Goal: Information Seeking & Learning: Learn about a topic

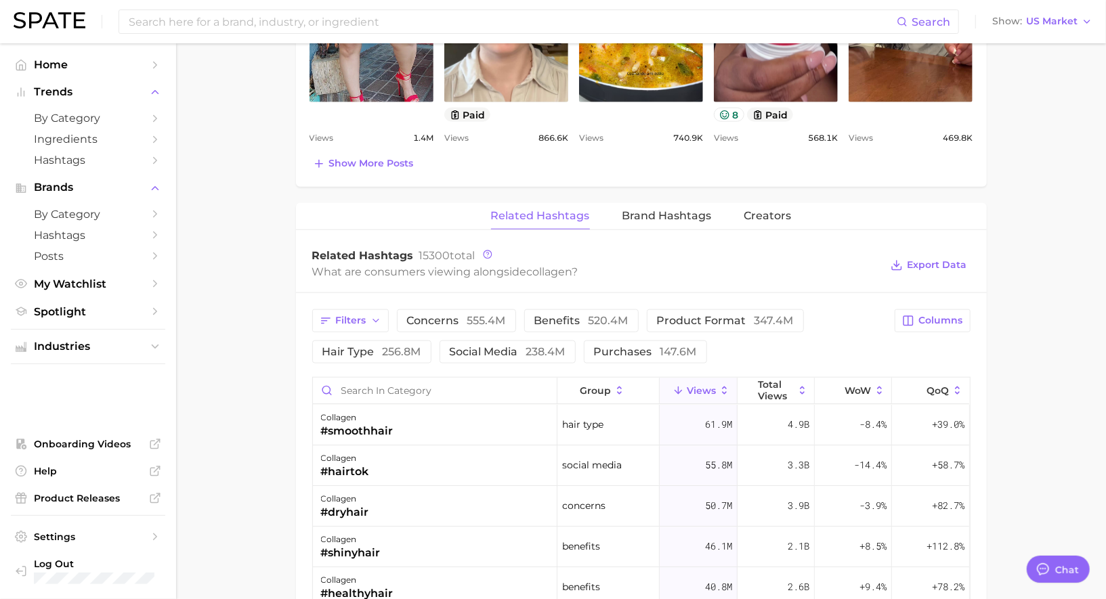
scroll to position [1321, 0]
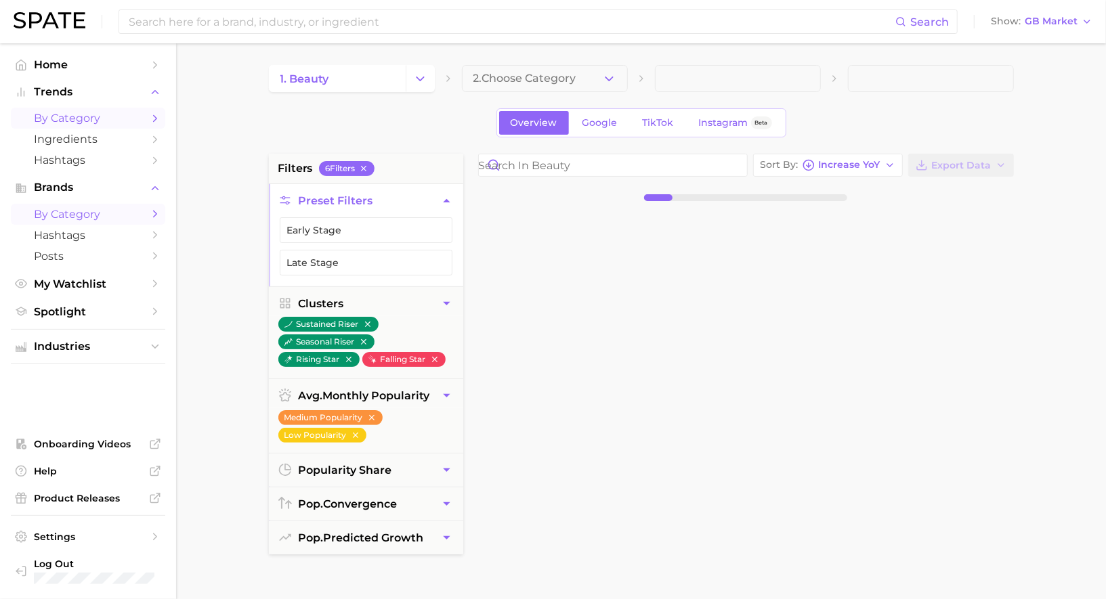
click at [46, 219] on span "by Category" at bounding box center [88, 214] width 108 height 13
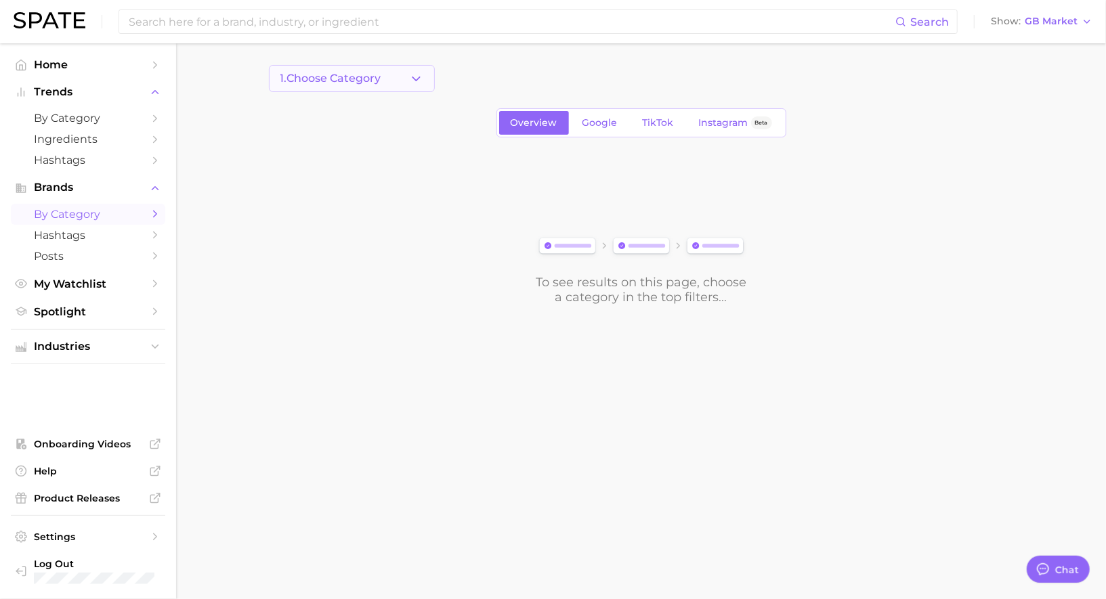
click at [322, 80] on span "1. Choose Category" at bounding box center [330, 78] width 101 height 12
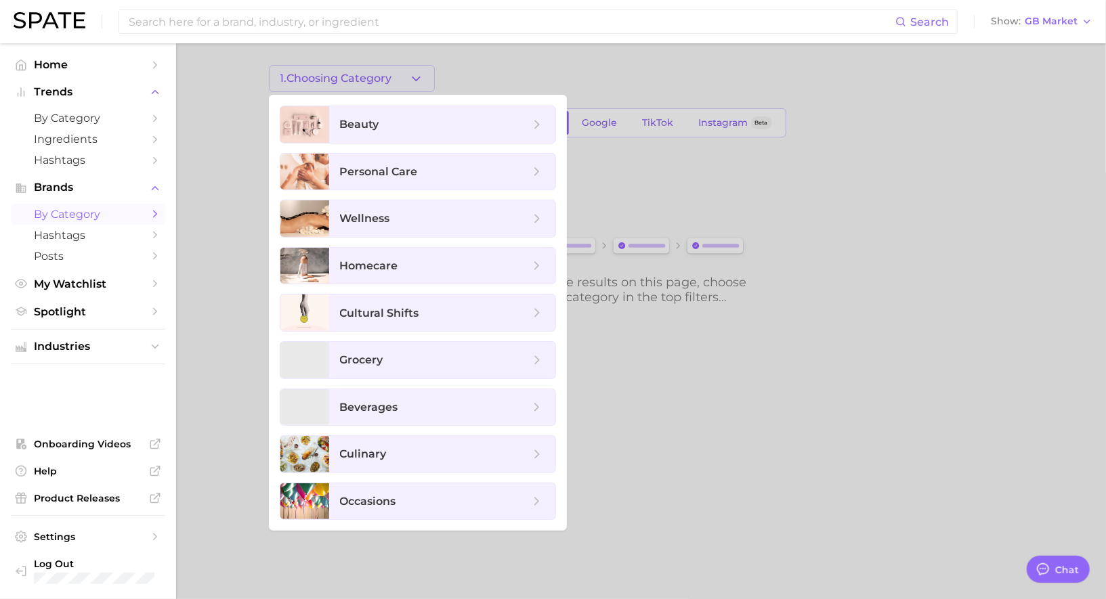
scroll to position [1321, 0]
click at [320, 123] on div at bounding box center [304, 124] width 49 height 37
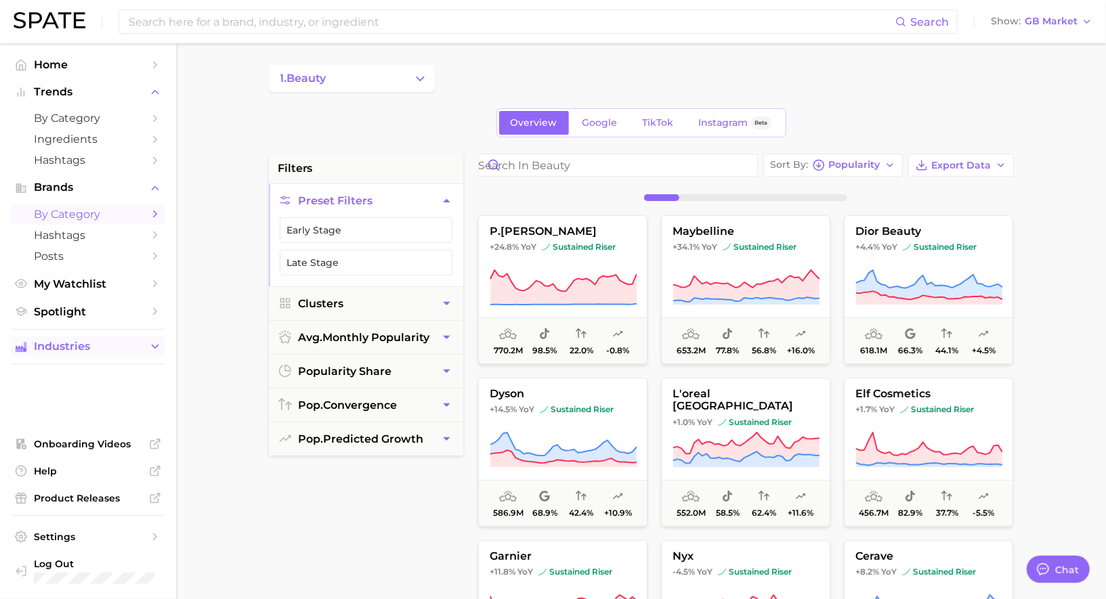
click at [101, 345] on span "Industries" at bounding box center [88, 347] width 108 height 12
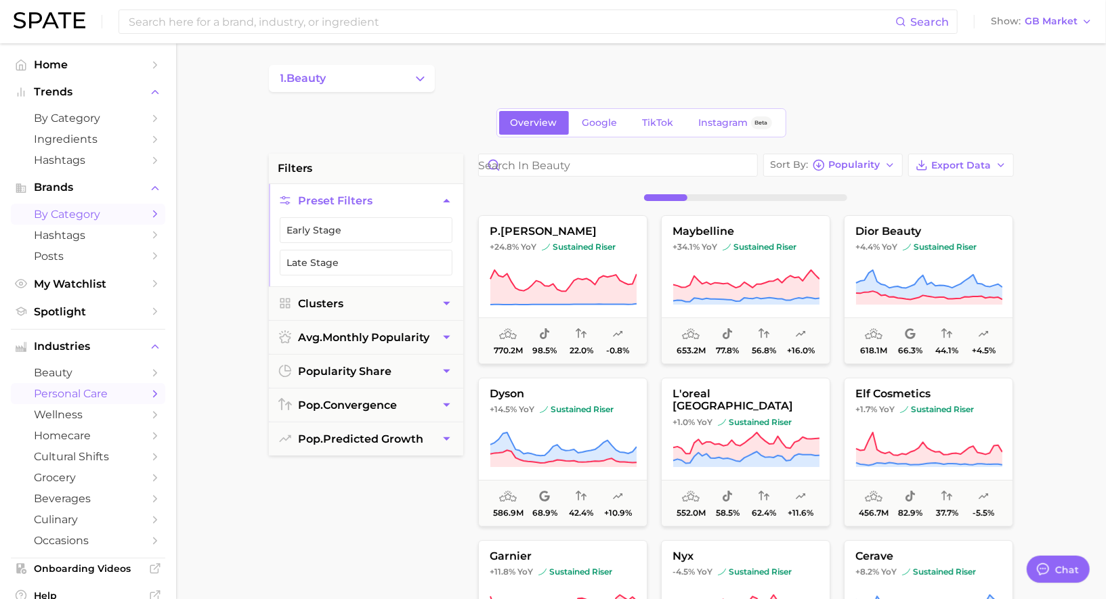
click at [95, 386] on link "personal care" at bounding box center [88, 393] width 154 height 21
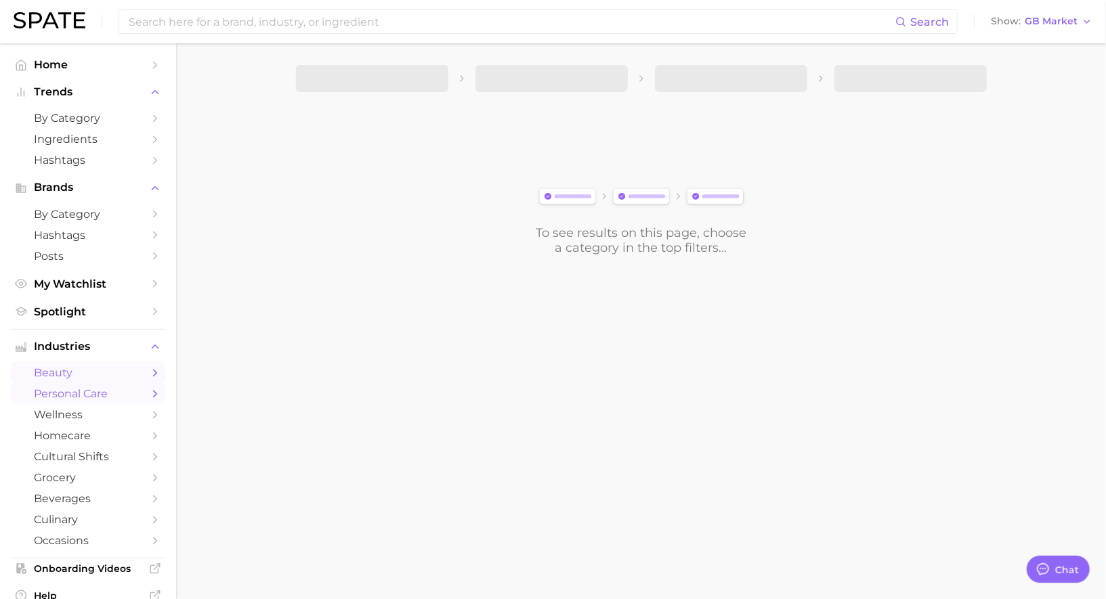
click at [98, 368] on link "beauty" at bounding box center [88, 372] width 154 height 21
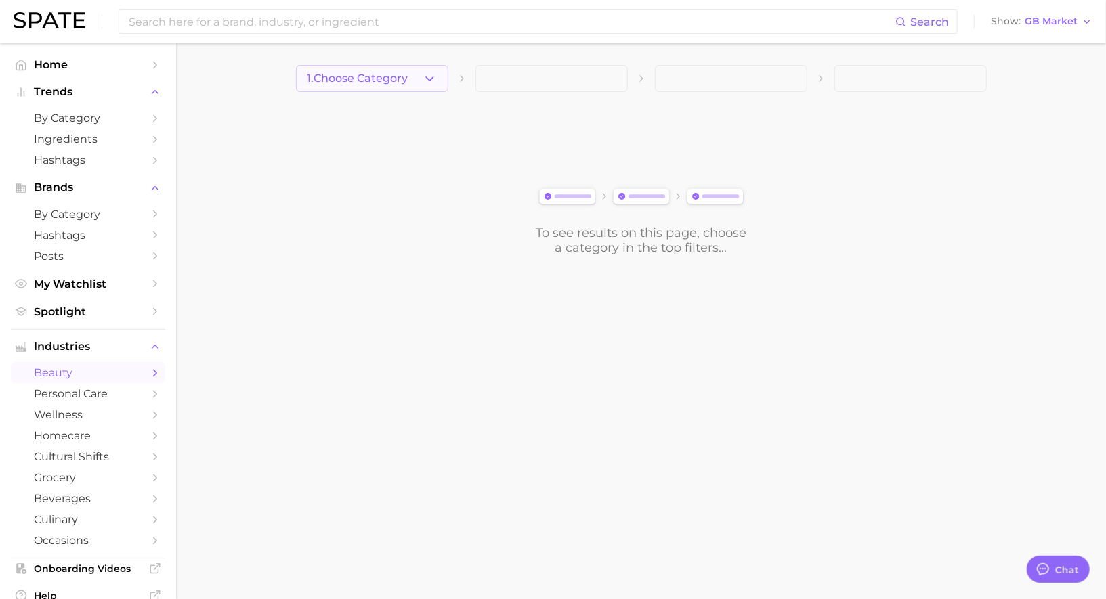
click at [350, 70] on button "1. Choose Category" at bounding box center [372, 78] width 152 height 27
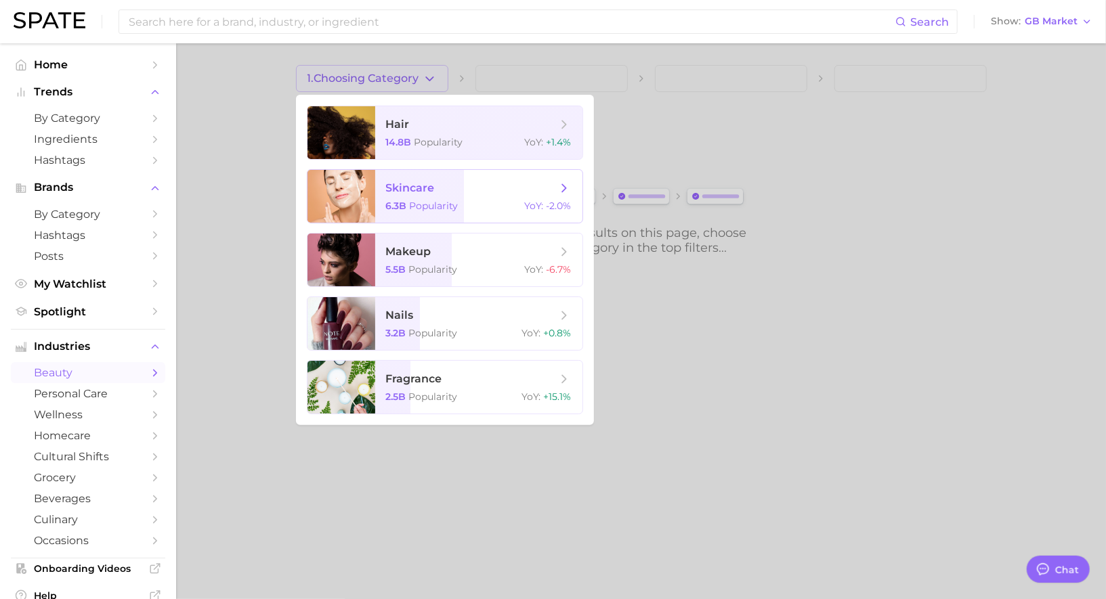
click at [404, 205] on span "6.3b" at bounding box center [396, 206] width 21 height 12
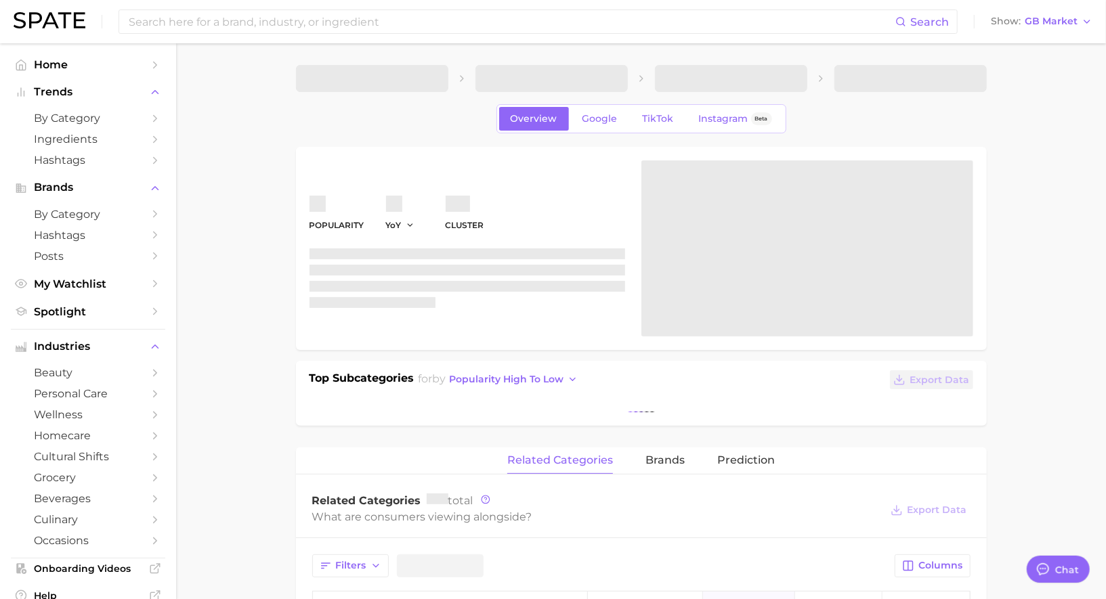
type textarea "x"
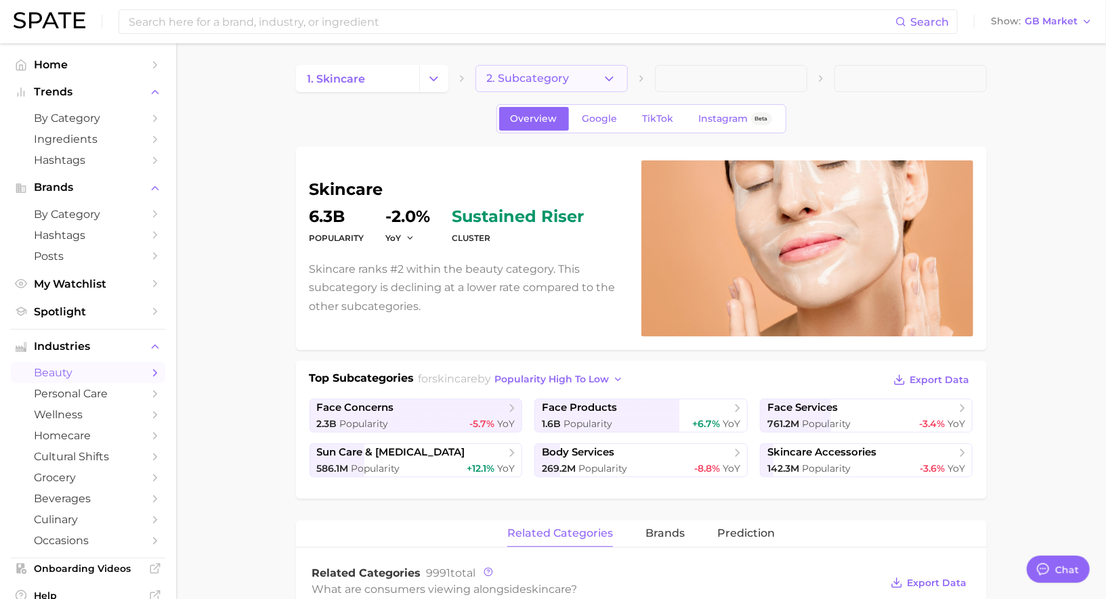
click at [544, 74] on span "2. Subcategory" at bounding box center [528, 78] width 83 height 12
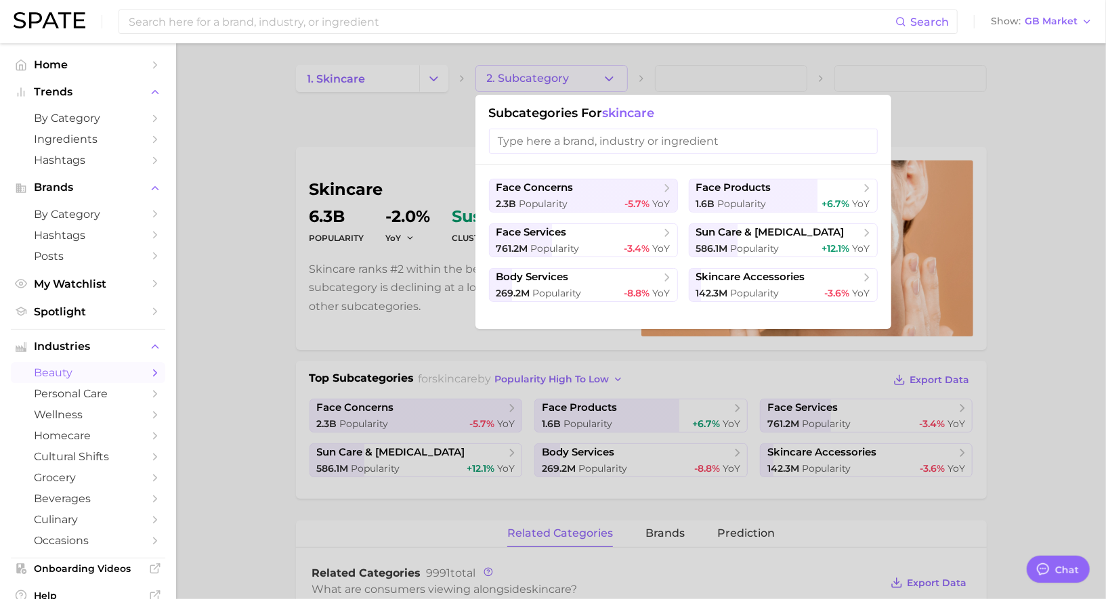
click at [511, 348] on div at bounding box center [553, 299] width 1106 height 599
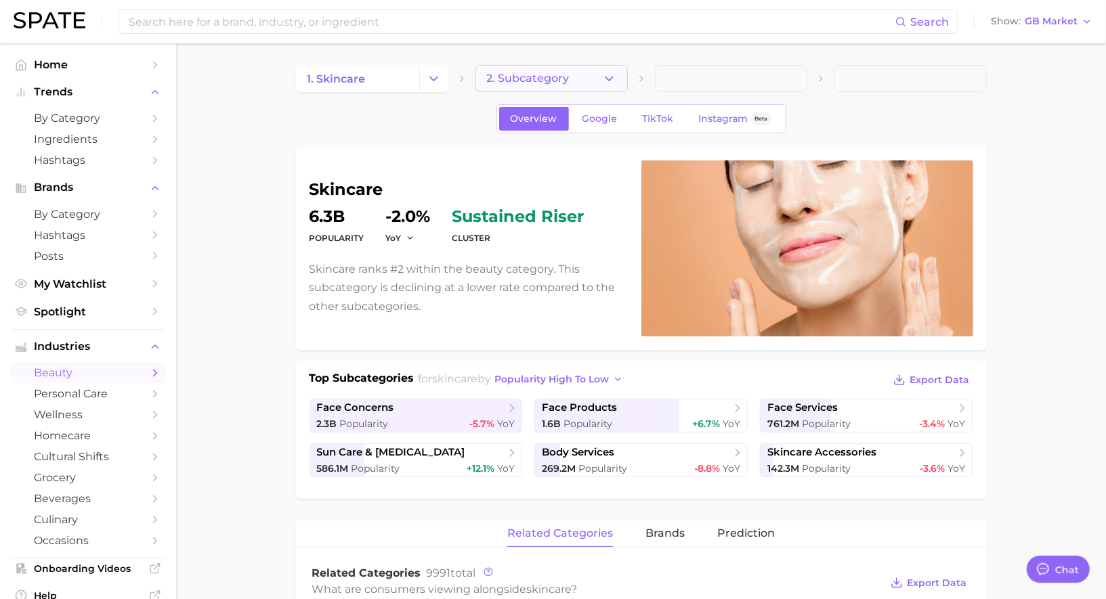
click at [521, 90] on button "2. Subcategory" at bounding box center [551, 78] width 152 height 27
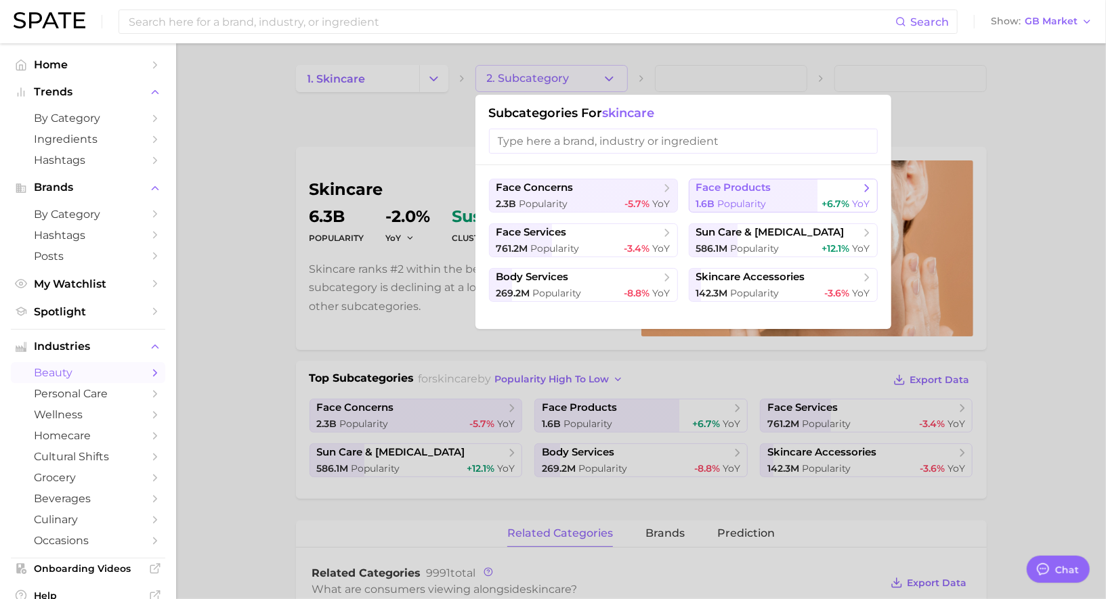
click at [746, 192] on span "face products" at bounding box center [733, 187] width 75 height 13
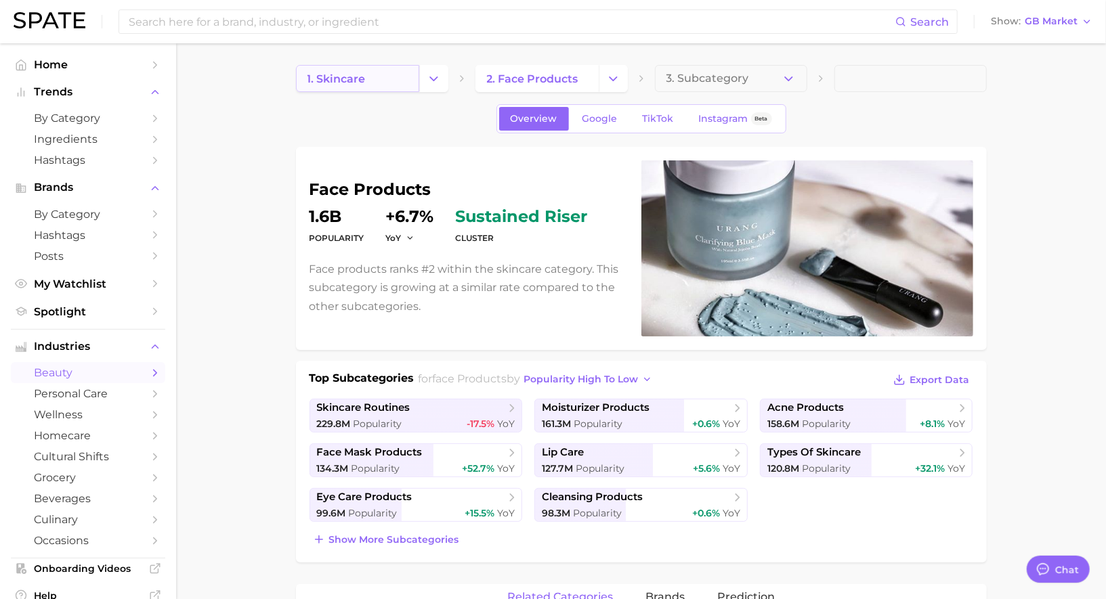
click at [374, 72] on link "1. skincare" at bounding box center [357, 78] width 123 height 27
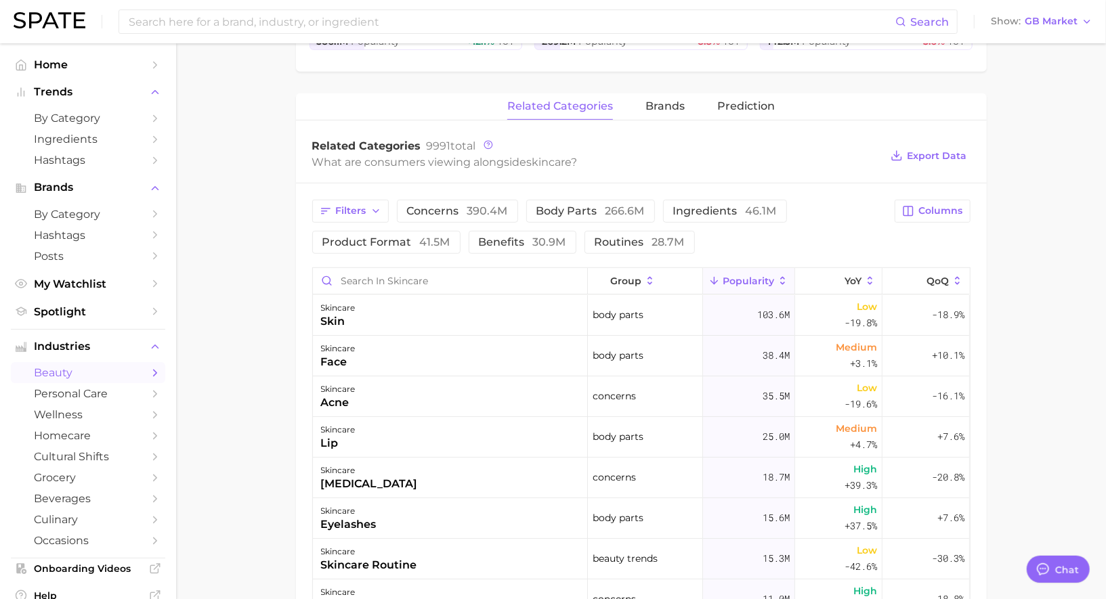
scroll to position [431, 0]
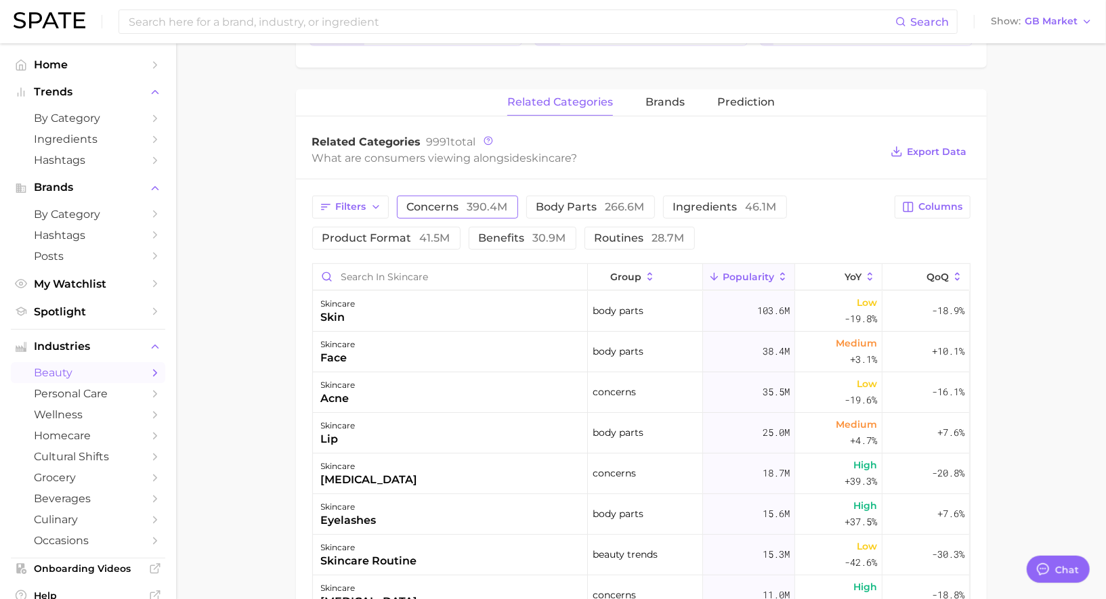
click at [476, 203] on span "390.4m" at bounding box center [487, 206] width 41 height 13
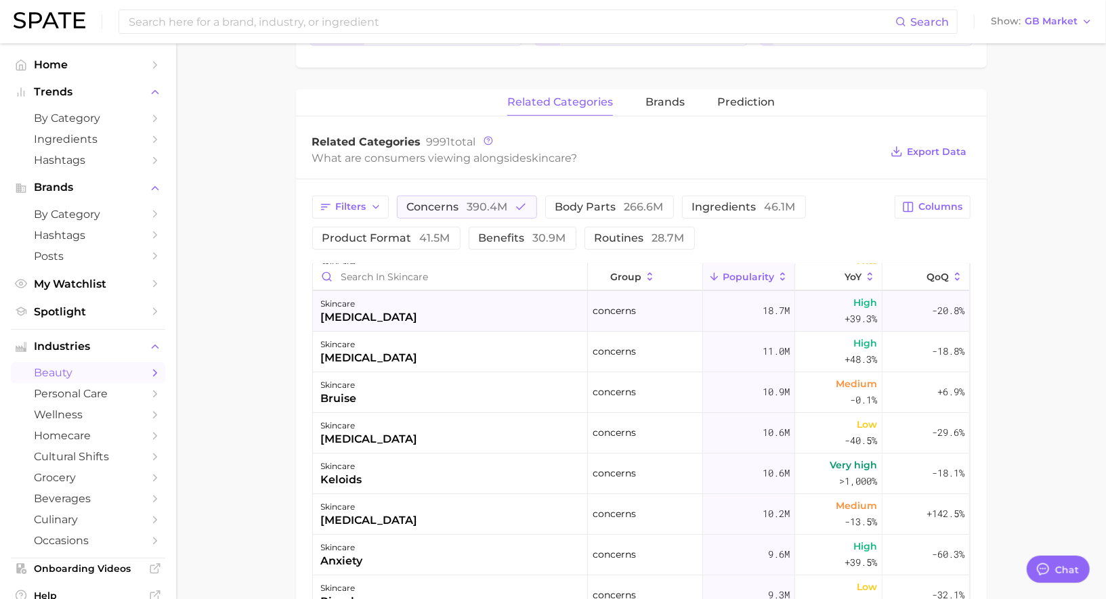
scroll to position [46, 0]
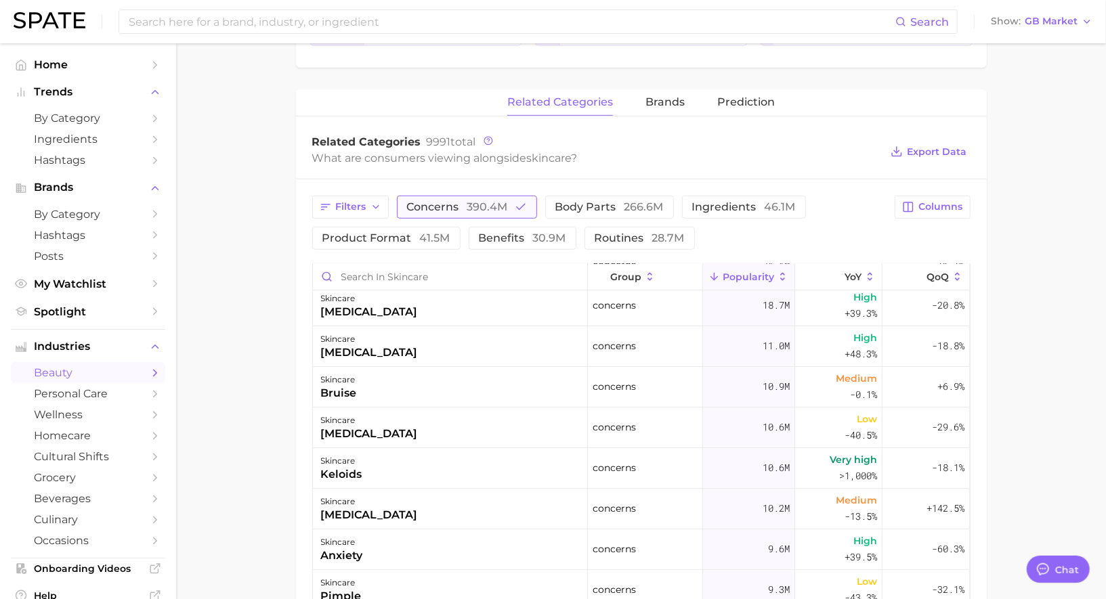
click at [461, 202] on span "concerns 390.4m" at bounding box center [457, 207] width 101 height 11
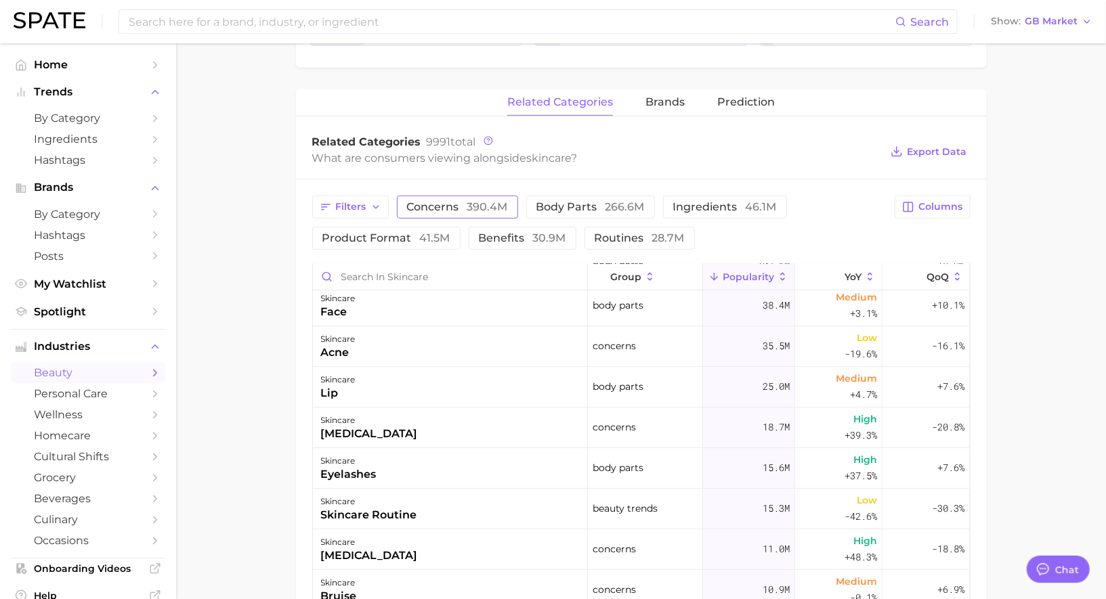
scroll to position [0, 0]
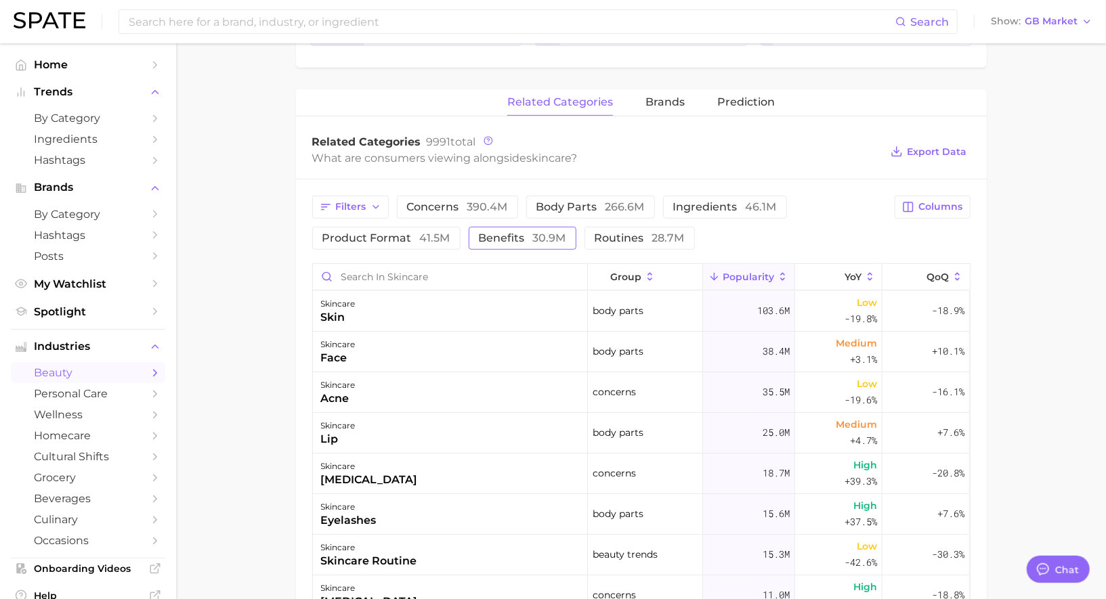
click at [559, 242] on button "benefits 30.9m" at bounding box center [523, 238] width 108 height 23
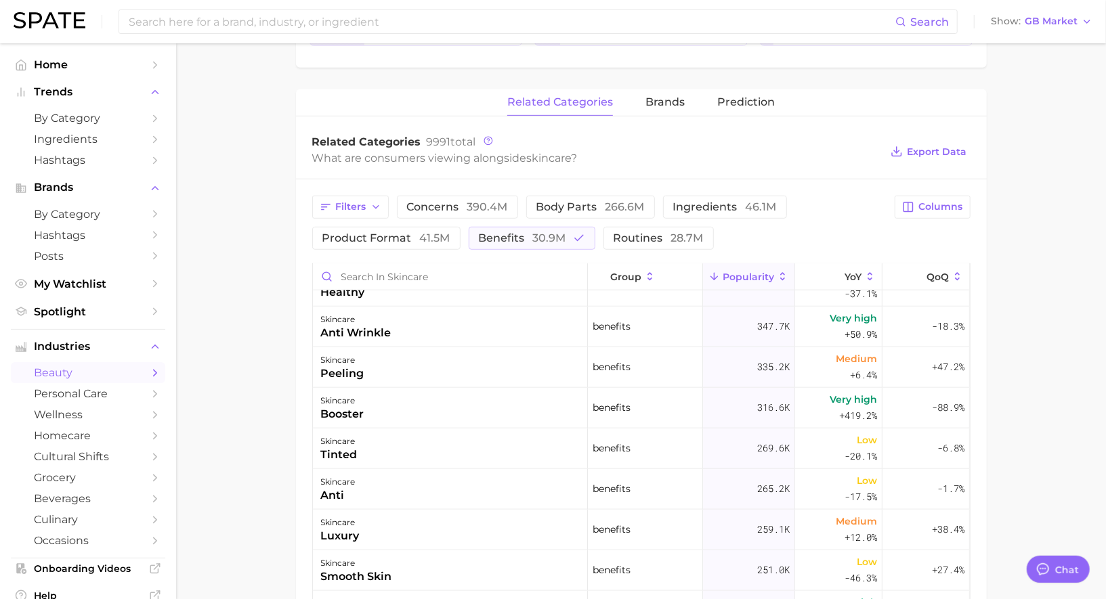
scroll to position [803, 0]
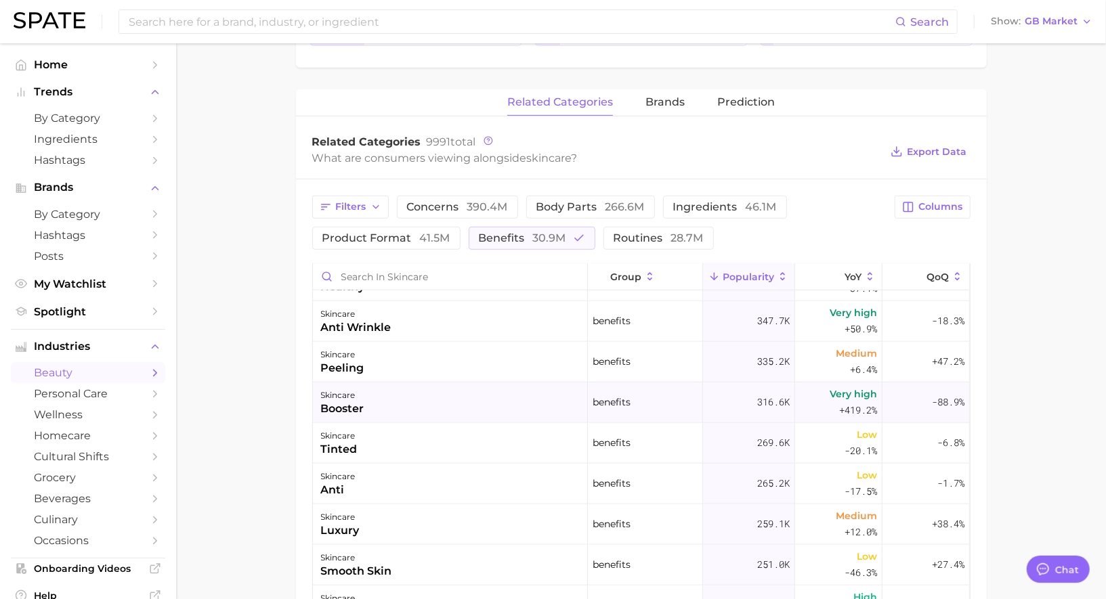
click at [494, 390] on div "skincare booster" at bounding box center [450, 403] width 275 height 41
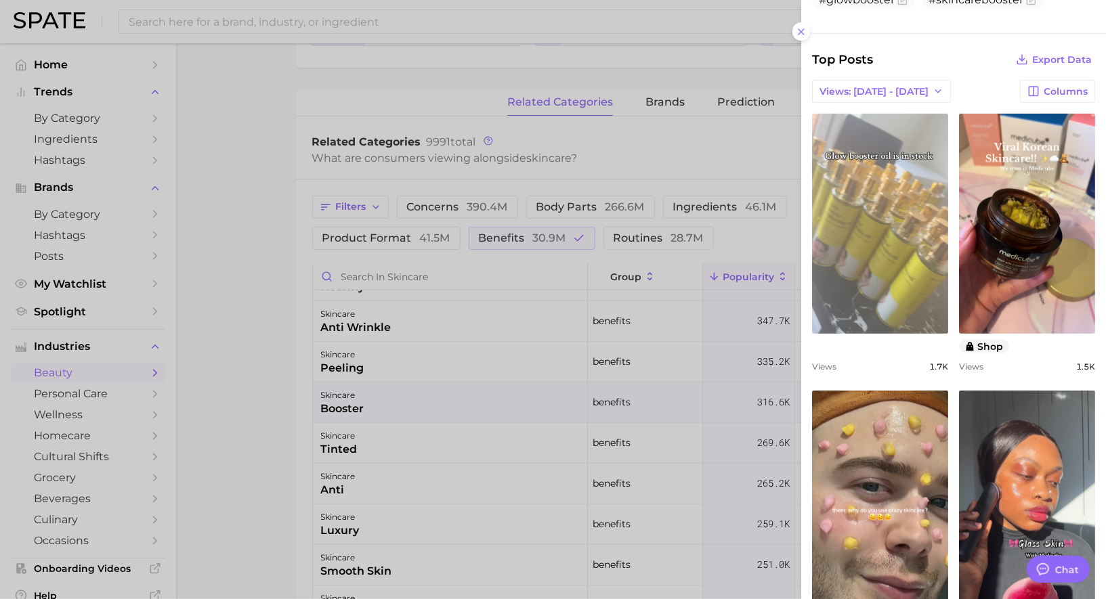
scroll to position [466, 0]
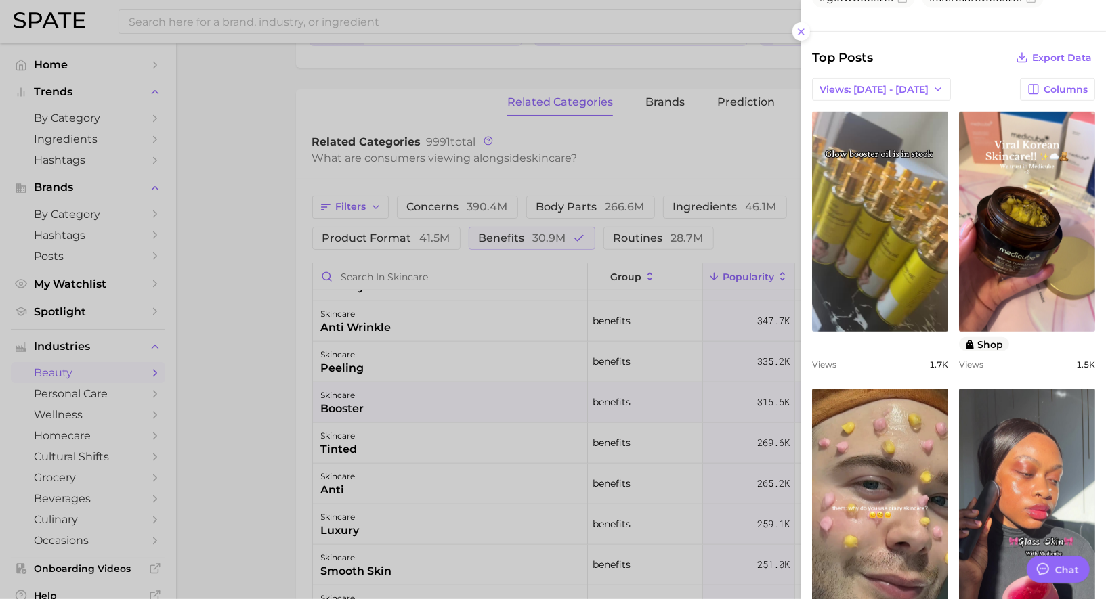
click at [547, 483] on div at bounding box center [553, 299] width 1106 height 599
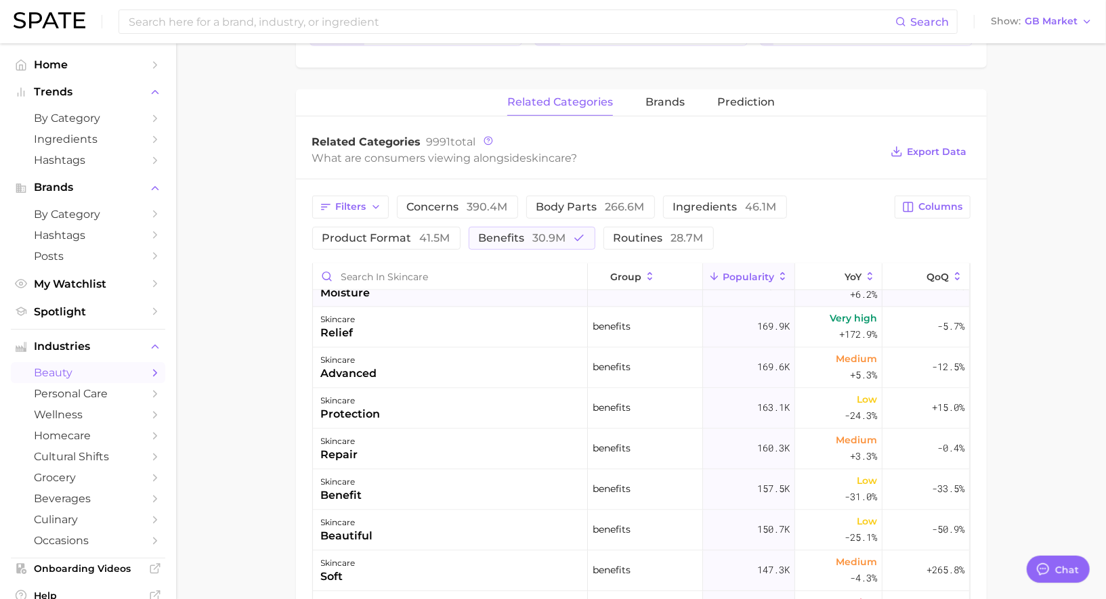
scroll to position [1615, 0]
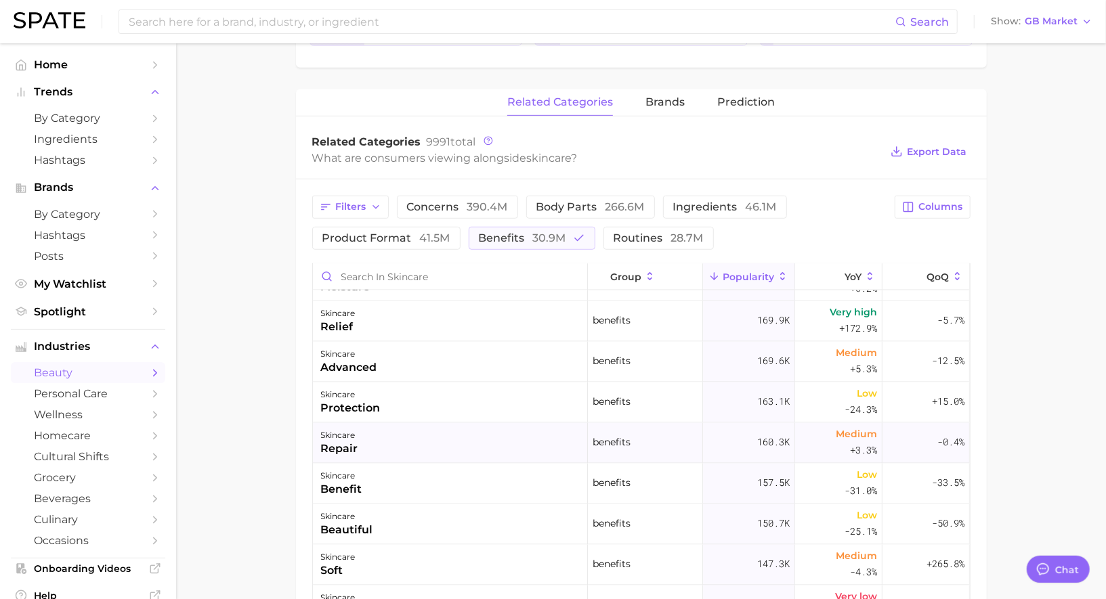
click at [542, 441] on div "skincare repair" at bounding box center [450, 443] width 275 height 41
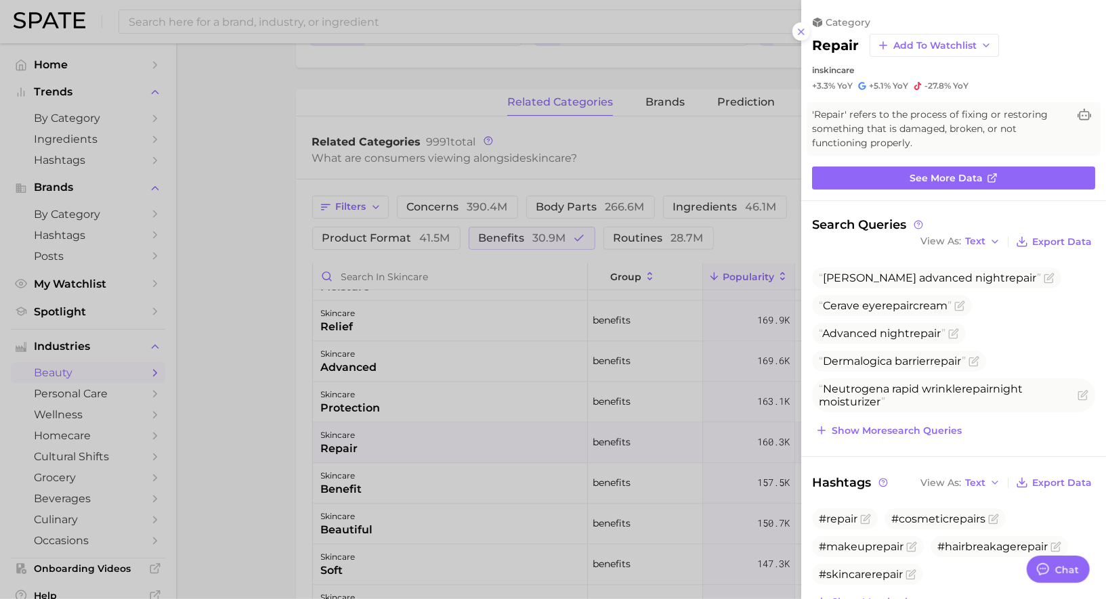
scroll to position [0, 0]
click at [442, 406] on div at bounding box center [553, 299] width 1106 height 599
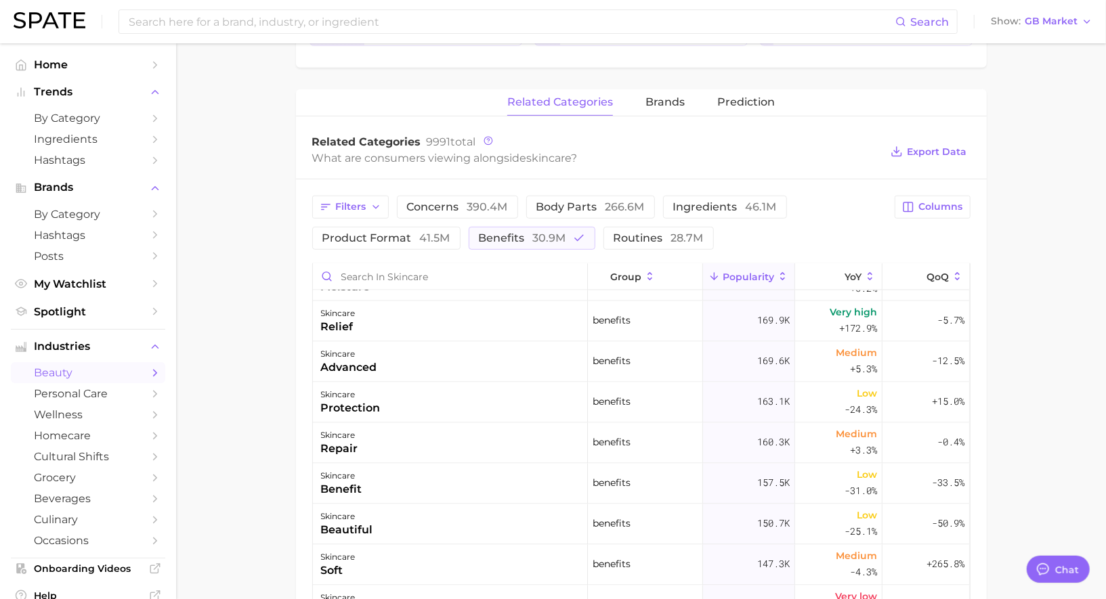
click at [419, 406] on div "skincare protection" at bounding box center [450, 403] width 275 height 41
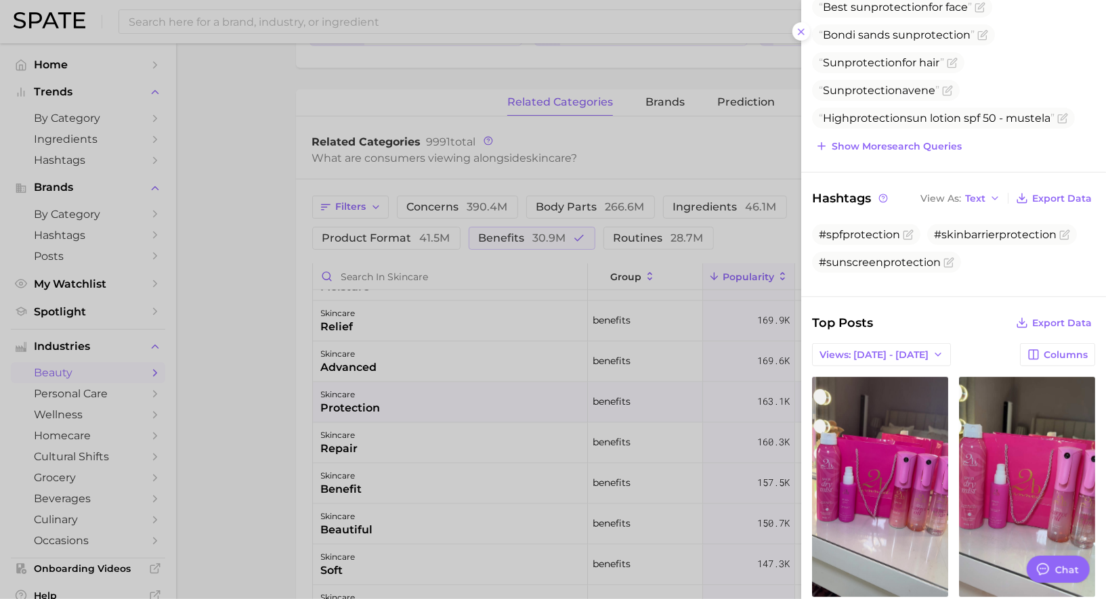
scroll to position [342, 0]
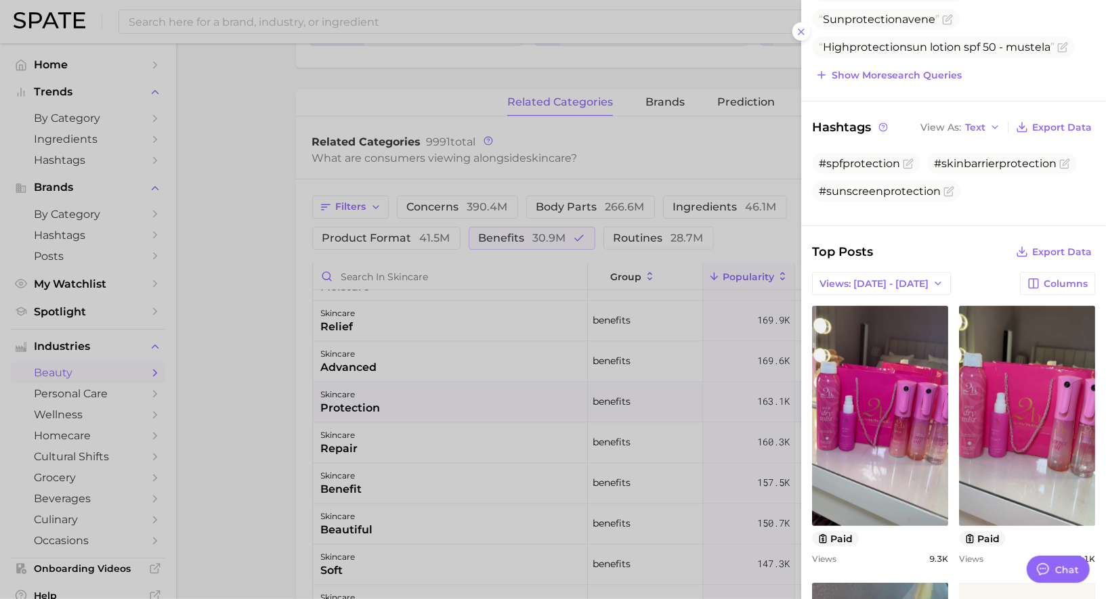
click at [503, 490] on div at bounding box center [553, 299] width 1106 height 599
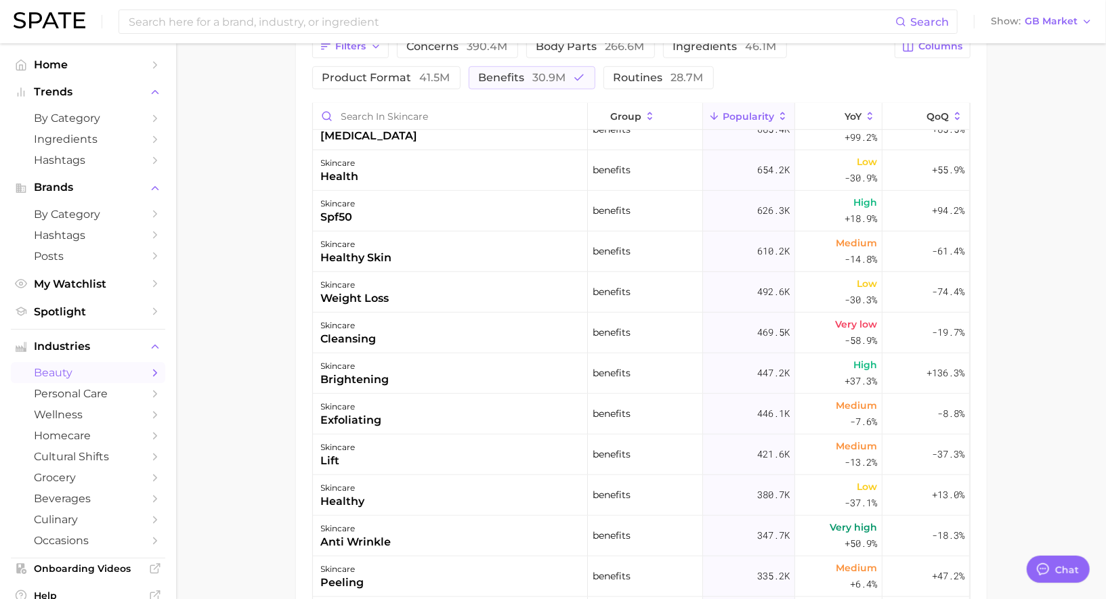
scroll to position [0, 0]
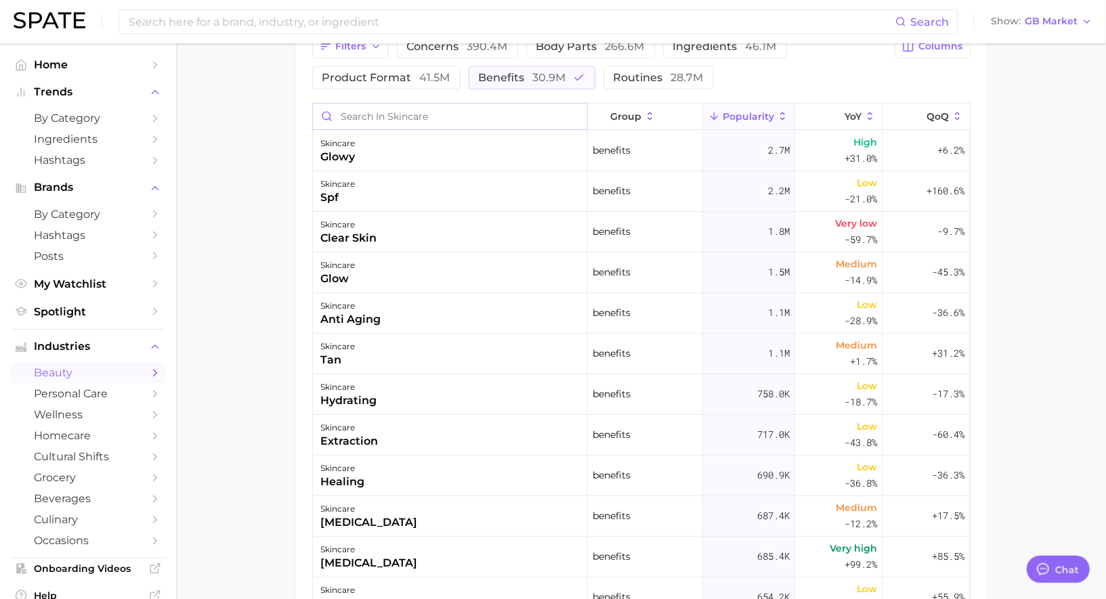
click at [440, 119] on input "Search in skincare" at bounding box center [450, 117] width 274 height 26
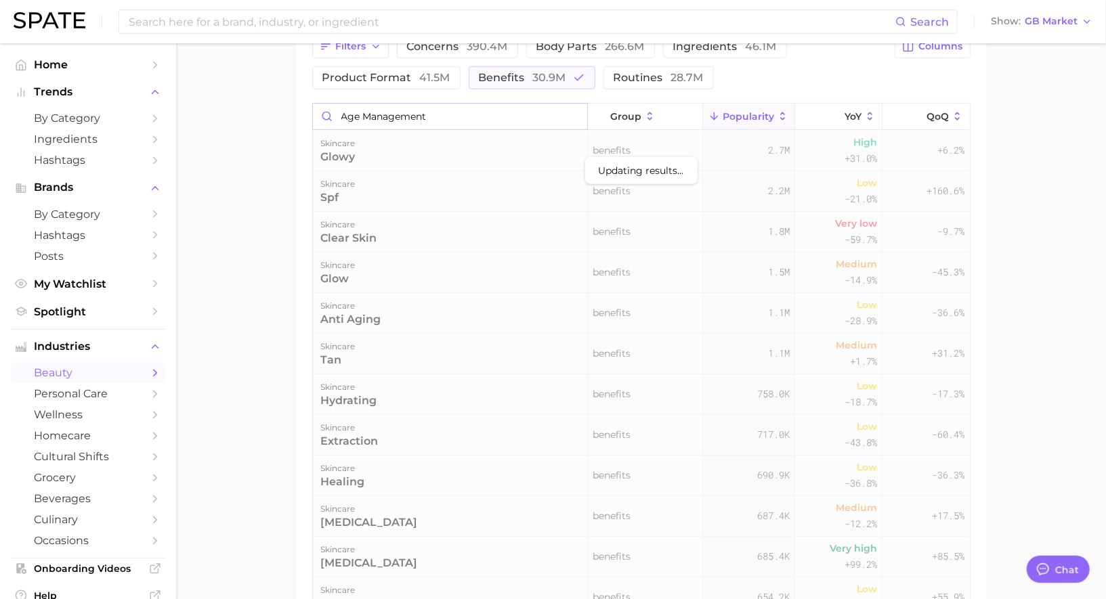
scroll to position [499, 0]
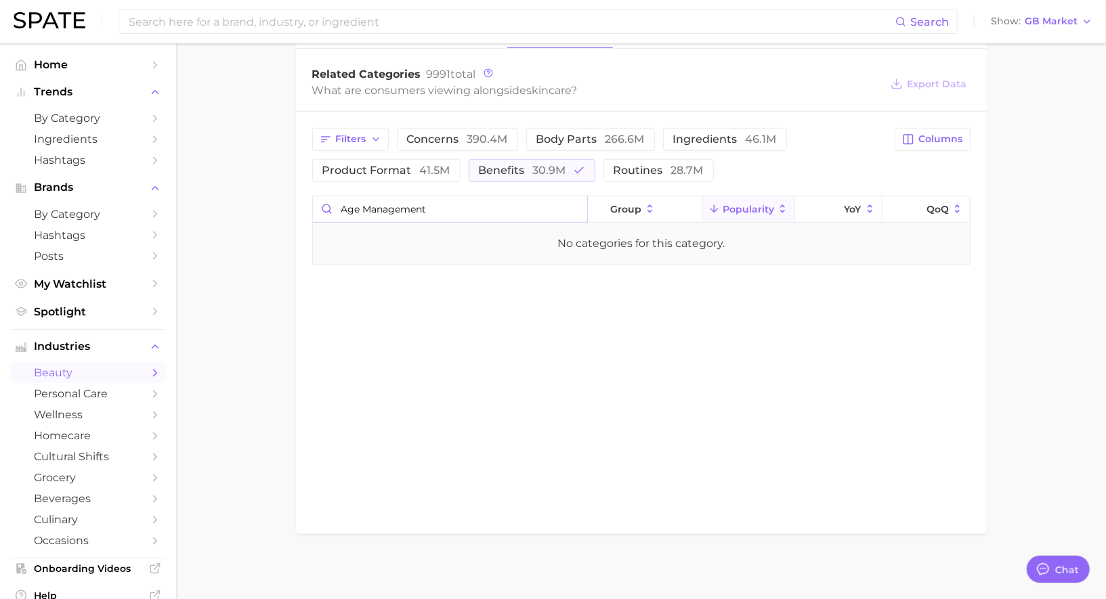
type input "age management"
click at [575, 204] on input "age management" at bounding box center [450, 209] width 274 height 26
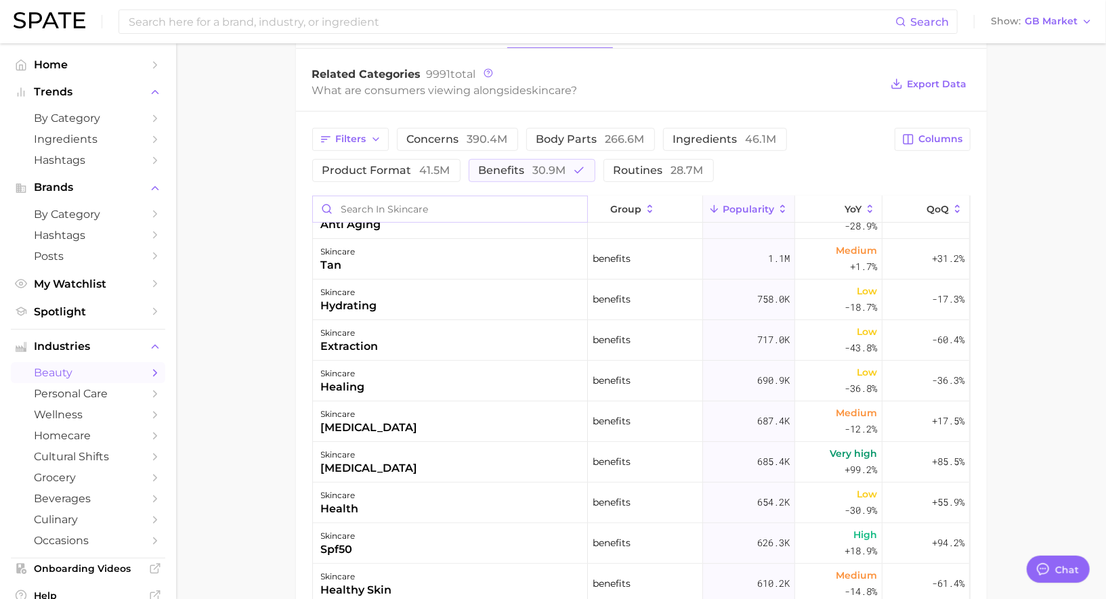
scroll to position [207, 0]
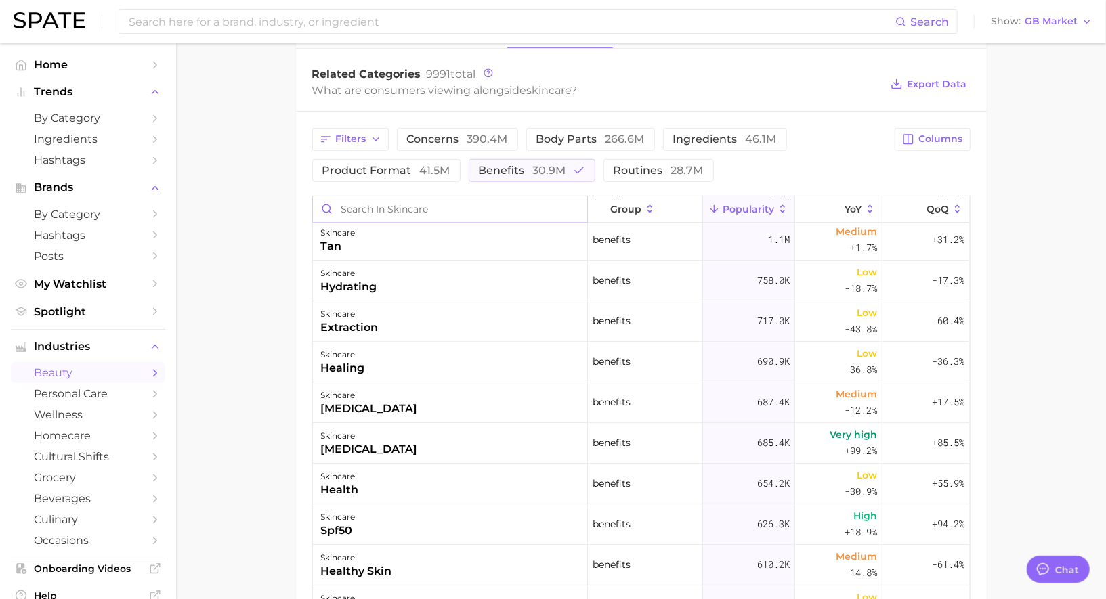
click at [477, 202] on input "Search in skincare" at bounding box center [450, 209] width 274 height 26
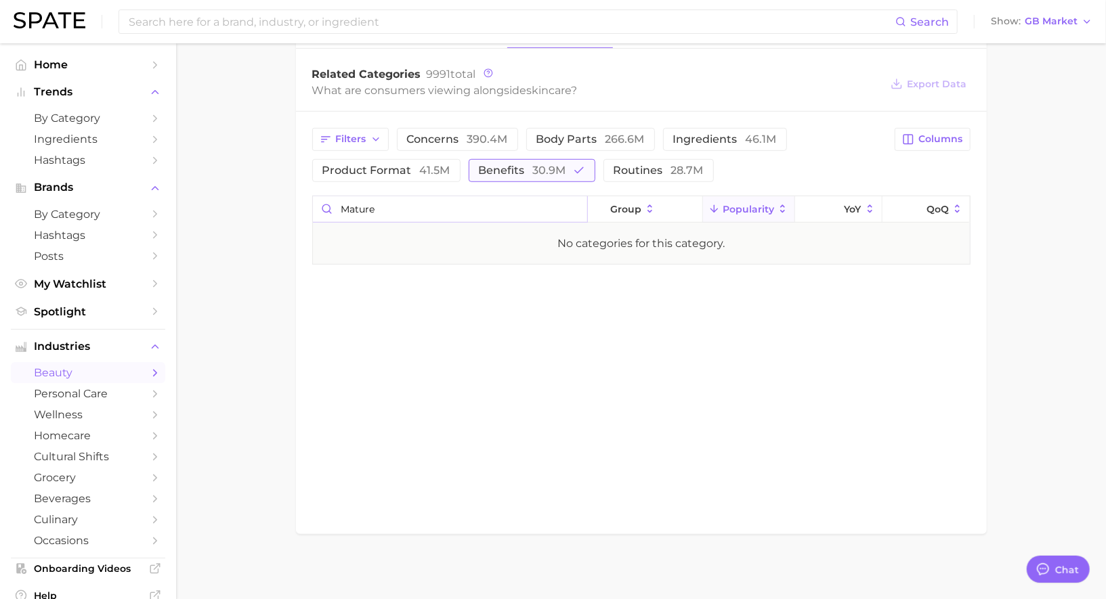
type input "mature"
click at [544, 168] on span "30.9m" at bounding box center [549, 170] width 33 height 13
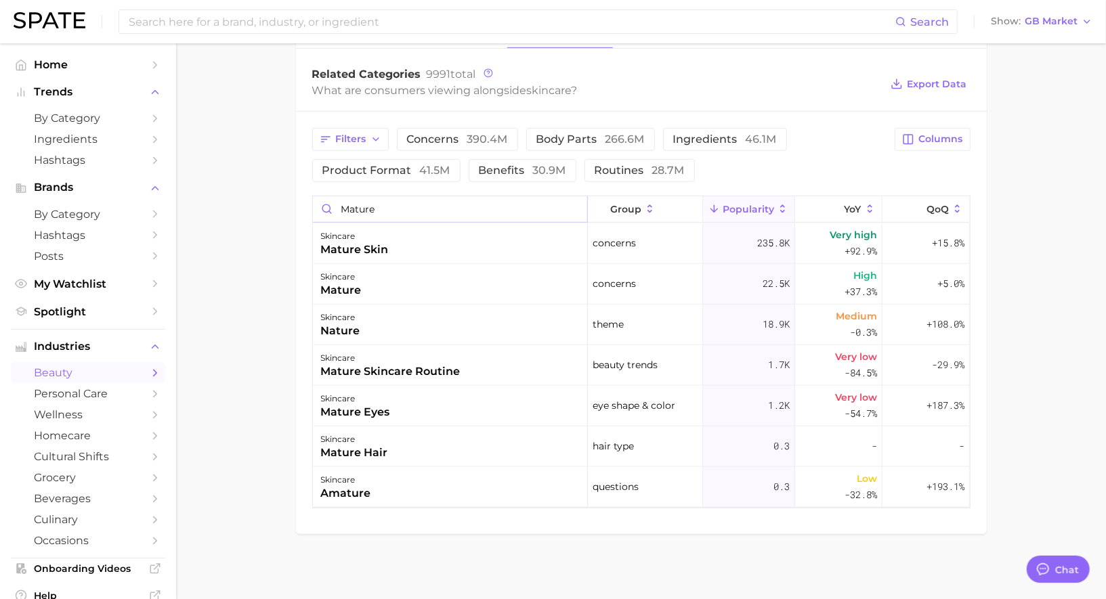
click at [575, 205] on input "mature" at bounding box center [450, 209] width 274 height 26
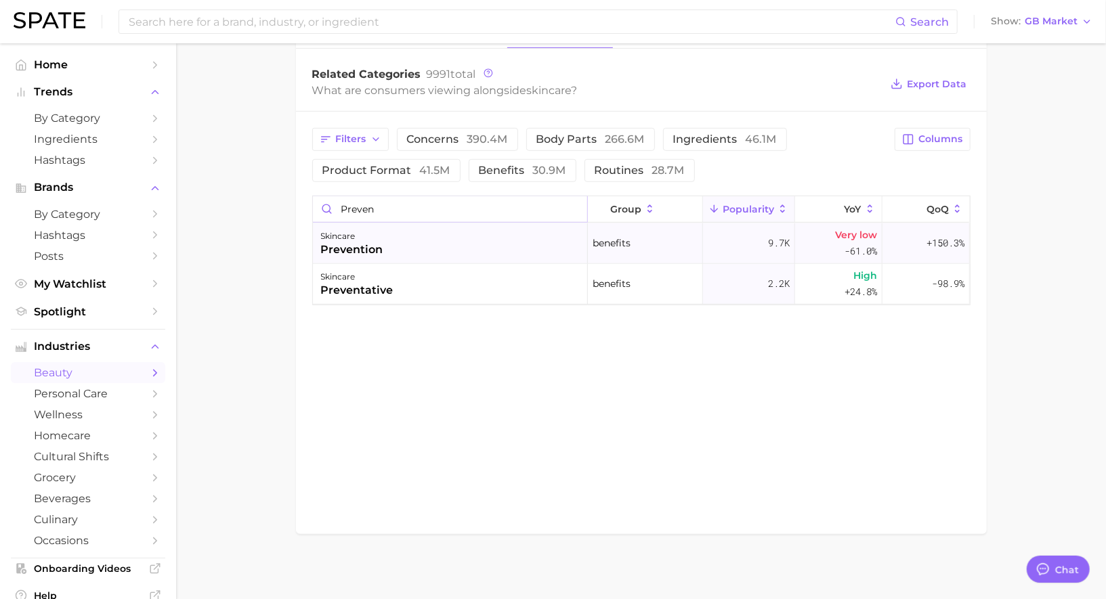
type input "preven"
click at [515, 234] on div "skincare prevention" at bounding box center [450, 243] width 275 height 41
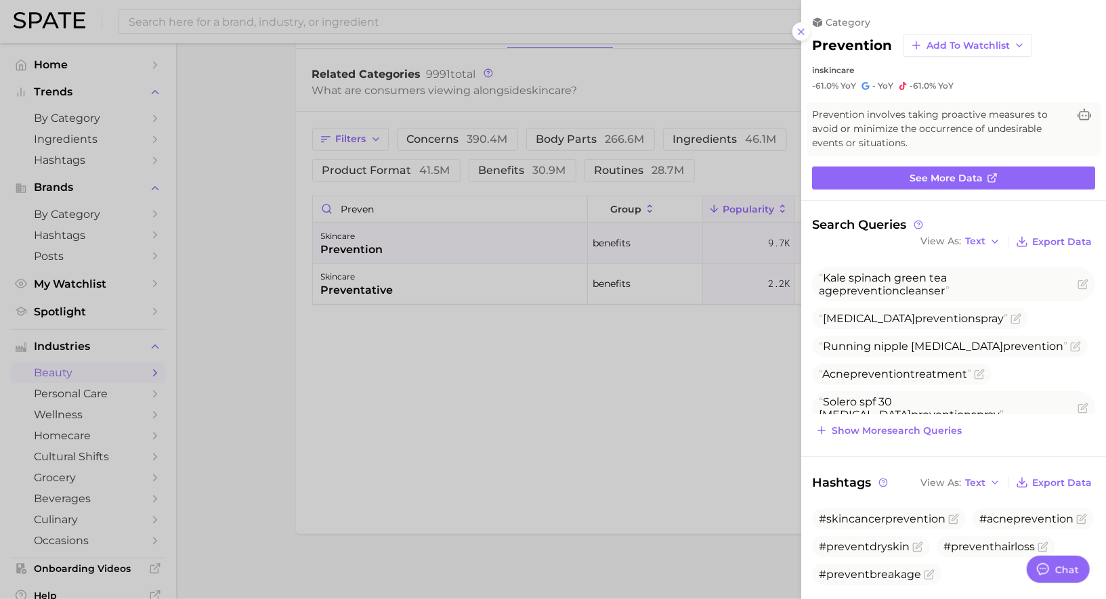
click at [561, 344] on div at bounding box center [553, 299] width 1106 height 599
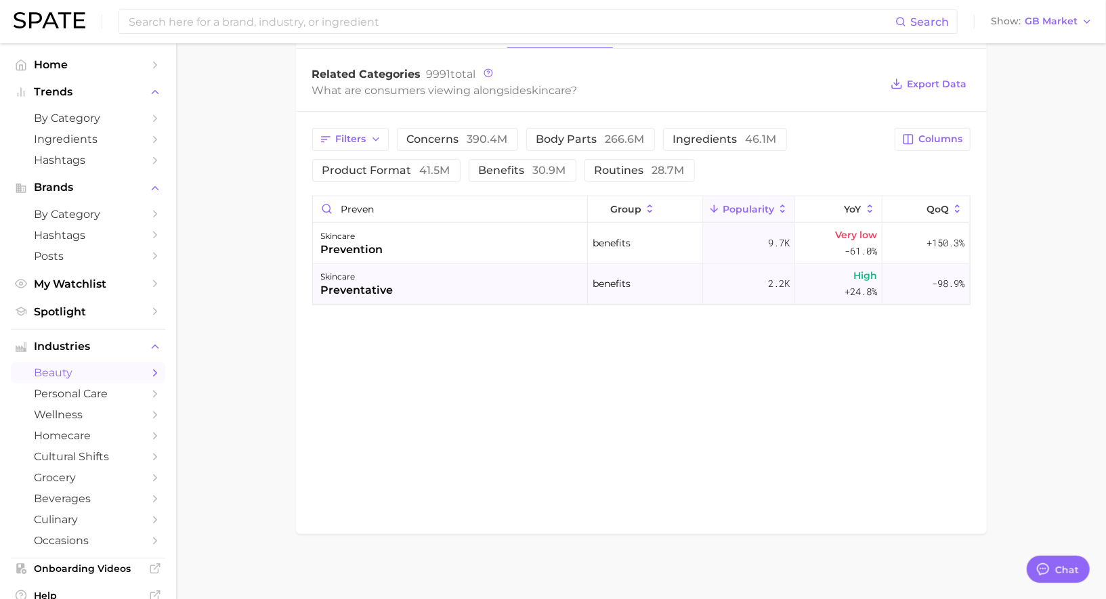
click at [472, 264] on div "skincare preventative" at bounding box center [450, 284] width 275 height 41
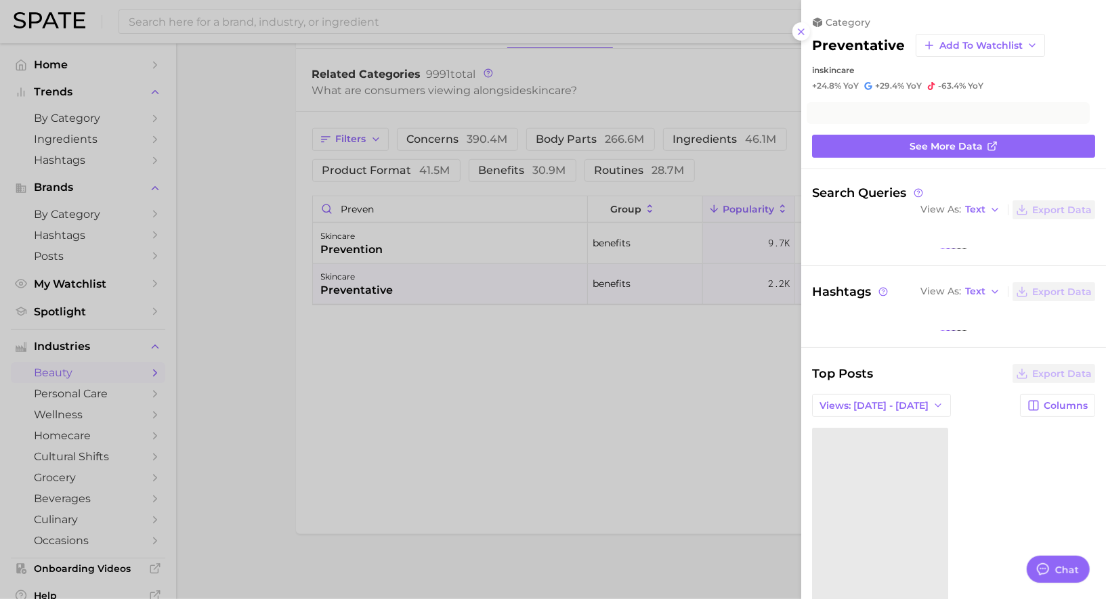
click at [477, 295] on div at bounding box center [553, 299] width 1106 height 599
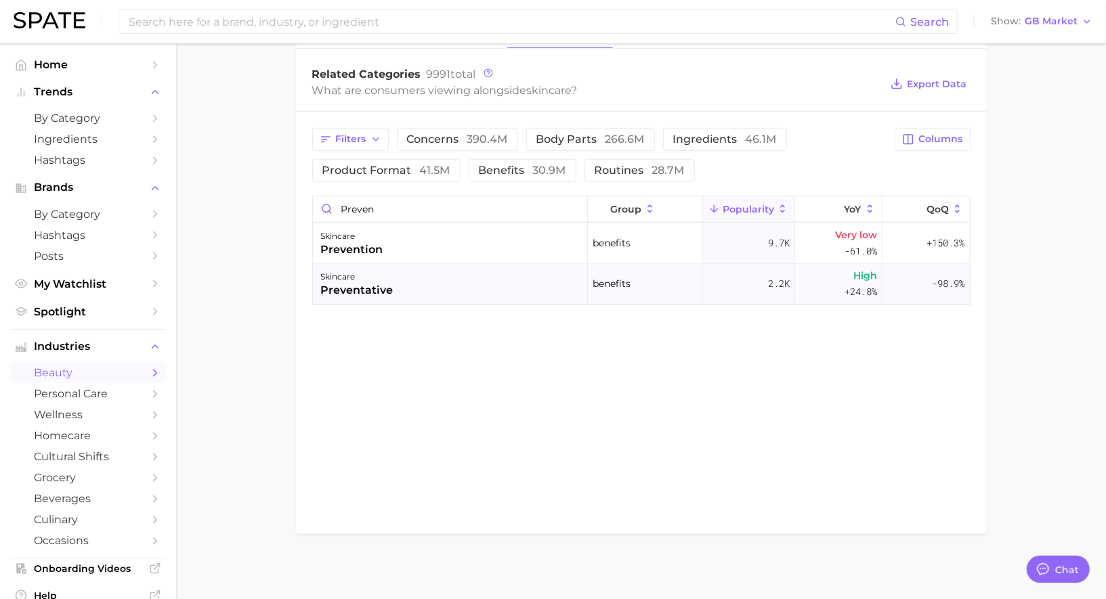
click at [476, 274] on div "skincare preventative" at bounding box center [450, 284] width 275 height 41
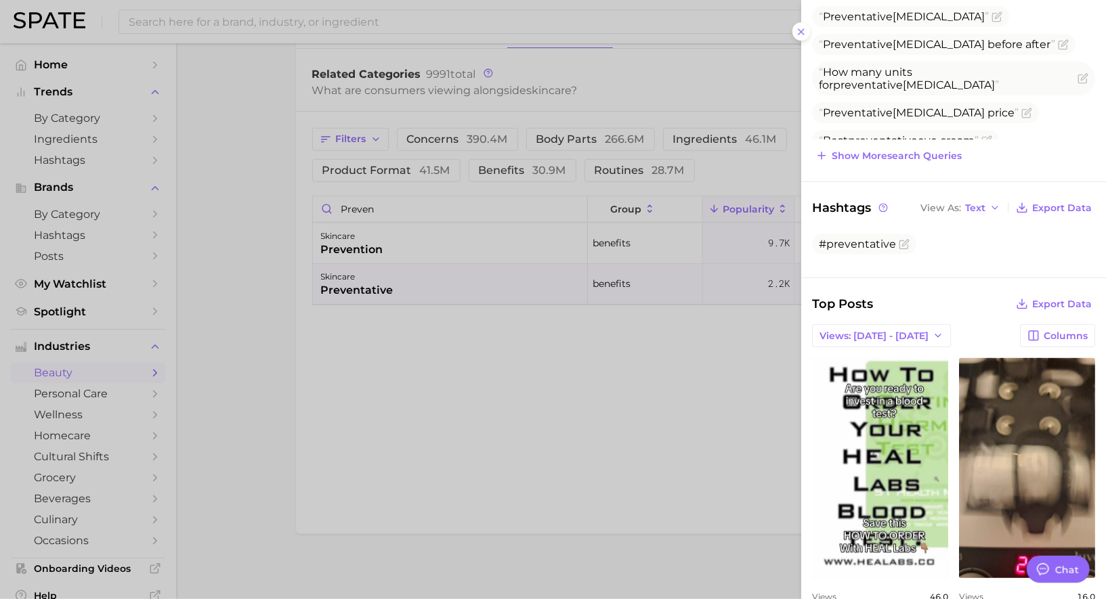
scroll to position [266, 0]
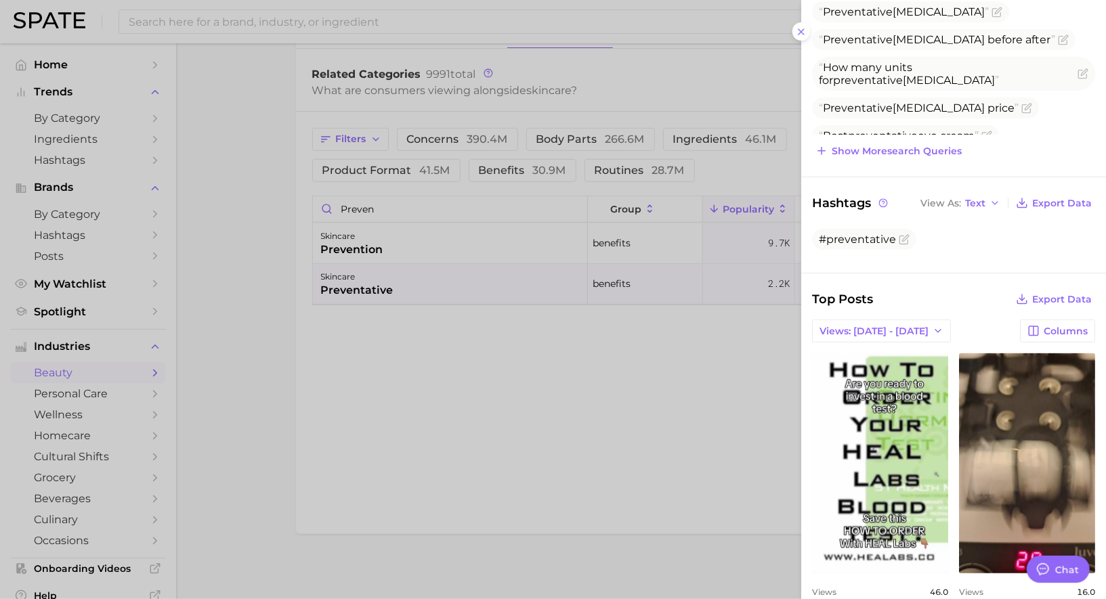
click at [585, 358] on div at bounding box center [553, 299] width 1106 height 599
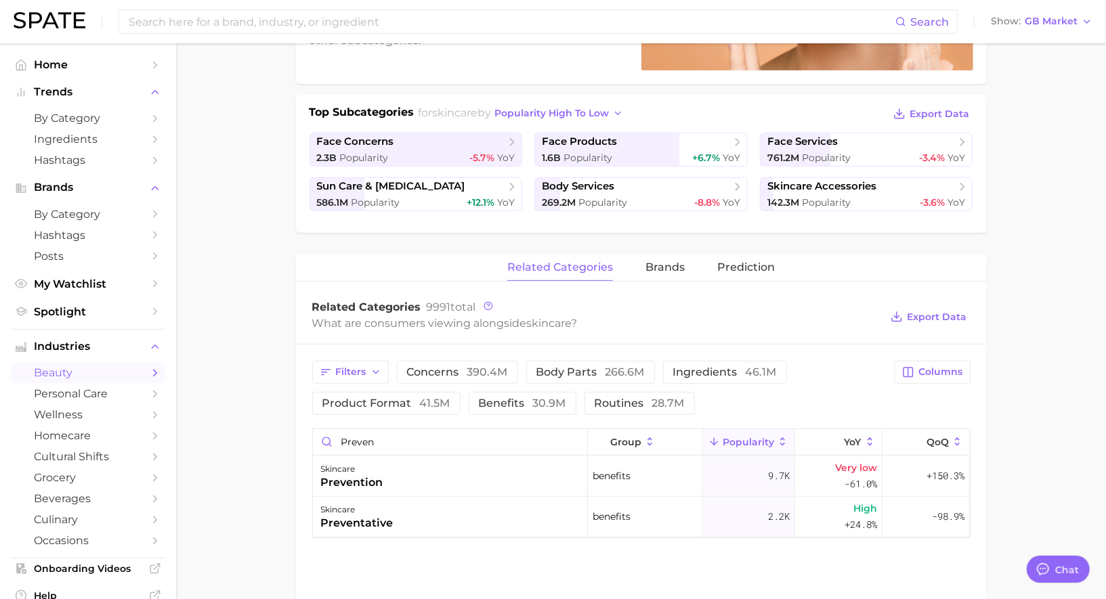
scroll to position [275, 0]
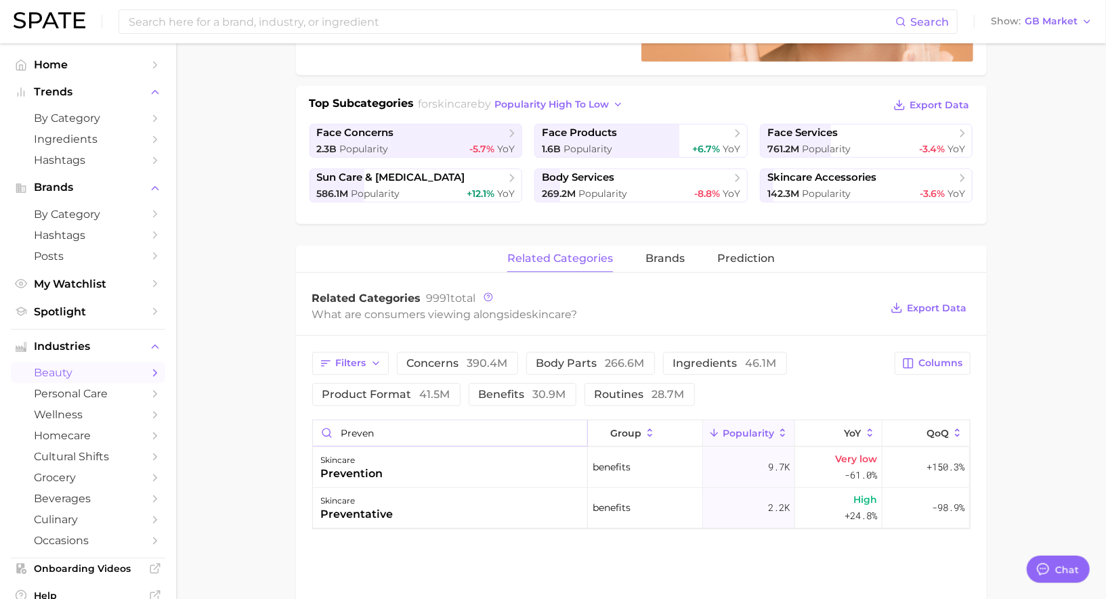
click at [574, 427] on input "preven" at bounding box center [450, 434] width 274 height 26
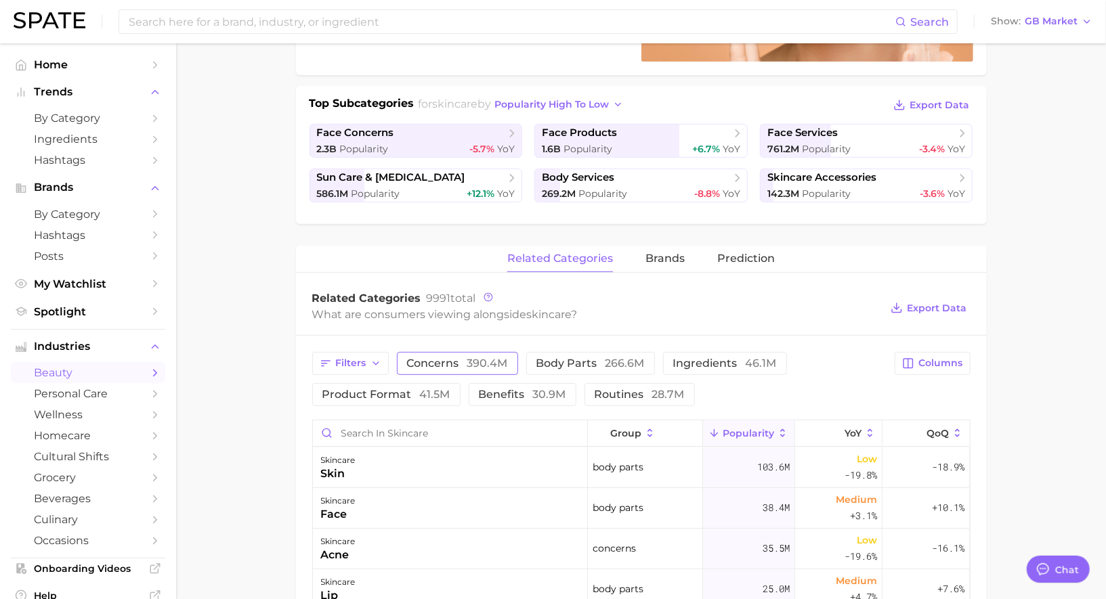
click at [461, 358] on span "concerns 390.4m" at bounding box center [457, 363] width 101 height 11
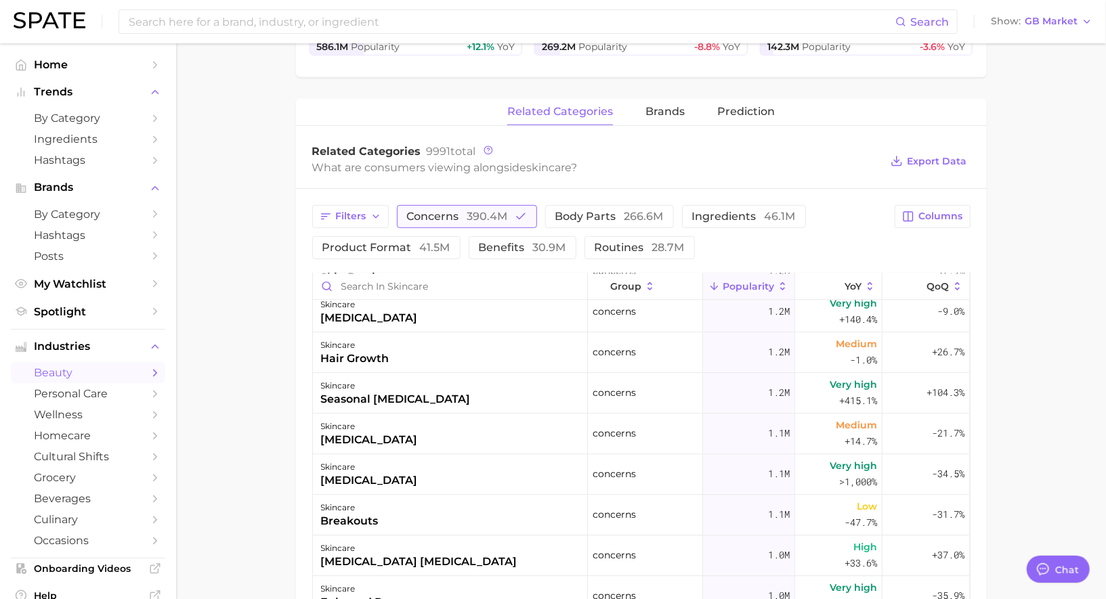
scroll to position [2495, 0]
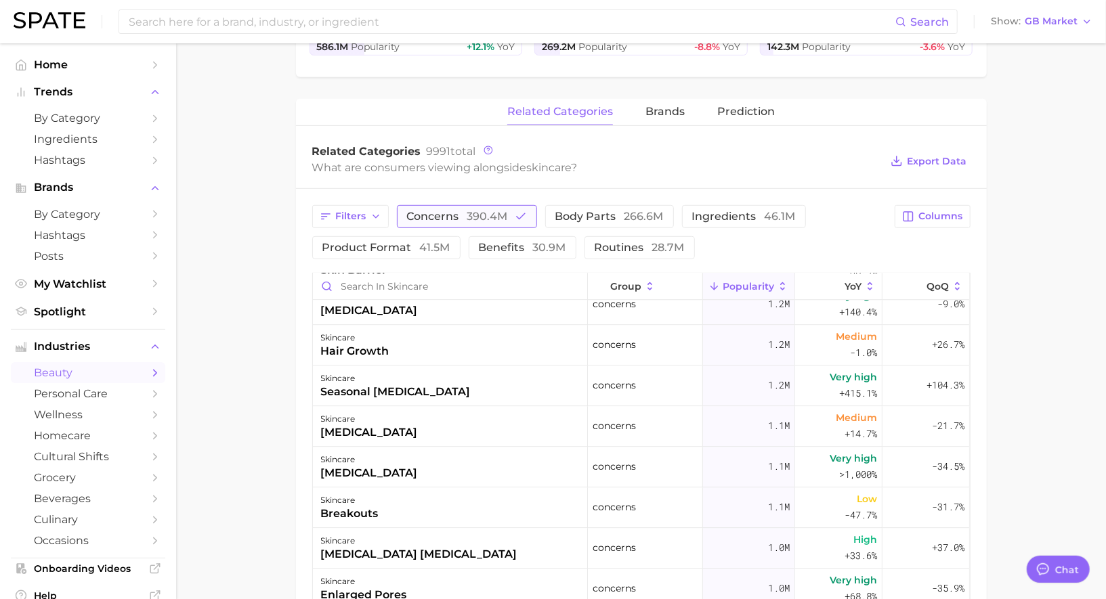
click at [516, 211] on icon "button" at bounding box center [521, 217] width 12 height 12
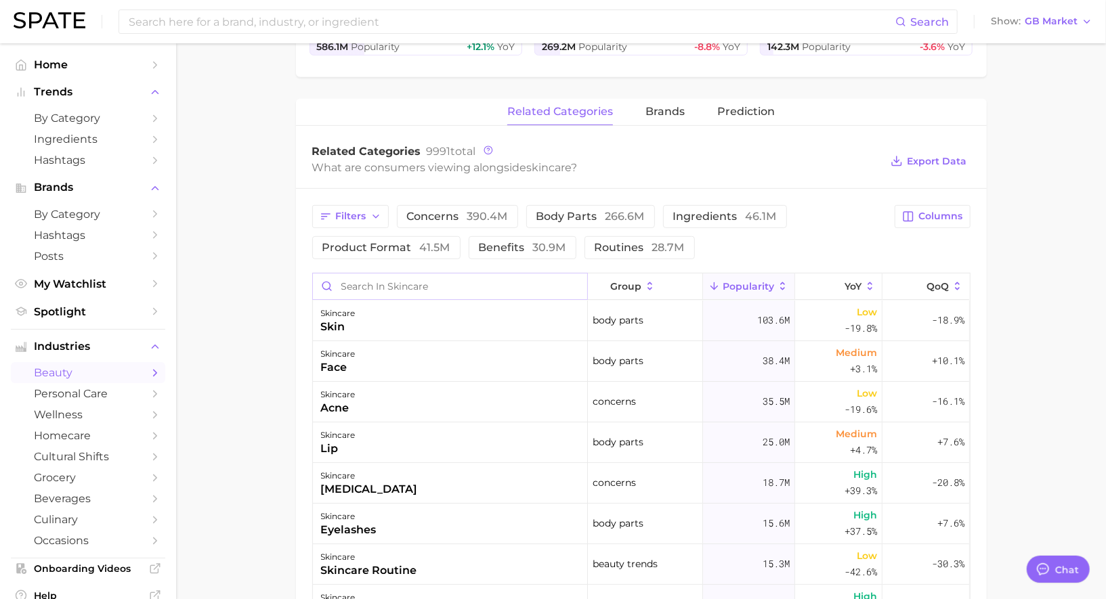
click at [454, 281] on input "Search in skincare" at bounding box center [450, 287] width 274 height 26
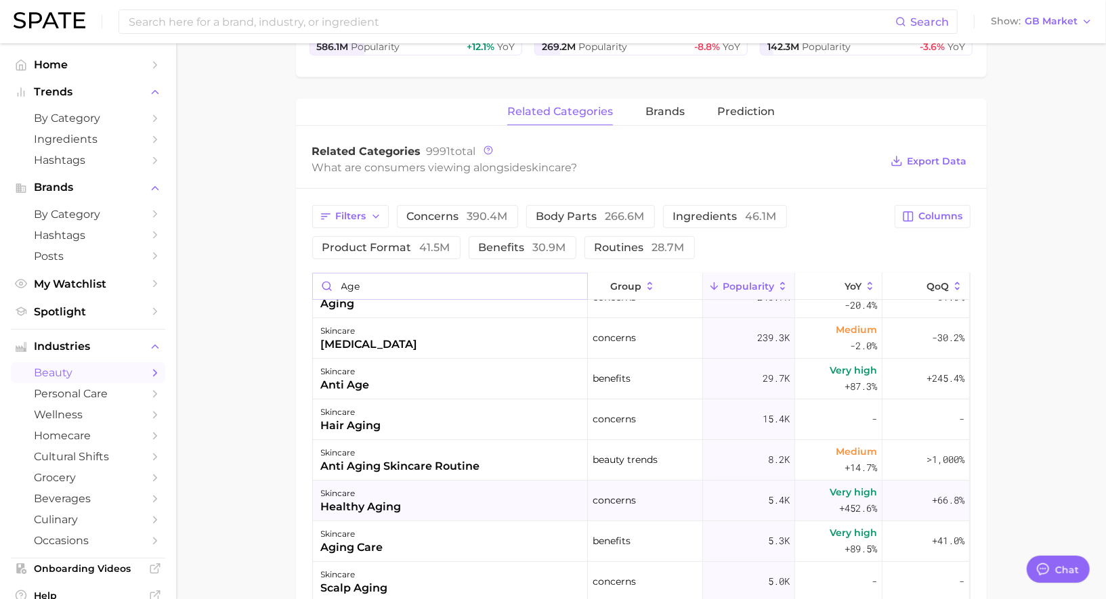
scroll to position [100, 0]
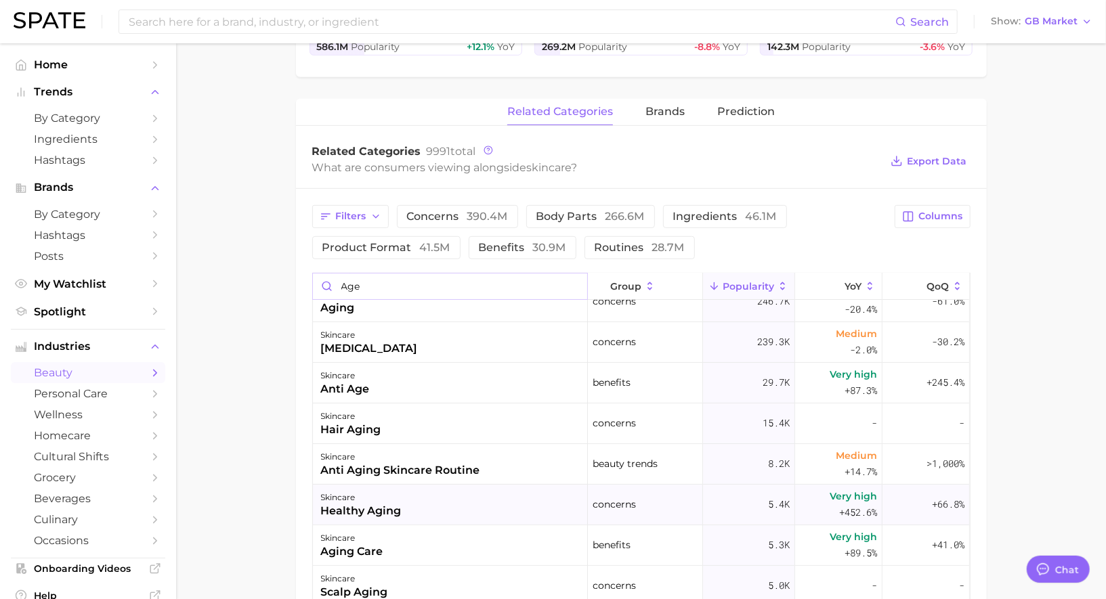
type input "age"
click at [459, 503] on div "skincare healthy aging" at bounding box center [450, 505] width 275 height 41
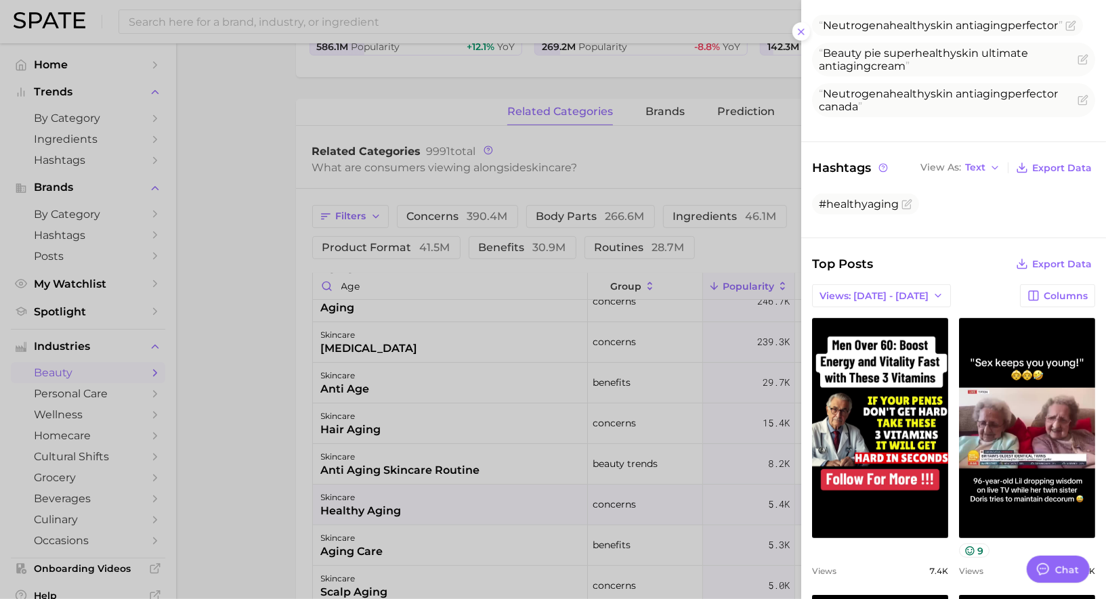
scroll to position [376, 0]
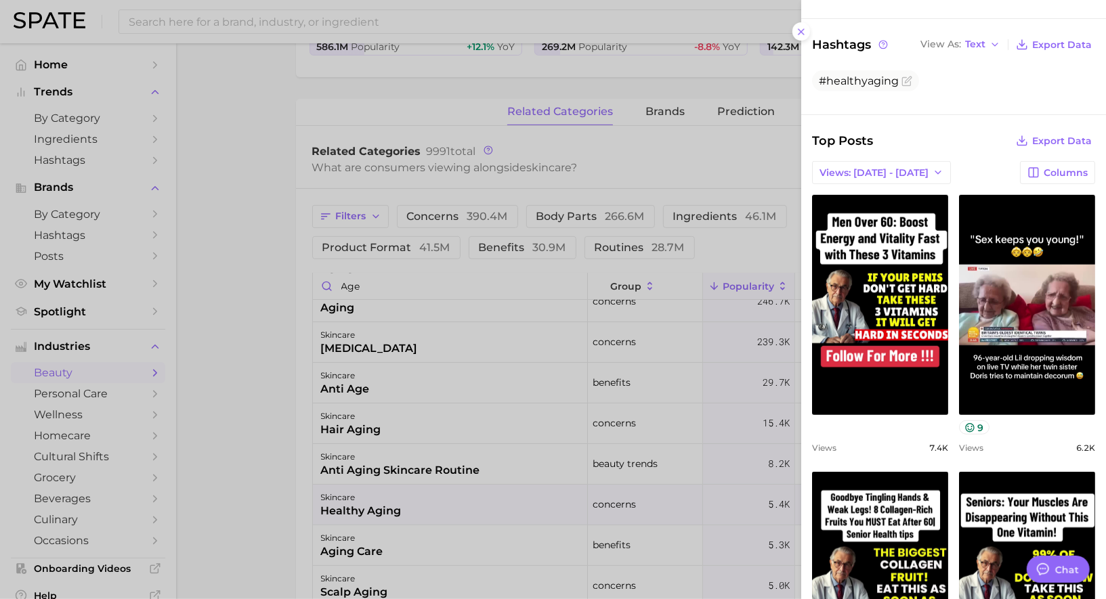
click at [609, 341] on div at bounding box center [553, 299] width 1106 height 599
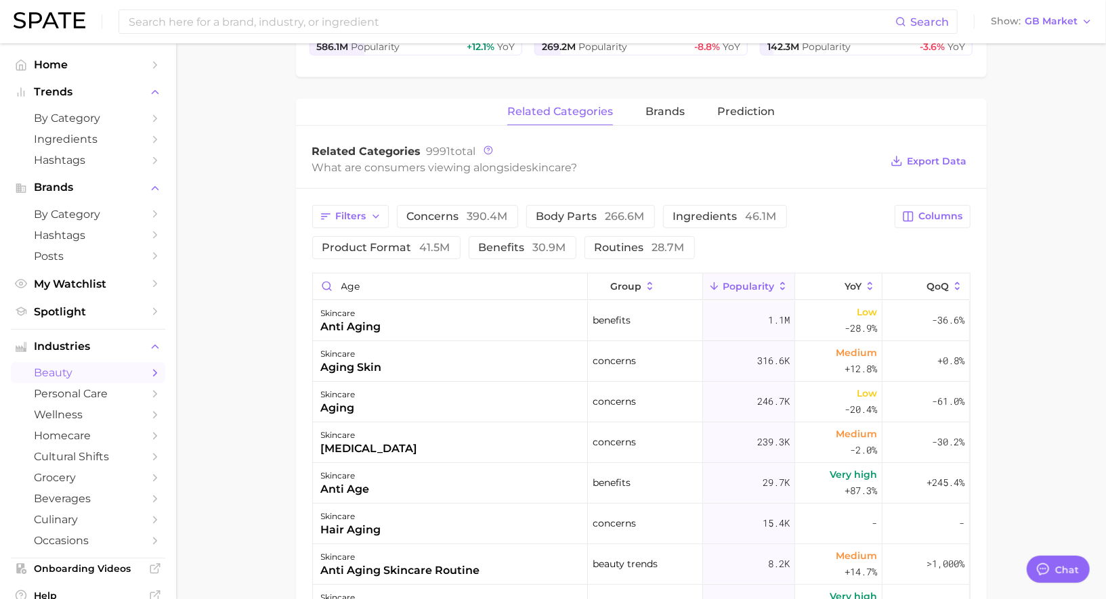
scroll to position [395, 0]
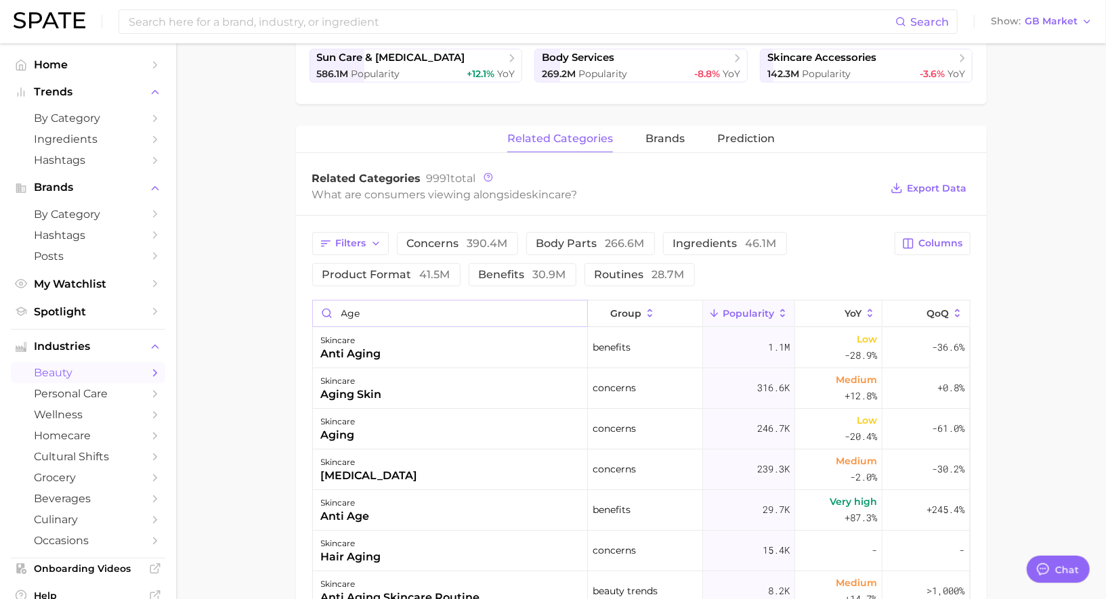
click at [574, 312] on input "age" at bounding box center [450, 314] width 274 height 26
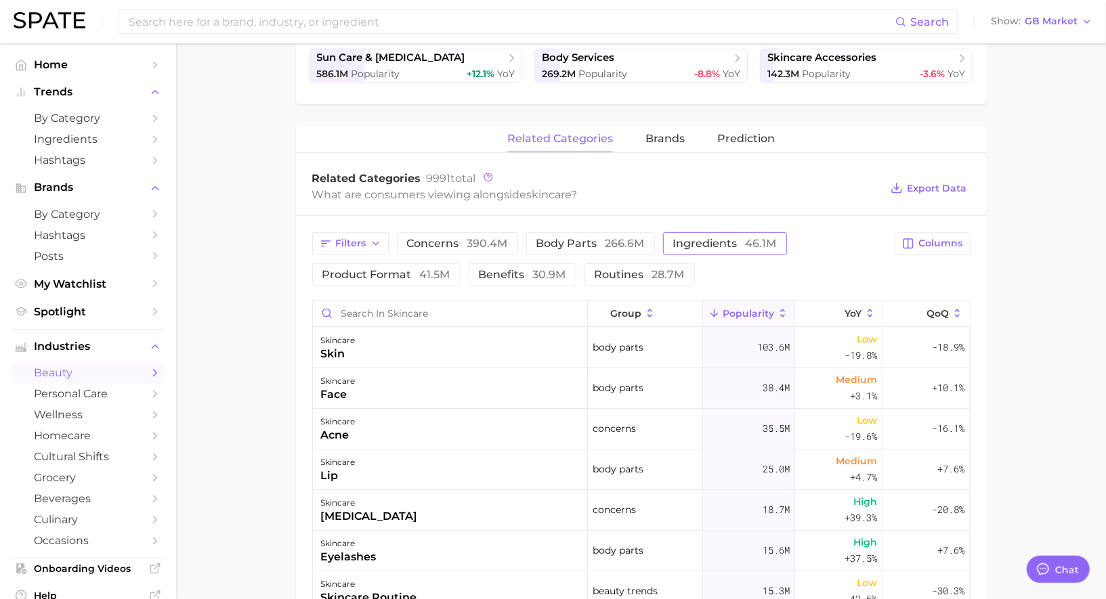
click at [685, 242] on span "ingredients 46.1m" at bounding box center [725, 243] width 104 height 11
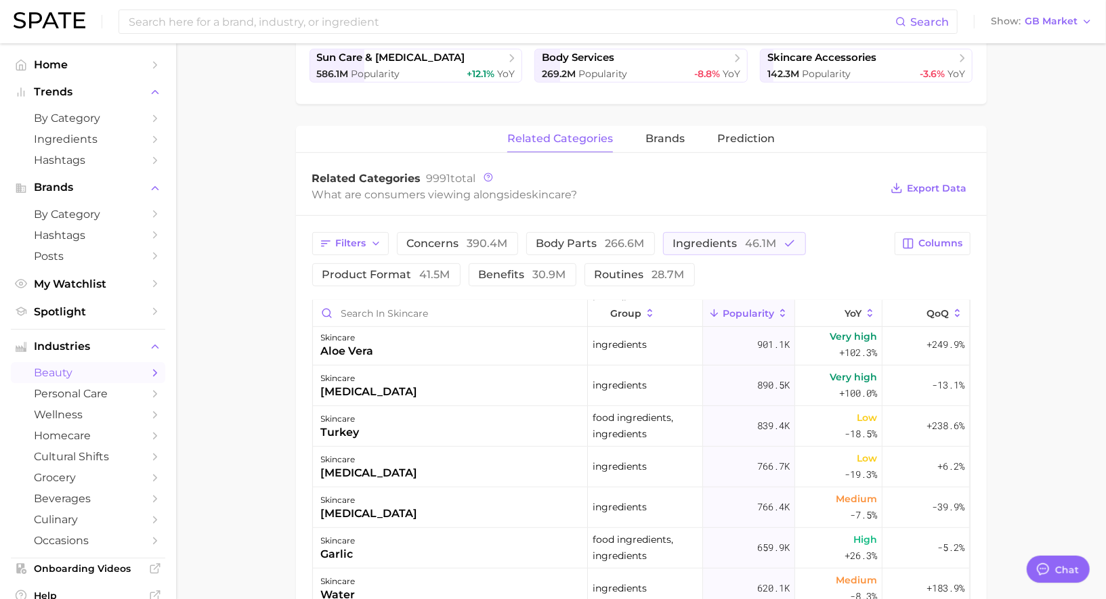
scroll to position [371, 0]
click at [427, 309] on input "Search in skincare" at bounding box center [450, 314] width 274 height 26
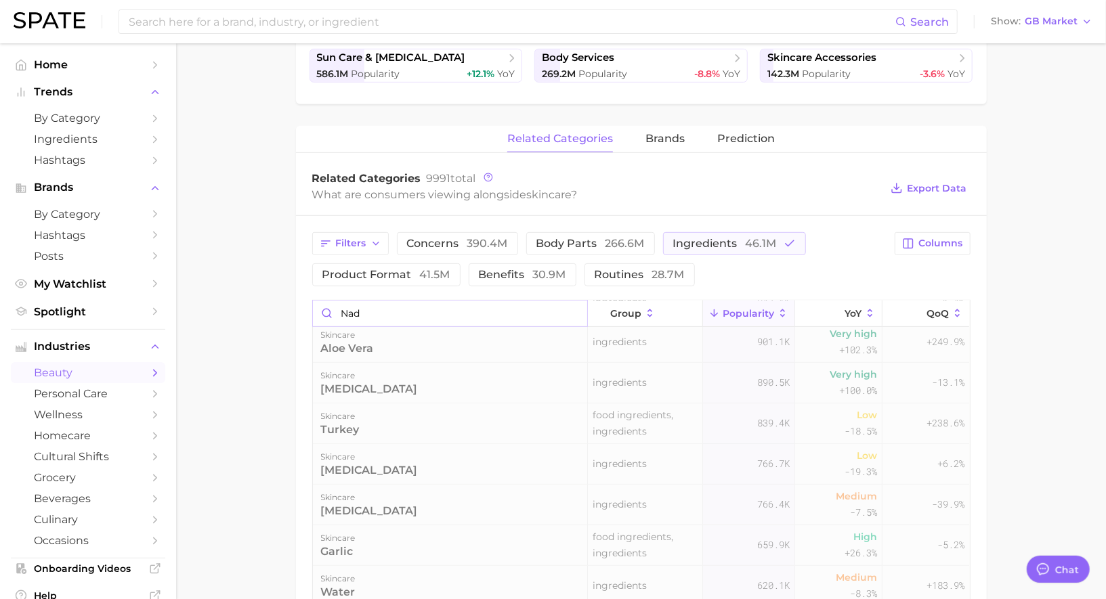
scroll to position [0, 0]
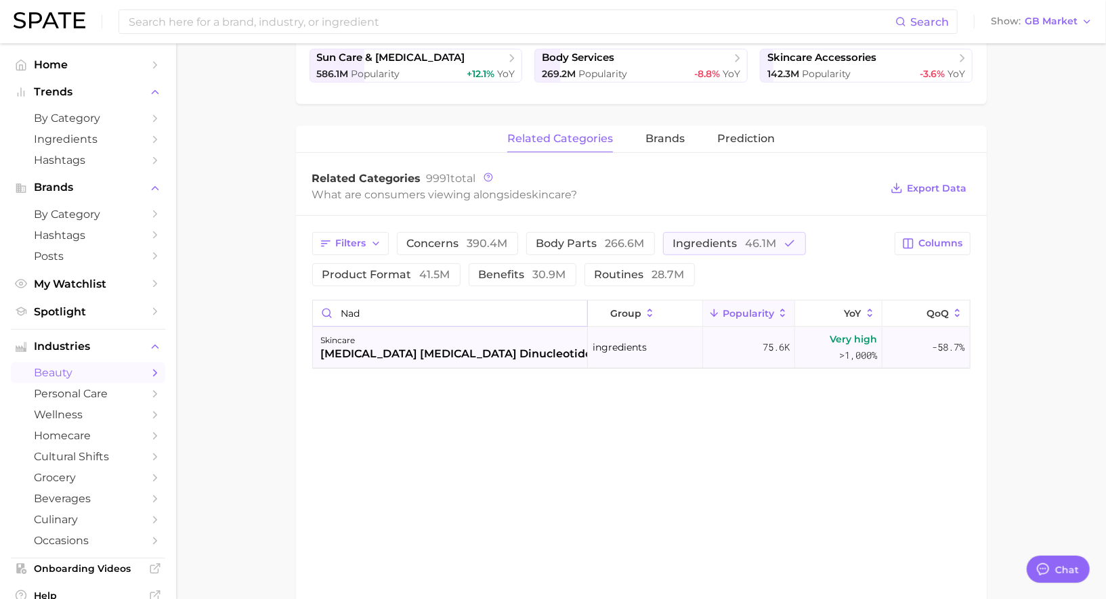
type input "nad"
click at [396, 350] on div "nicotinamide adenine dinucleotide (nad)" at bounding box center [473, 354] width 305 height 16
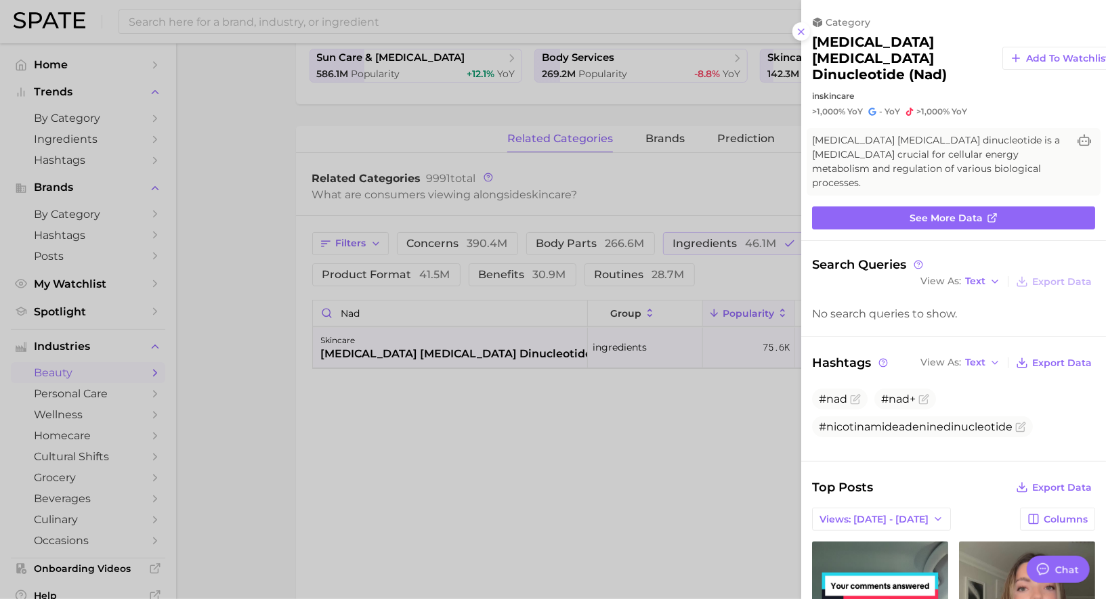
click at [886, 49] on h2 "nicotinamide adenine dinucleotide (nad)" at bounding box center [901, 58] width 179 height 49
copy div "nicotinamide adenine dinucleotide (nad) Add to Watchlist"
click at [437, 239] on div at bounding box center [553, 299] width 1106 height 599
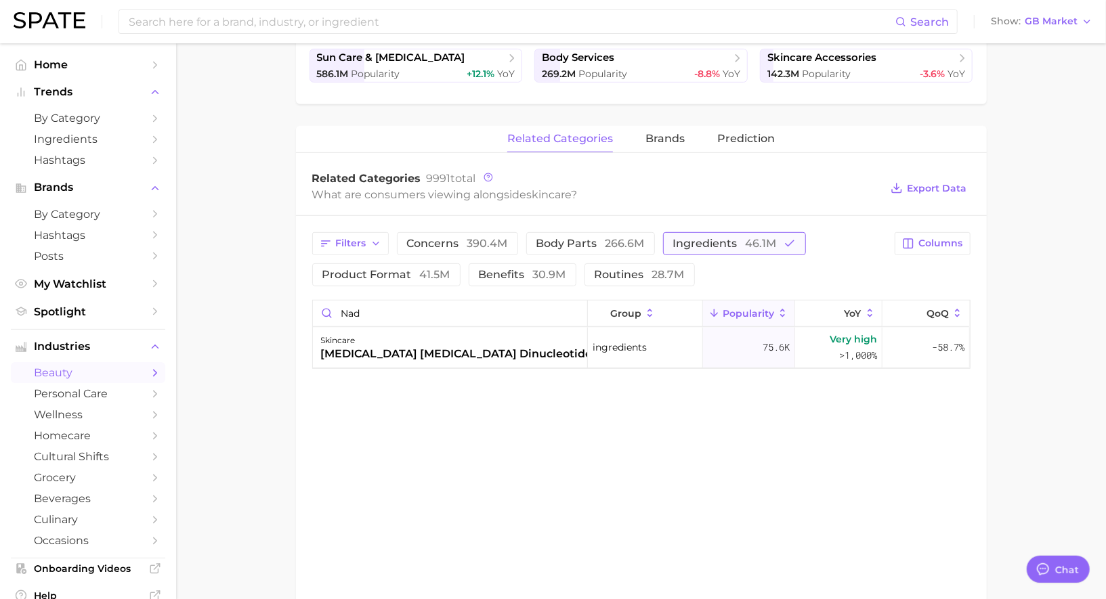
click at [777, 244] on button "ingredients 46.1m" at bounding box center [734, 243] width 143 height 23
click at [473, 244] on span "390.4m" at bounding box center [487, 243] width 41 height 13
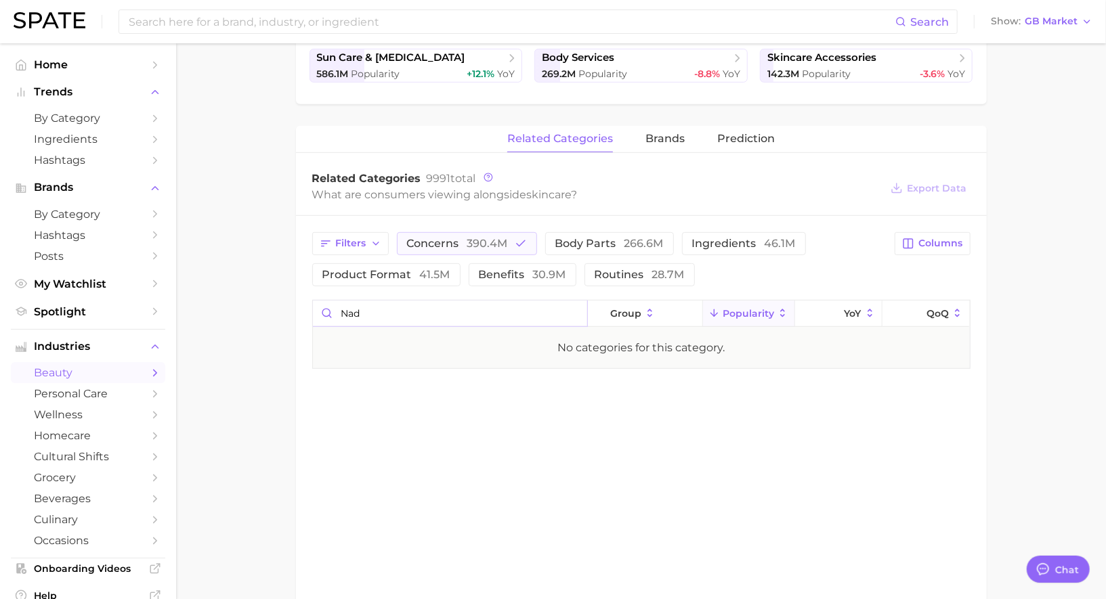
click at [576, 308] on input "nad" at bounding box center [450, 314] width 274 height 26
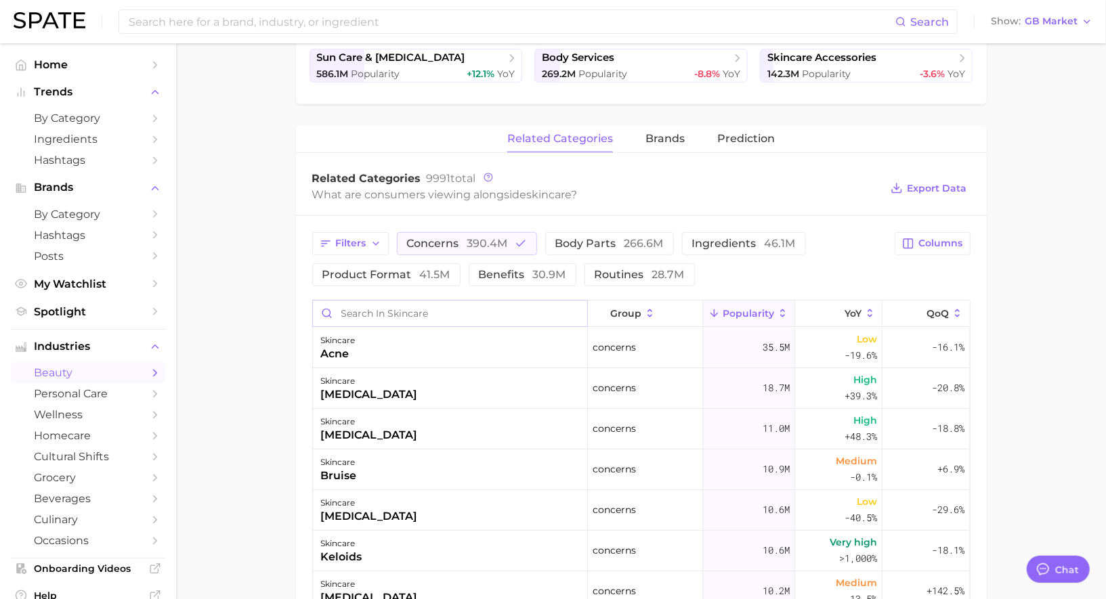
click at [370, 311] on input "Search in skincare" at bounding box center [450, 314] width 274 height 26
click at [447, 240] on span "concerns 390.4m" at bounding box center [457, 243] width 101 height 11
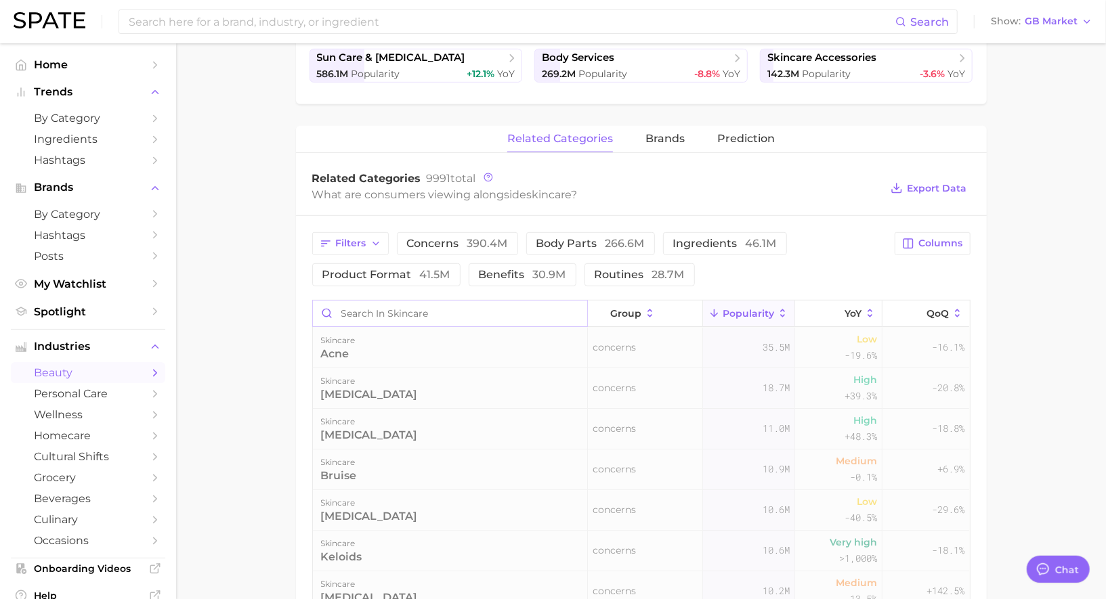
click at [421, 310] on input "Search in skincare" at bounding box center [450, 314] width 274 height 26
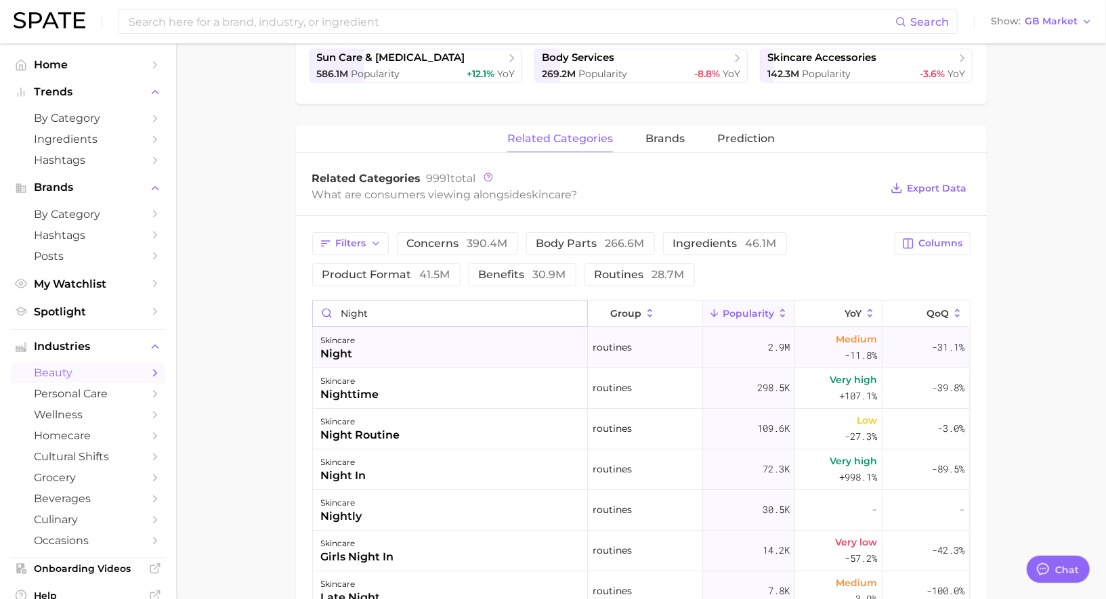
type input "night"
click at [415, 349] on div "skincare night" at bounding box center [450, 348] width 275 height 41
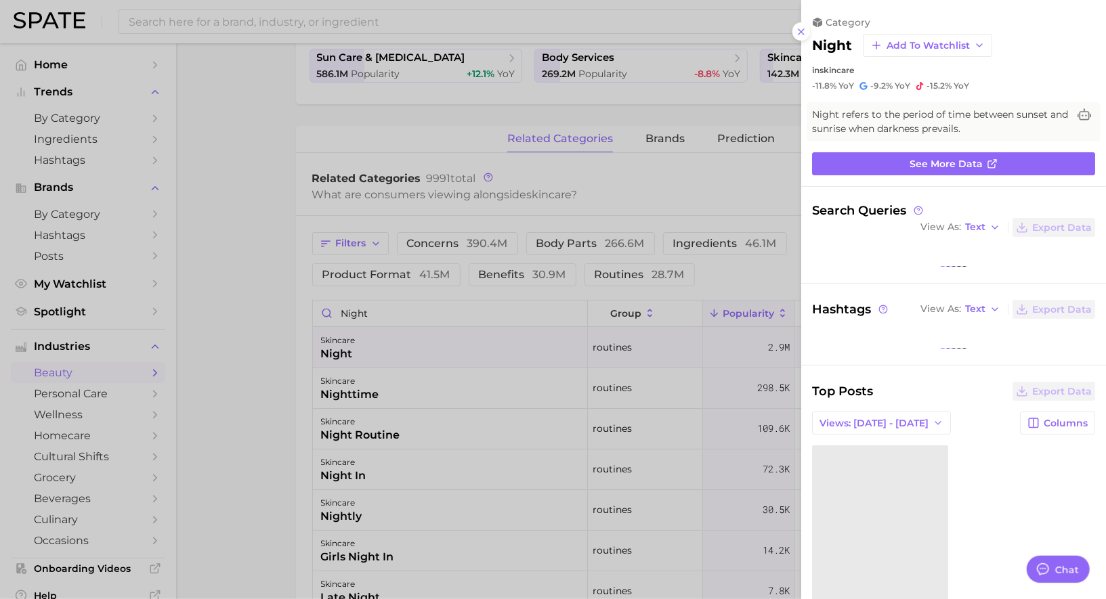
click at [415, 349] on div at bounding box center [553, 299] width 1106 height 599
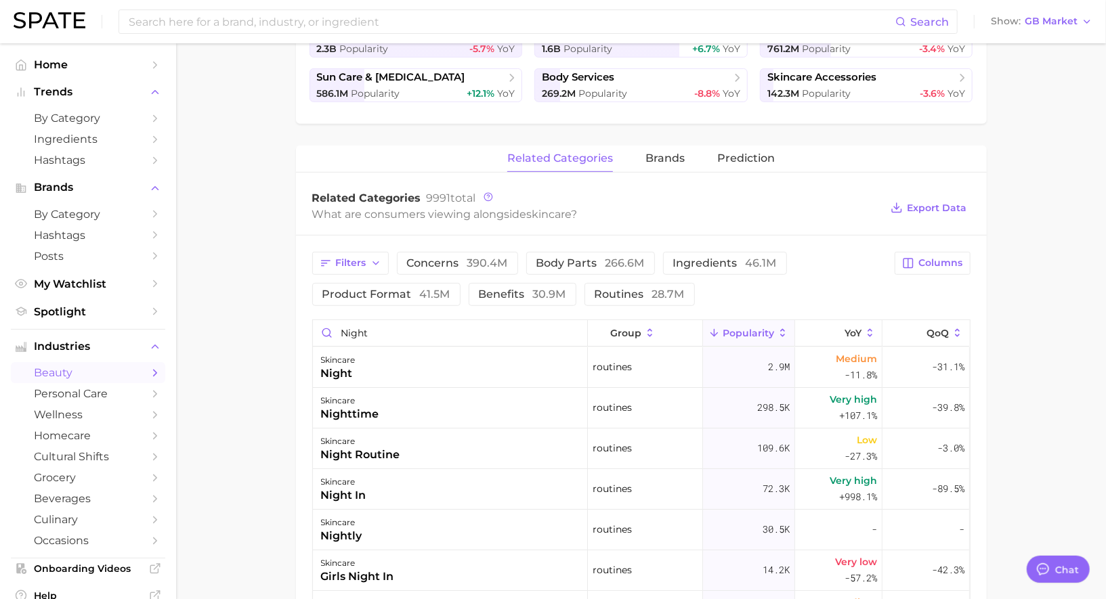
scroll to position [275, 0]
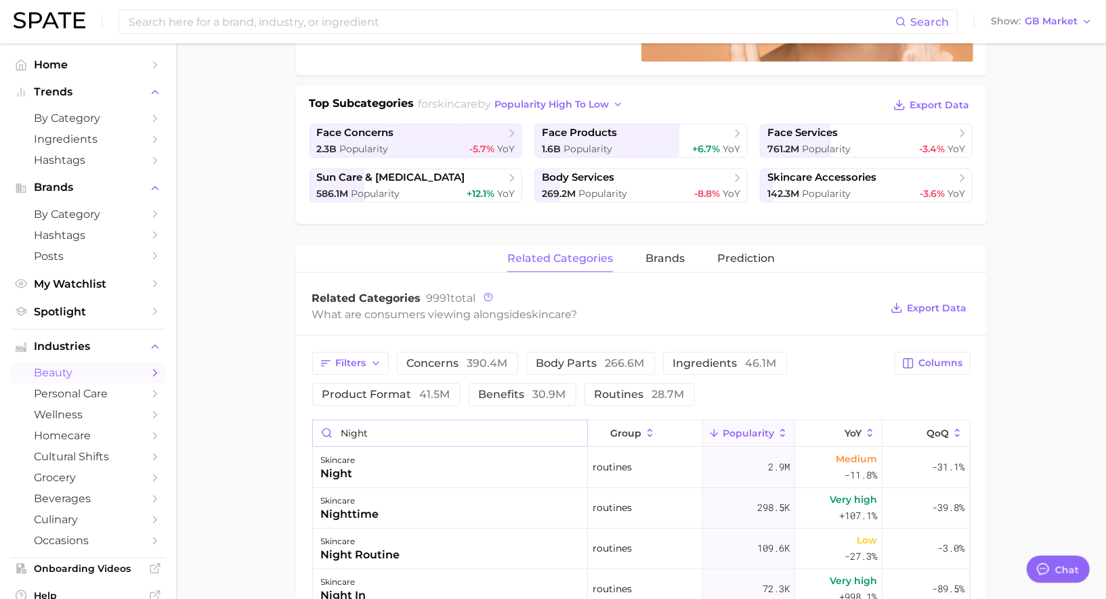
click at [408, 429] on input "night" at bounding box center [450, 434] width 274 height 26
click at [576, 429] on input "night" at bounding box center [450, 434] width 274 height 26
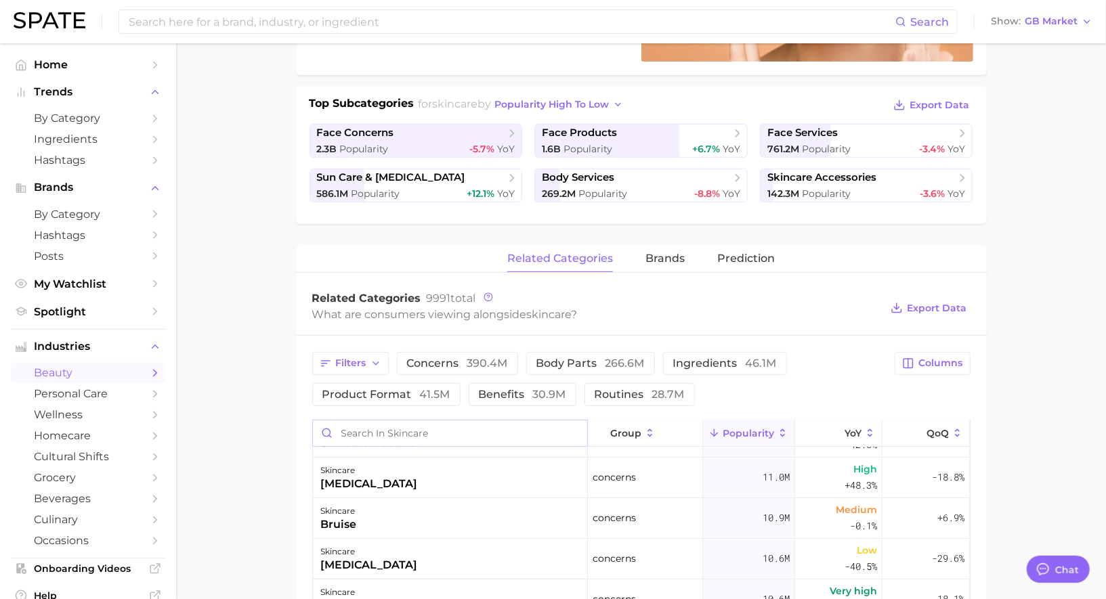
scroll to position [247, 0]
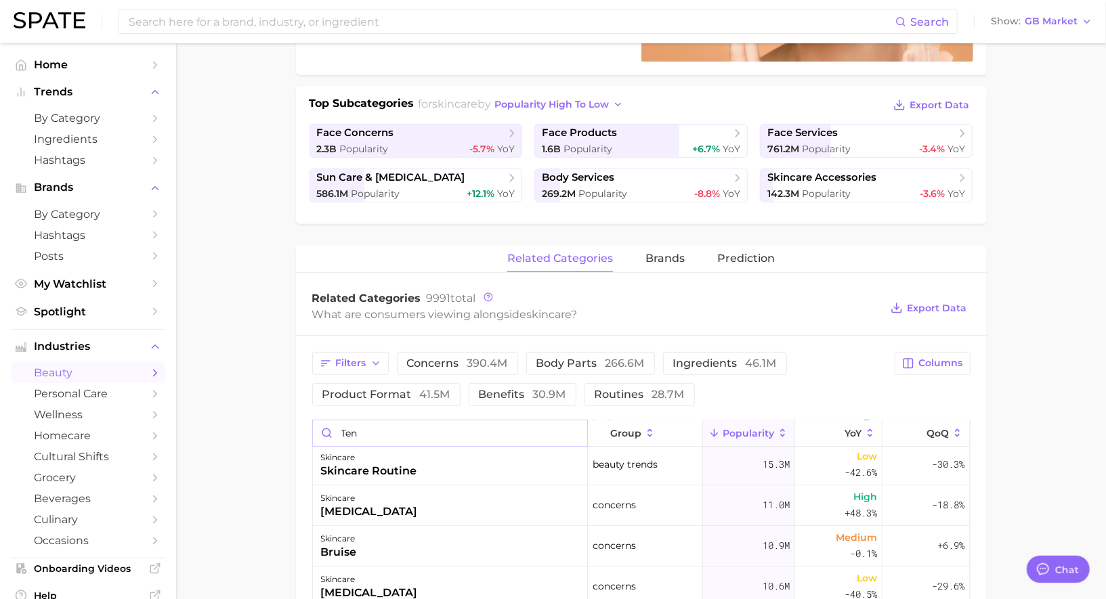
type input "ten s"
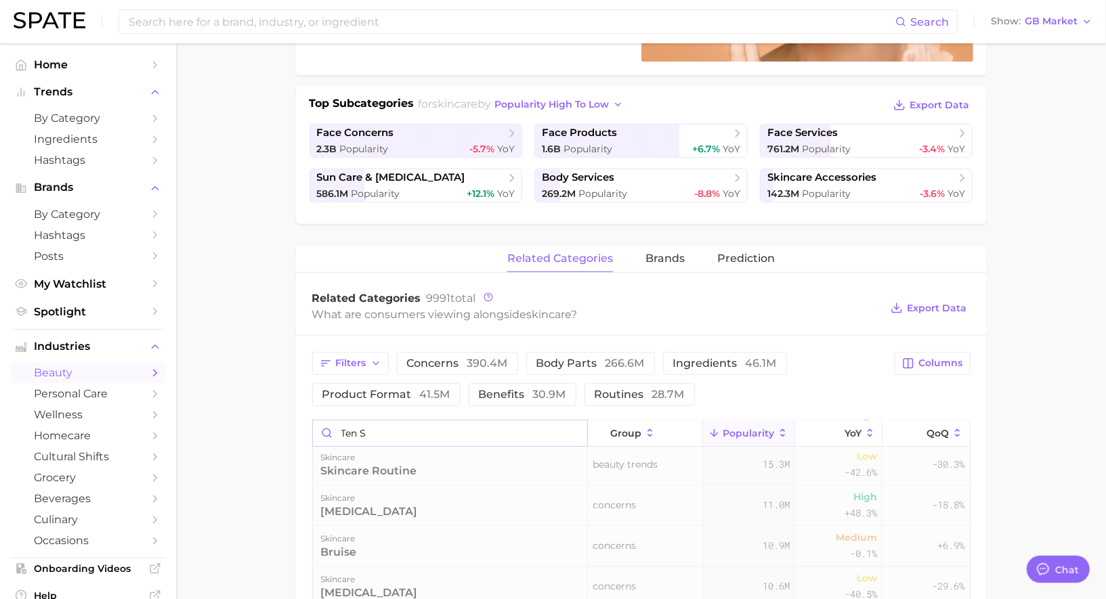
scroll to position [0, 0]
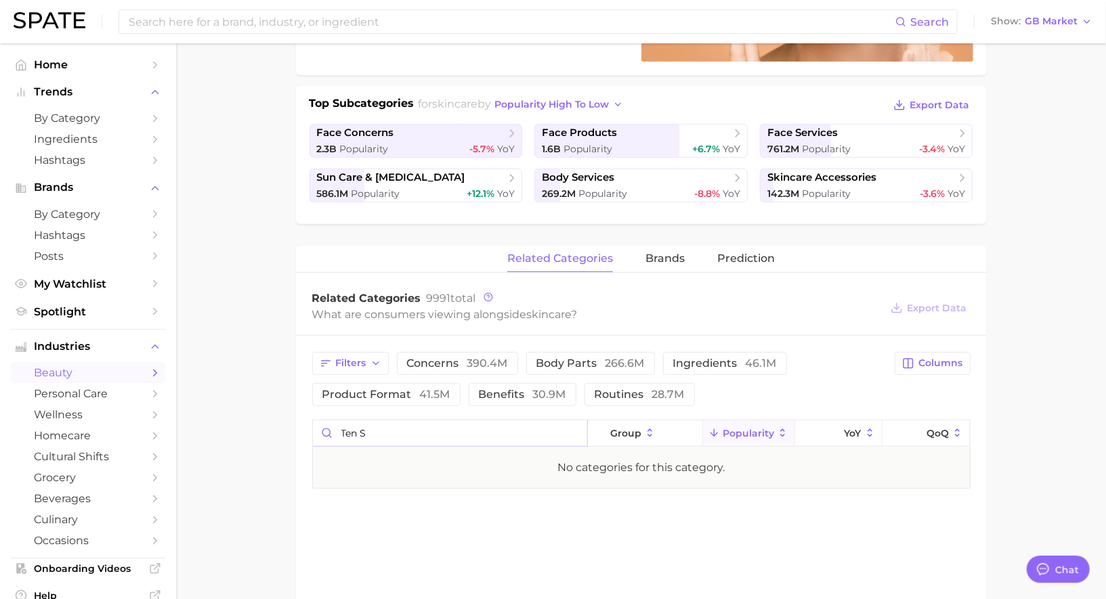
drag, startPoint x: 484, startPoint y: 427, endPoint x: 309, endPoint y: 427, distance: 174.7
click at [308, 427] on div "Filters concerns 390.4m body parts 266.6m ingredients 46.1m product format 41.5…" at bounding box center [641, 420] width 691 height 169
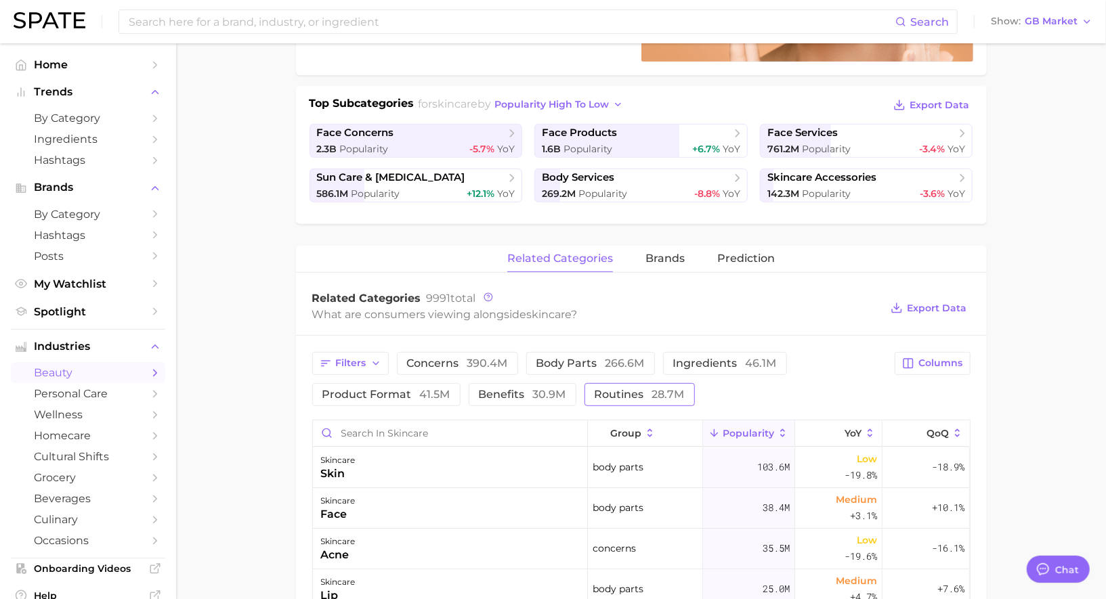
click at [608, 400] on button "routines 28.7m" at bounding box center [639, 394] width 110 height 23
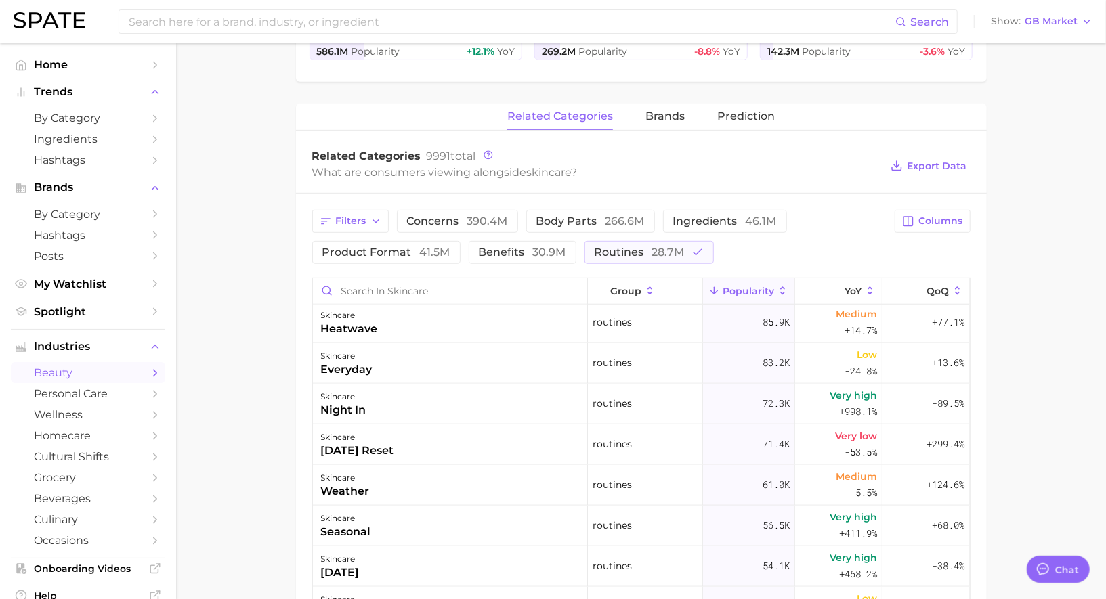
scroll to position [941, 0]
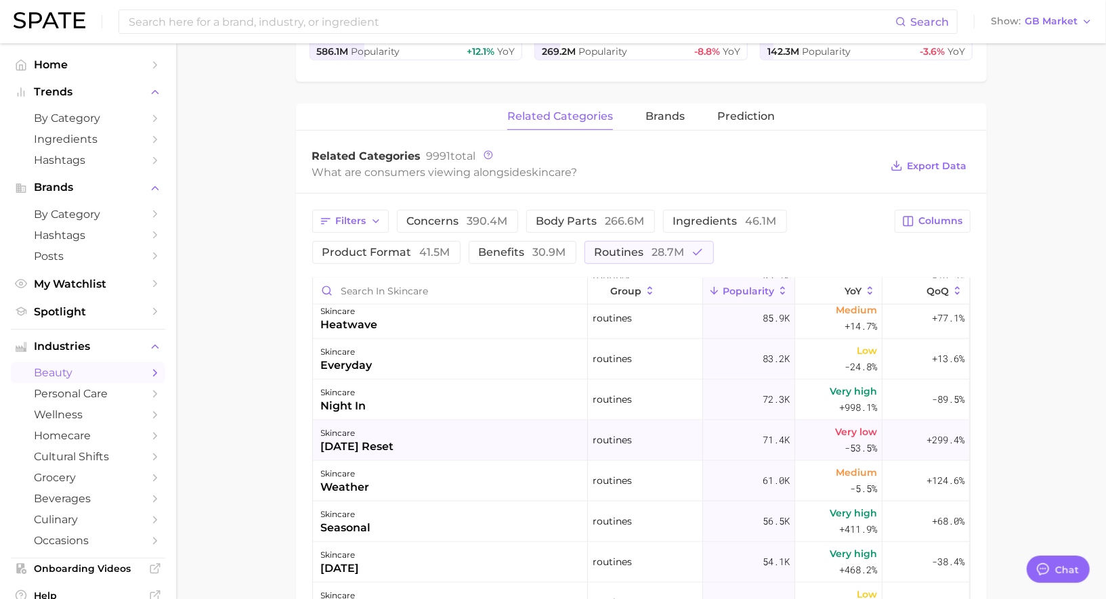
click at [508, 437] on div "skincare sunday reset" at bounding box center [450, 441] width 275 height 41
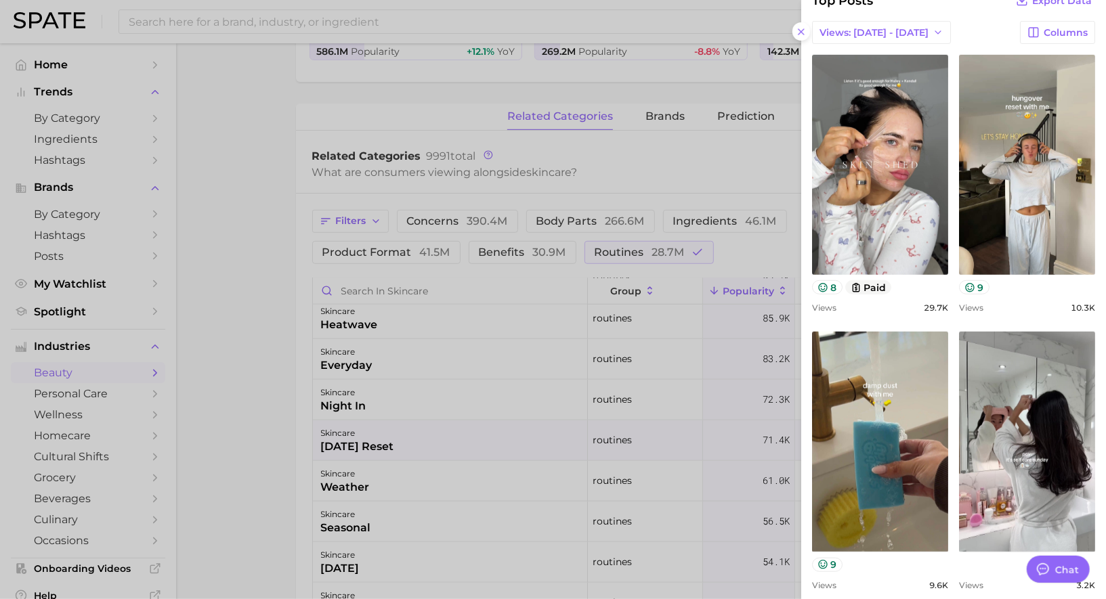
scroll to position [423, 0]
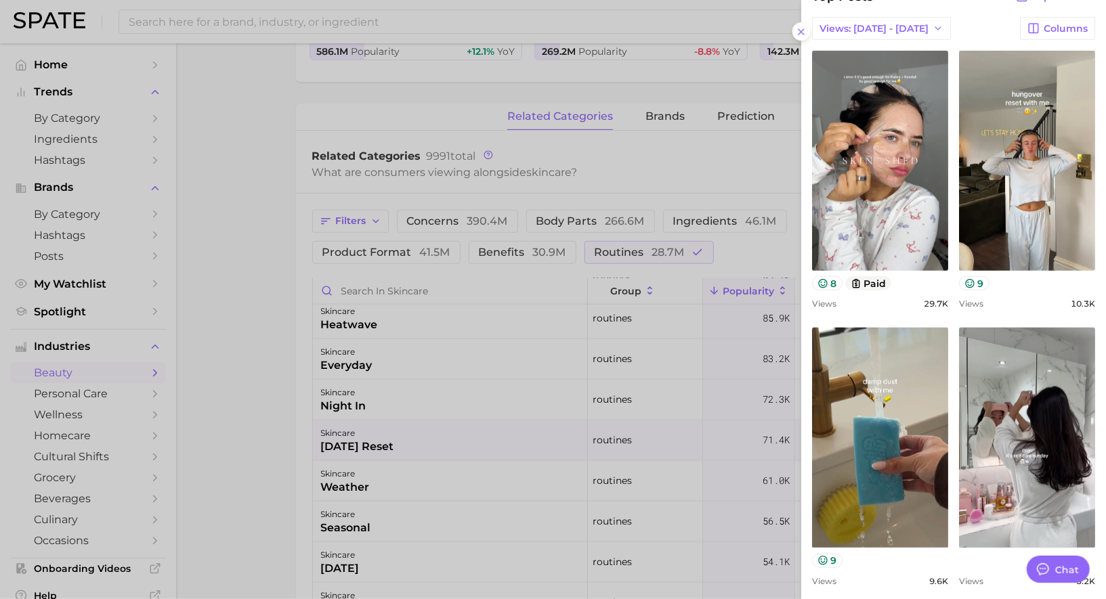
click at [343, 437] on div at bounding box center [553, 299] width 1106 height 599
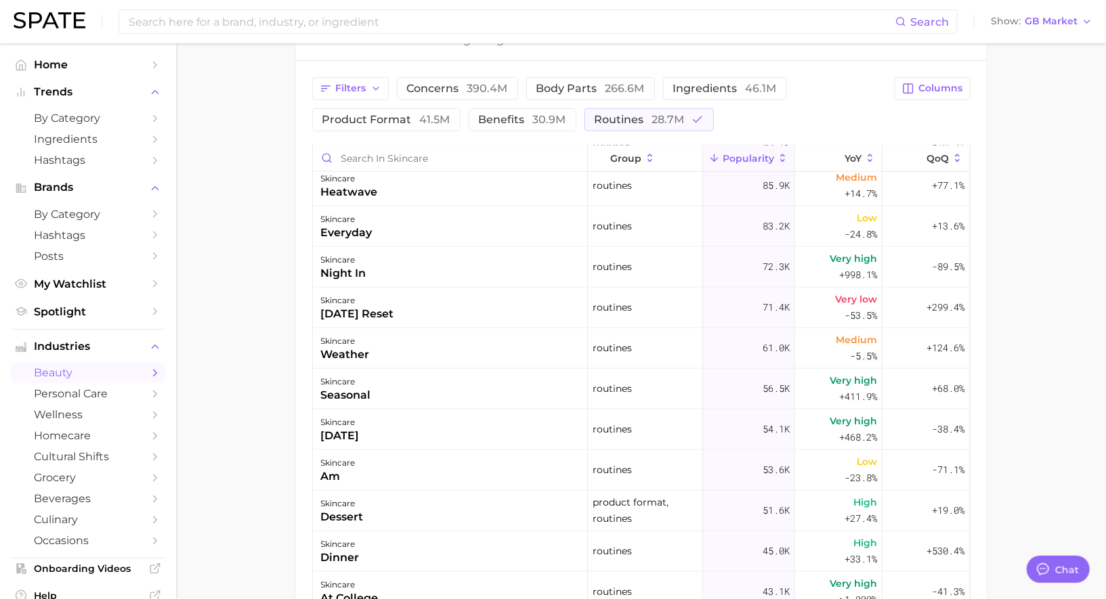
scroll to position [551, 0]
click at [645, 119] on span "routines 28.7m" at bounding box center [640, 118] width 90 height 11
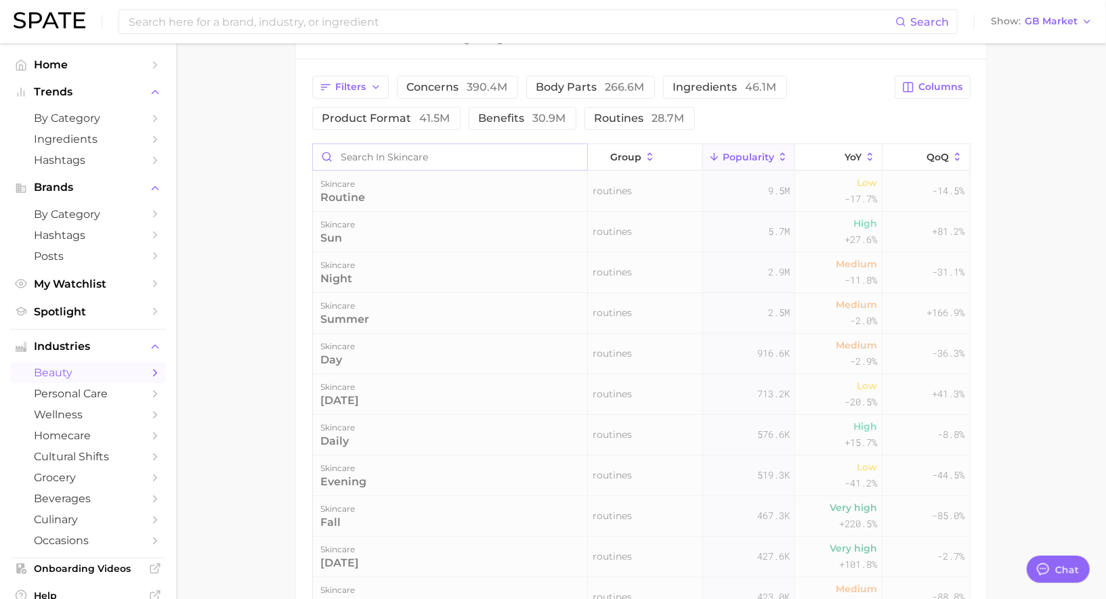
click at [465, 156] on input "Search in skincare" at bounding box center [450, 157] width 274 height 26
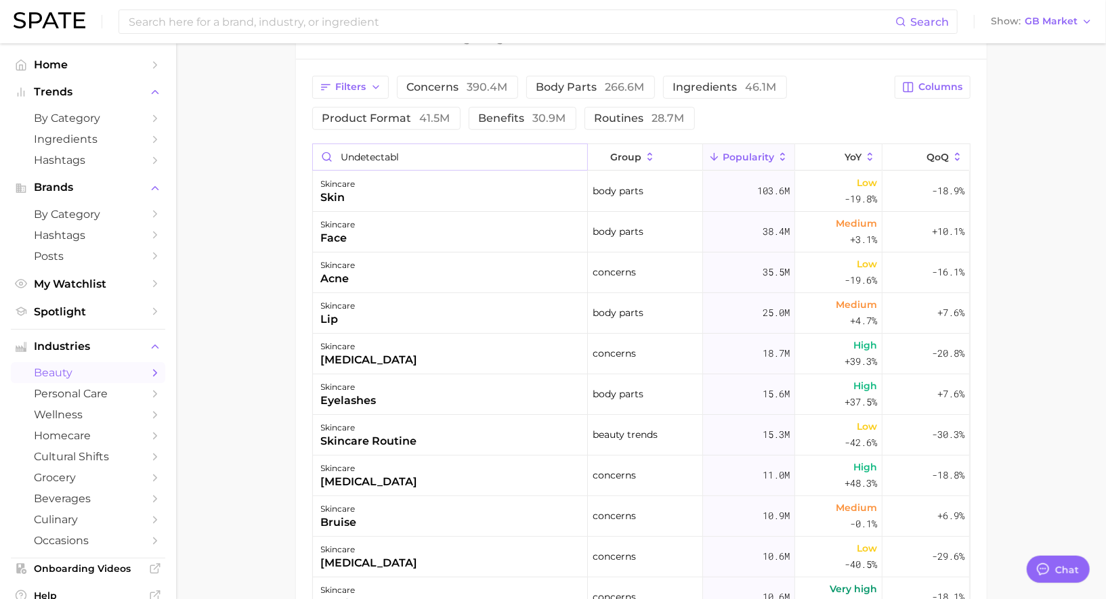
type input "undetectable"
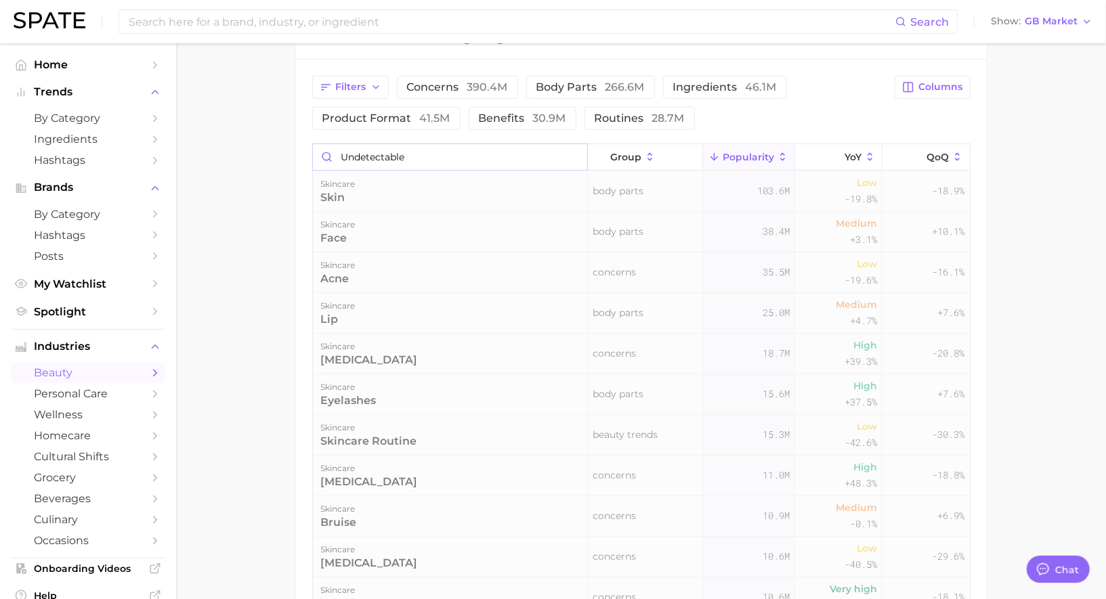
scroll to position [499, 0]
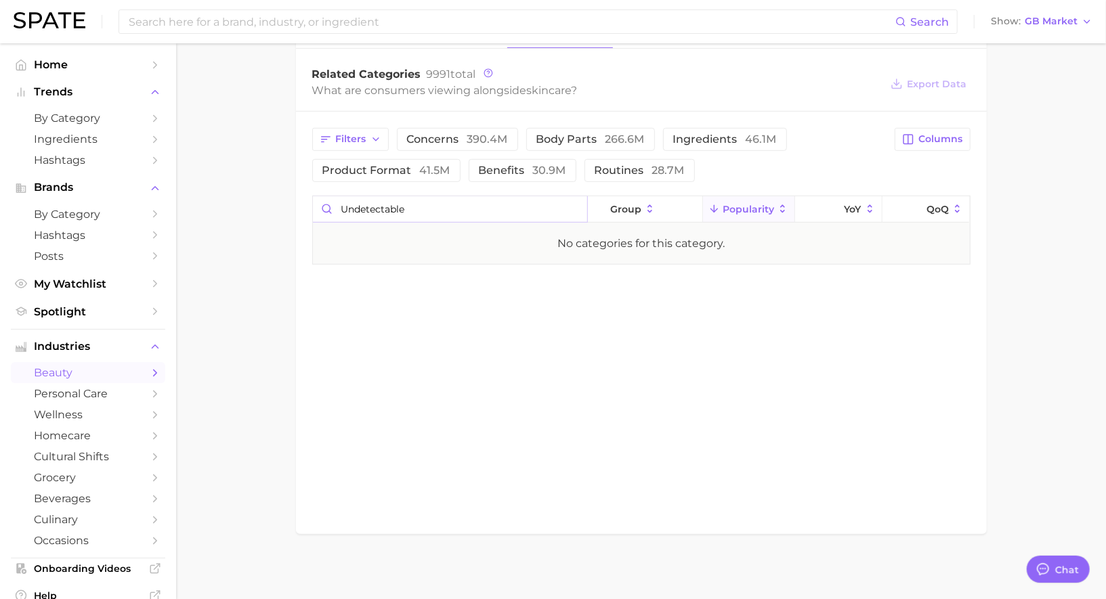
click at [575, 202] on input "undetectable" at bounding box center [450, 209] width 274 height 26
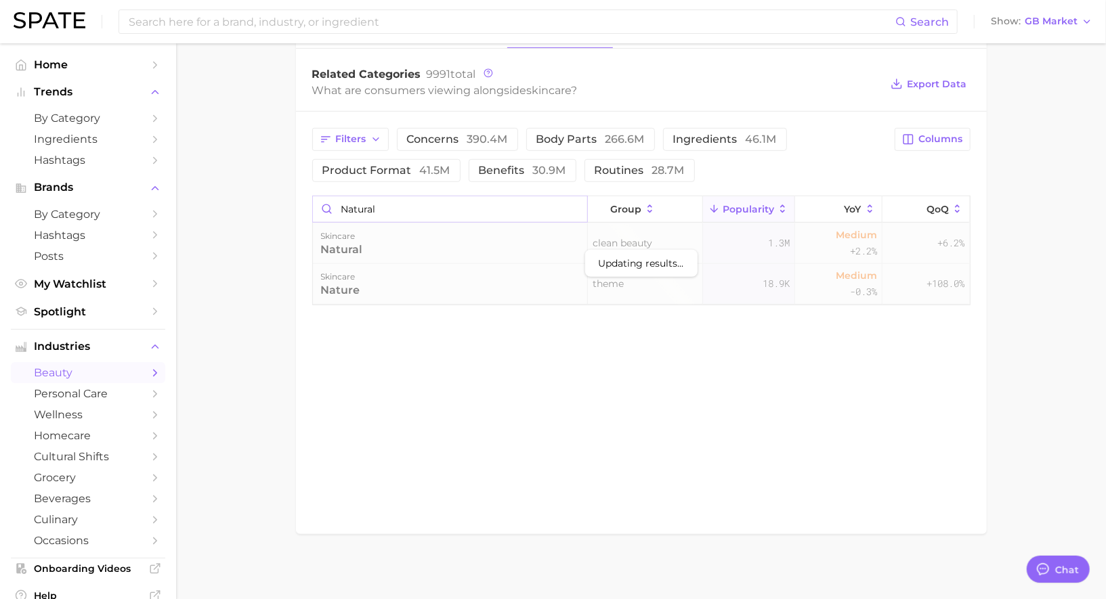
scroll to position [551, 0]
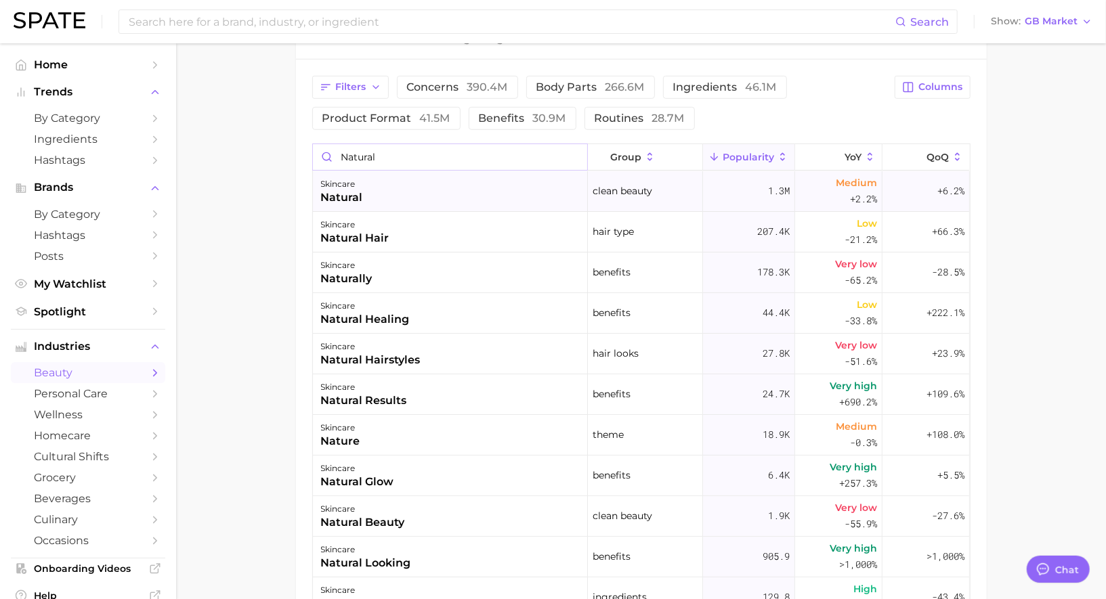
type input "natural"
click at [433, 205] on div "skincare natural" at bounding box center [450, 191] width 275 height 41
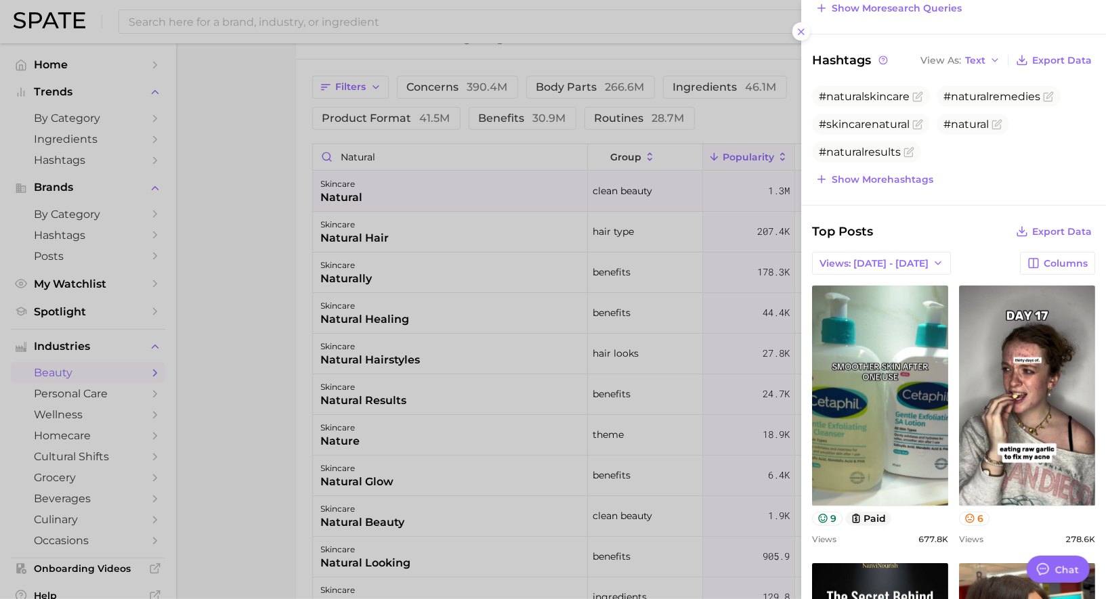
scroll to position [387, 0]
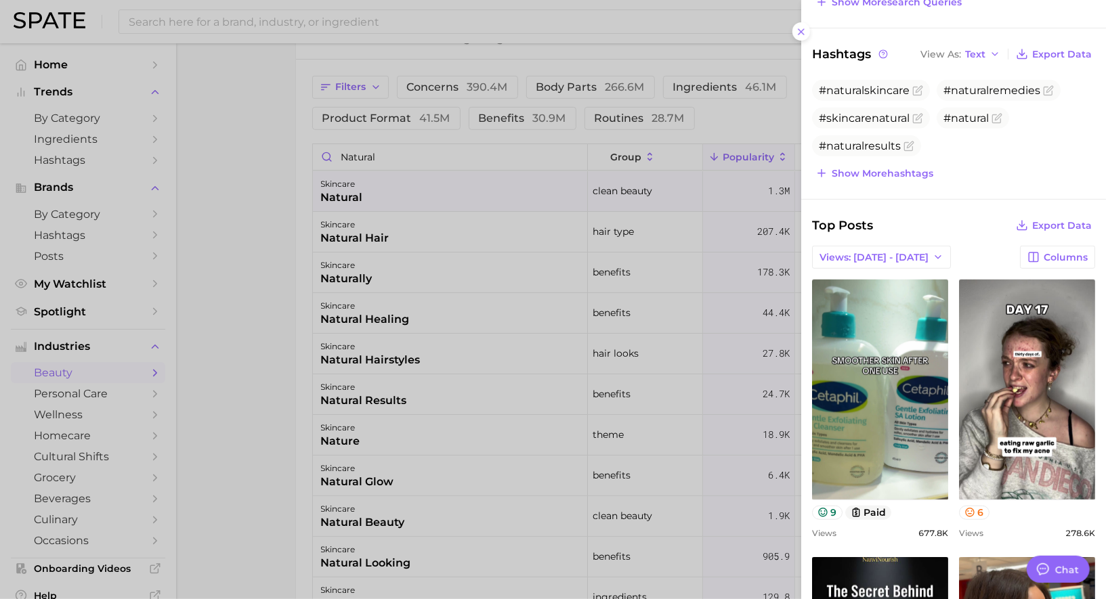
click at [501, 332] on div at bounding box center [553, 299] width 1106 height 599
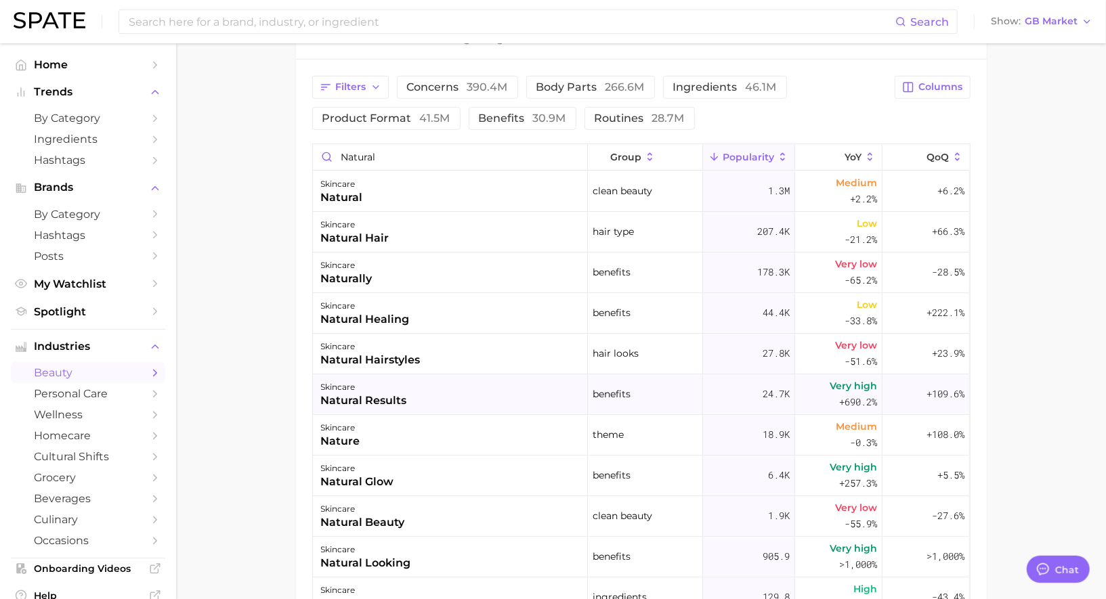
click at [475, 389] on div "skincare natural results" at bounding box center [450, 395] width 275 height 41
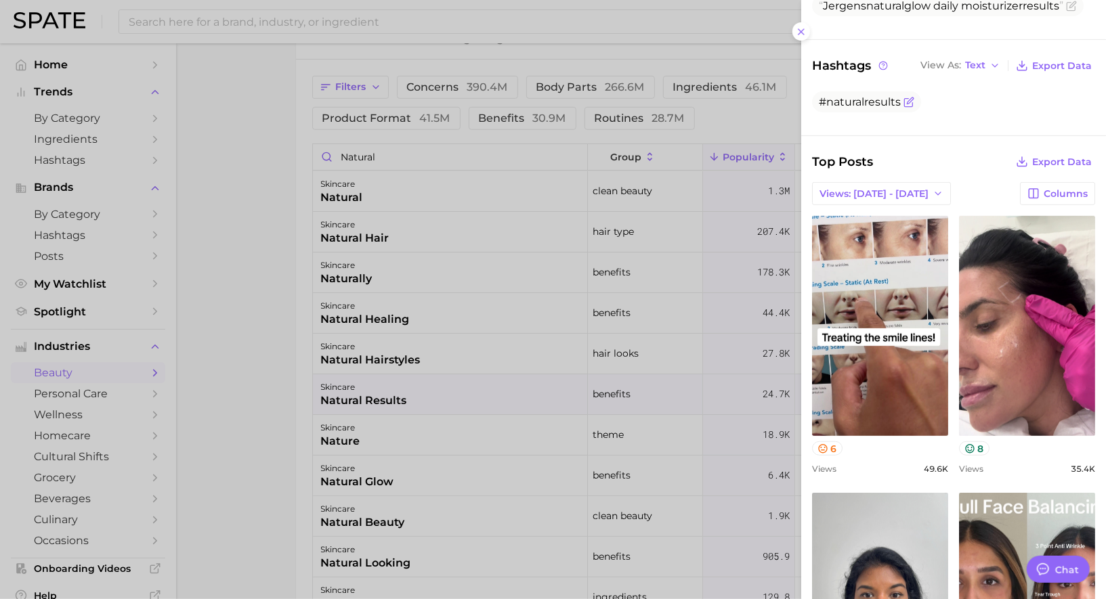
scroll to position [276, 0]
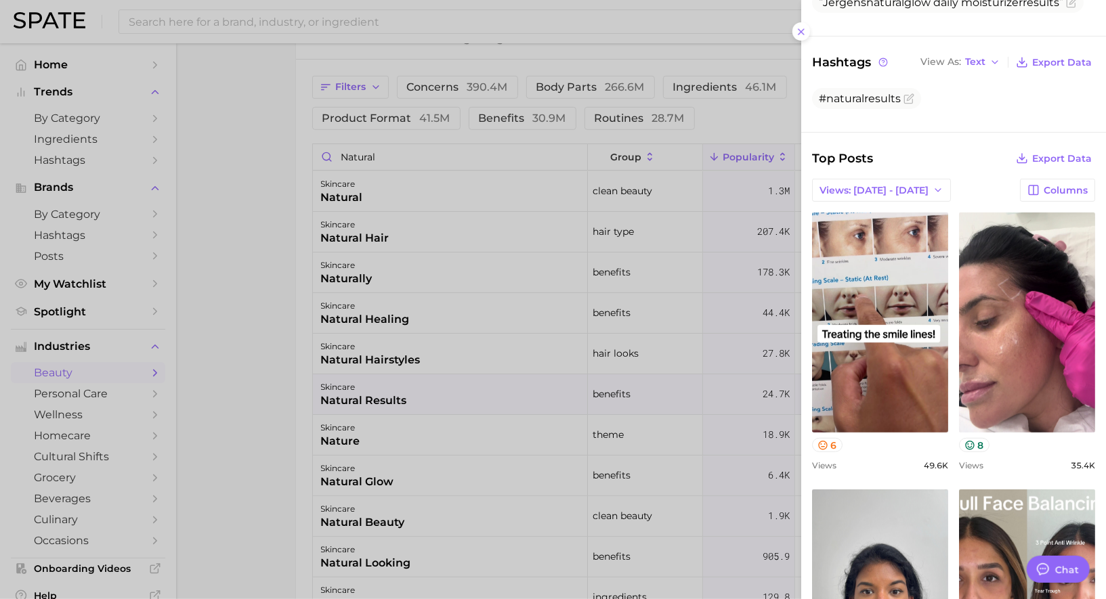
click at [509, 385] on div at bounding box center [553, 299] width 1106 height 599
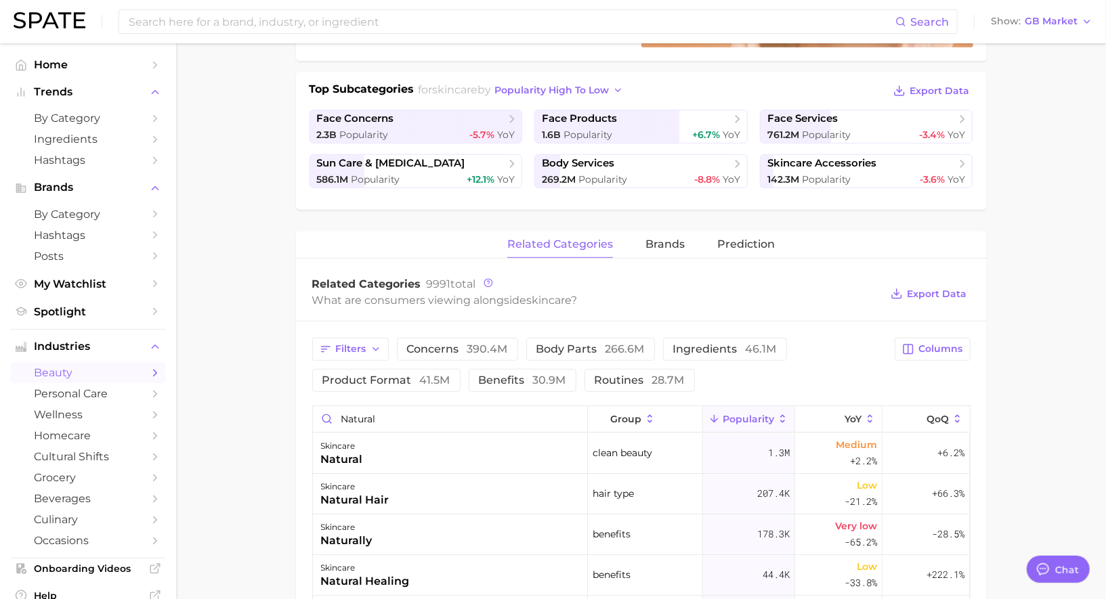
scroll to position [0, 0]
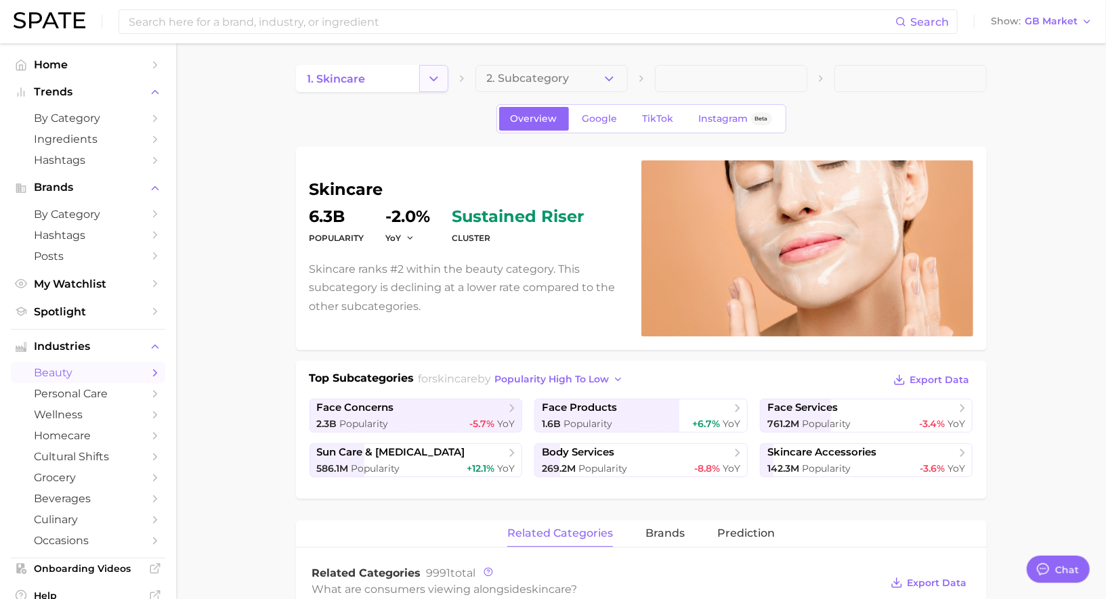
click at [435, 72] on icon "Change Category" at bounding box center [434, 79] width 14 height 14
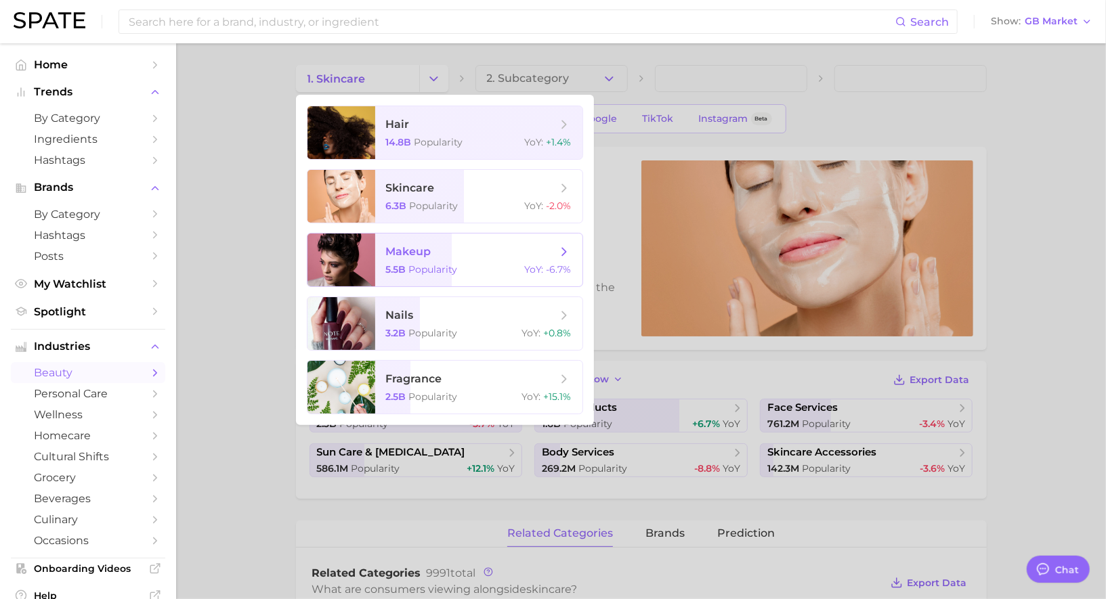
click at [433, 261] on span "makeup 5.5b Popularity YoY : -6.7%" at bounding box center [478, 260] width 207 height 53
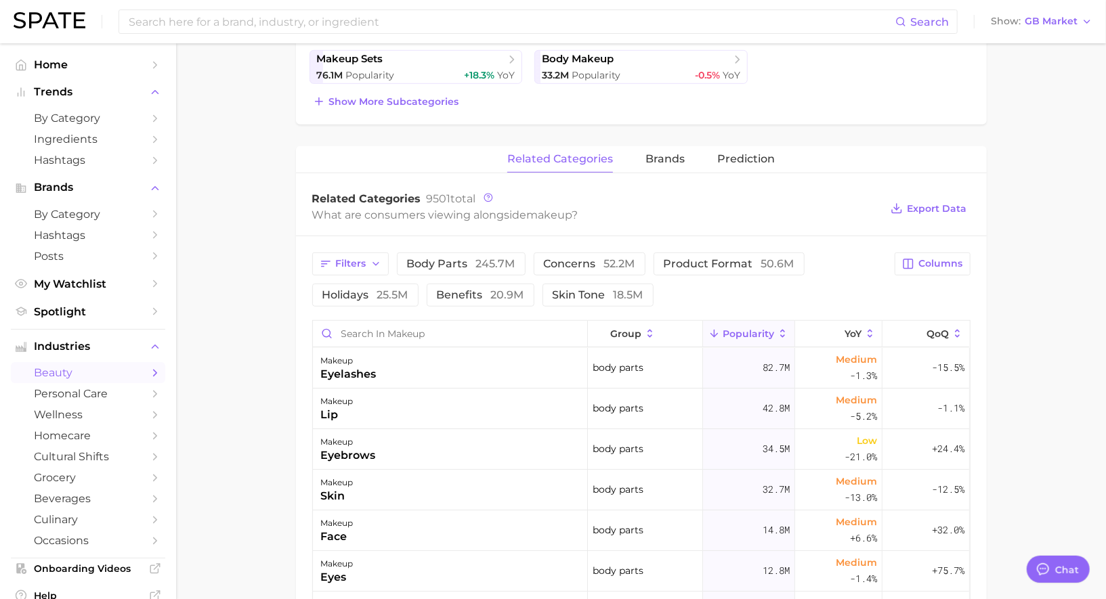
scroll to position [435, 0]
click at [395, 330] on input "Search in makeup" at bounding box center [450, 337] width 274 height 26
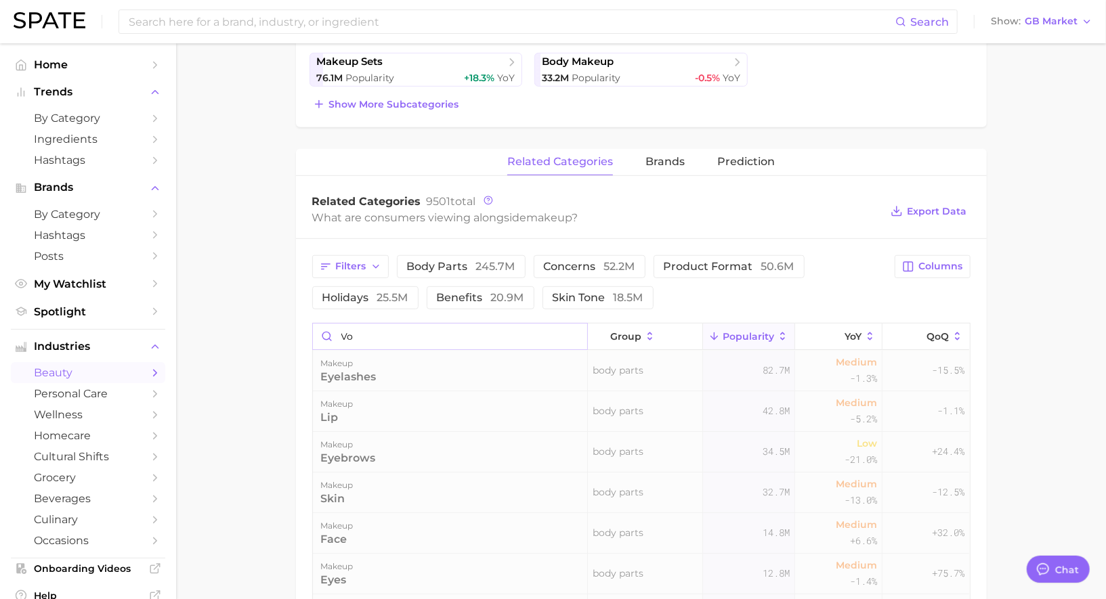
type input "v"
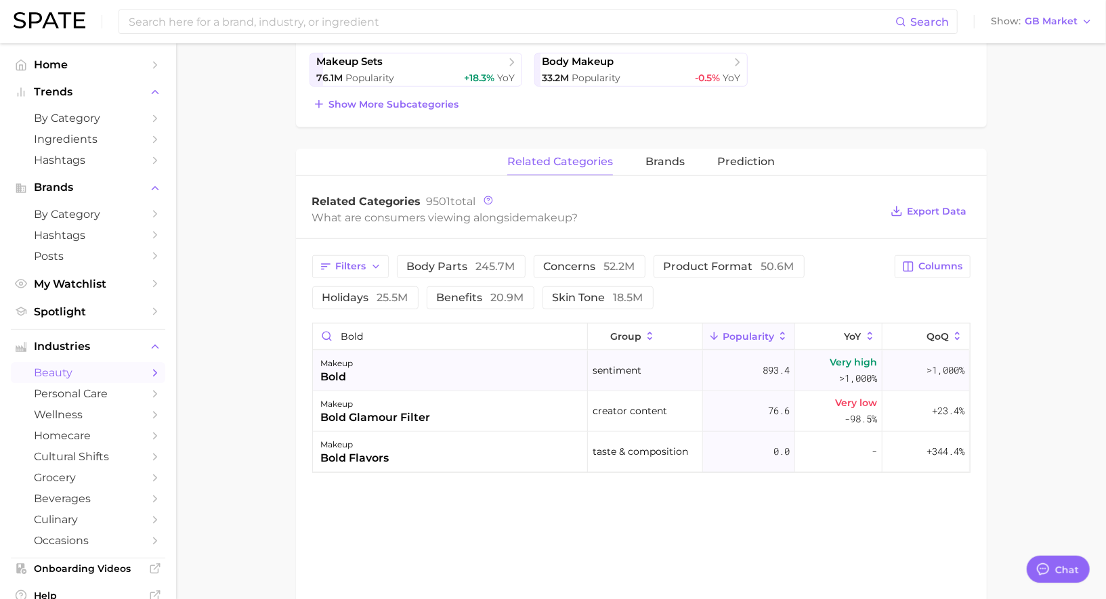
click at [389, 367] on div "makeup bold" at bounding box center [450, 371] width 275 height 41
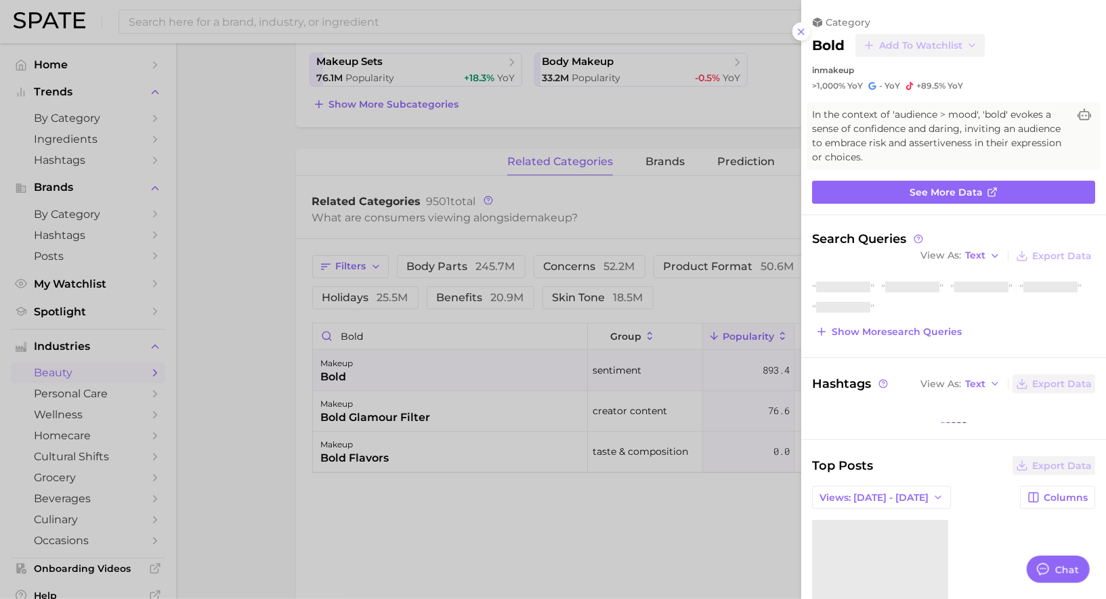
click at [389, 368] on div at bounding box center [553, 299] width 1106 height 599
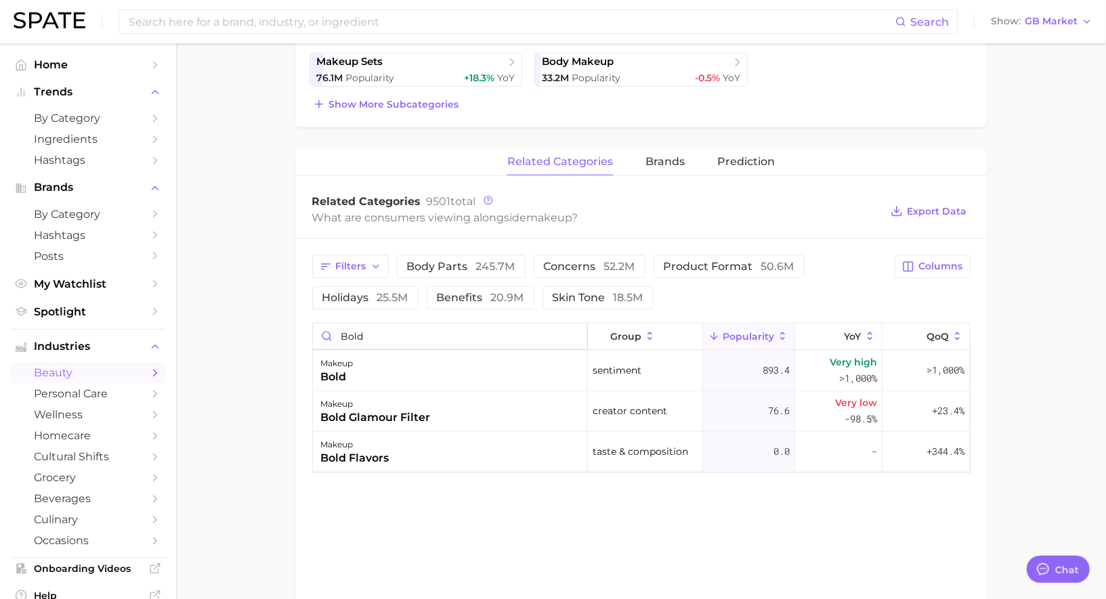
click at [376, 335] on input "bold" at bounding box center [450, 337] width 274 height 26
type input "d"
type input "fun"
click at [400, 374] on div "makeup funny" at bounding box center [450, 371] width 275 height 41
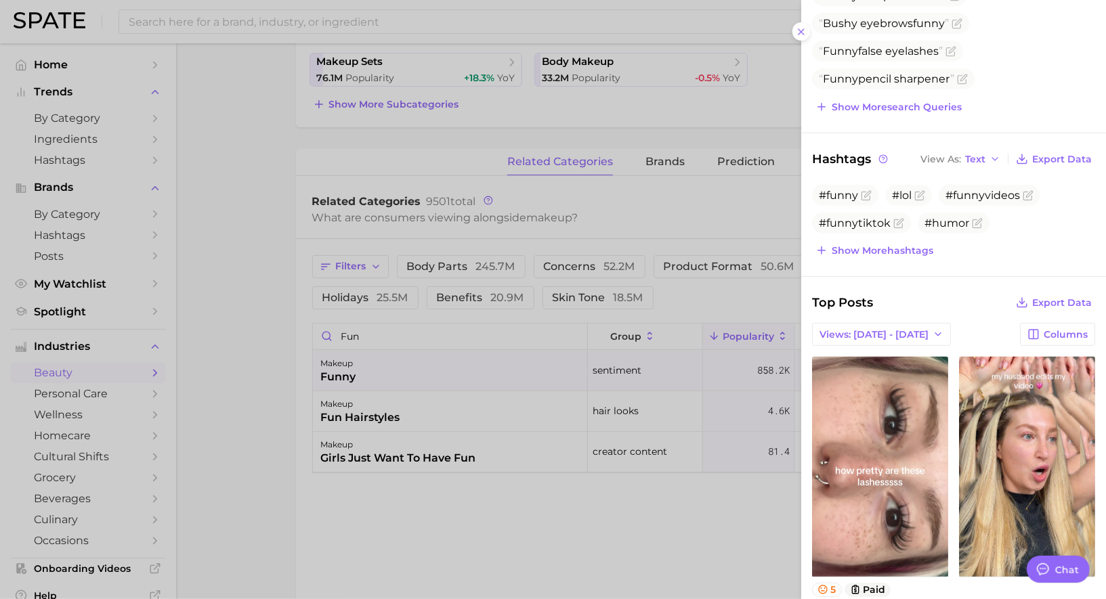
scroll to position [0, 0]
click at [629, 253] on div at bounding box center [553, 299] width 1106 height 599
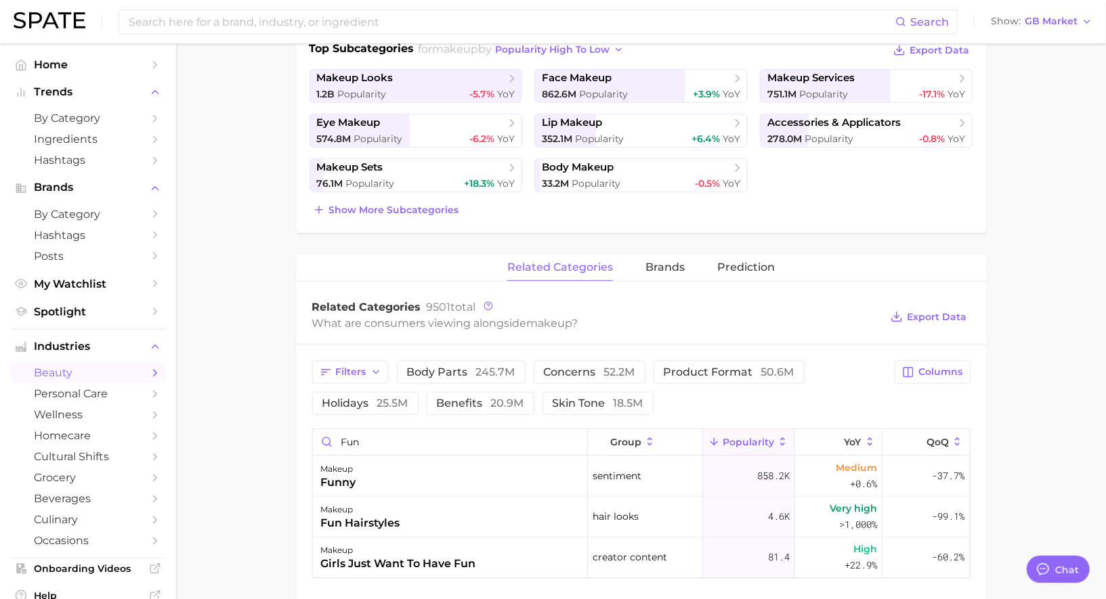
scroll to position [357, 0]
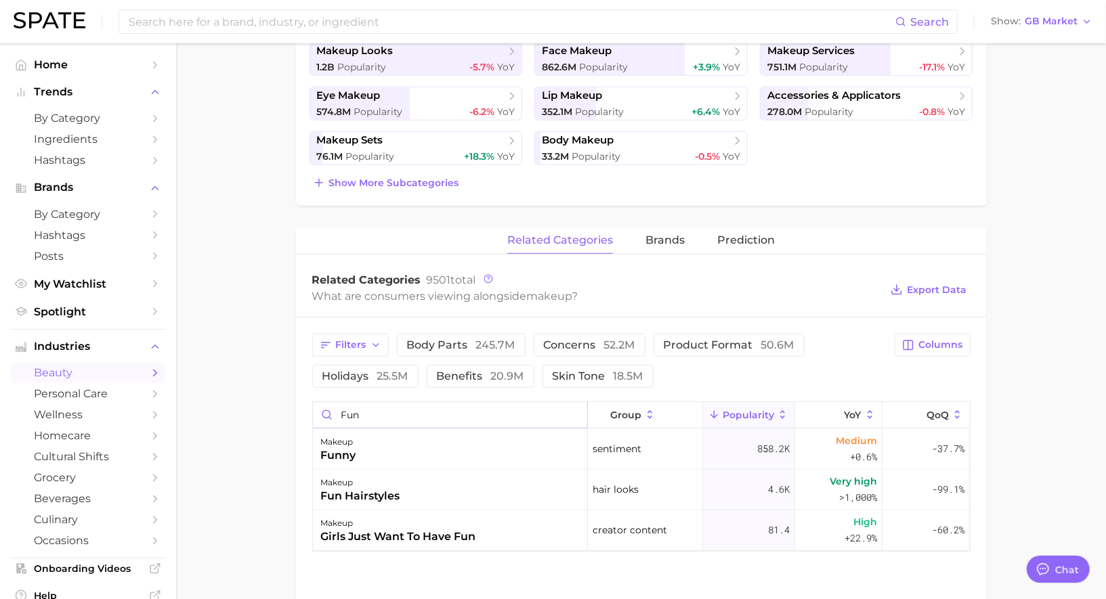
click at [574, 412] on input "fun" at bounding box center [450, 415] width 274 height 26
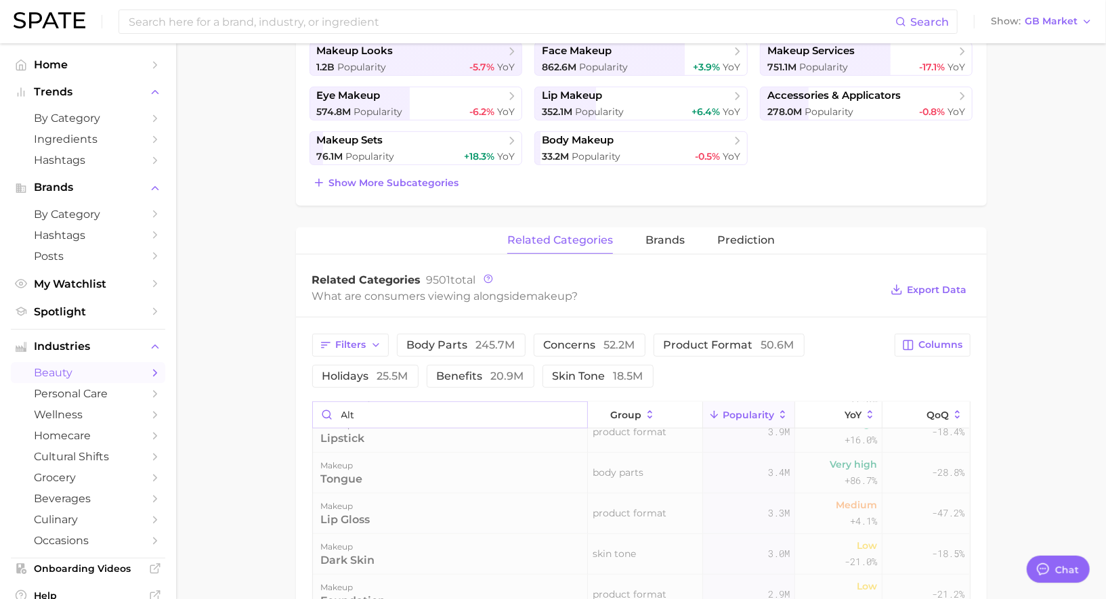
scroll to position [0, 0]
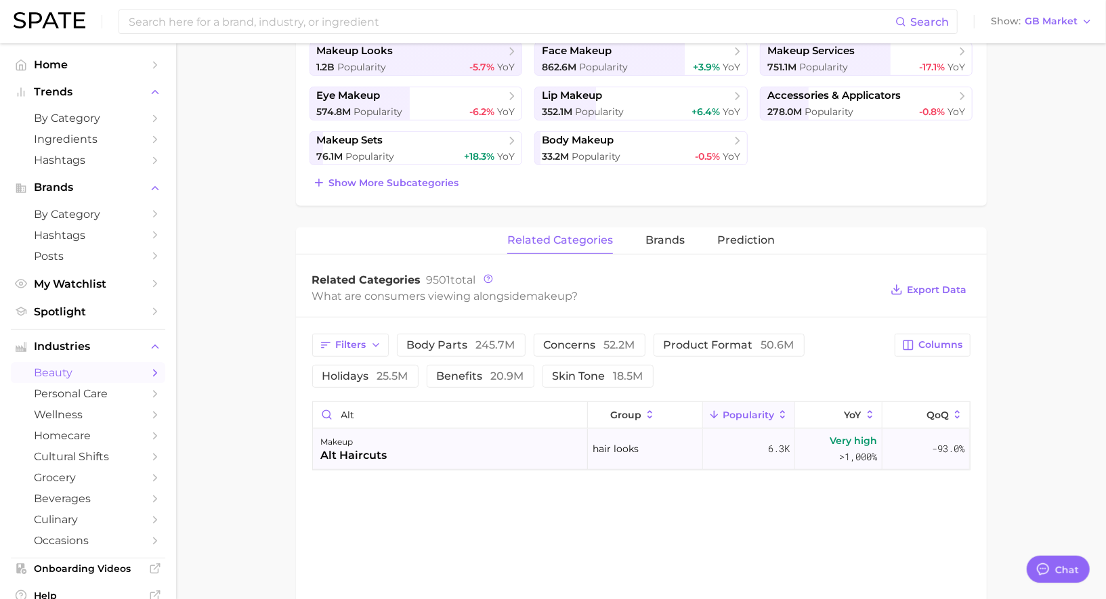
click at [454, 458] on div "makeup alt haircuts" at bounding box center [450, 449] width 275 height 41
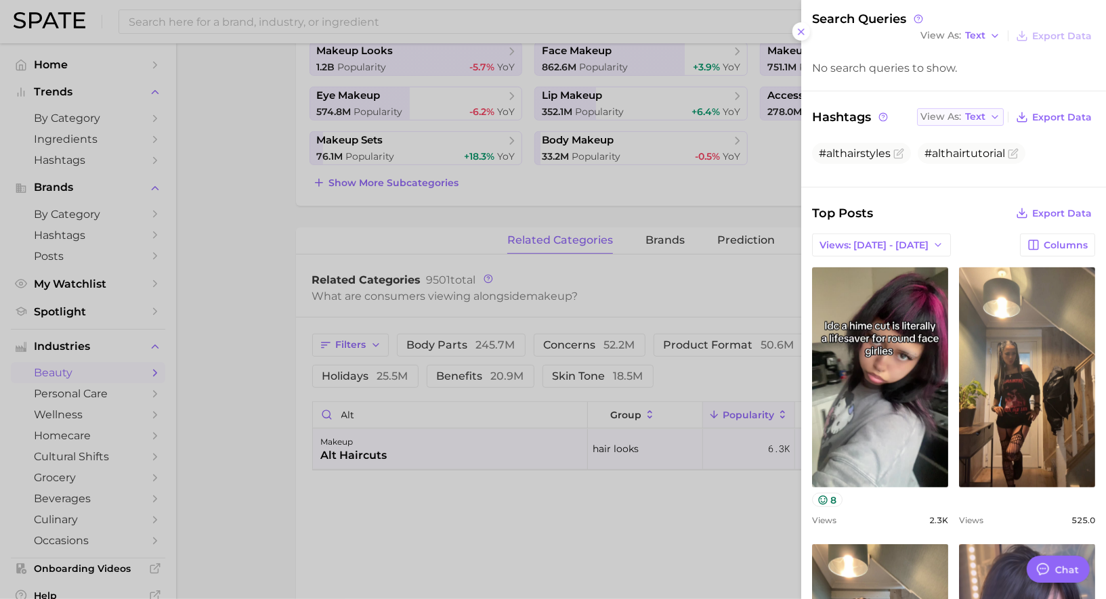
scroll to position [228, 0]
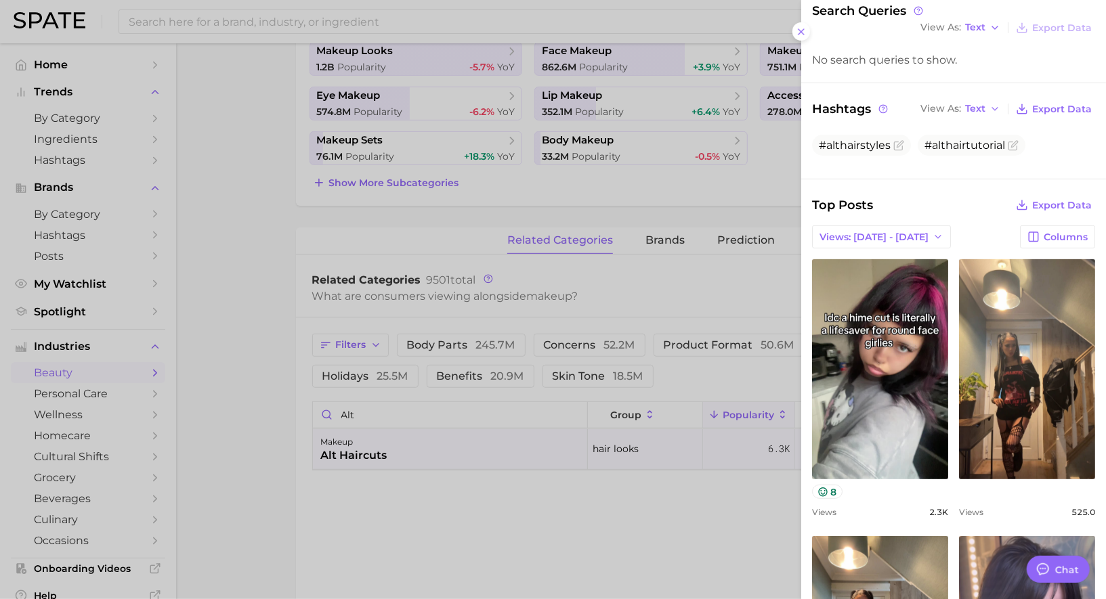
click at [465, 444] on div at bounding box center [553, 299] width 1106 height 599
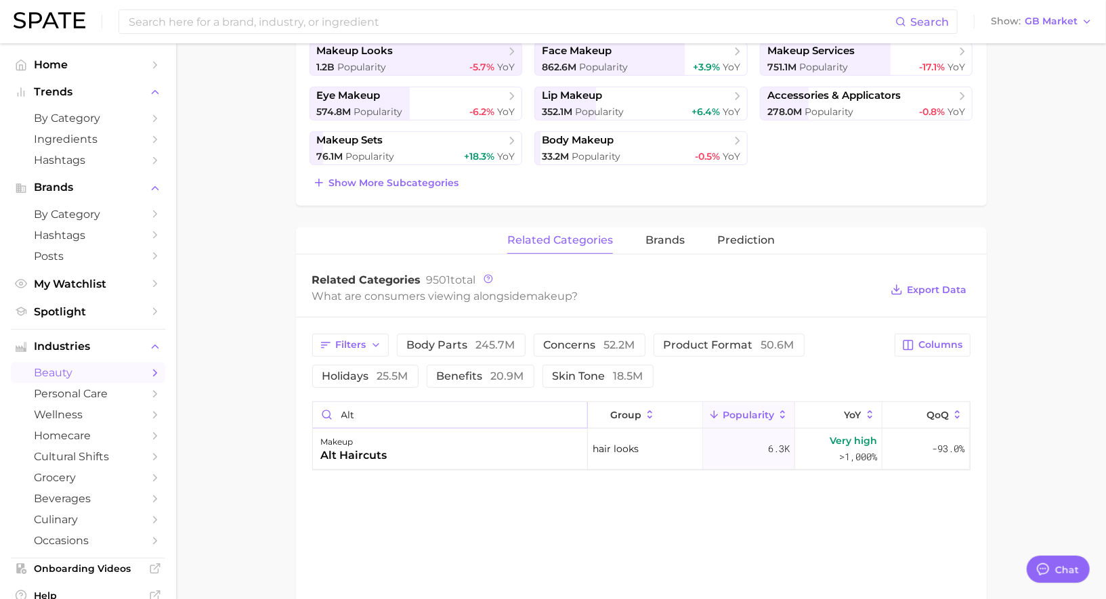
click at [400, 414] on input "alt" at bounding box center [450, 415] width 274 height 26
type input "n"
type input "c"
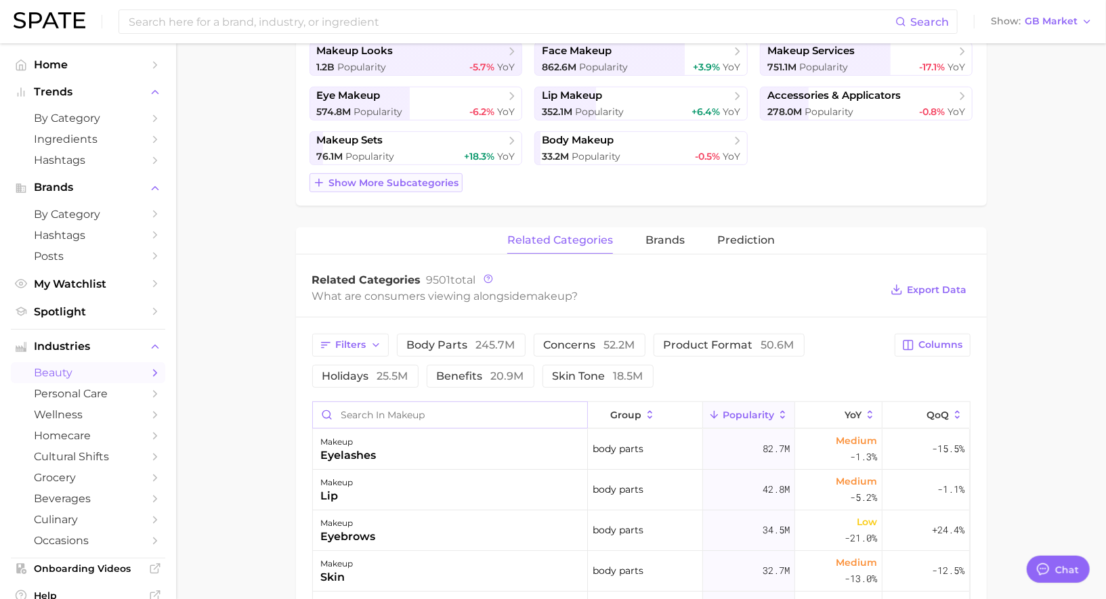
scroll to position [0, 0]
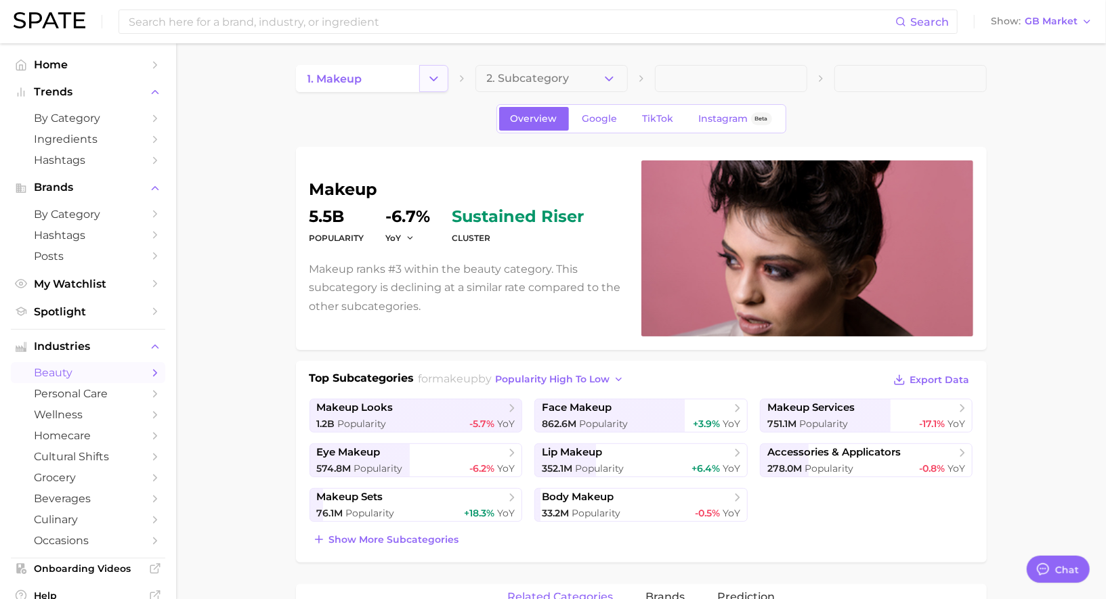
click at [441, 77] on button "Change Category" at bounding box center [433, 78] width 29 height 27
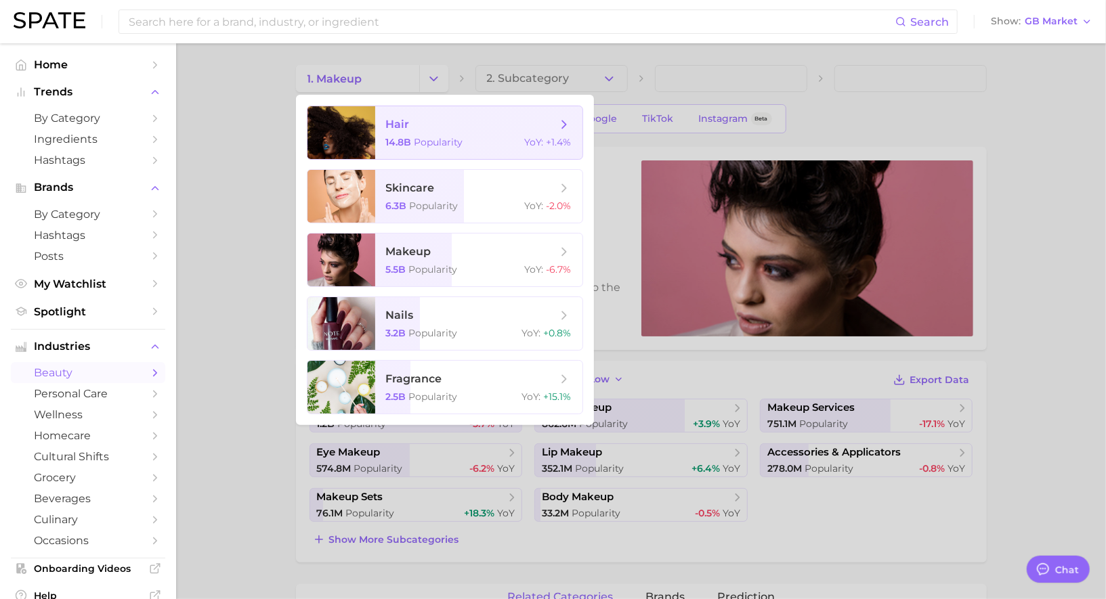
click at [436, 140] on span "Popularity" at bounding box center [438, 142] width 49 height 12
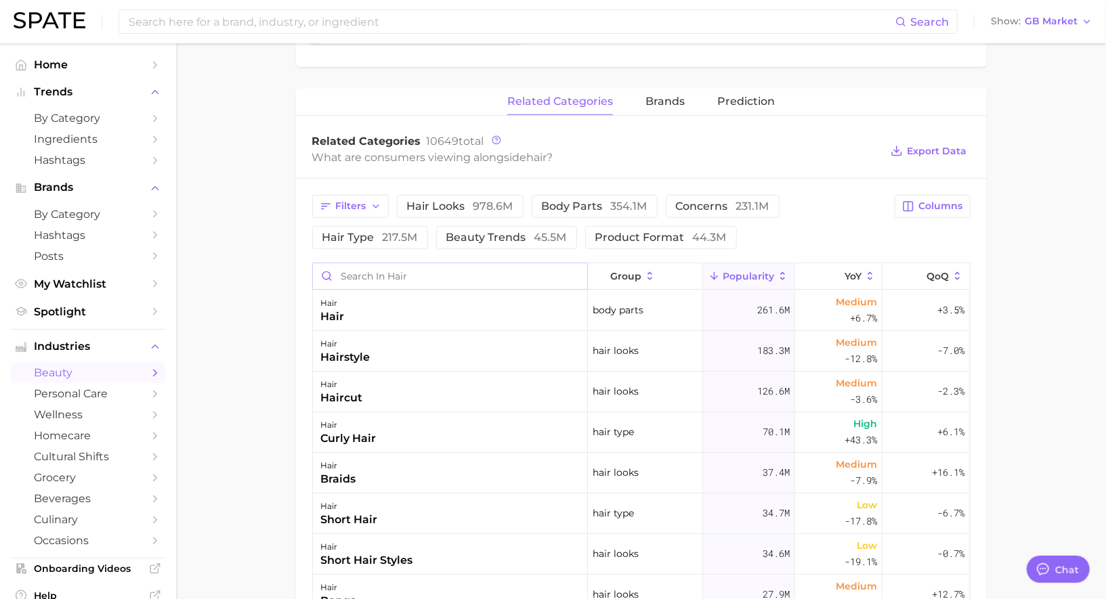
click at [465, 272] on input "Search in hair" at bounding box center [450, 276] width 274 height 26
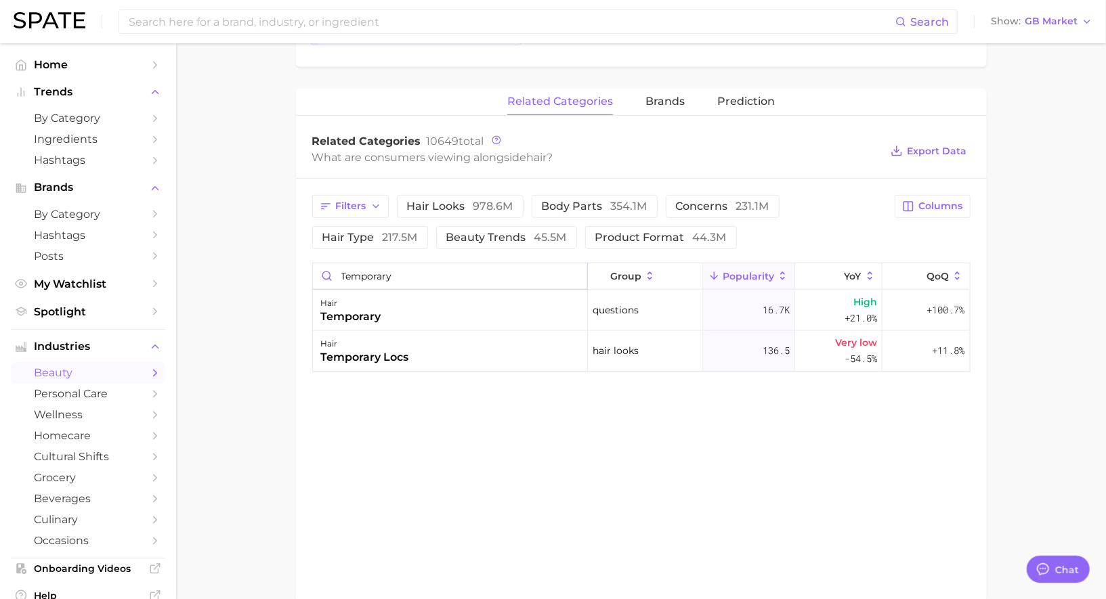
click at [406, 276] on input "temporary" at bounding box center [450, 276] width 274 height 26
click at [414, 315] on div "hair bold" at bounding box center [450, 311] width 275 height 41
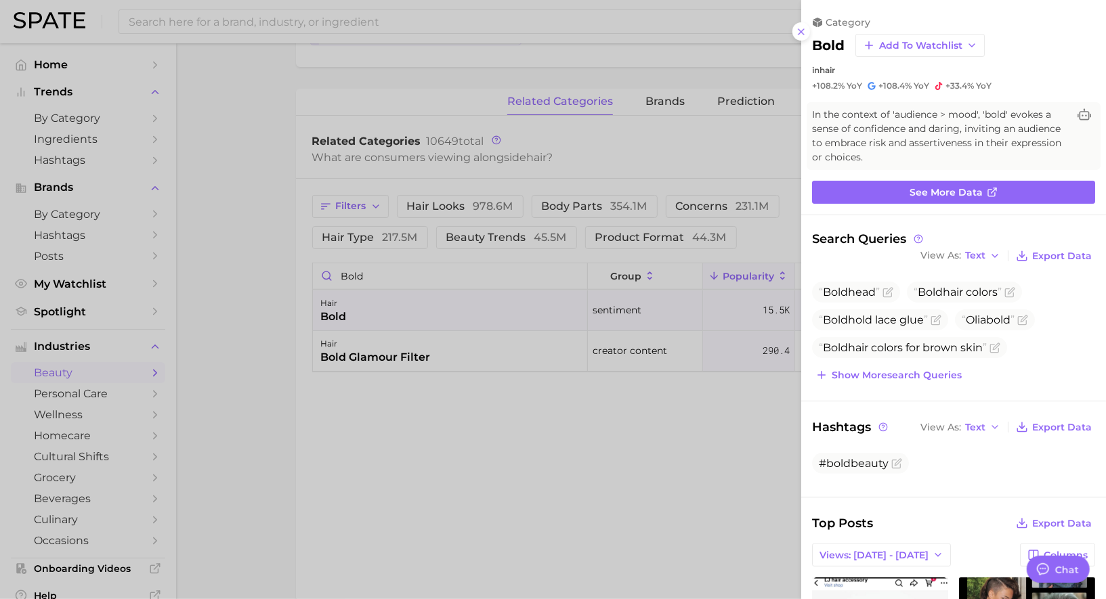
click at [438, 263] on div at bounding box center [553, 299] width 1106 height 599
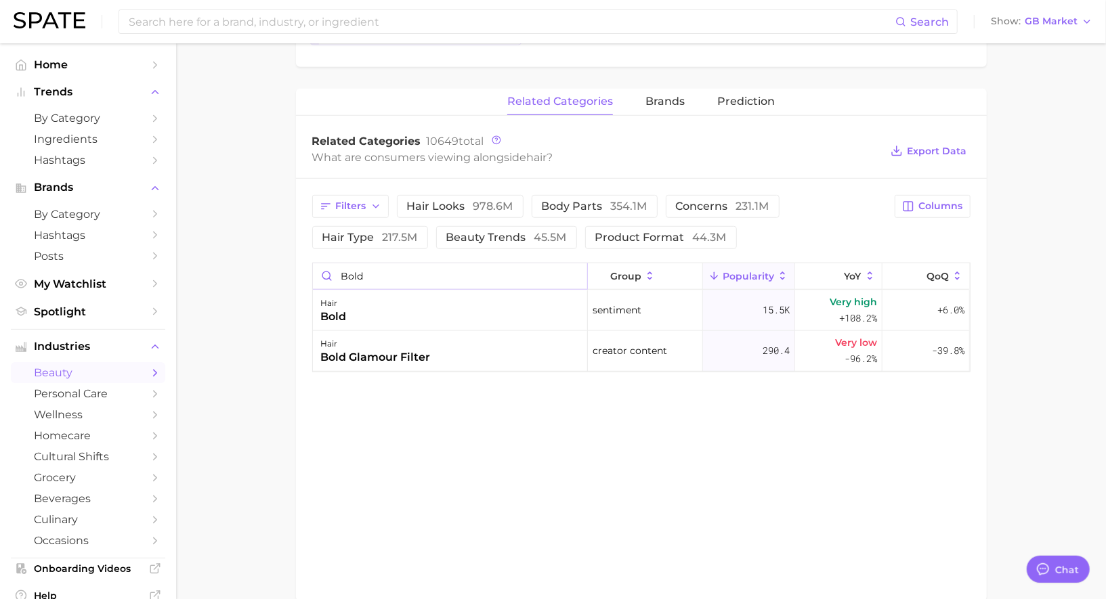
click at [438, 263] on input "bold" at bounding box center [450, 276] width 274 height 26
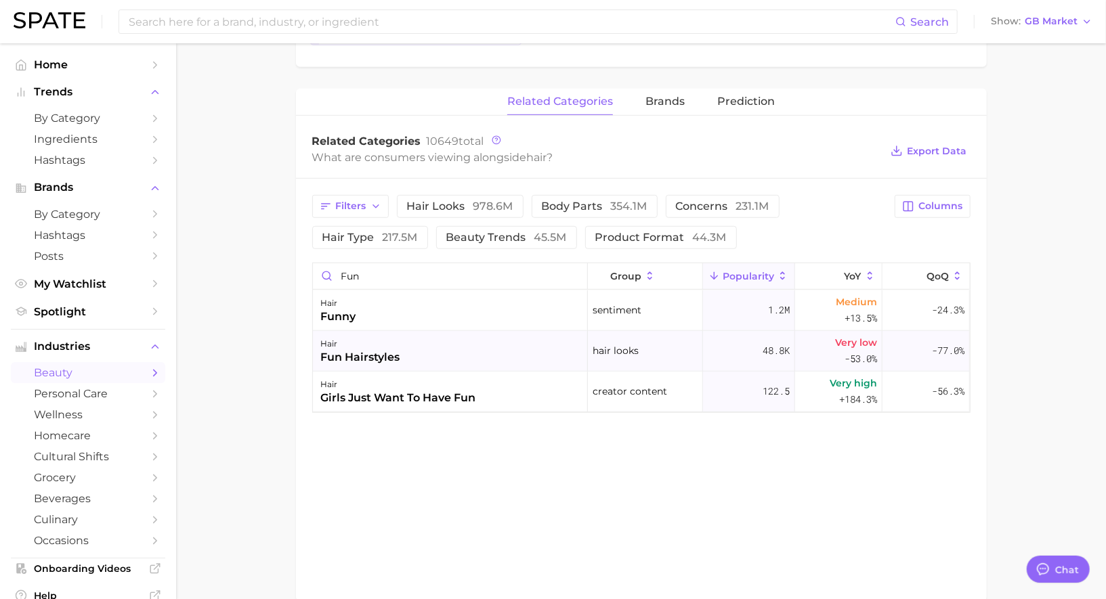
click at [498, 345] on div "hair fun hairstyles" at bounding box center [450, 351] width 275 height 41
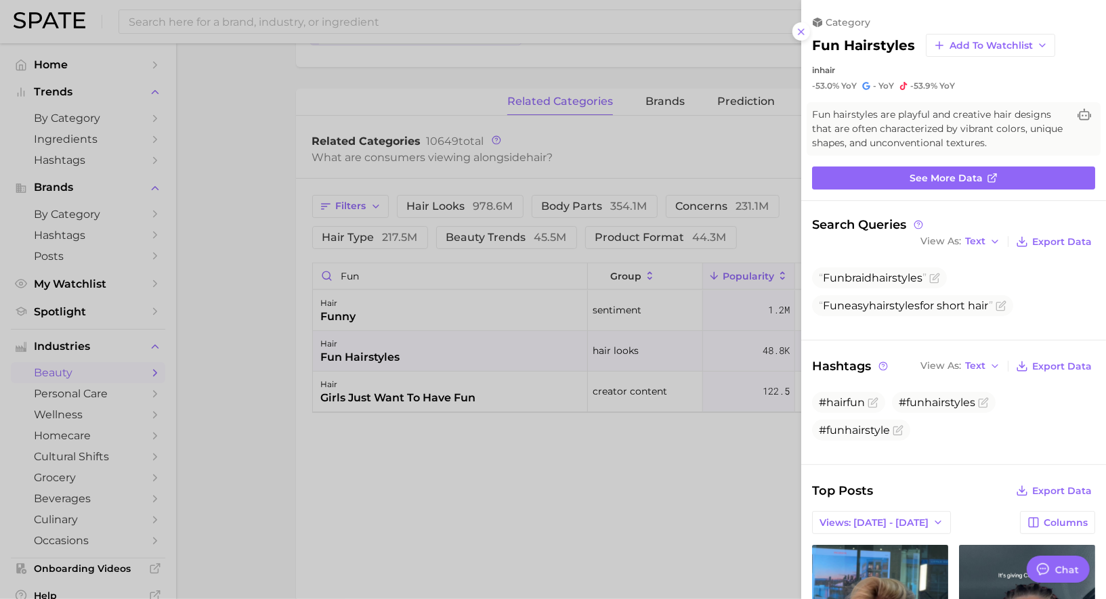
click at [317, 155] on div at bounding box center [553, 299] width 1106 height 599
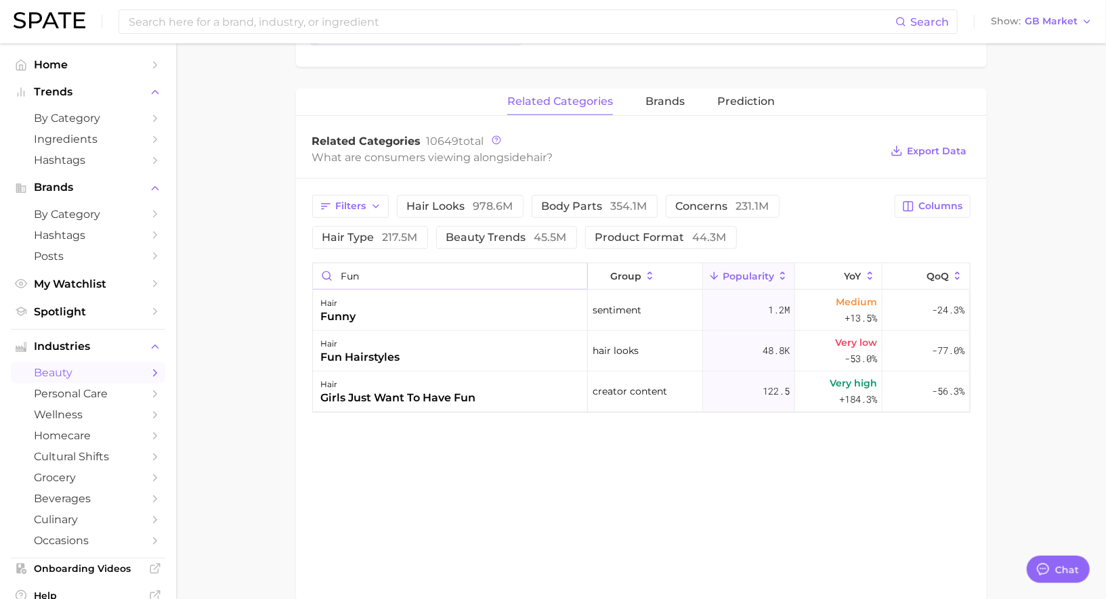
click at [371, 279] on input "fun" at bounding box center [450, 276] width 274 height 26
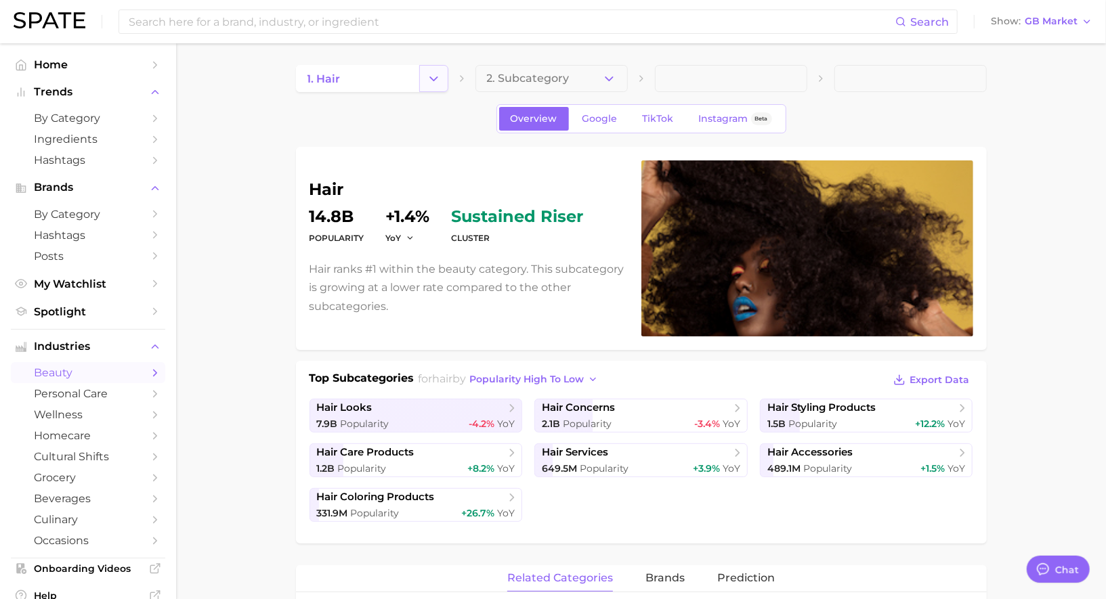
type input "trin"
click at [437, 81] on icon "Change Category" at bounding box center [434, 79] width 14 height 14
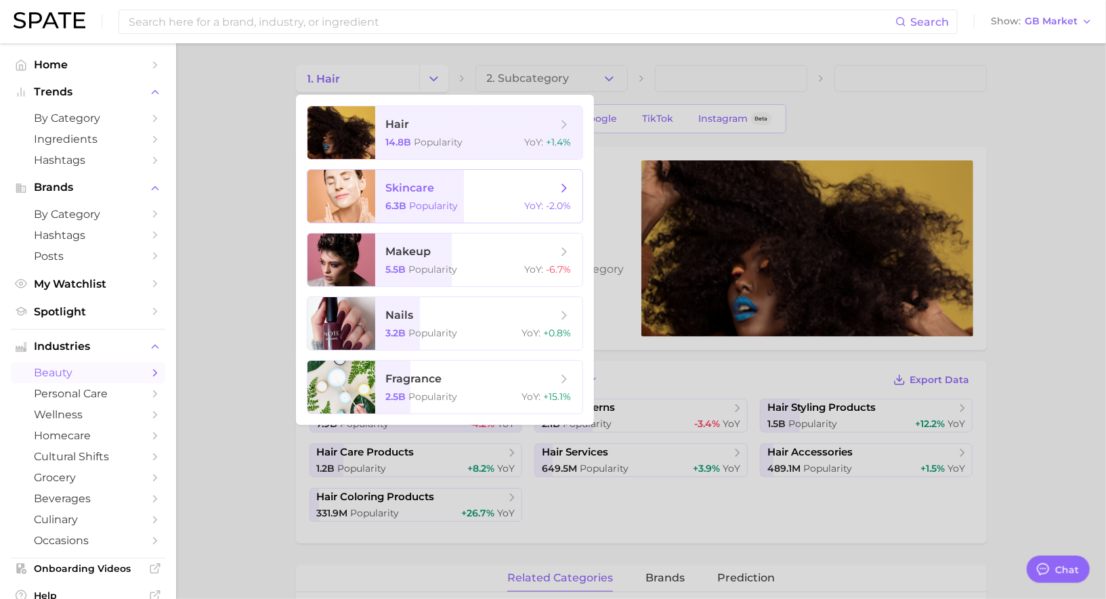
click at [436, 192] on span "skincare" at bounding box center [471, 188] width 171 height 15
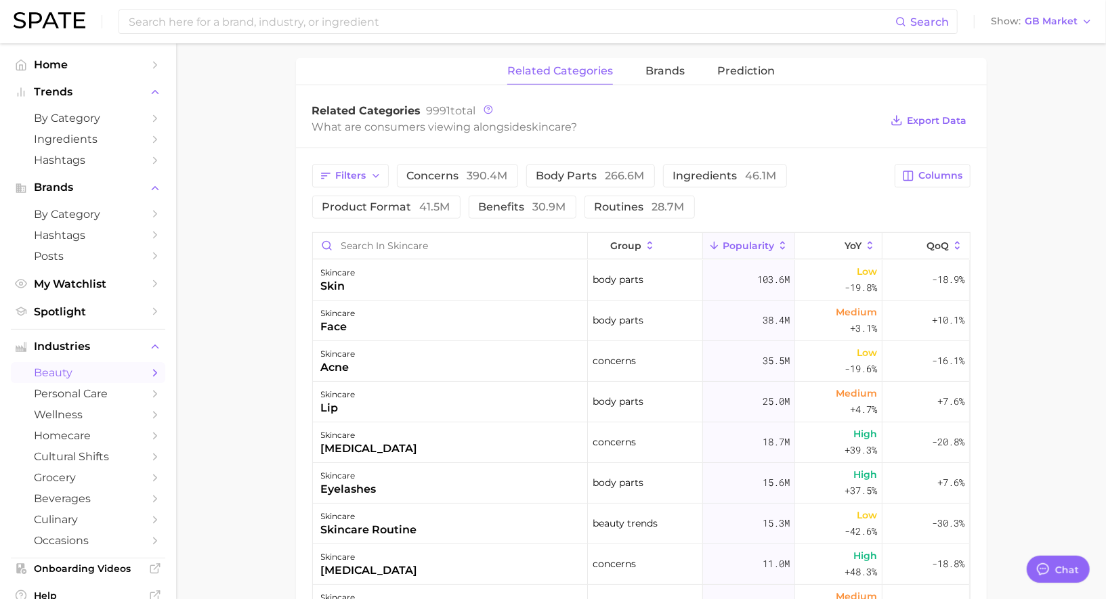
scroll to position [486, 0]
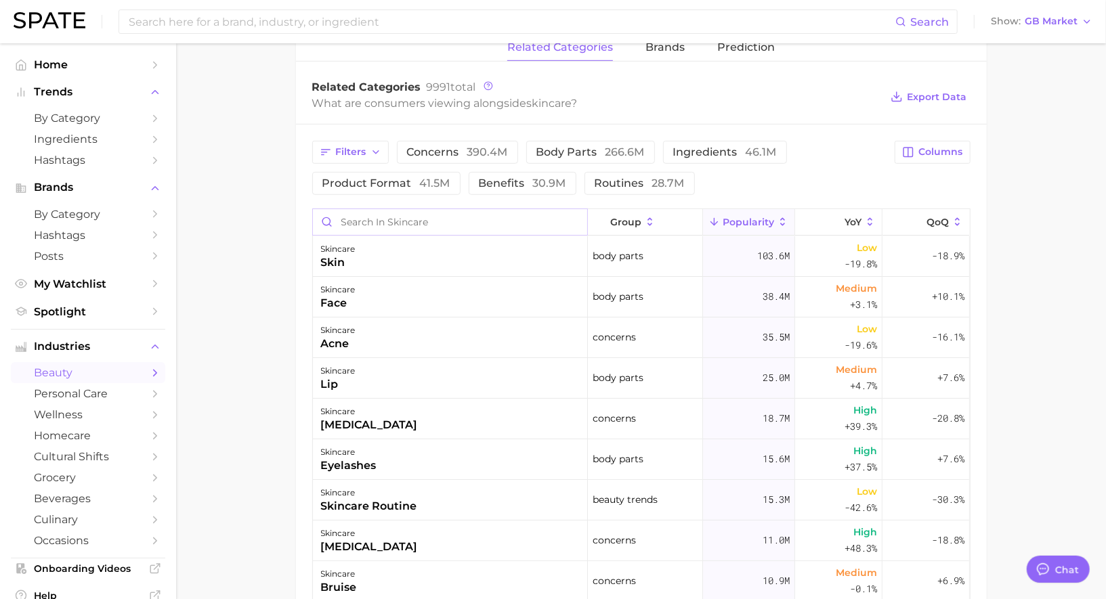
click at [426, 222] on input "Search in skincare" at bounding box center [450, 222] width 274 height 26
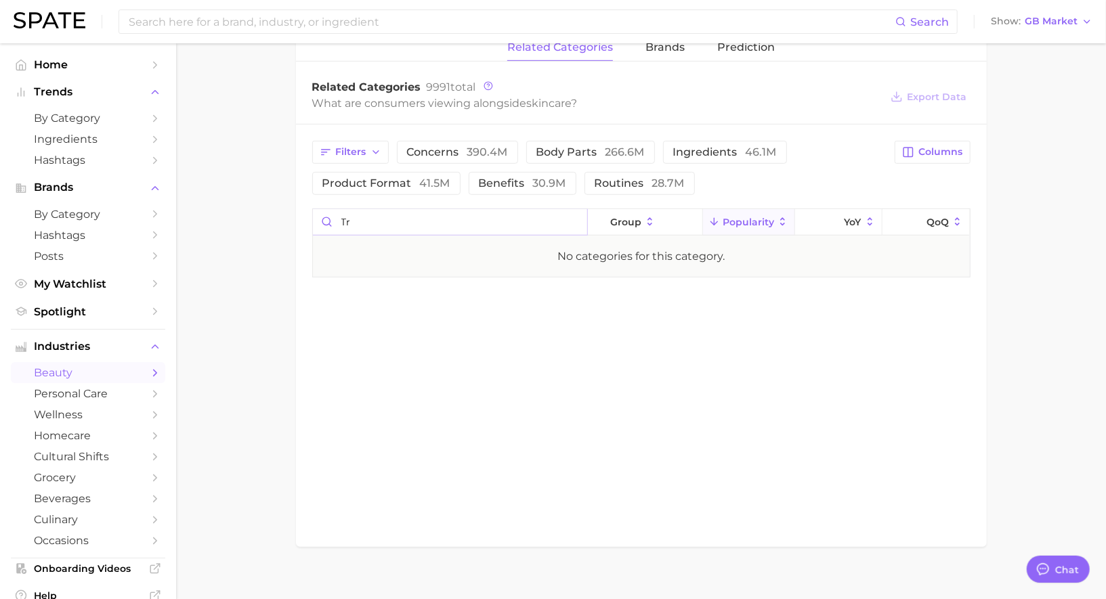
type input "t"
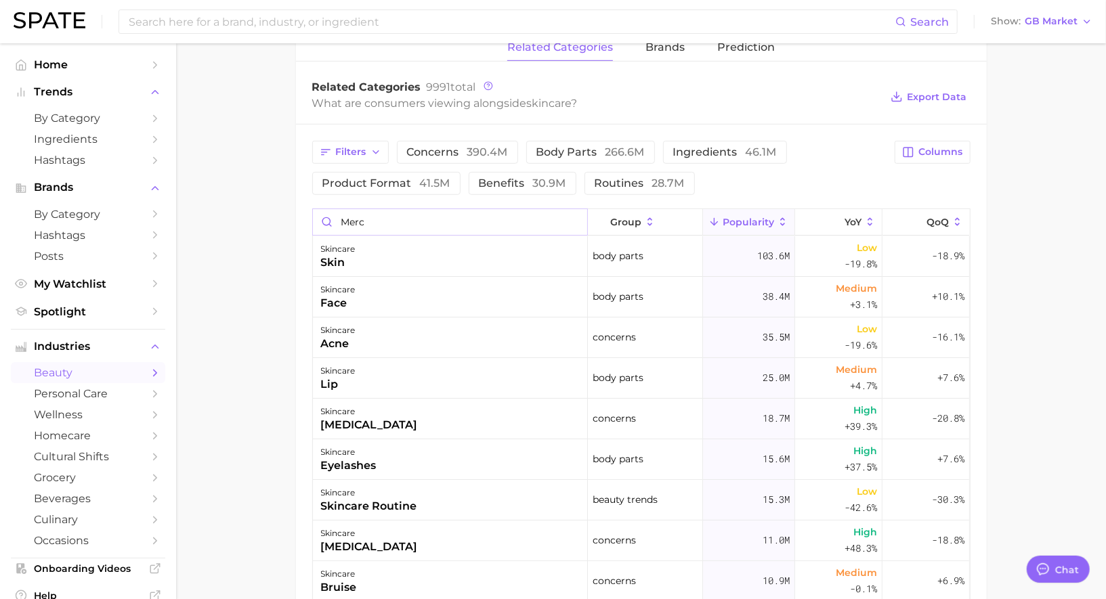
type input "merch"
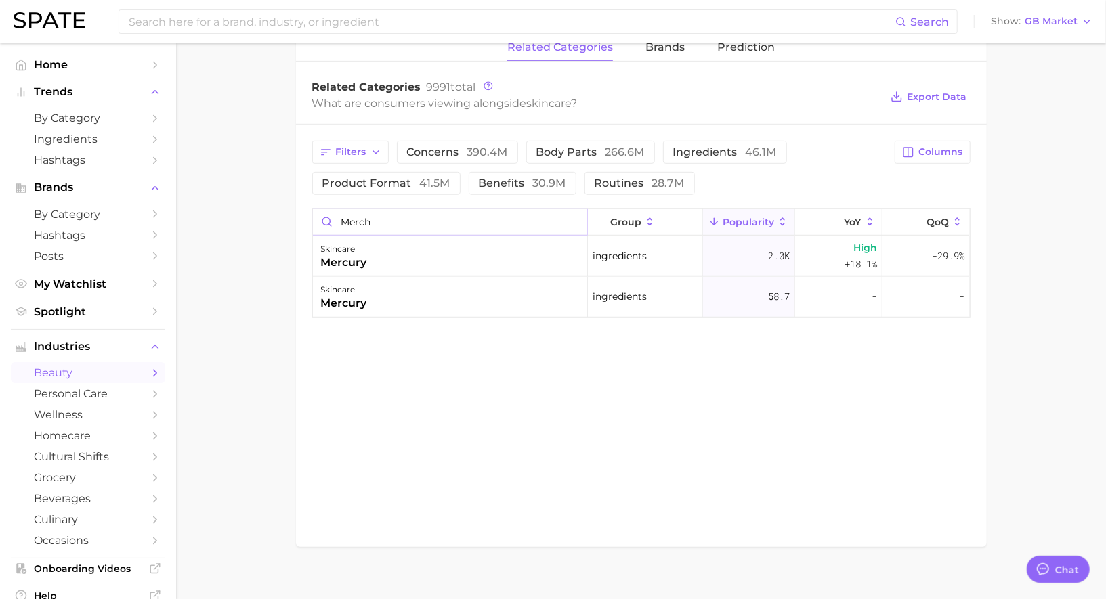
click at [561, 217] on input "merch" at bounding box center [450, 222] width 274 height 26
click at [574, 219] on input "merch" at bounding box center [450, 222] width 274 height 26
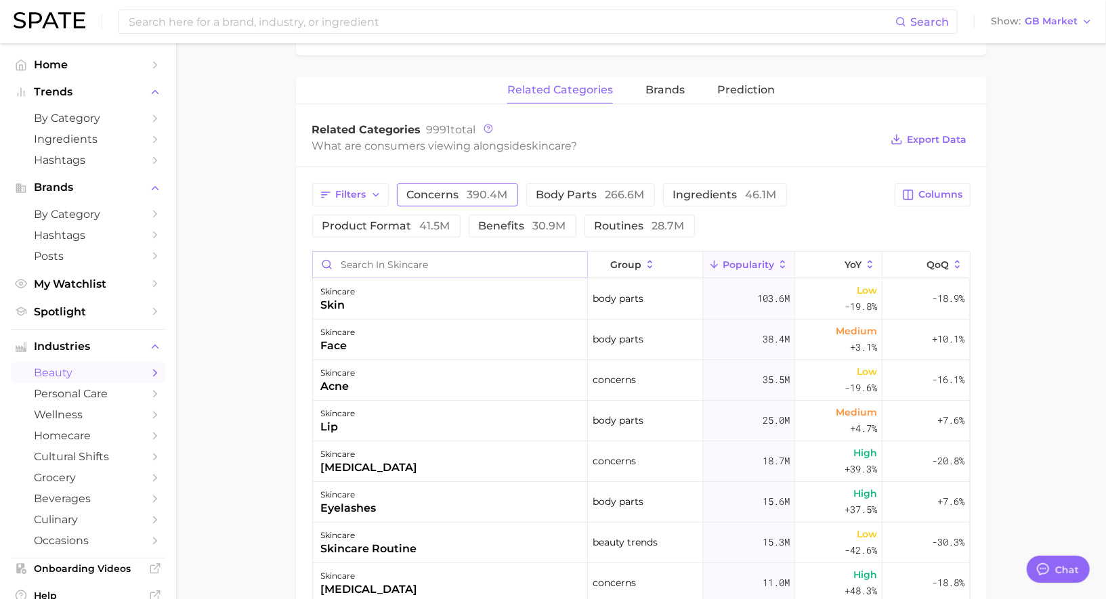
scroll to position [458, 0]
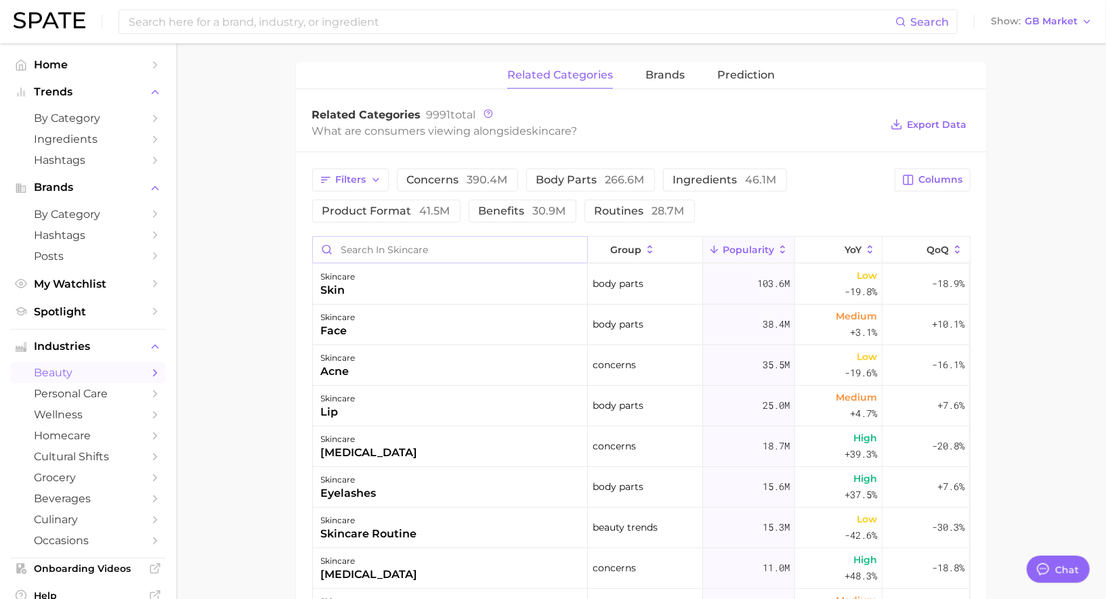
click at [439, 240] on input "Search in skincare" at bounding box center [450, 250] width 274 height 26
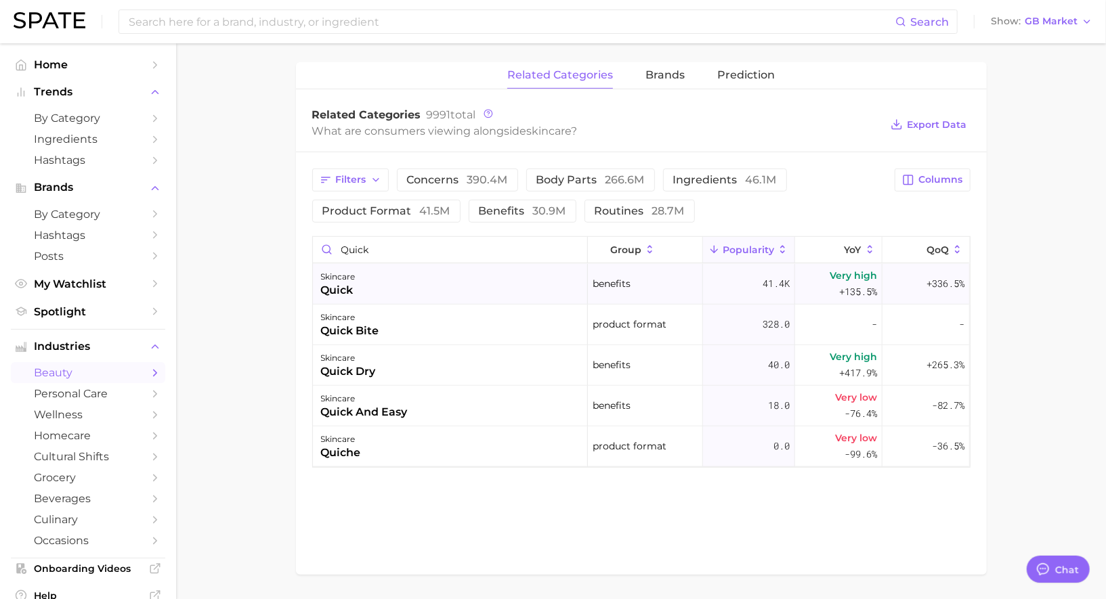
click at [425, 287] on div "skincare quick" at bounding box center [450, 284] width 275 height 41
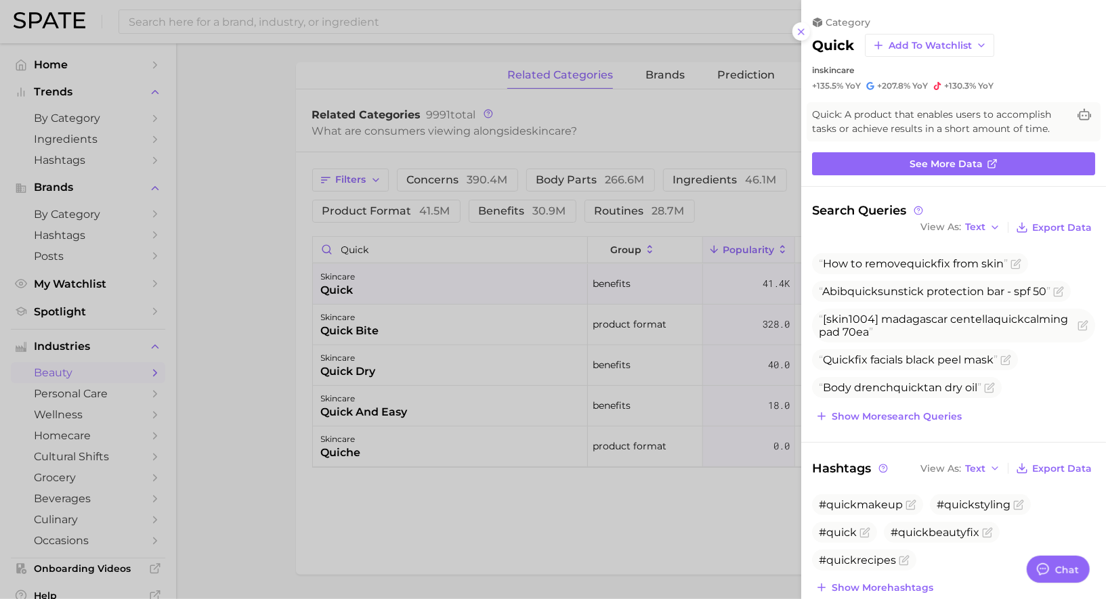
scroll to position [0, 0]
click at [425, 286] on div at bounding box center [553, 299] width 1106 height 599
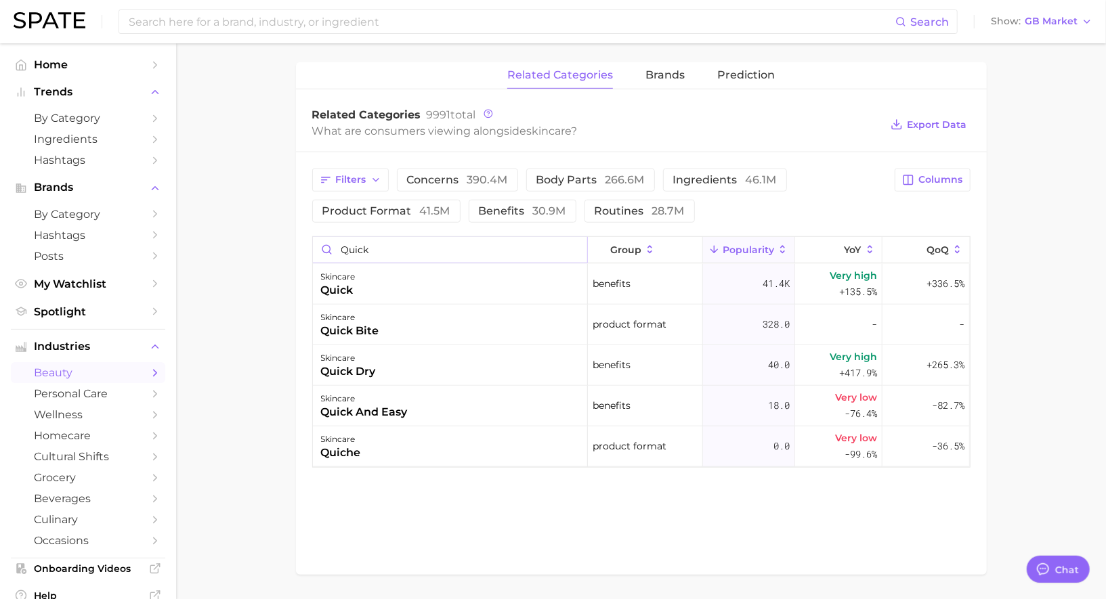
click at [413, 244] on input "quick" at bounding box center [450, 250] width 274 height 26
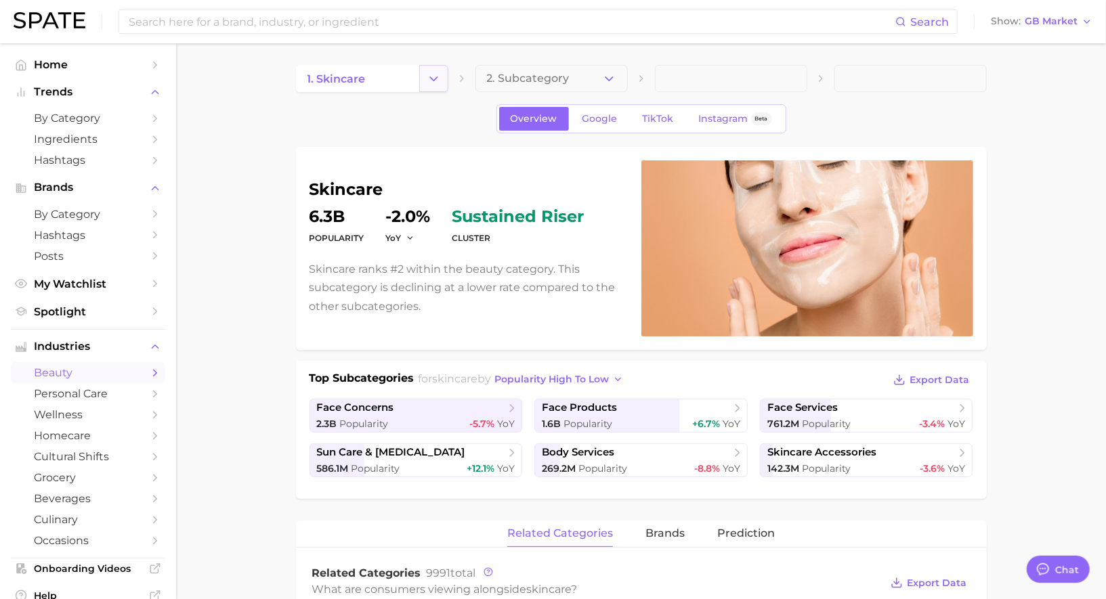
type input "portable"
click at [436, 77] on polyline "Change Category" at bounding box center [433, 78] width 7 height 3
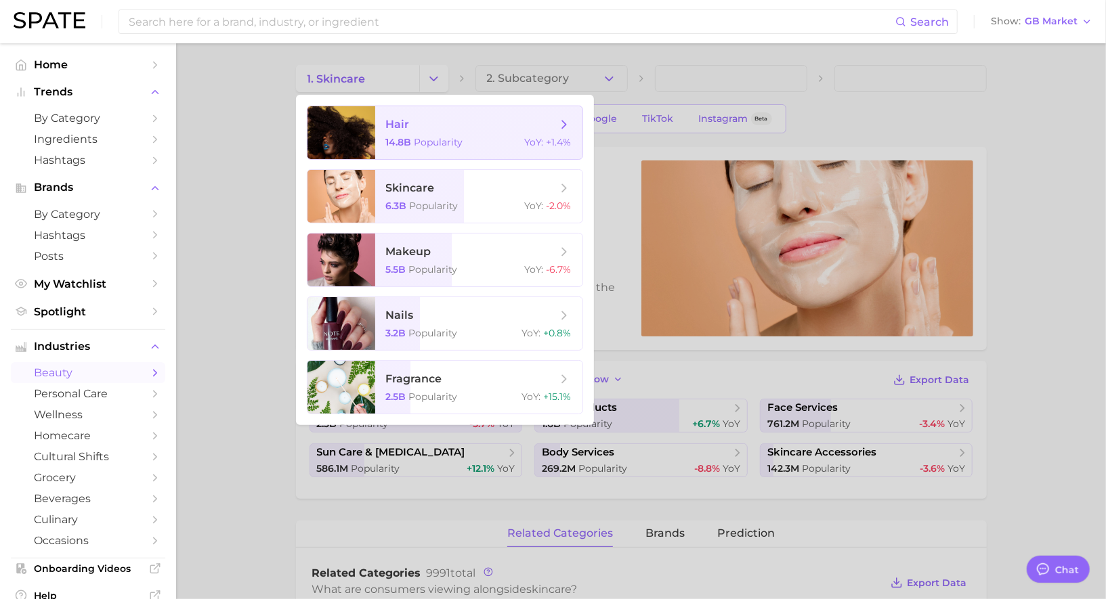
click at [425, 135] on span "hair 14.8b Popularity YoY : +1.4%" at bounding box center [478, 132] width 207 height 53
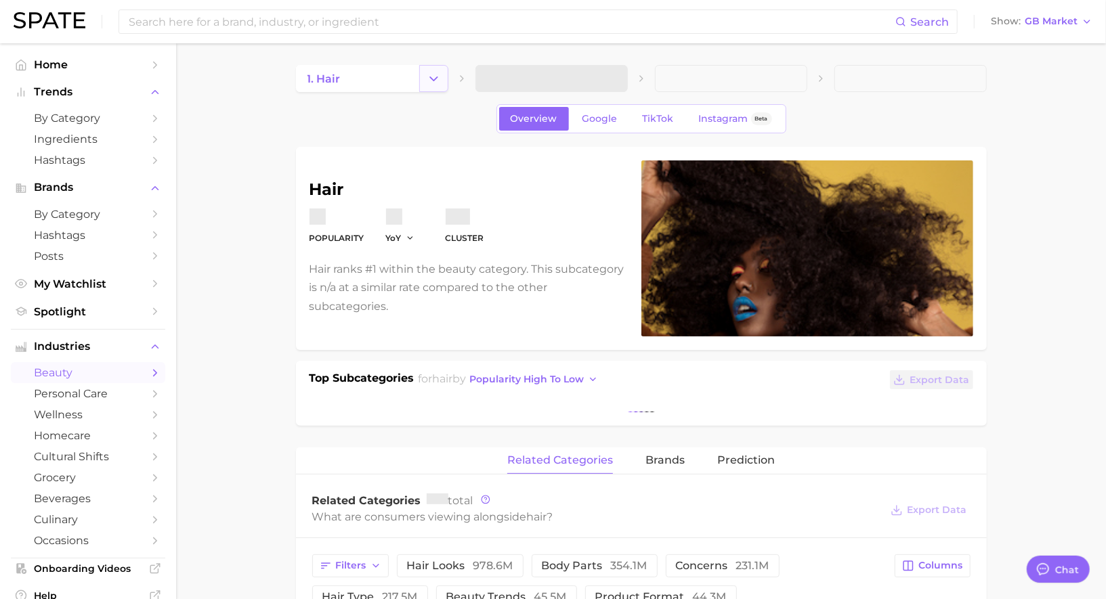
click at [439, 83] on icon "Change Category" at bounding box center [434, 79] width 14 height 14
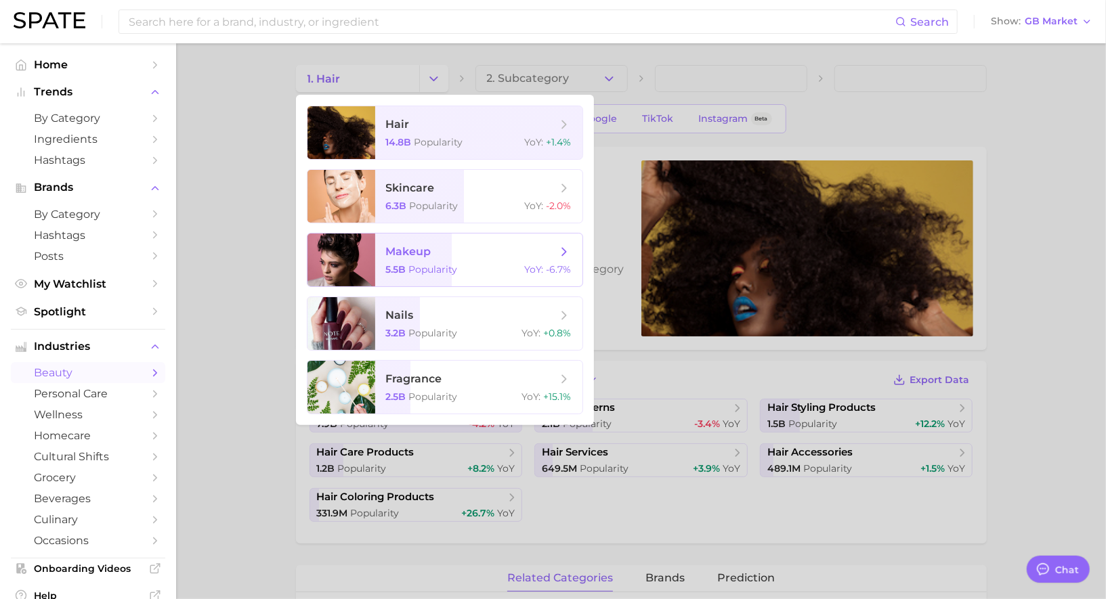
click at [438, 244] on span "makeup" at bounding box center [471, 251] width 171 height 15
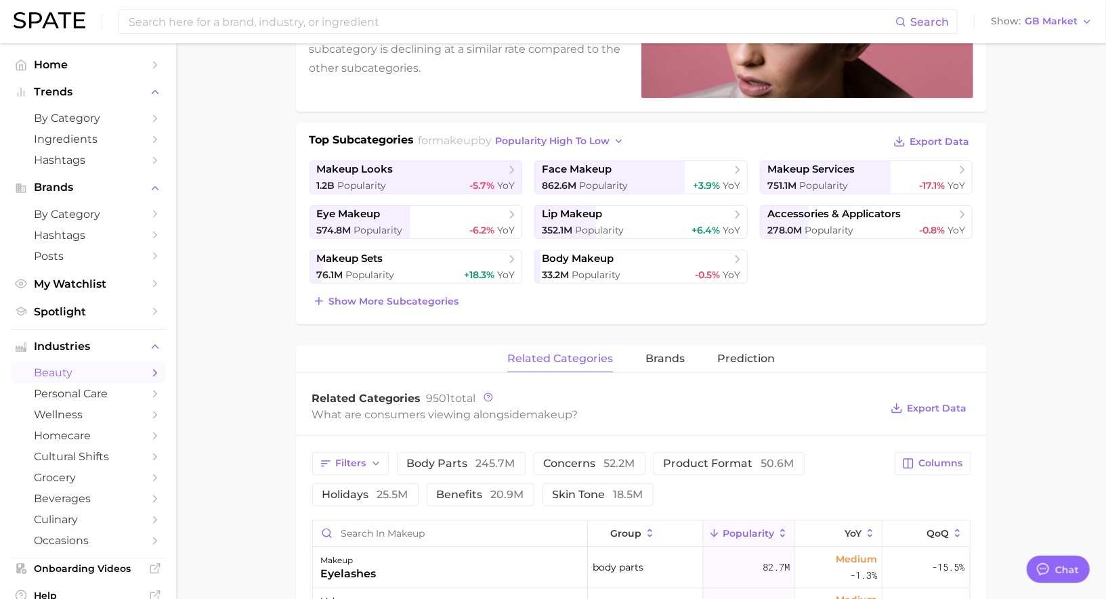
scroll to position [372, 0]
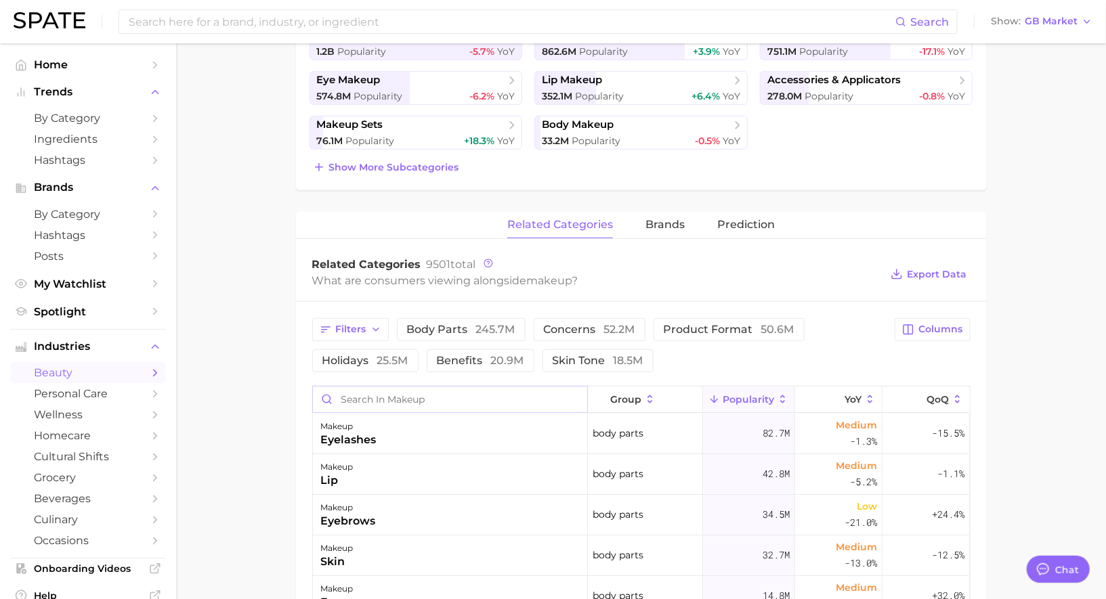
click at [419, 399] on input "Search in makeup" at bounding box center [450, 400] width 274 height 26
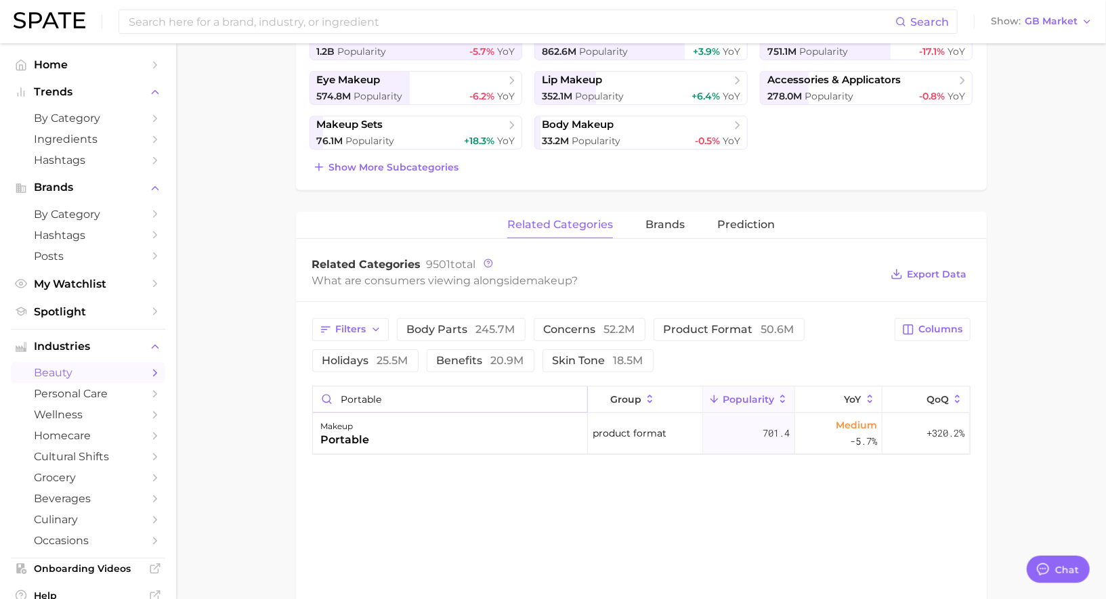
click at [408, 404] on input "portable" at bounding box center [450, 400] width 274 height 26
click at [408, 401] on input "portable" at bounding box center [450, 400] width 274 height 26
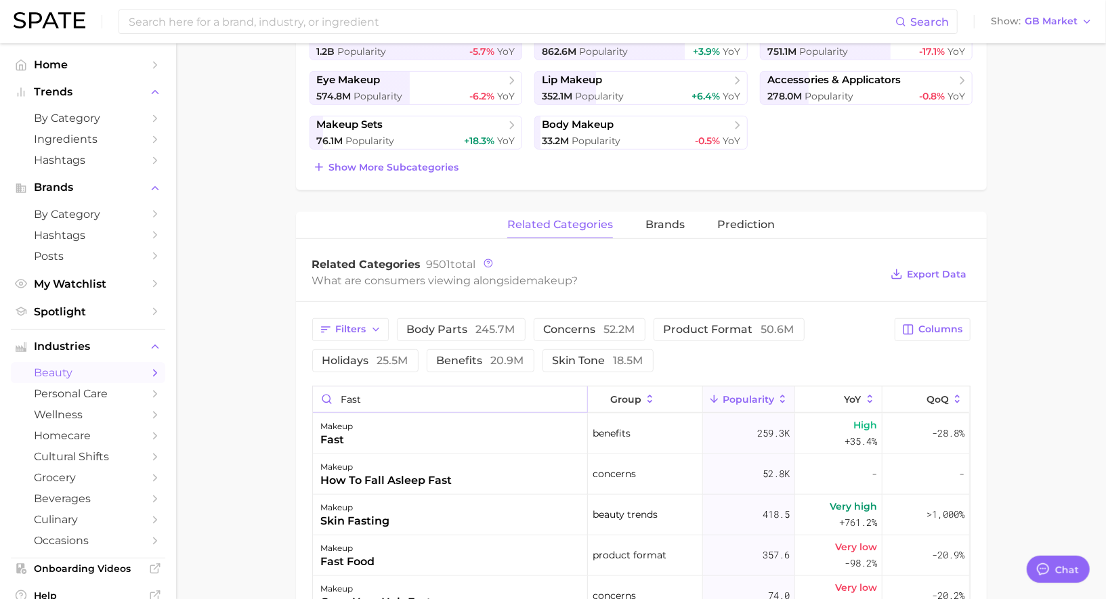
click at [397, 394] on input "fast" at bounding box center [450, 400] width 274 height 26
type input "convenient"
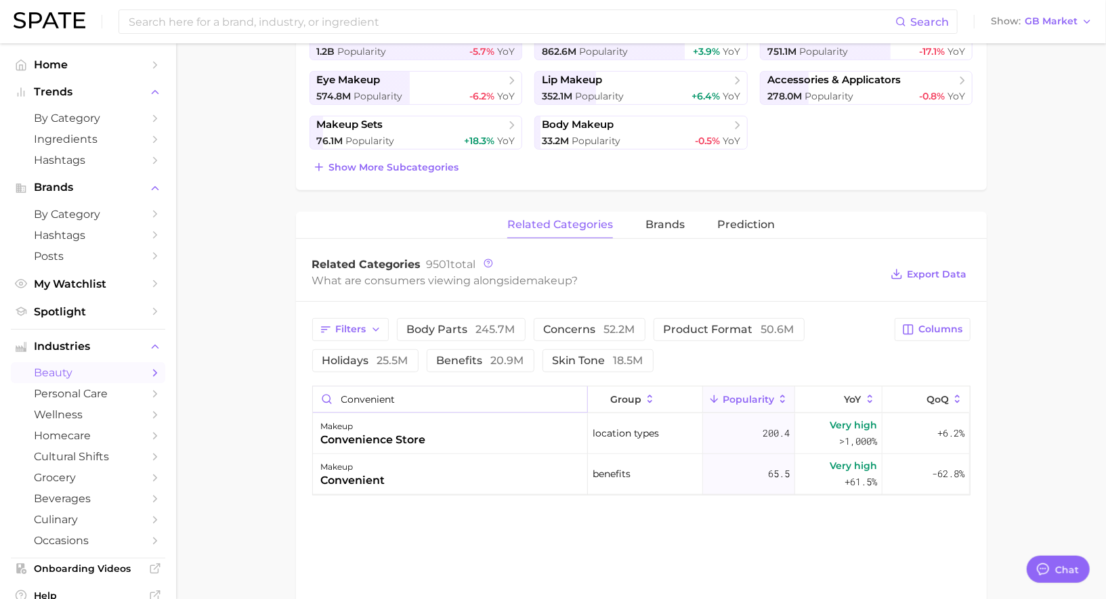
click at [574, 395] on input "convenient" at bounding box center [450, 400] width 274 height 26
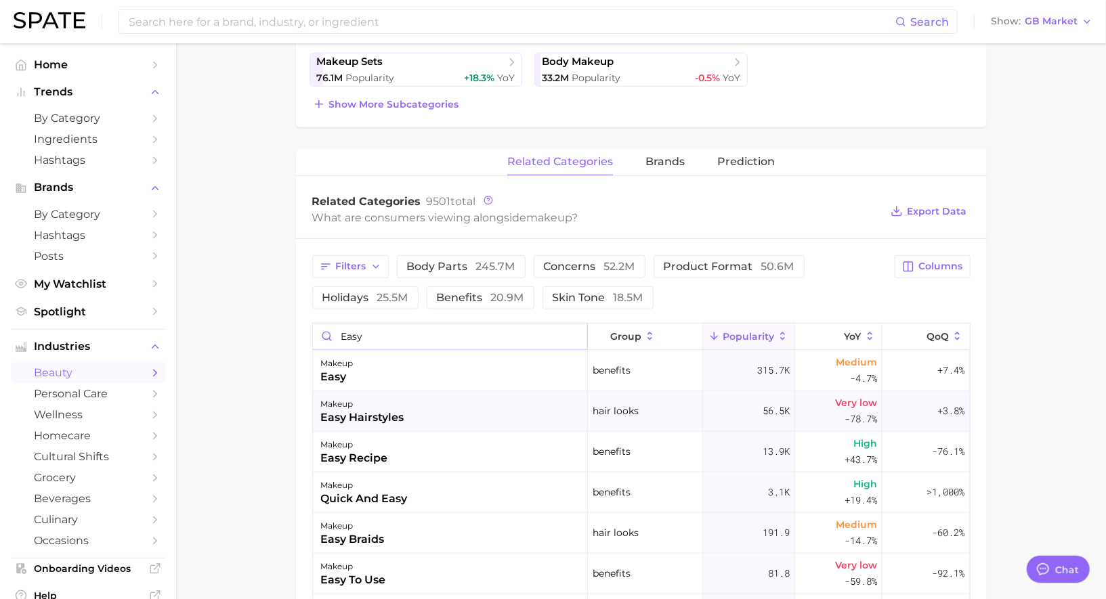
scroll to position [437, 0]
type input "easy"
click at [445, 488] on div "makeup quick and easy" at bounding box center [450, 491] width 275 height 41
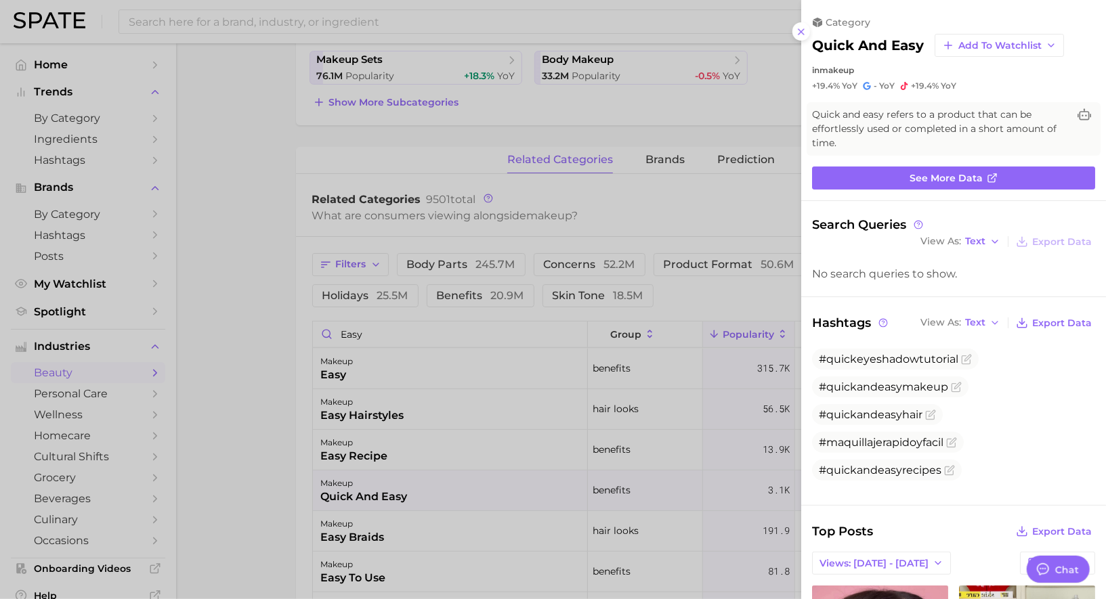
scroll to position [0, 0]
click at [446, 484] on div at bounding box center [553, 299] width 1106 height 599
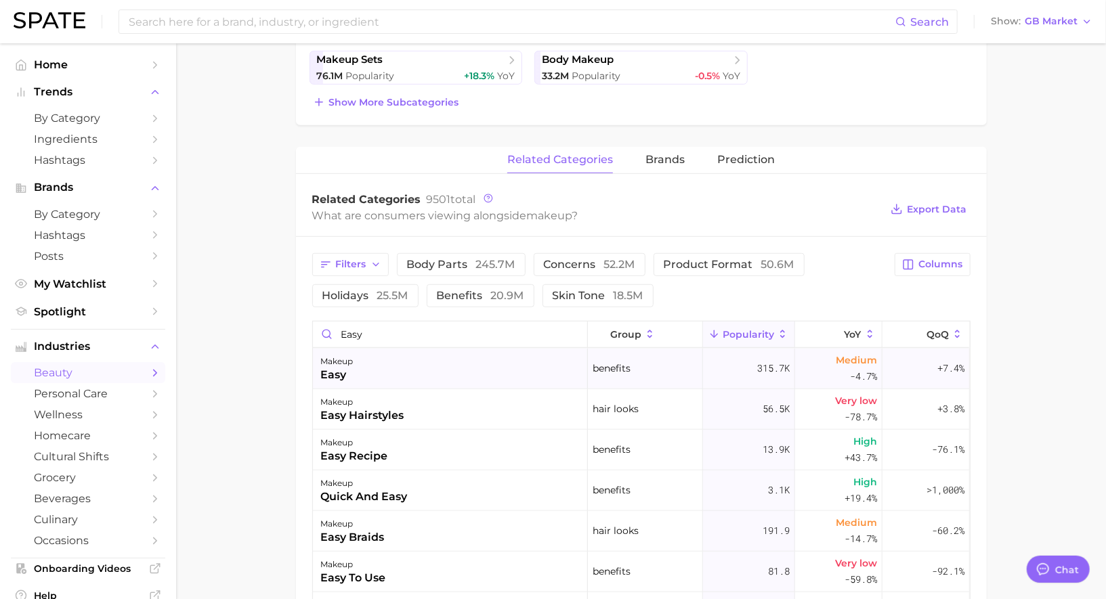
click at [448, 373] on div "makeup easy" at bounding box center [450, 369] width 275 height 41
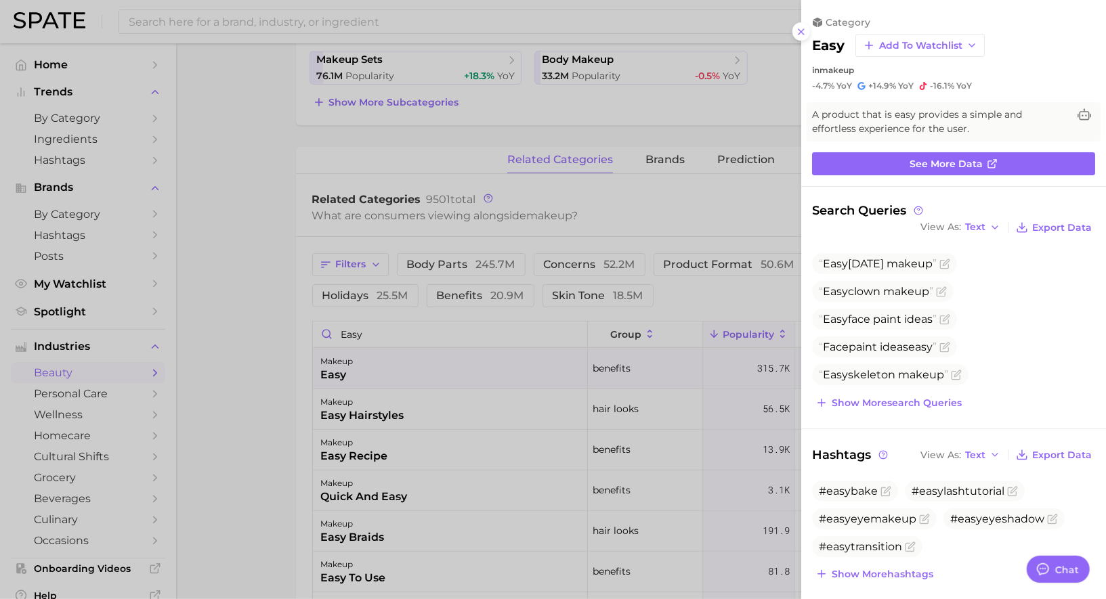
click at [448, 373] on div at bounding box center [553, 299] width 1106 height 599
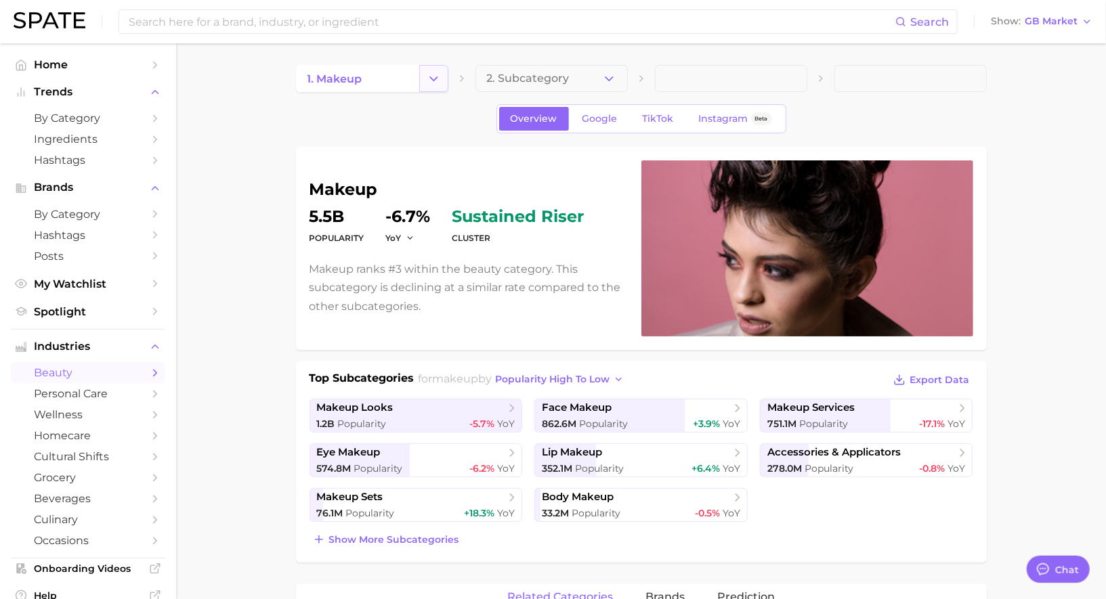
click at [438, 70] on button "Change Category" at bounding box center [433, 78] width 29 height 27
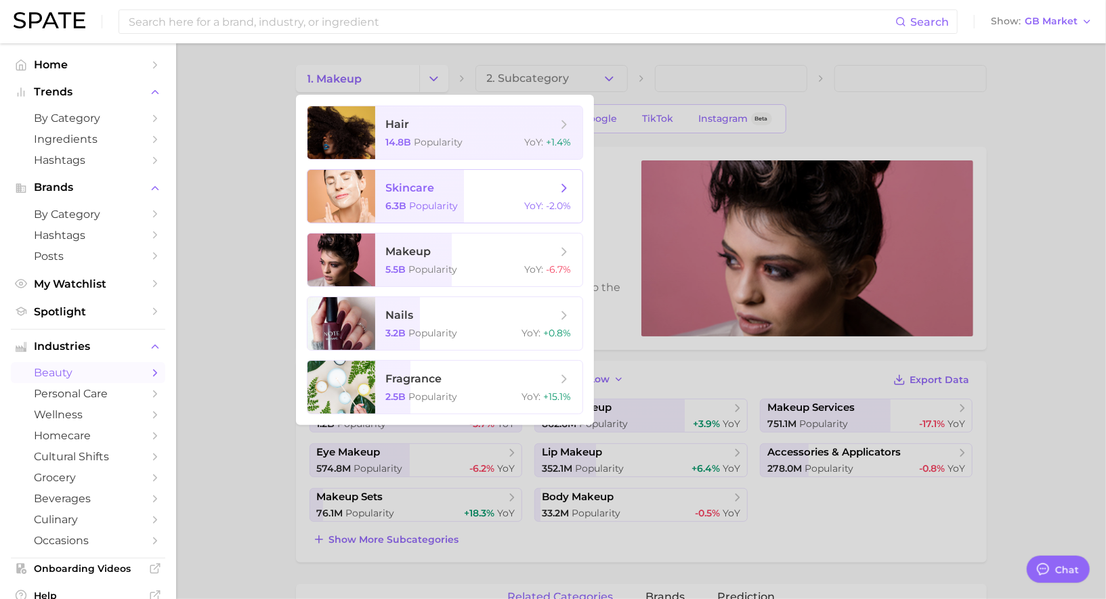
click at [427, 205] on span "Popularity" at bounding box center [434, 206] width 49 height 12
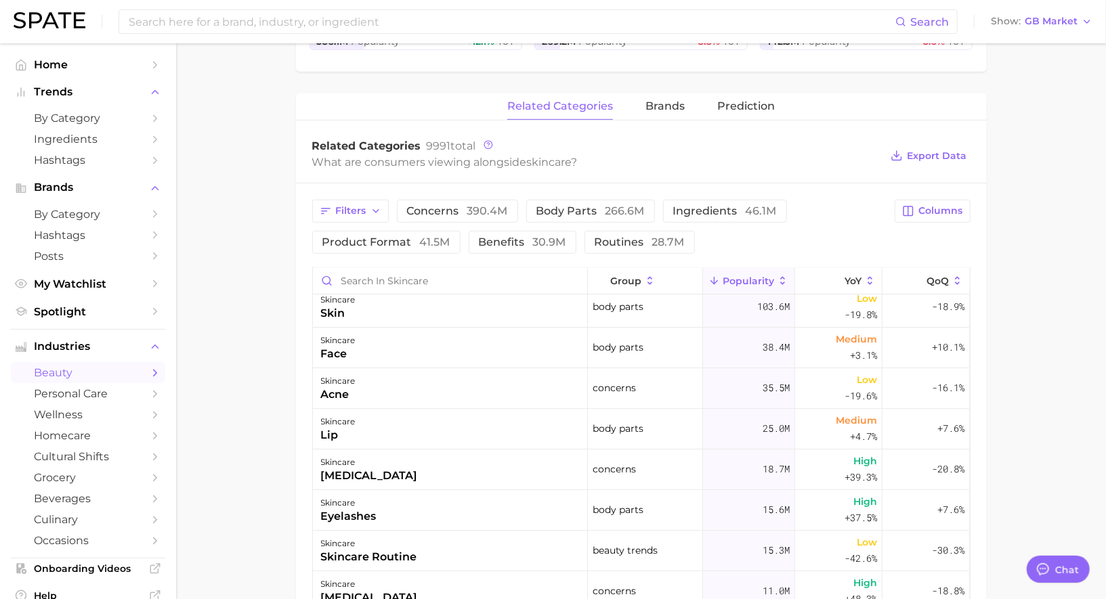
scroll to position [12, 0]
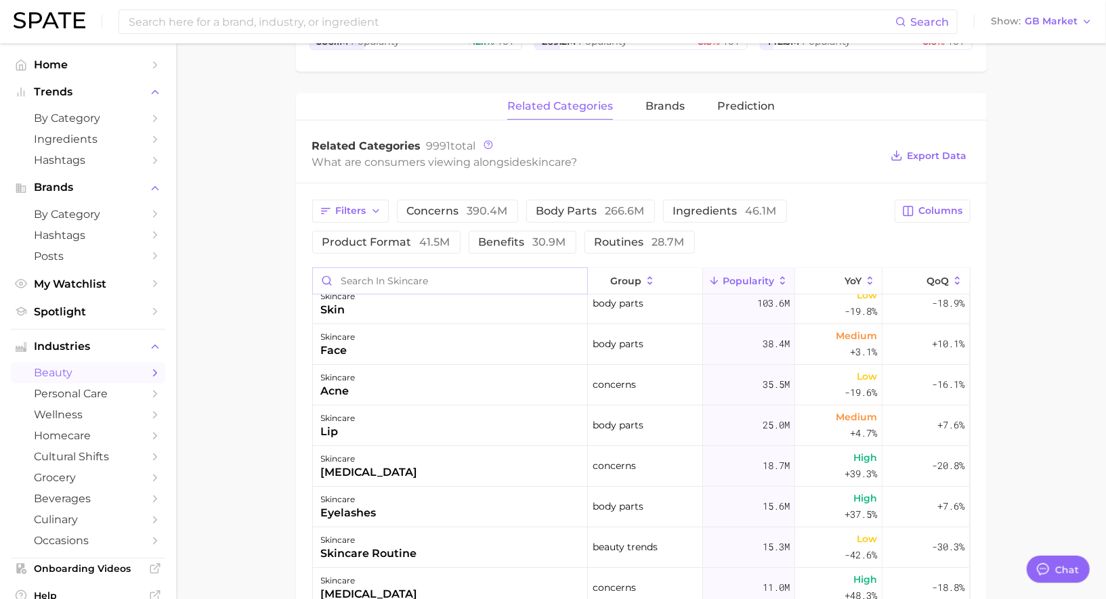
click at [454, 282] on input "Search in skincare" at bounding box center [450, 281] width 274 height 26
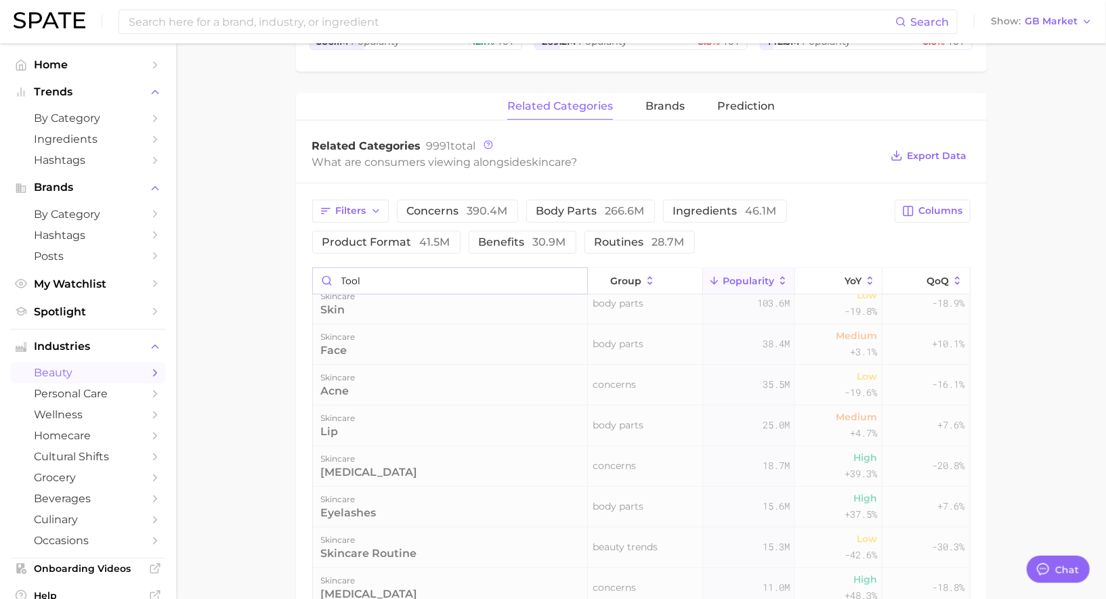
scroll to position [0, 0]
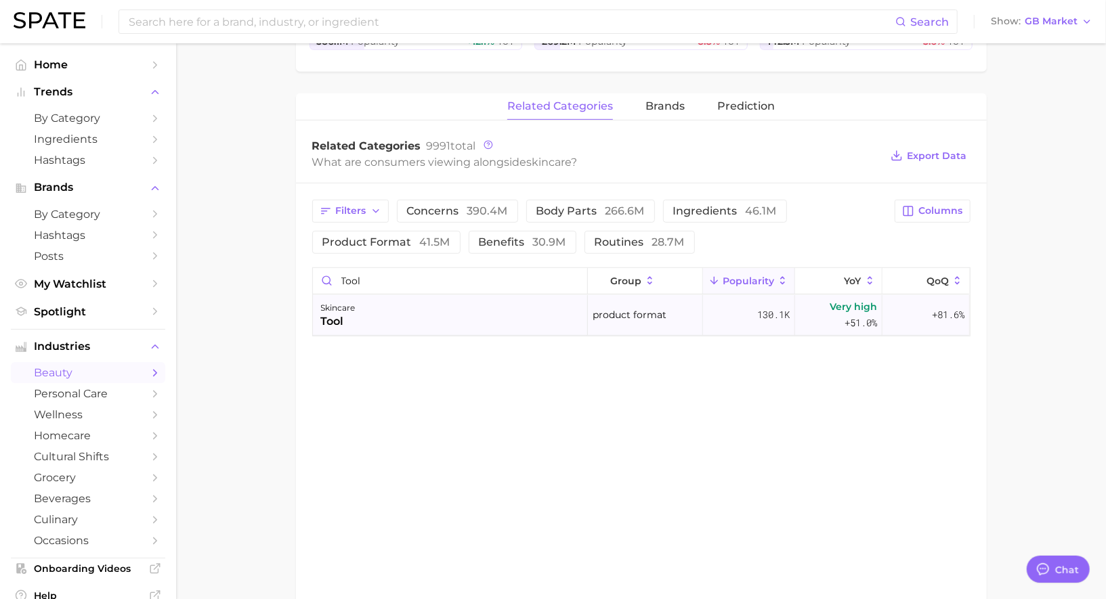
click at [499, 313] on div "skincare tool" at bounding box center [450, 315] width 275 height 41
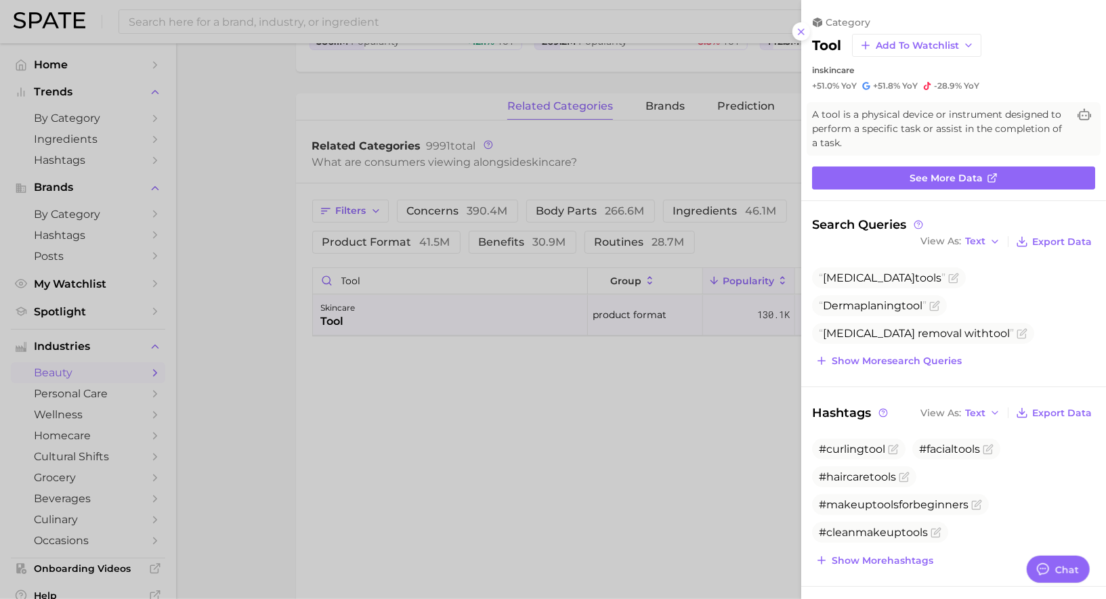
click at [498, 311] on div at bounding box center [553, 299] width 1106 height 599
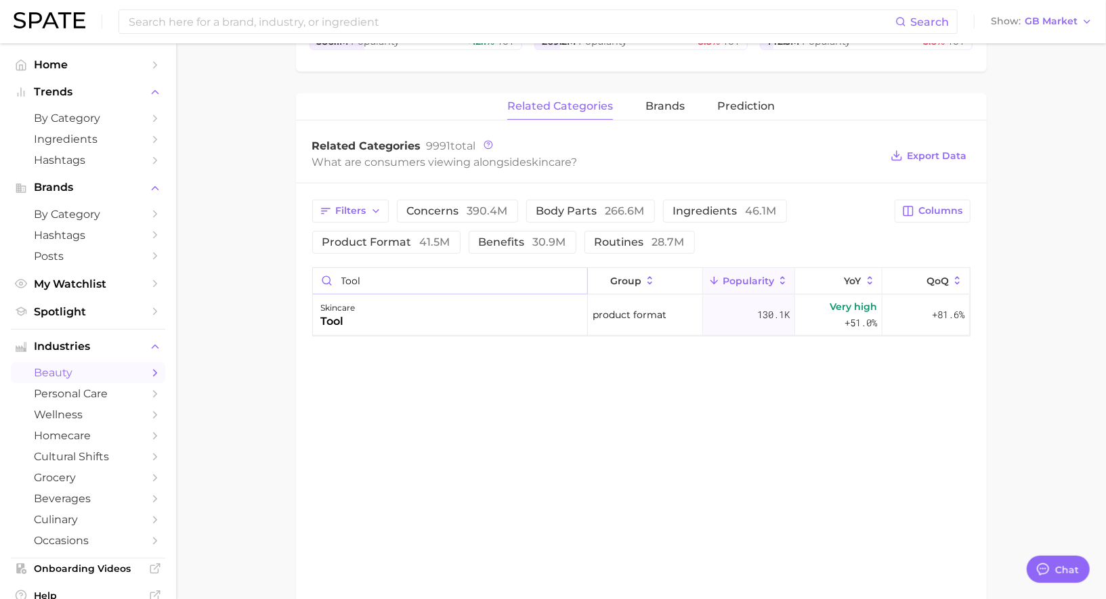
click at [437, 274] on input "tool" at bounding box center [450, 281] width 274 height 26
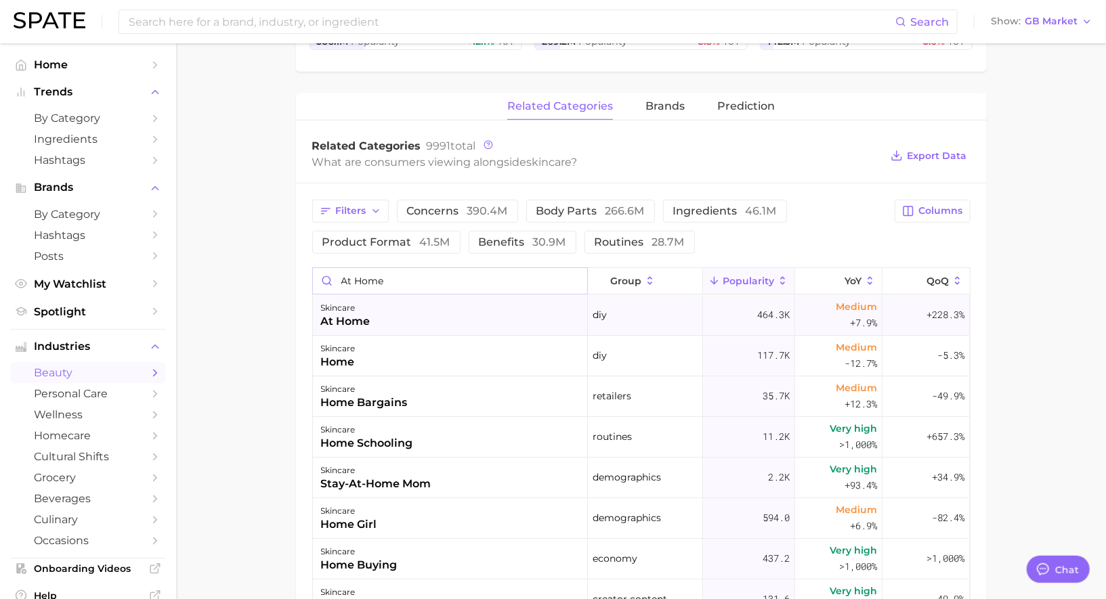
type input "at home"
click at [389, 299] on div "skincare at home" at bounding box center [450, 315] width 275 height 41
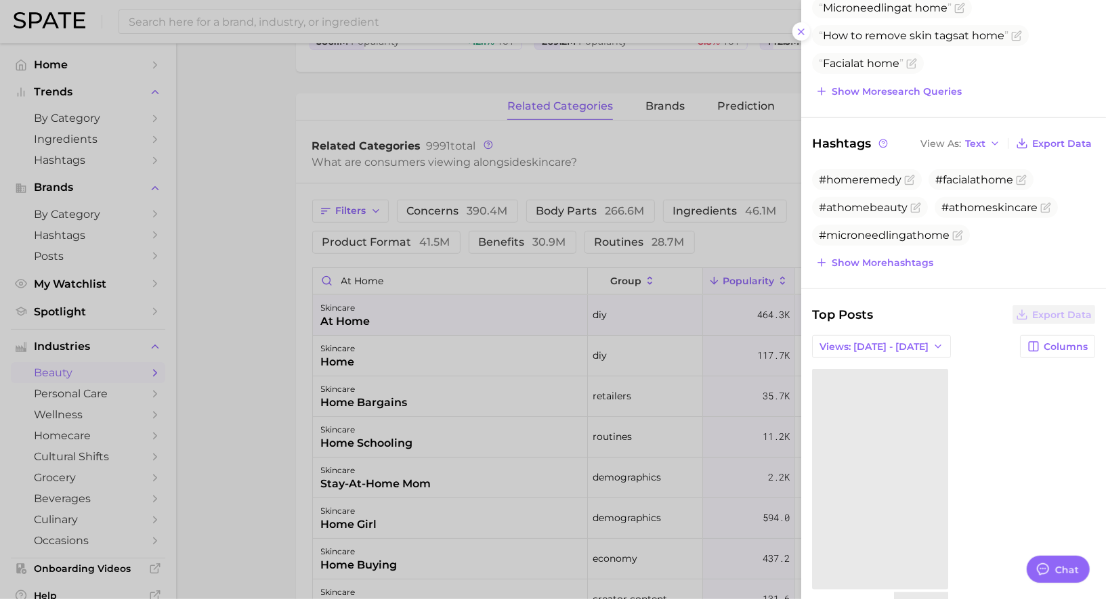
scroll to position [353, 0]
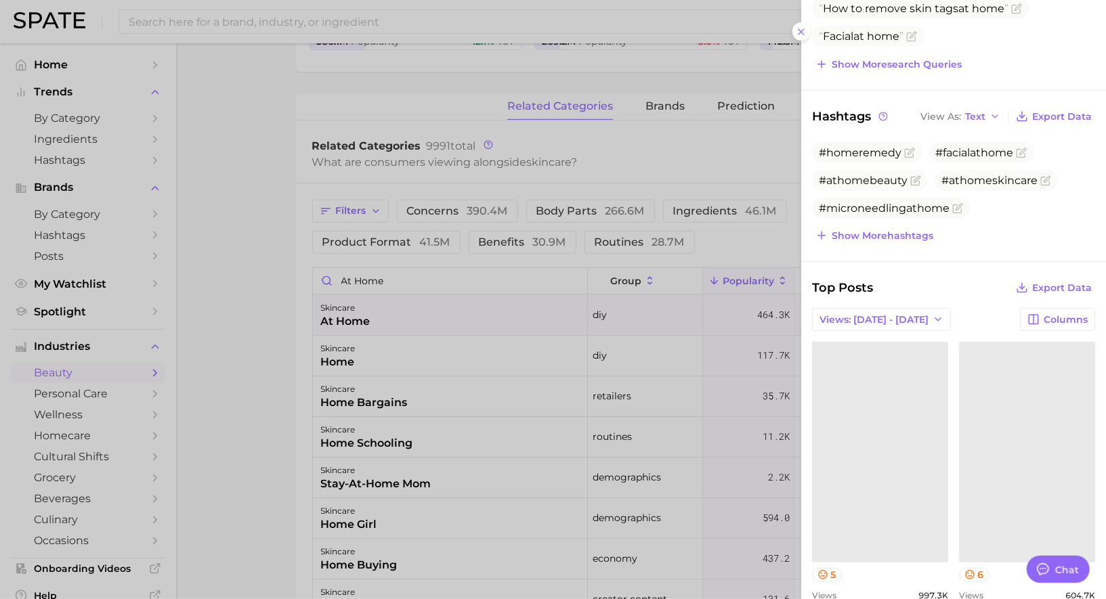
click at [520, 343] on div at bounding box center [553, 299] width 1106 height 599
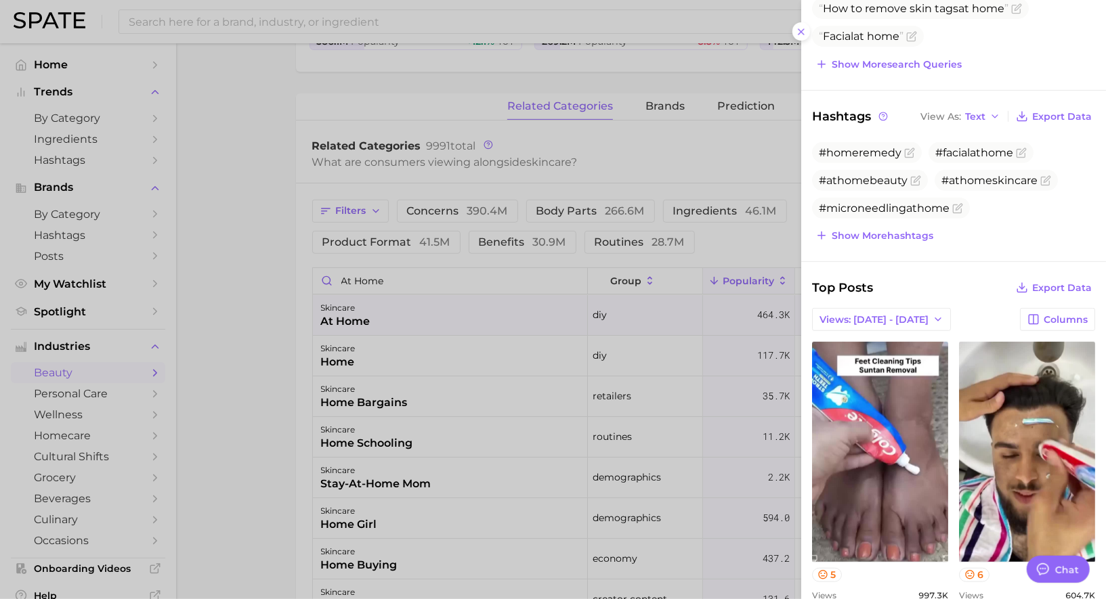
scroll to position [0, 0]
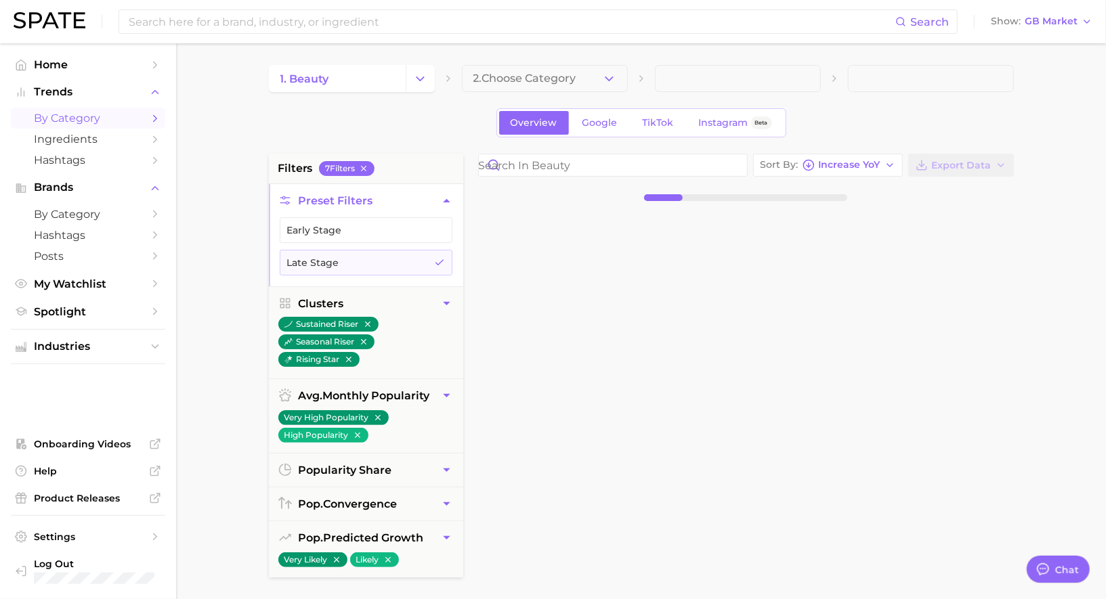
scroll to position [1321, 0]
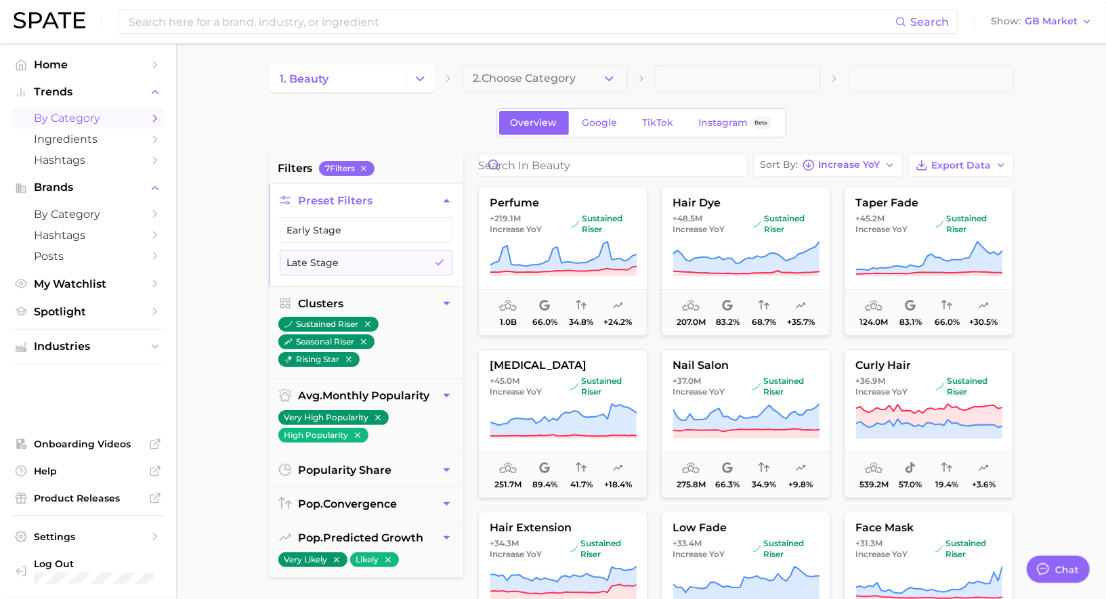
click at [454, 106] on div "1. beauty 2. Choose Category Overview Google TikTok Instagram Beta filters 7 Fi…" at bounding box center [641, 534] width 745 height 938
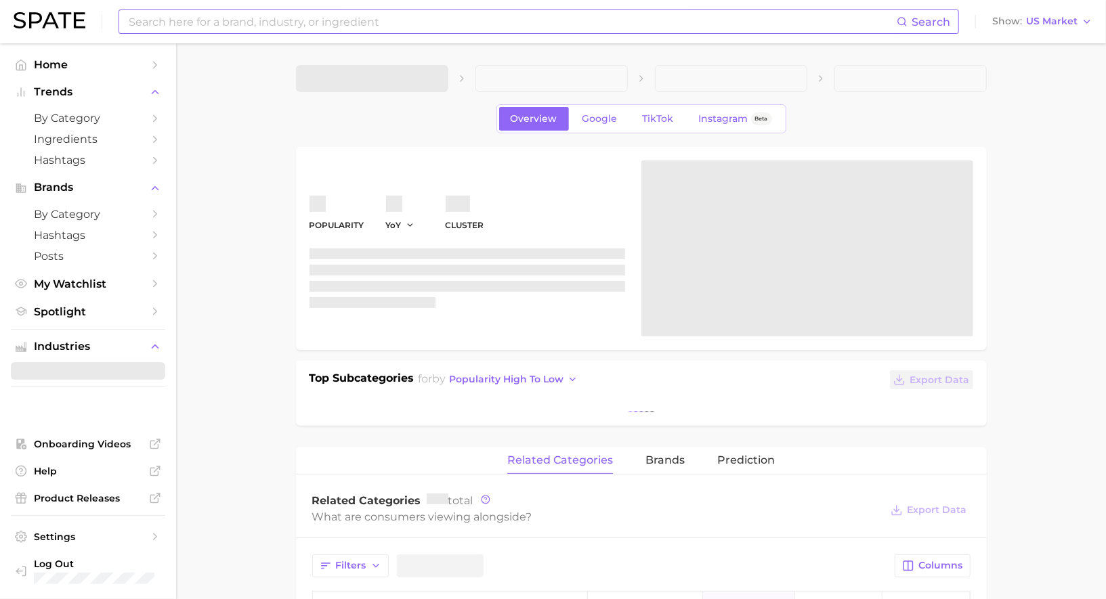
click at [308, 23] on input at bounding box center [511, 21] width 769 height 23
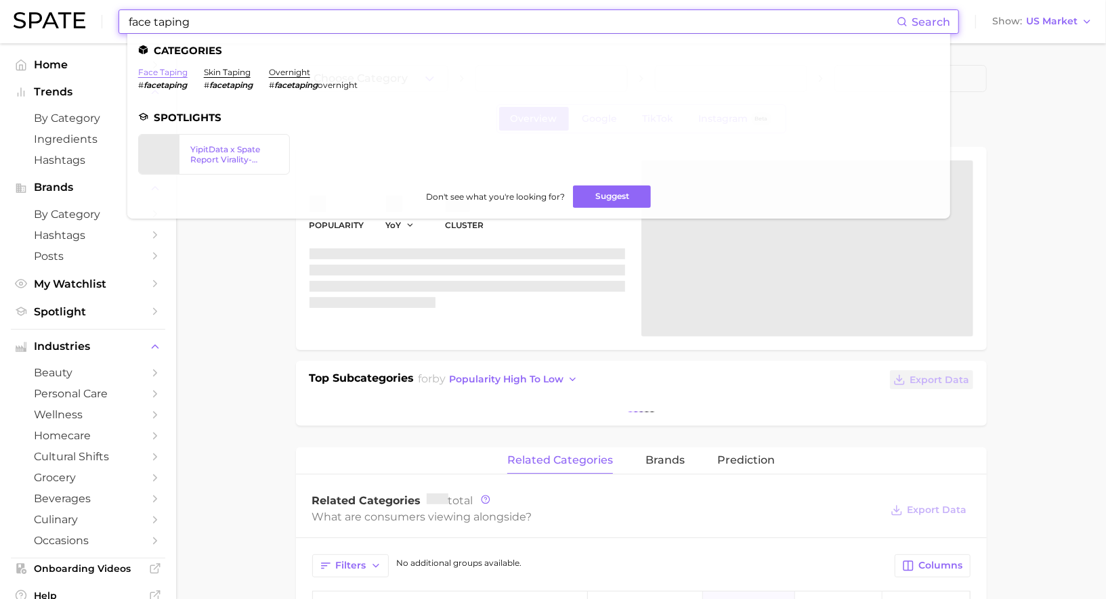
type input "face taping"
click at [167, 72] on link "face taping" at bounding box center [162, 72] width 49 height 10
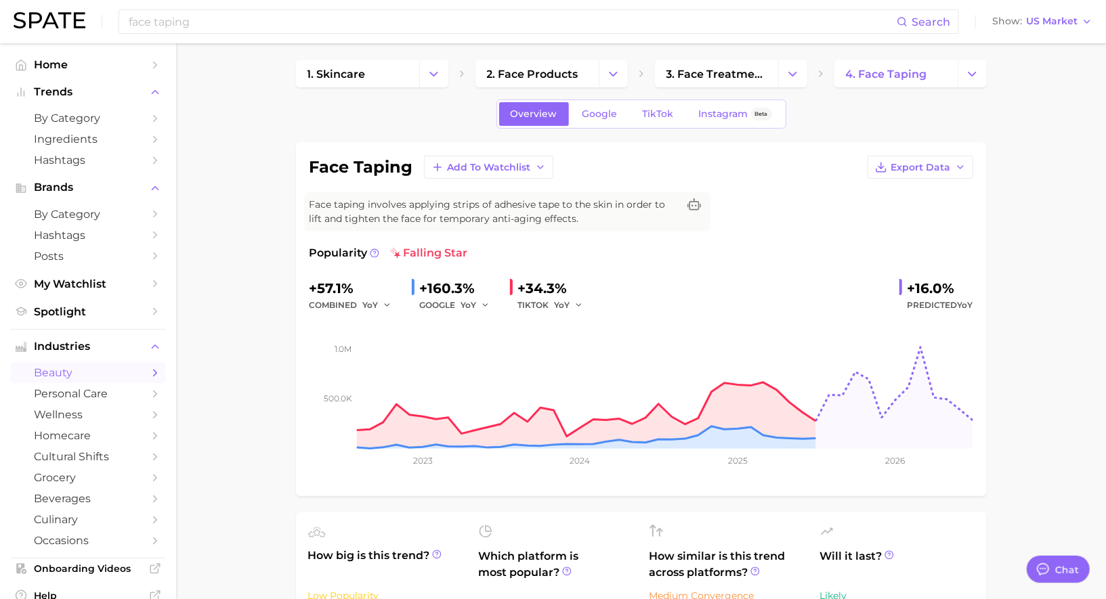
scroll to position [10, 0]
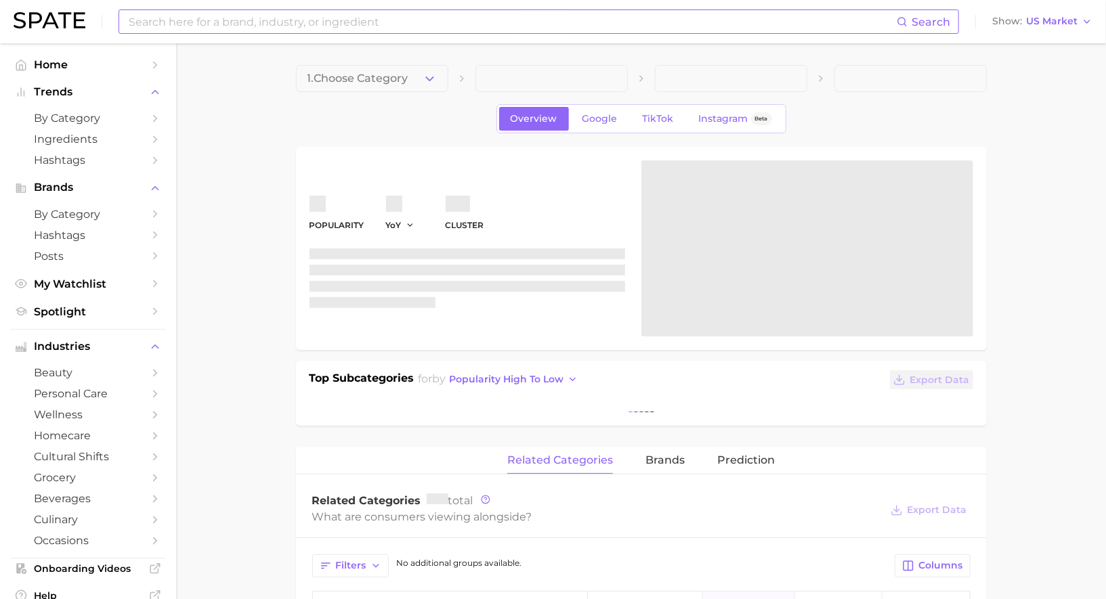
click at [432, 20] on input at bounding box center [511, 21] width 769 height 23
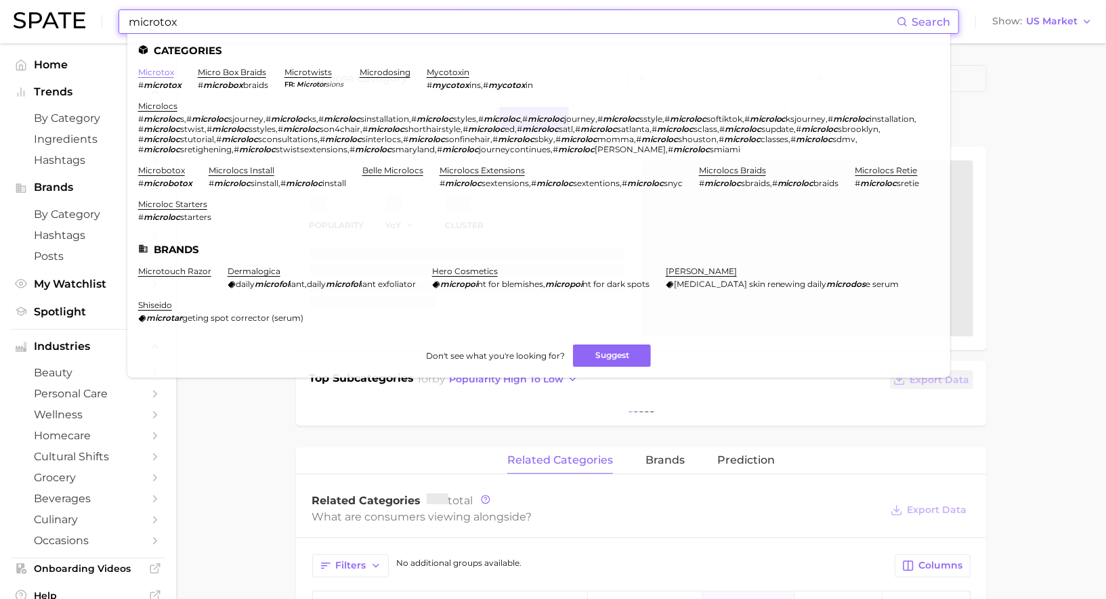
type input "microtox"
click at [161, 71] on link "microtox" at bounding box center [156, 72] width 36 height 10
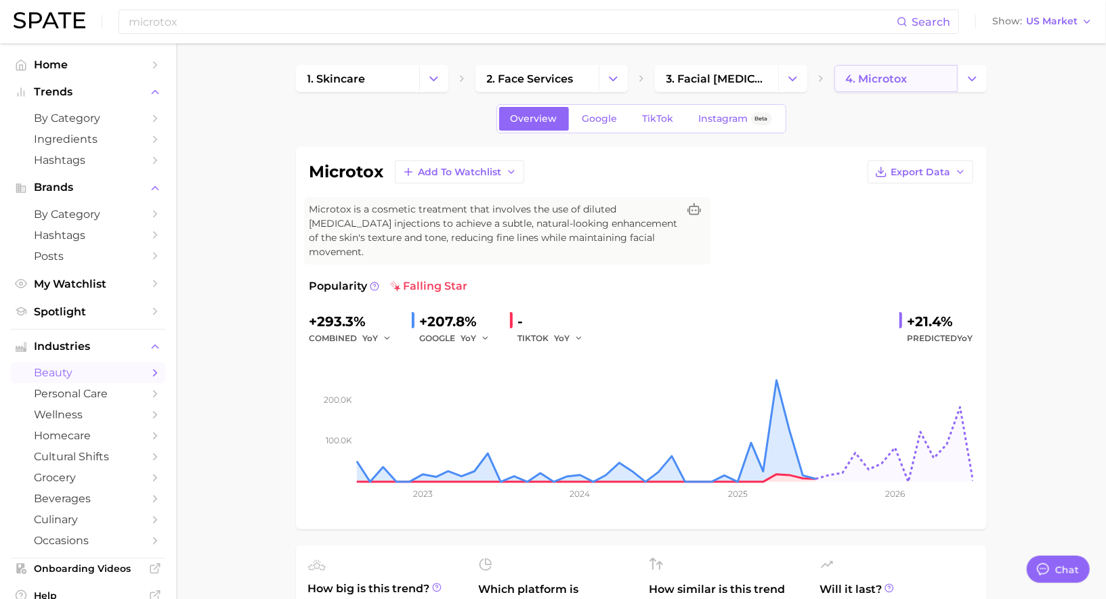
scroll to position [1321, 0]
click at [1029, 20] on span "US Market" at bounding box center [1051, 21] width 51 height 7
click at [1017, 70] on span "[GEOGRAPHIC_DATA]" at bounding box center [1036, 68] width 105 height 12
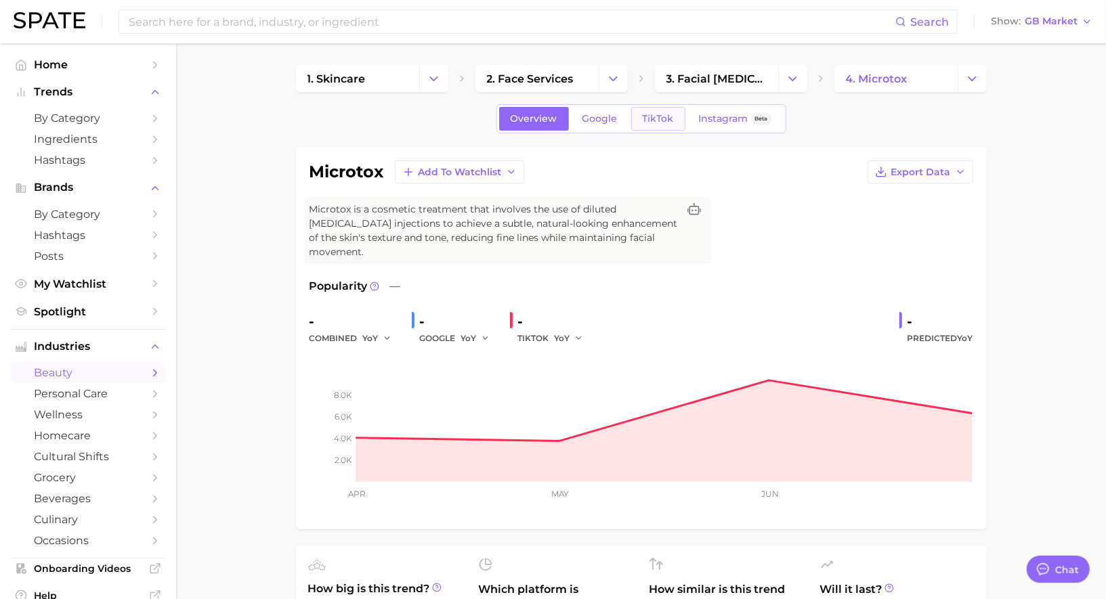
click at [668, 117] on span "TikTok" at bounding box center [658, 119] width 31 height 12
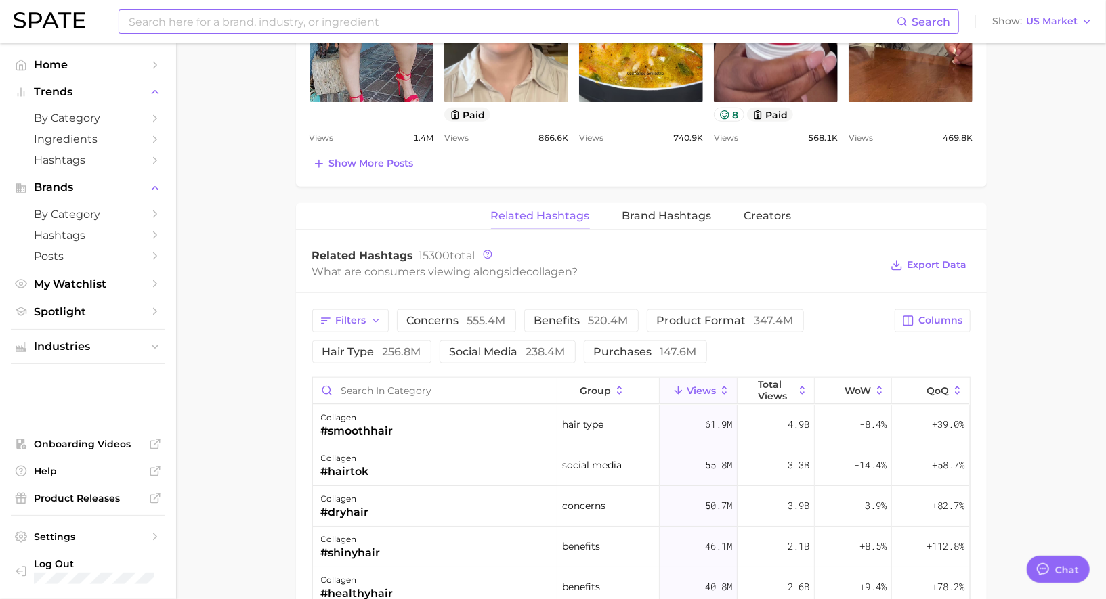
scroll to position [1321, 0]
click at [413, 22] on input at bounding box center [511, 21] width 769 height 23
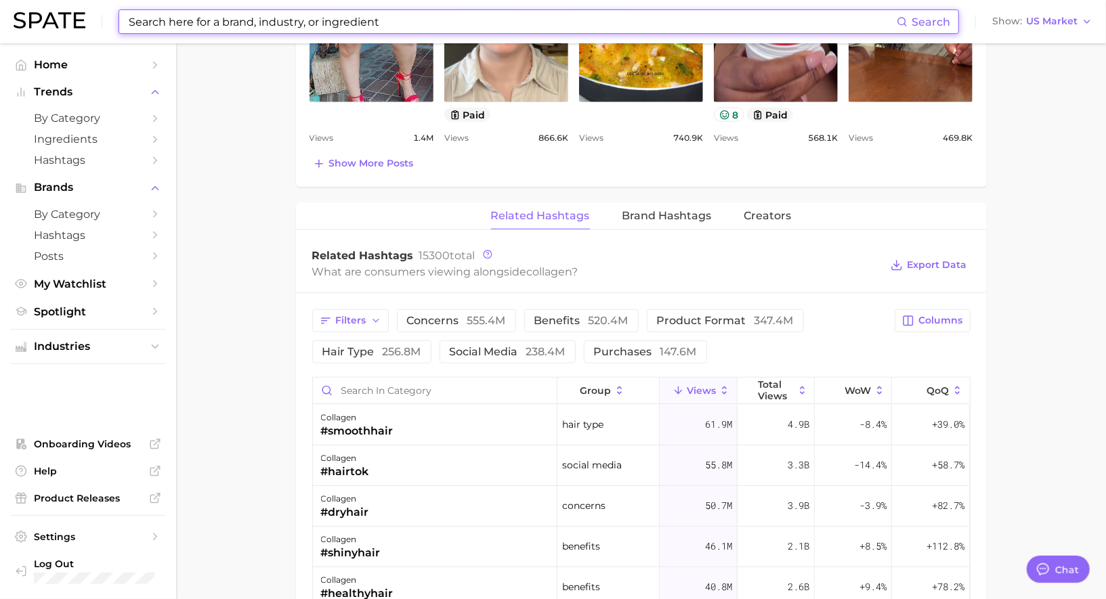
paste input "Fat Grafting"
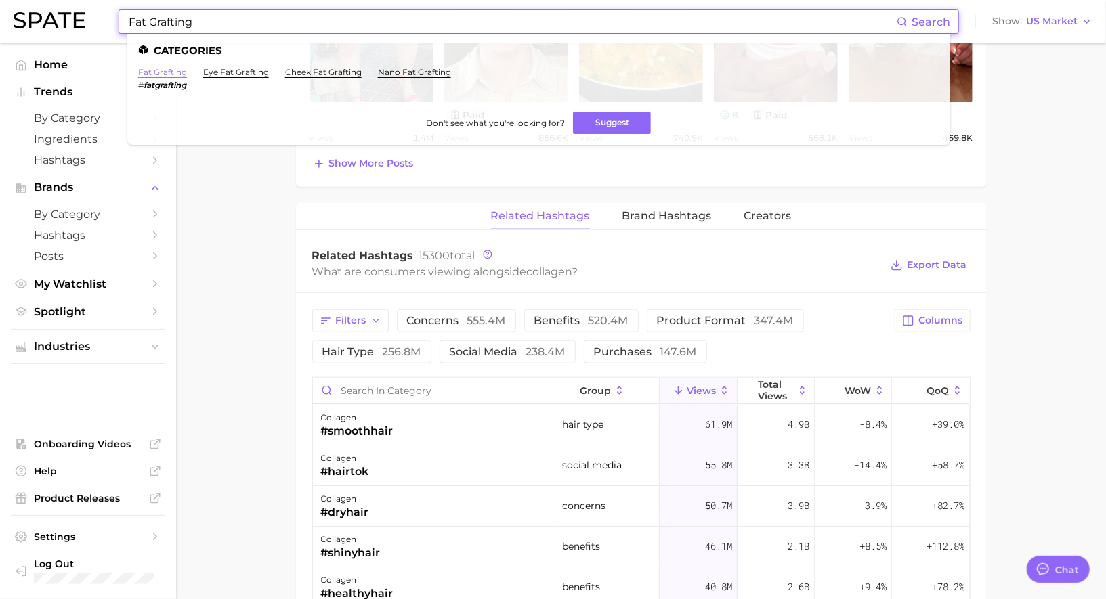
type input "Fat Grafting"
click at [163, 72] on link "fat grafting" at bounding box center [162, 72] width 49 height 10
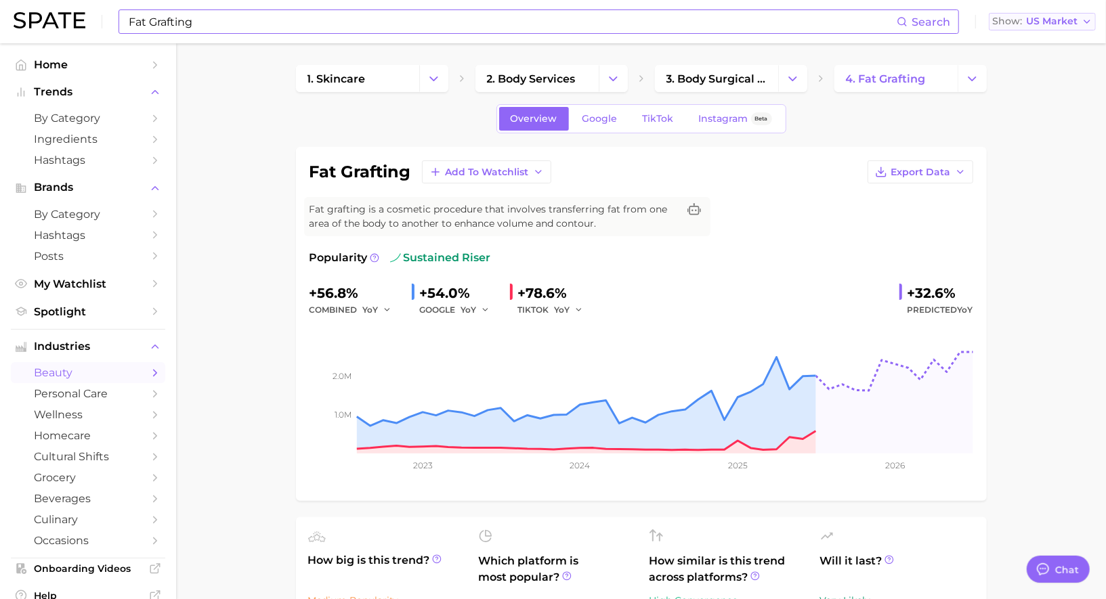
click at [1021, 18] on span "Show" at bounding box center [1007, 21] width 30 height 7
click at [1014, 167] on span "Global" at bounding box center [999, 166] width 31 height 12
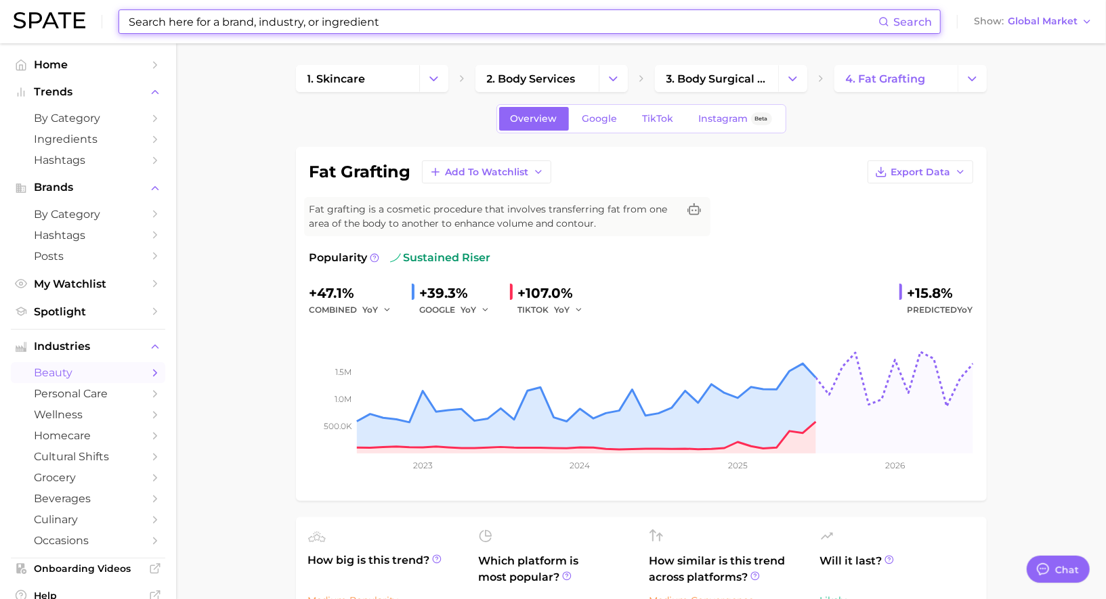
click at [337, 23] on input at bounding box center [502, 21] width 751 height 23
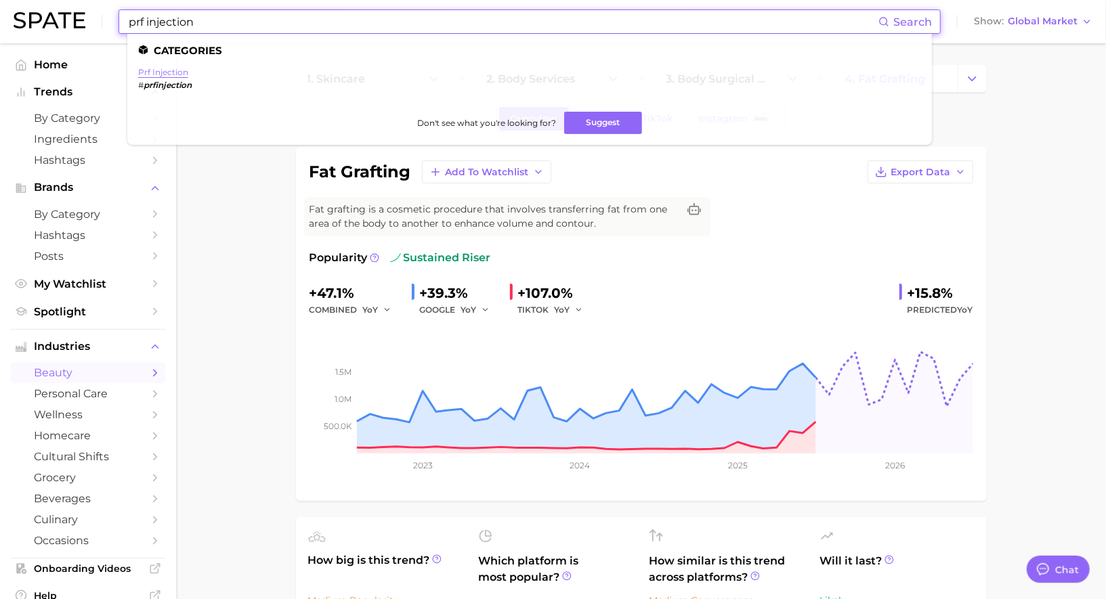
type input "prf injection"
click at [181, 72] on link "prf injection" at bounding box center [163, 72] width 50 height 10
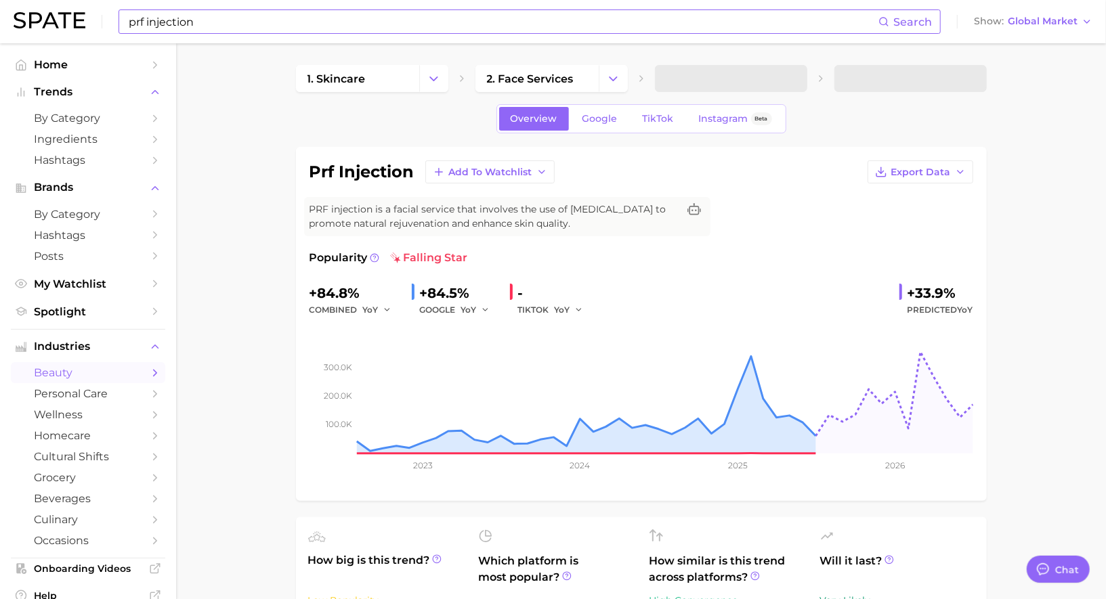
click at [1044, 12] on div "prf injection Search Show Global Market" at bounding box center [553, 21] width 1079 height 43
click at [1044, 22] on span "Global Market" at bounding box center [1043, 21] width 70 height 7
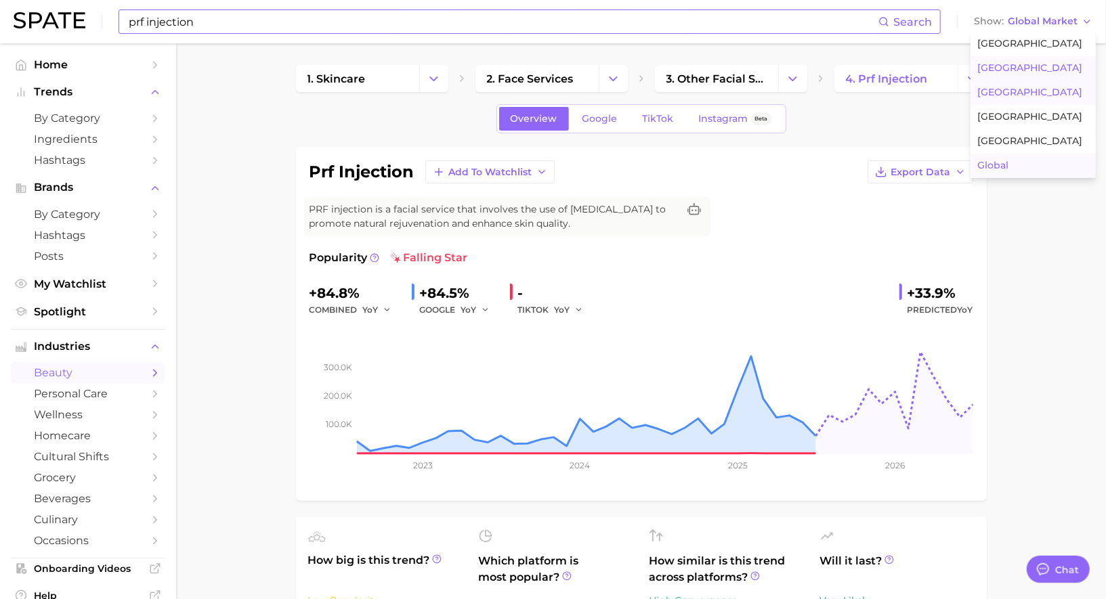
click at [1012, 72] on span "[GEOGRAPHIC_DATA]" at bounding box center [1029, 68] width 105 height 12
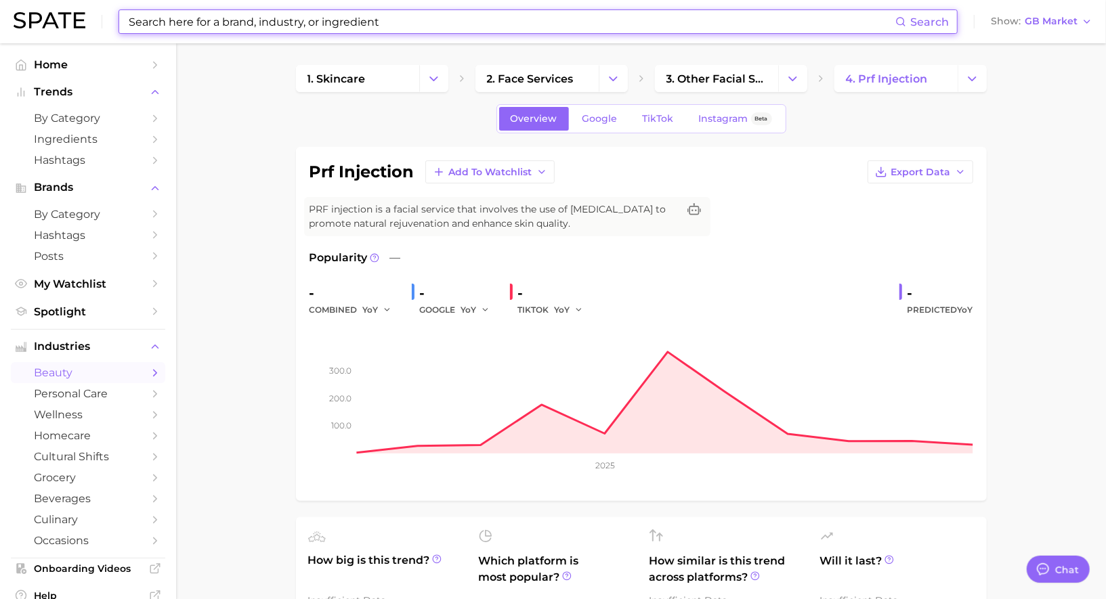
click at [330, 23] on input at bounding box center [511, 21] width 768 height 23
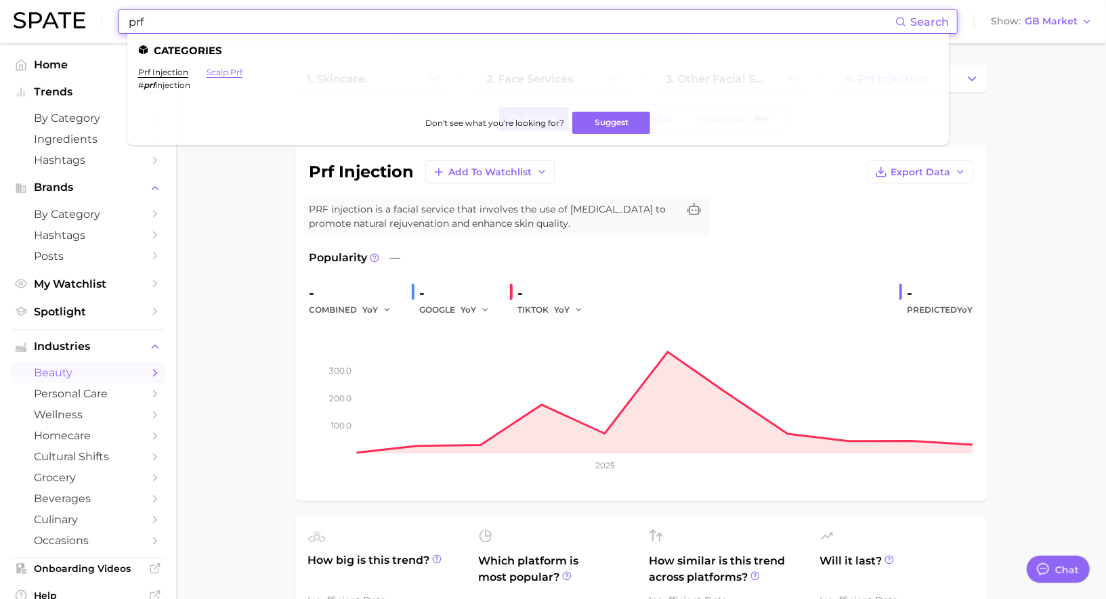
type input "prf"
click at [217, 71] on link "scalp prf" at bounding box center [225, 72] width 36 height 10
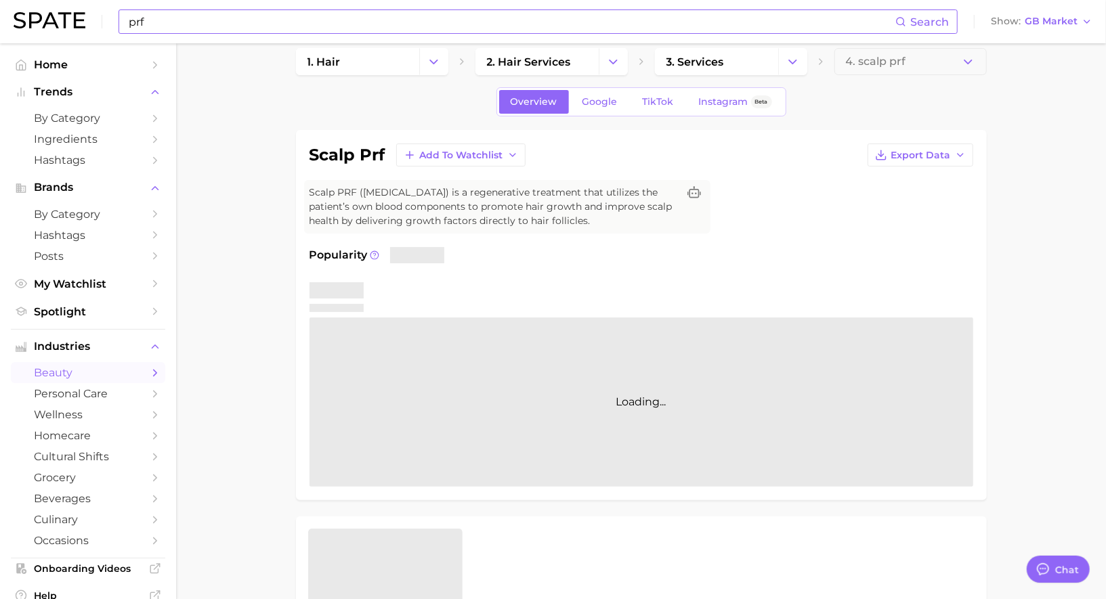
scroll to position [21, 0]
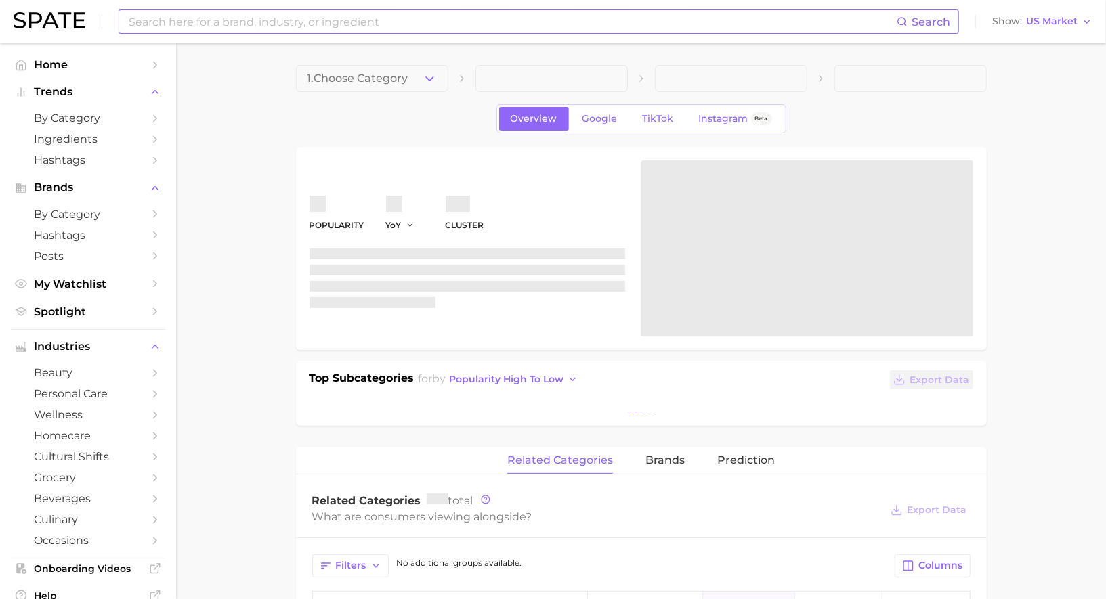
click at [259, 31] on input at bounding box center [511, 21] width 769 height 23
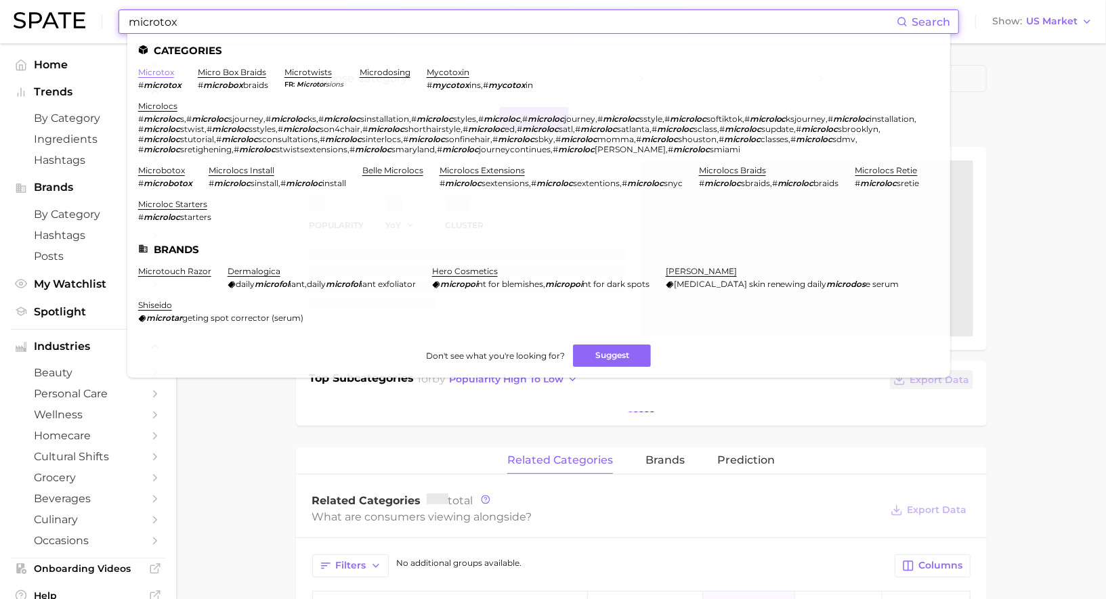
type input "microtox"
click at [166, 73] on link "microtox" at bounding box center [156, 72] width 36 height 10
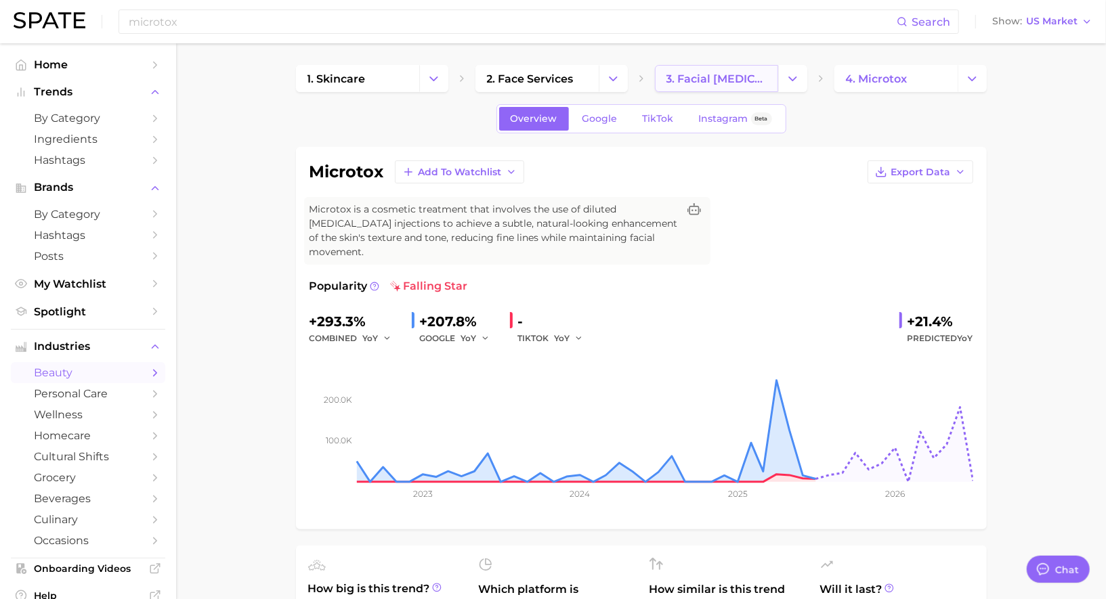
scroll to position [1321, 0]
click at [294, 27] on input "microtox" at bounding box center [511, 21] width 769 height 23
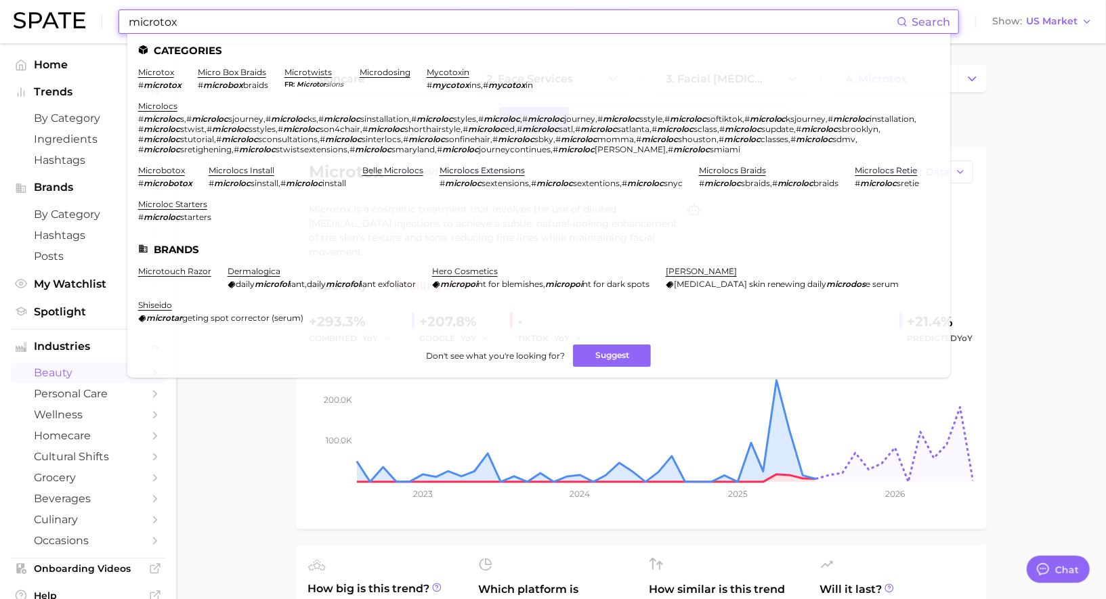
click at [294, 27] on input "microtox" at bounding box center [511, 21] width 769 height 23
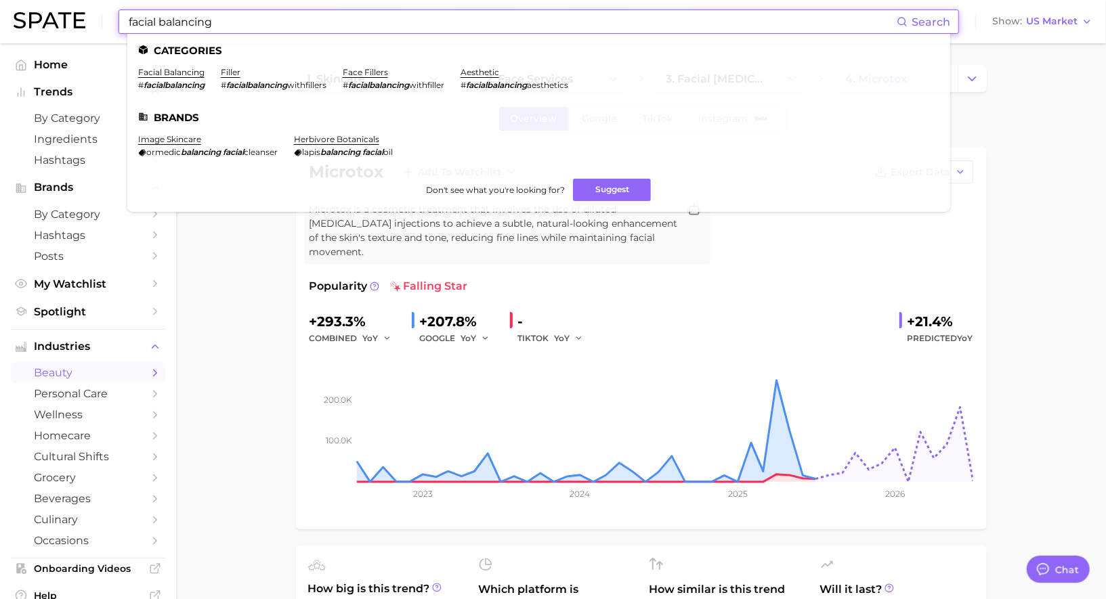
click at [163, 70] on link "facial balancing" at bounding box center [171, 72] width 66 height 10
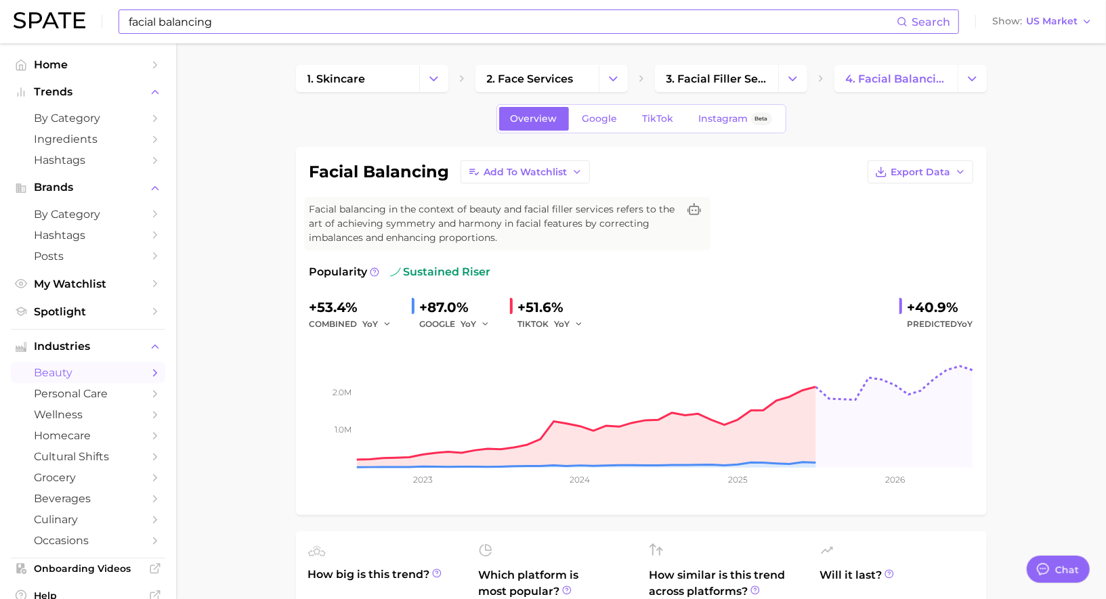
click at [384, 37] on div "facial balancing Search Show US Market" at bounding box center [553, 21] width 1079 height 43
click at [373, 24] on input "facial balancing" at bounding box center [511, 21] width 769 height 23
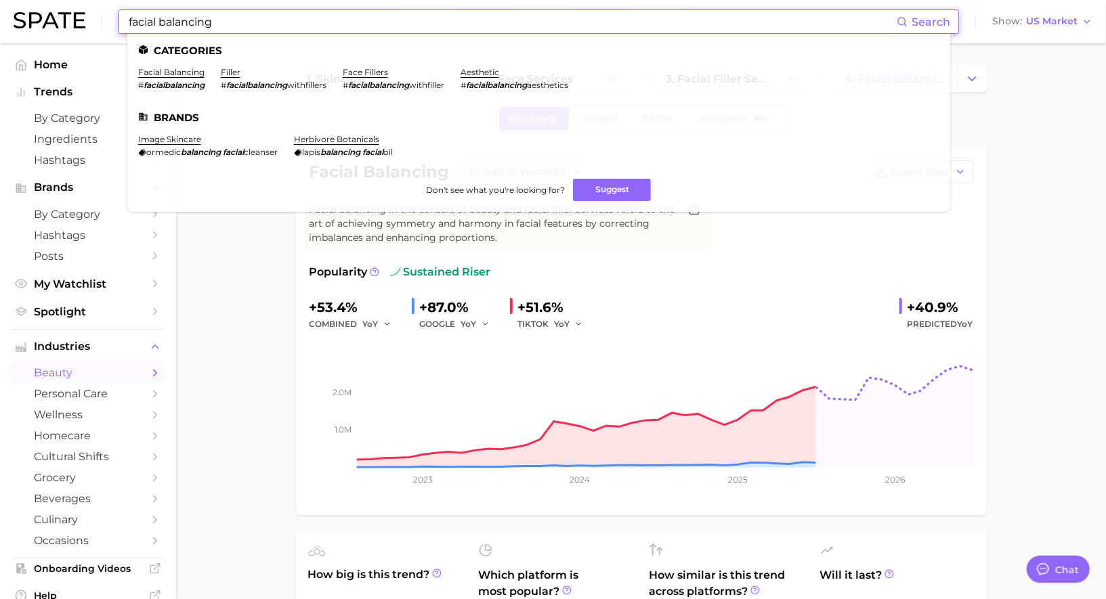
click at [373, 24] on input "facial balancing" at bounding box center [511, 21] width 769 height 23
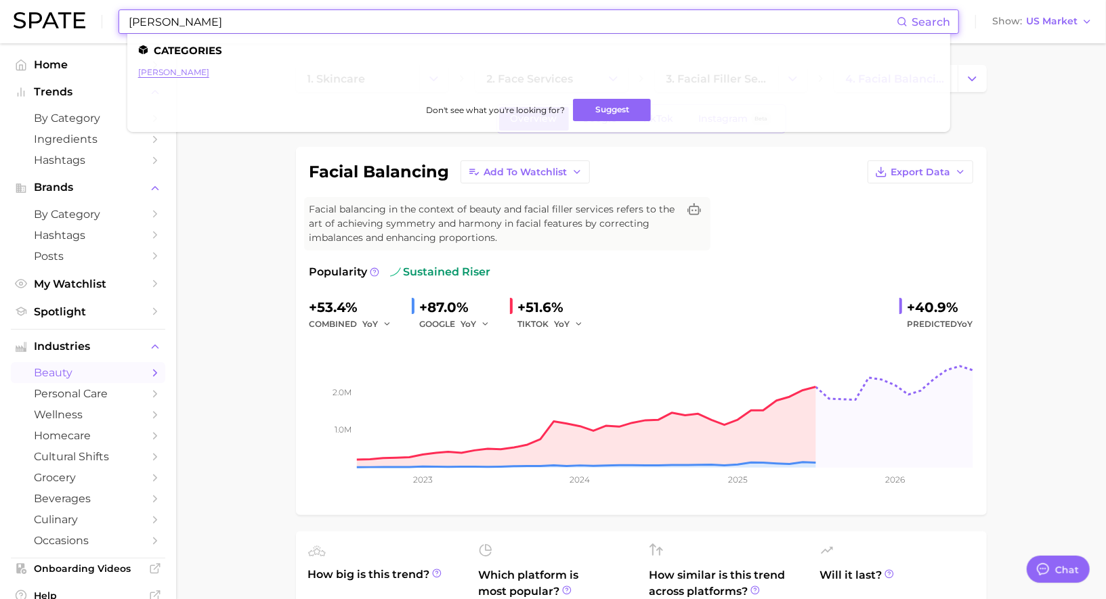
type input "lindsey lohan"
click at [169, 73] on link "lindsay lohan" at bounding box center [173, 72] width 71 height 10
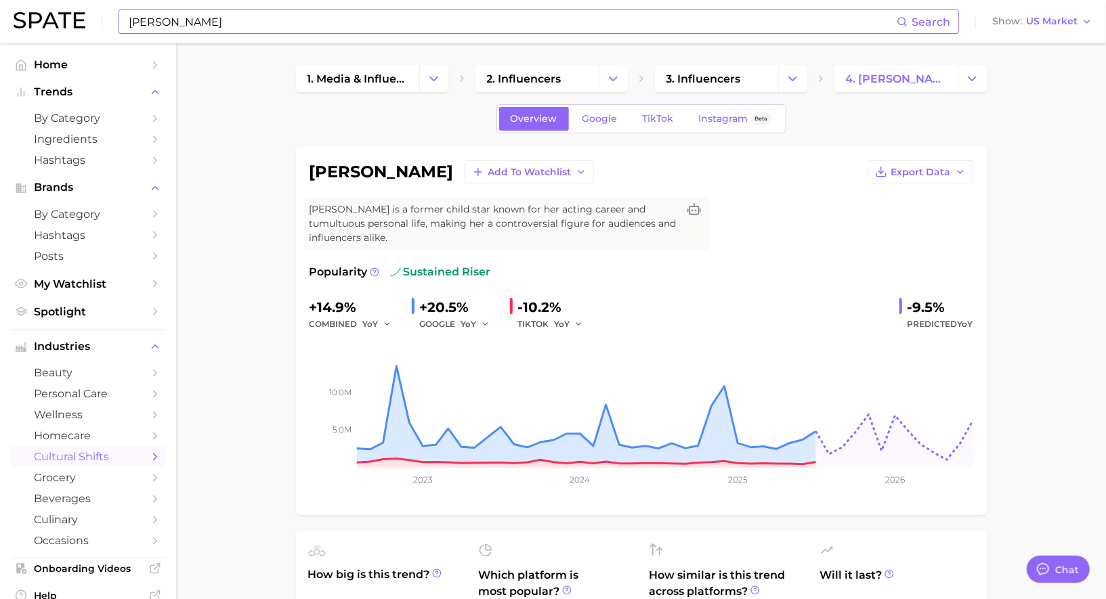
click at [1039, 30] on div "lindsey lohan Search Show US Market" at bounding box center [553, 21] width 1079 height 43
click at [1040, 24] on span "US Market" at bounding box center [1051, 21] width 51 height 7
click at [1025, 68] on span "[GEOGRAPHIC_DATA]" at bounding box center [1036, 68] width 105 height 12
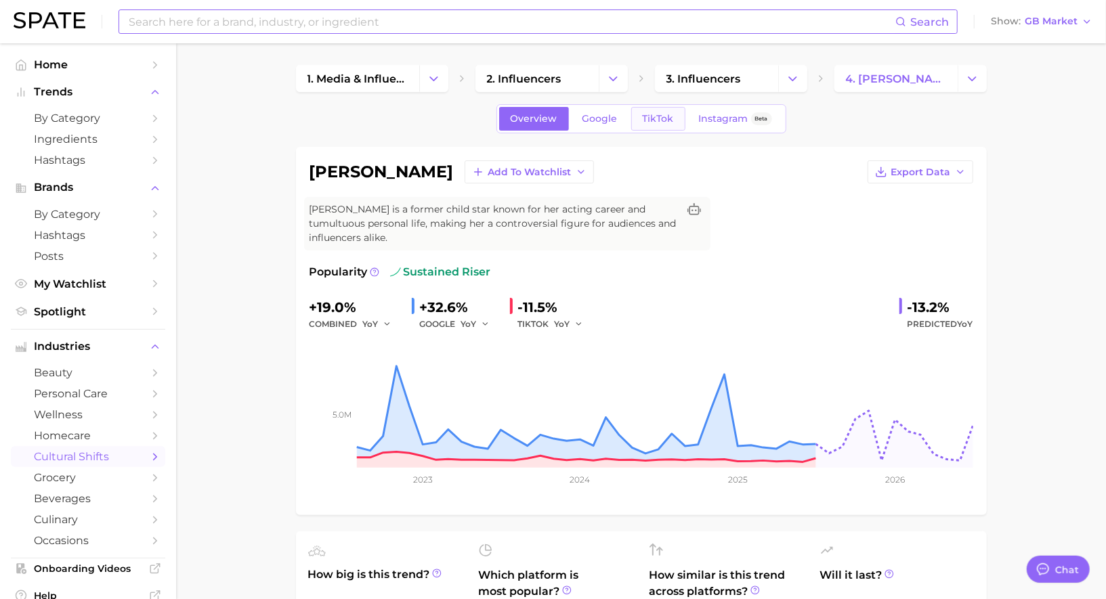
click at [662, 111] on link "TikTok" at bounding box center [658, 119] width 54 height 24
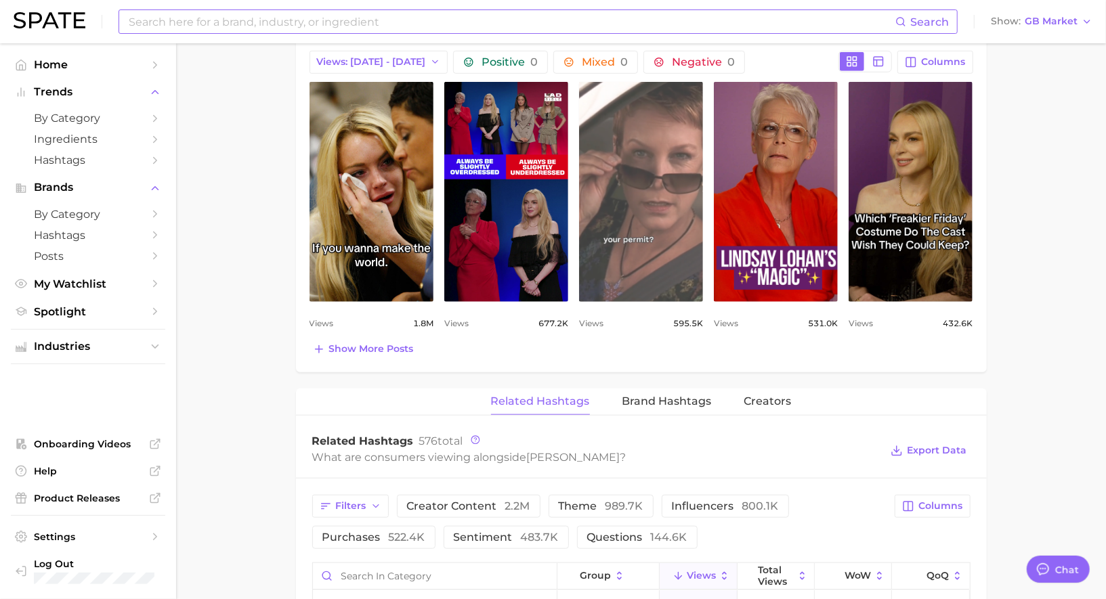
scroll to position [686, 0]
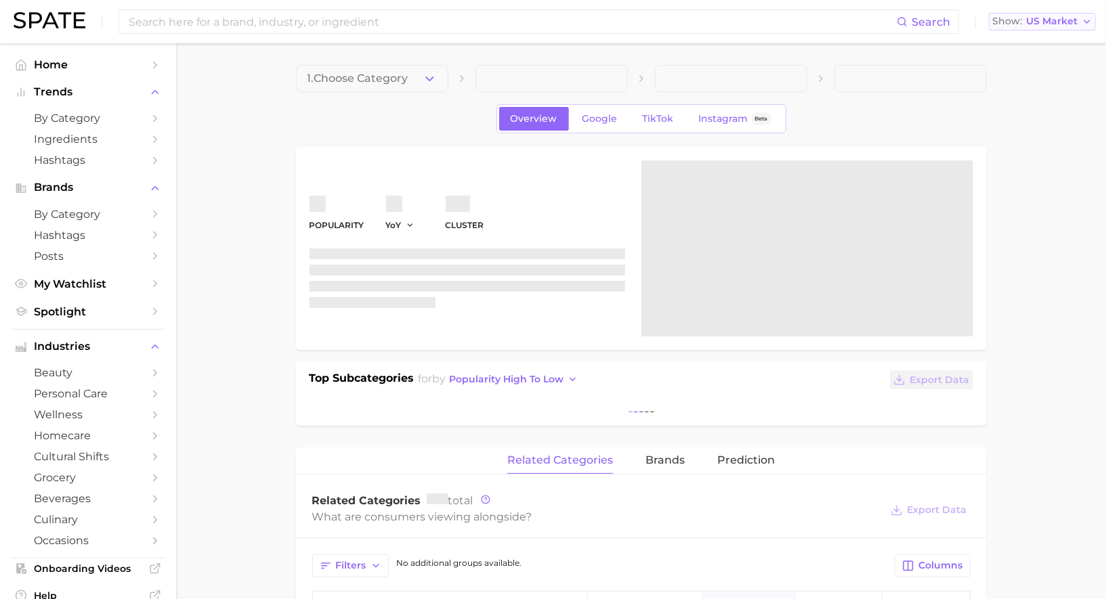
click at [1075, 21] on span "US Market" at bounding box center [1051, 21] width 51 height 7
click at [1025, 117] on span "[GEOGRAPHIC_DATA]" at bounding box center [1036, 117] width 105 height 12
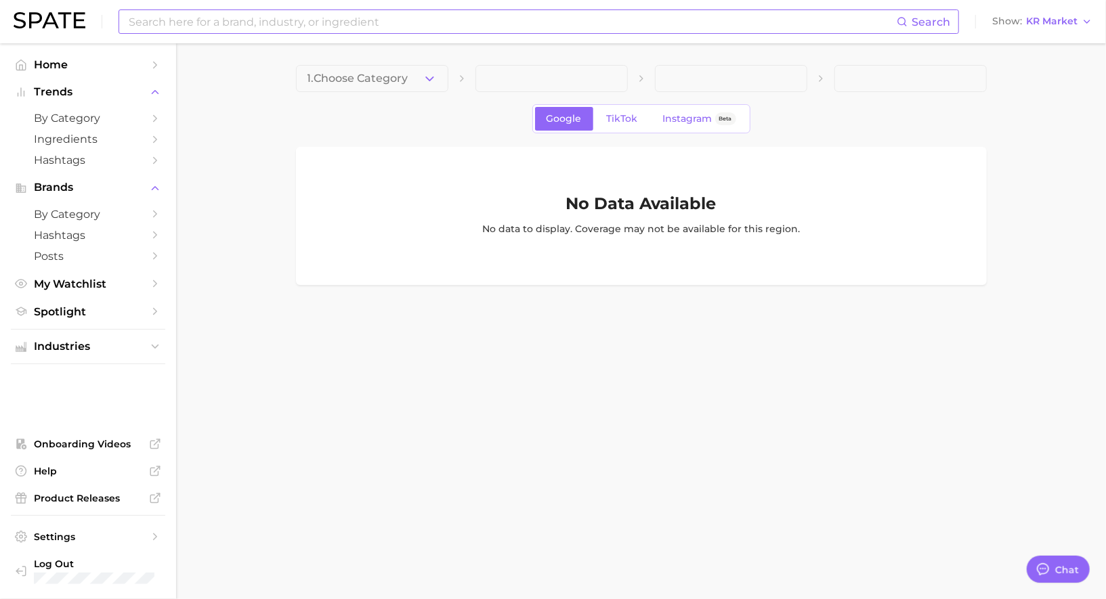
click at [360, 23] on input at bounding box center [511, 21] width 769 height 23
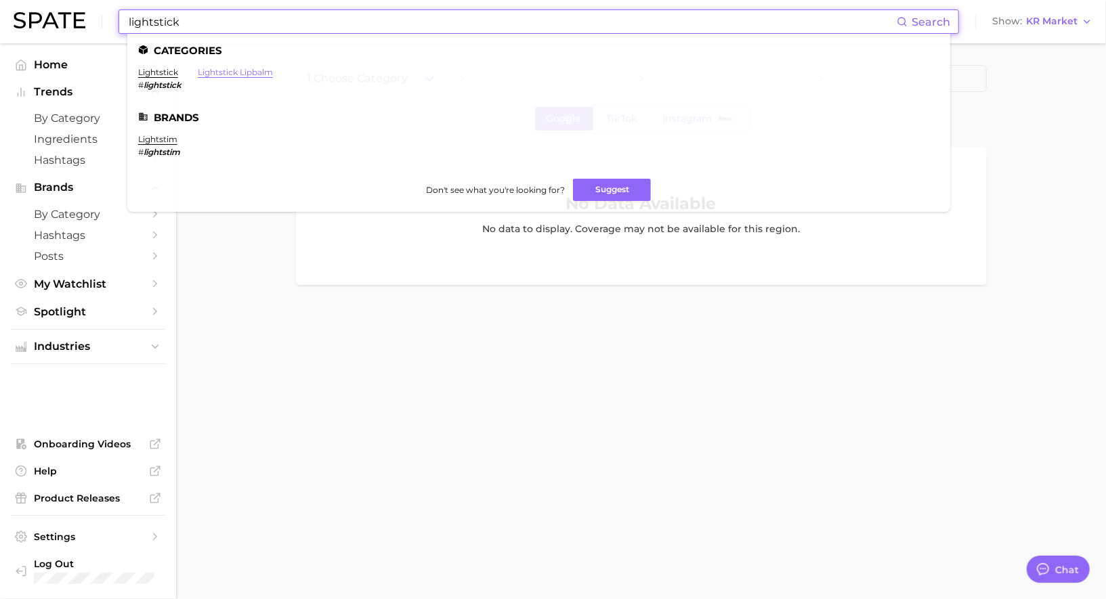
type input "lightstick"
click at [272, 69] on link "lightstick lipbalm" at bounding box center [235, 72] width 75 height 10
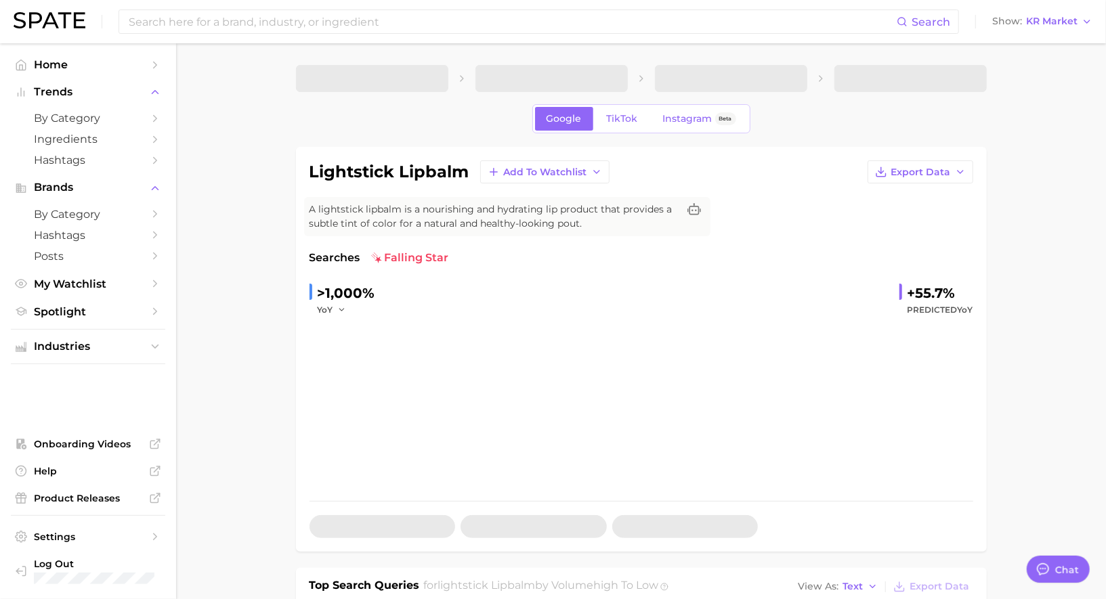
type textarea "x"
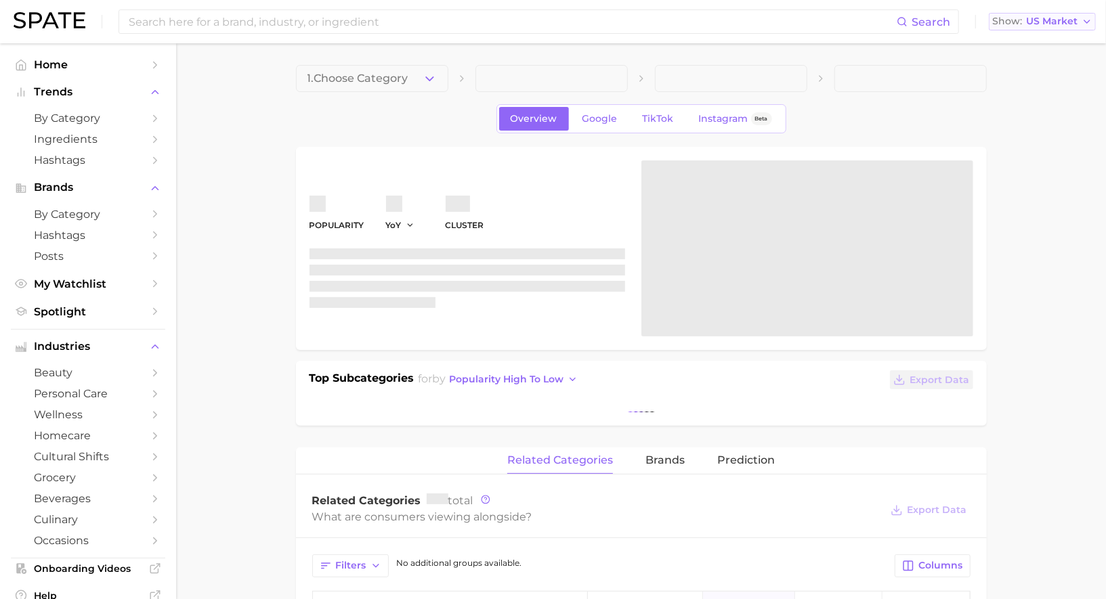
click at [1067, 20] on span "US Market" at bounding box center [1051, 21] width 51 height 7
click at [1034, 121] on span "[GEOGRAPHIC_DATA]" at bounding box center [1036, 117] width 105 height 12
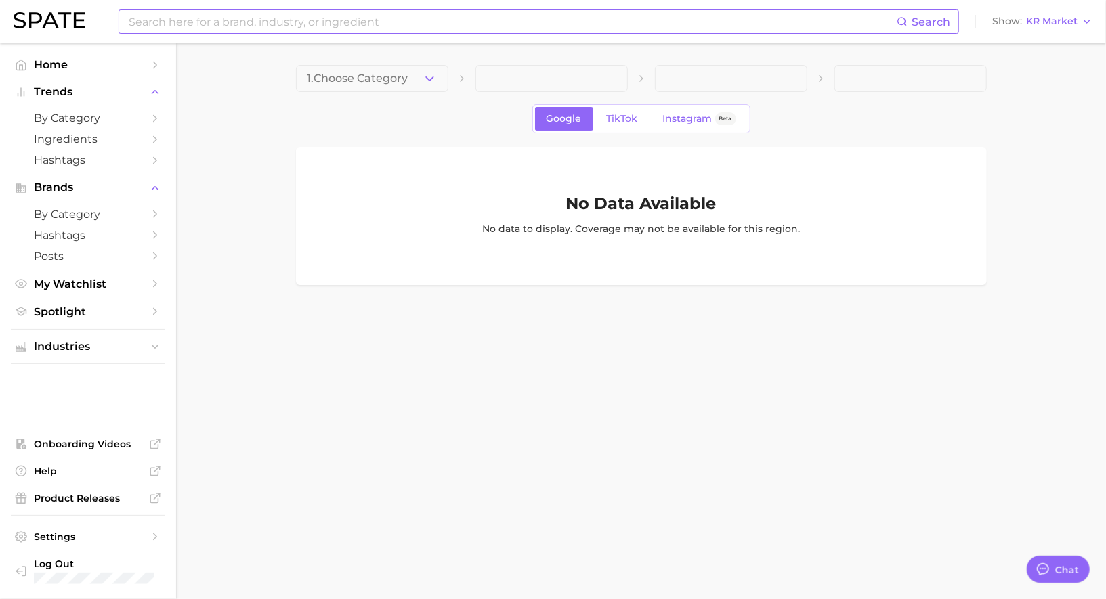
type textarea "x"
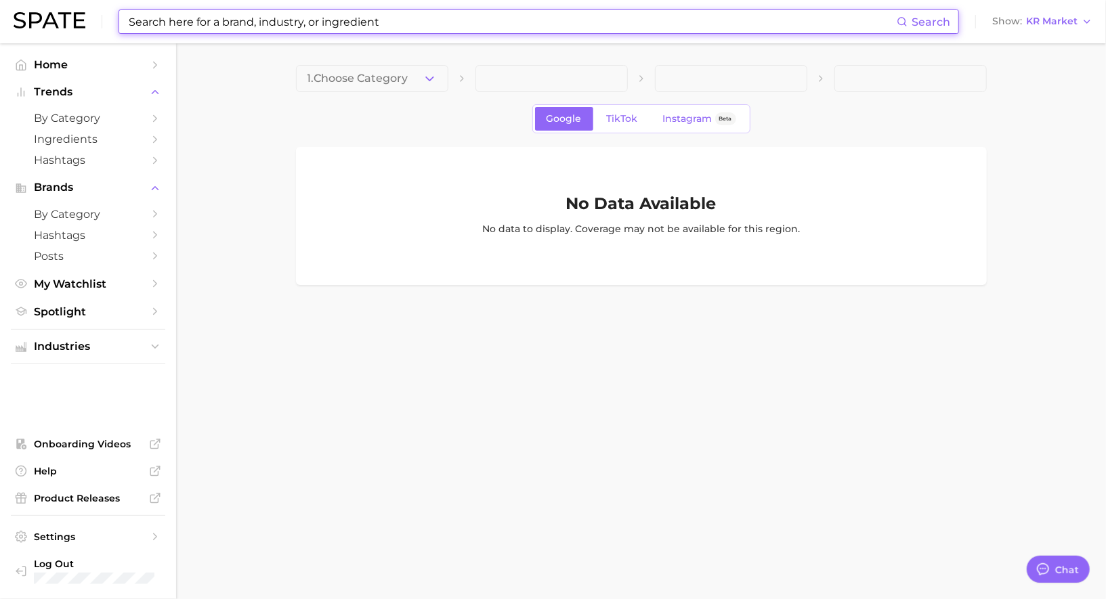
click at [442, 15] on input at bounding box center [511, 21] width 769 height 23
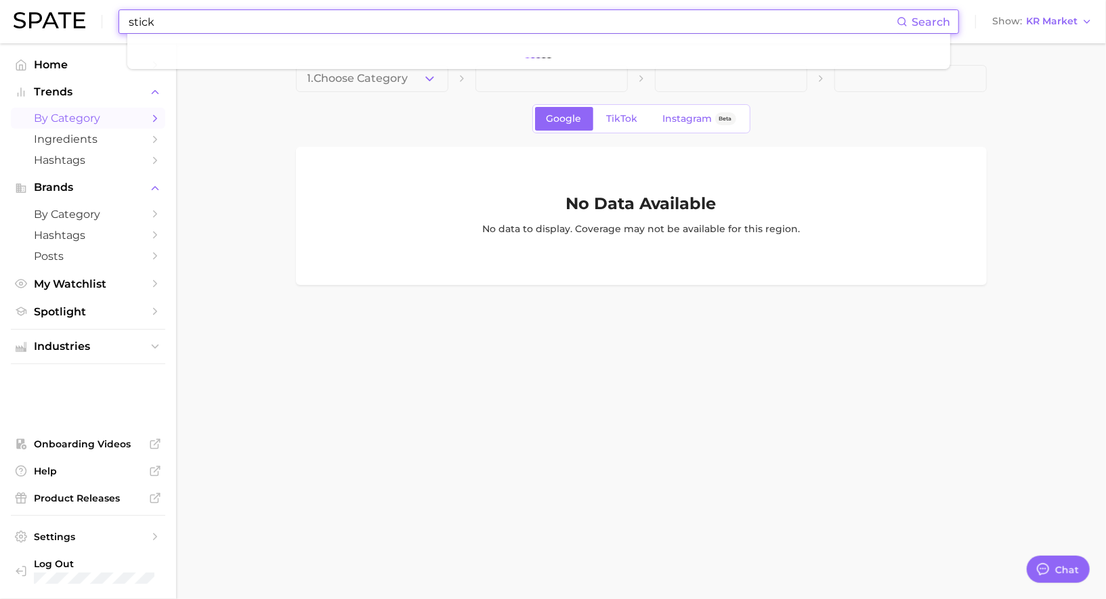
type input "stick"
click at [44, 125] on span "by Category" at bounding box center [88, 118] width 108 height 13
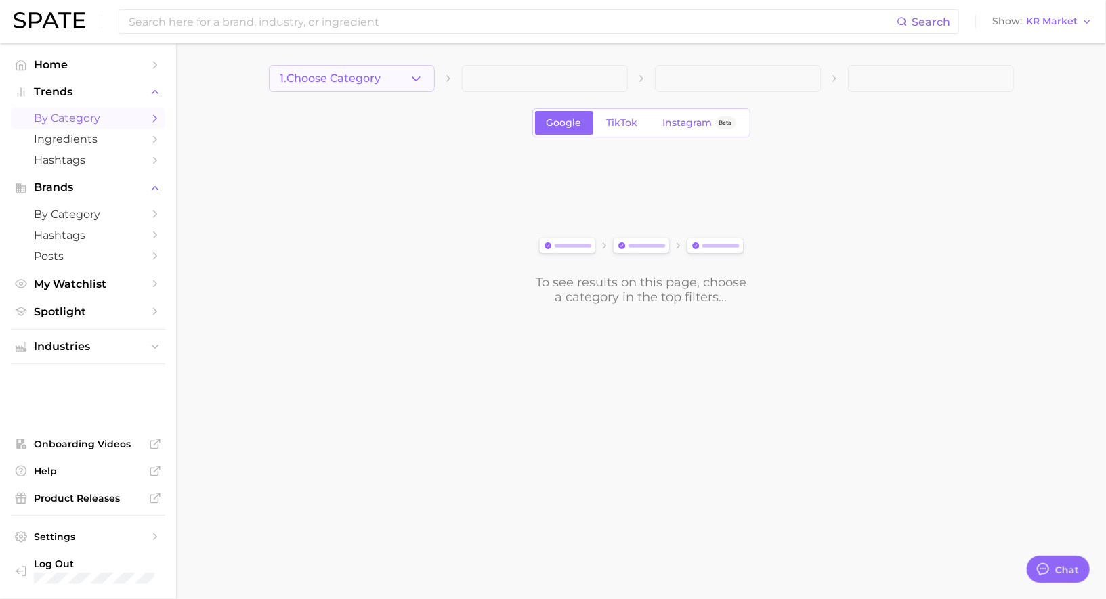
click at [338, 74] on span "1. Choose Category" at bounding box center [330, 78] width 101 height 12
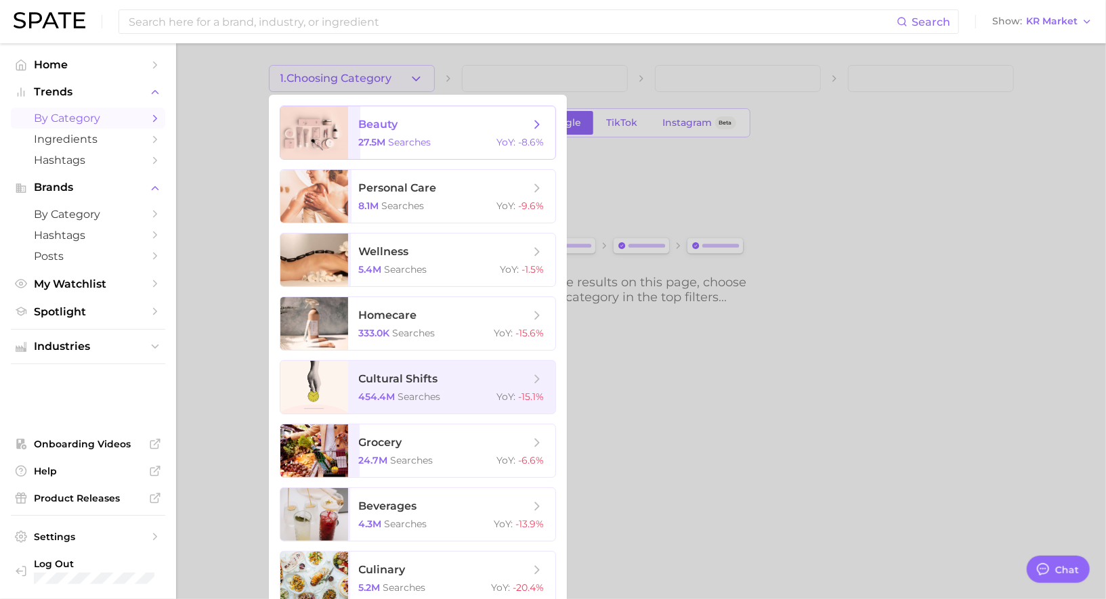
click at [353, 120] on span "beauty 27.5m searches YoY : -8.6%" at bounding box center [451, 132] width 207 height 53
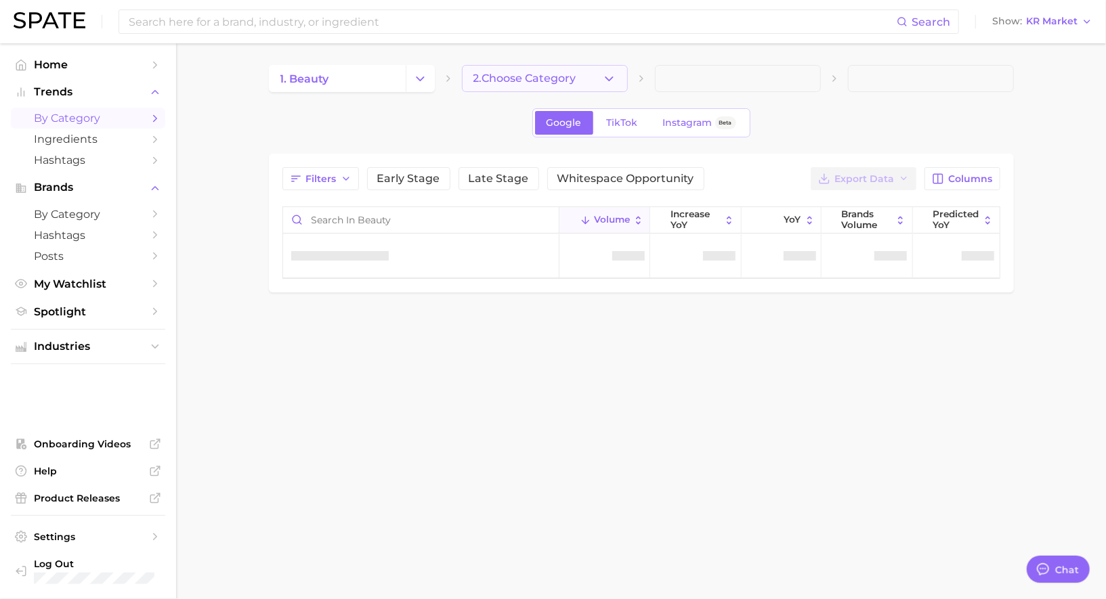
click at [504, 79] on span "2. Choose Category" at bounding box center [524, 78] width 103 height 12
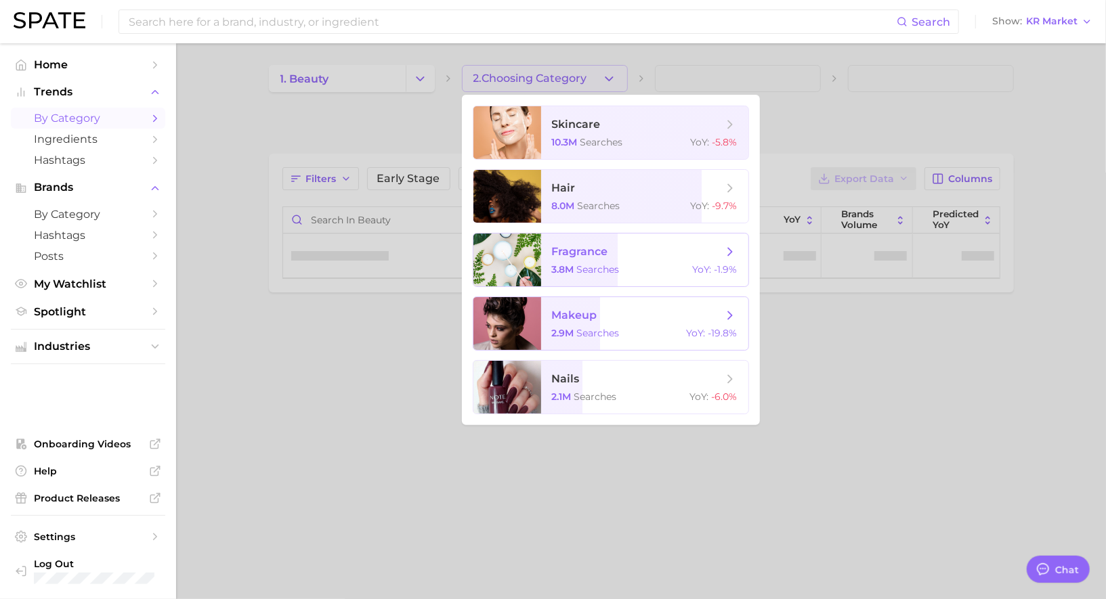
click at [559, 334] on span "2.9m" at bounding box center [563, 333] width 22 height 12
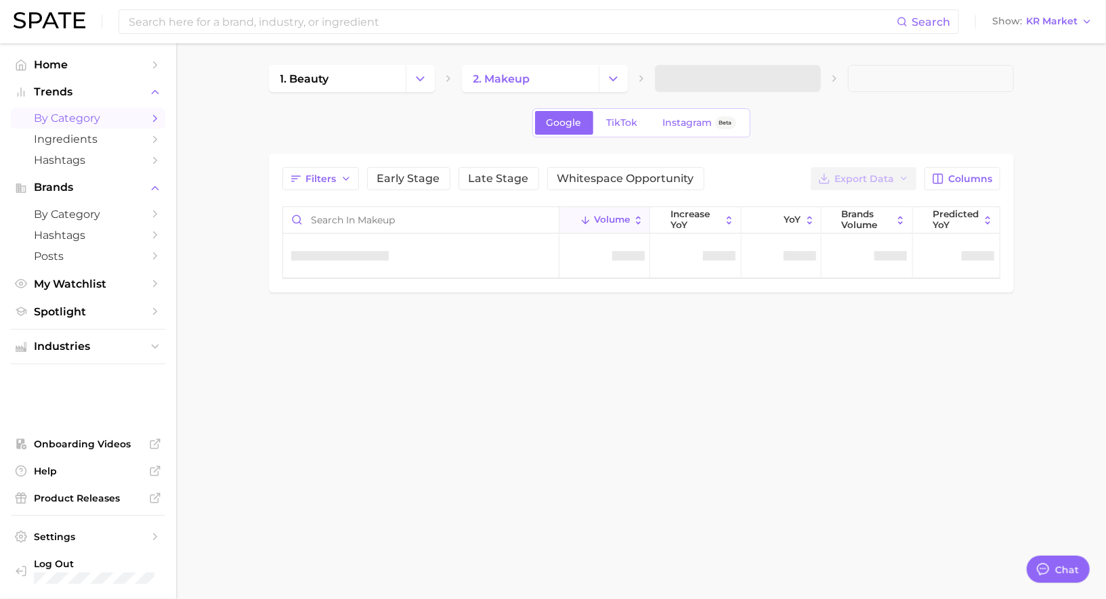
type textarea "x"
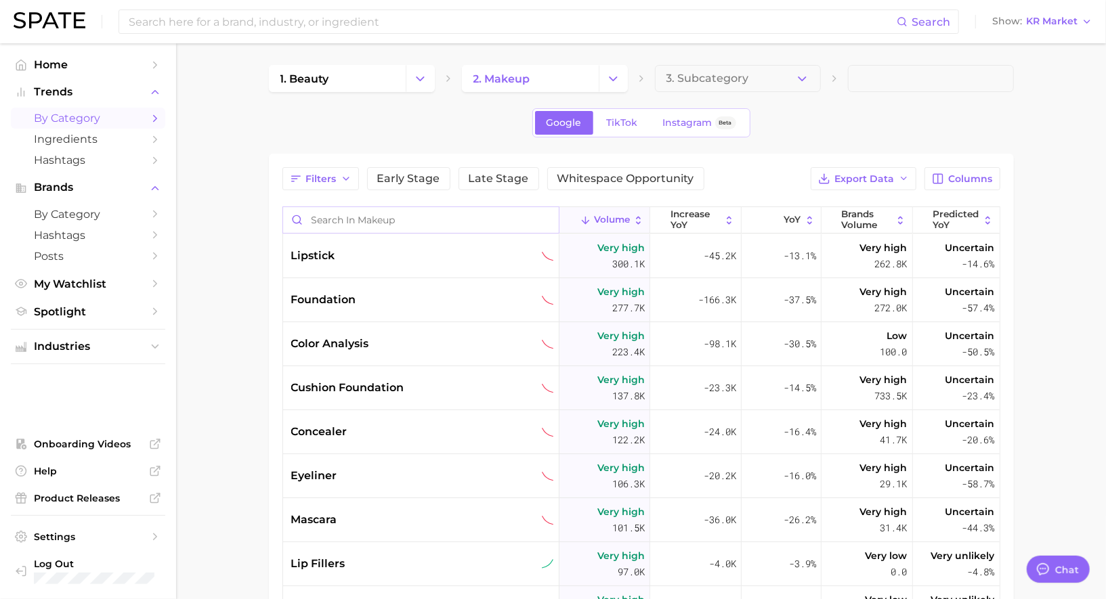
click at [444, 207] on input "Search in makeup" at bounding box center [421, 220] width 276 height 26
click at [441, 217] on input "Search in makeup" at bounding box center [421, 220] width 276 height 26
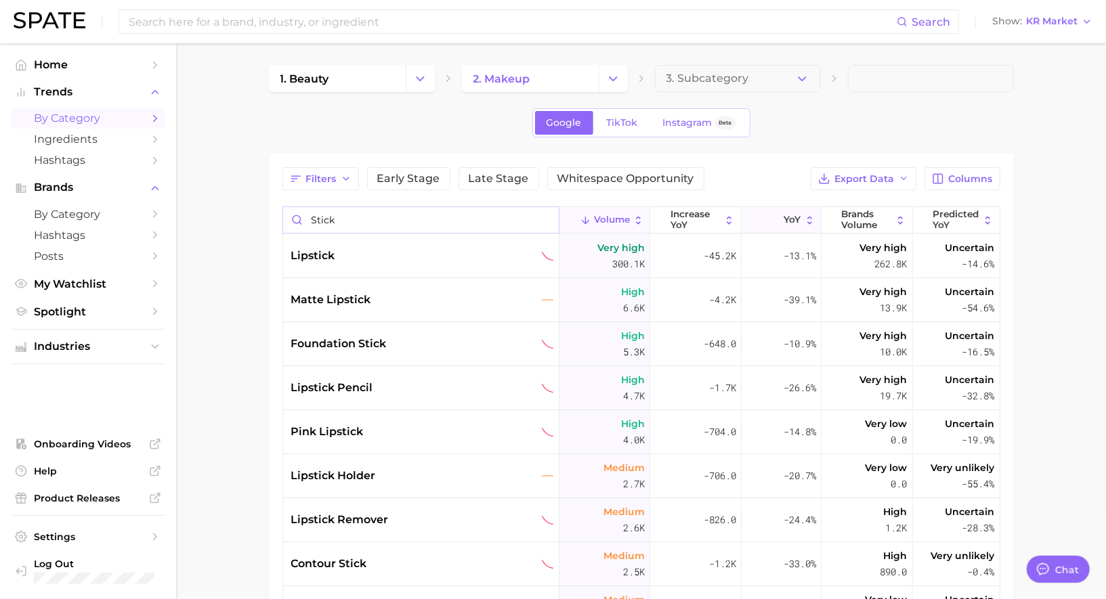
type input "stick"
click at [789, 217] on span "YoY" at bounding box center [792, 220] width 17 height 11
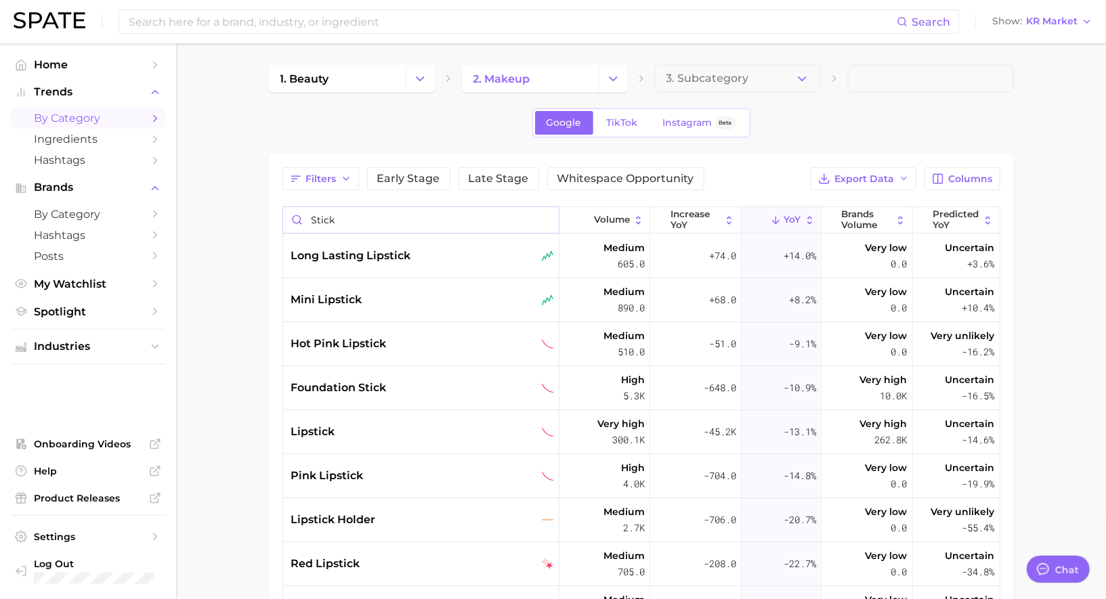
click at [547, 218] on input "stick" at bounding box center [421, 220] width 276 height 26
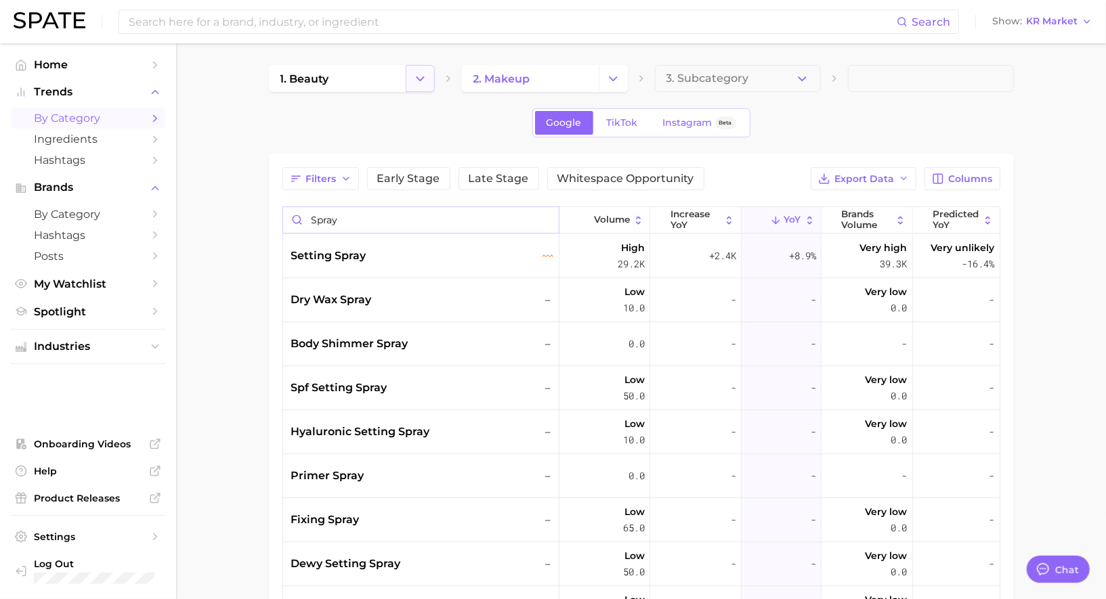
type input "spray"
click at [419, 77] on icon "Change Category" at bounding box center [420, 79] width 14 height 14
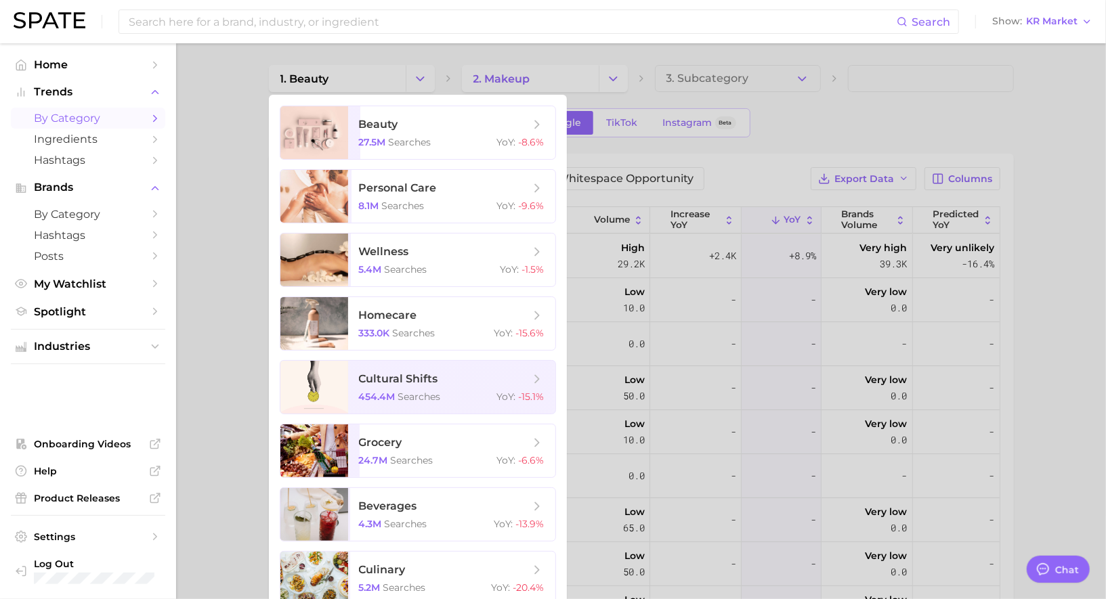
click at [356, 66] on div at bounding box center [553, 299] width 1106 height 599
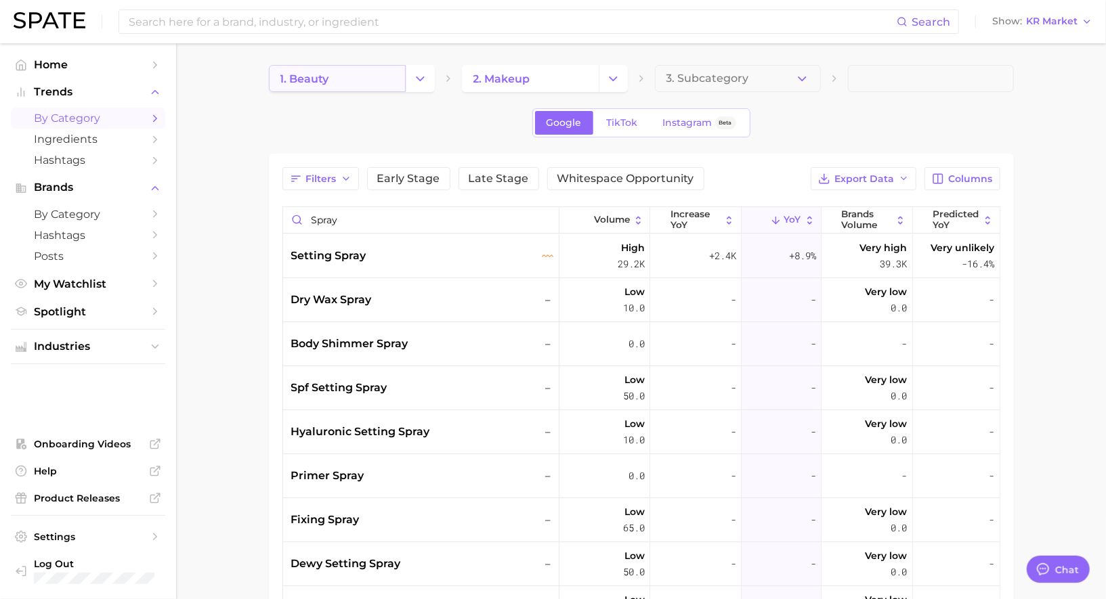
click at [354, 80] on link "1. beauty" at bounding box center [337, 78] width 137 height 27
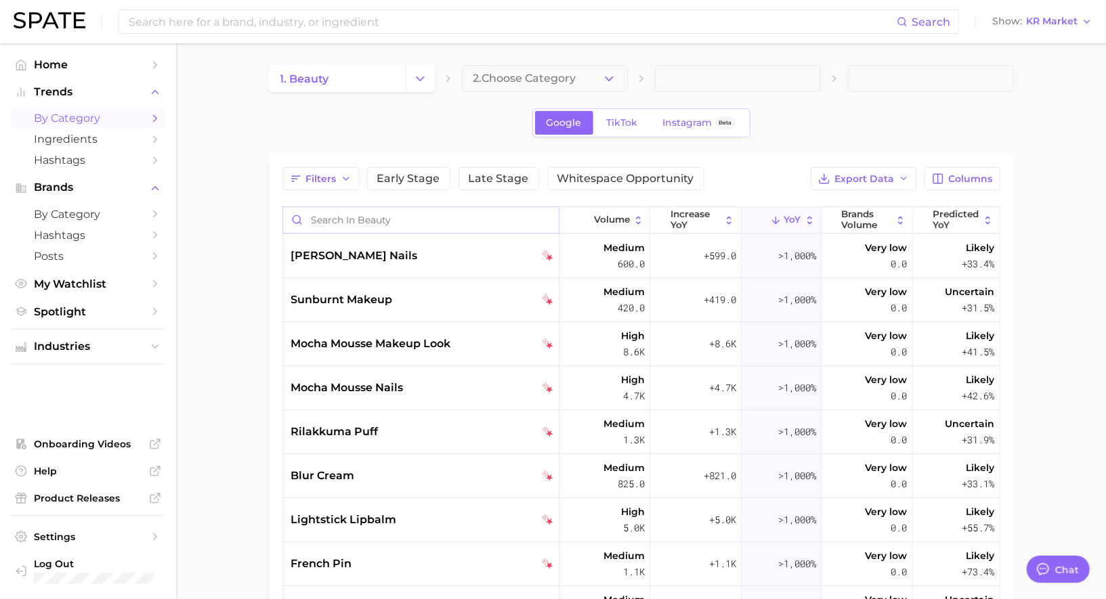
click at [358, 219] on input "Search in beauty" at bounding box center [421, 220] width 276 height 26
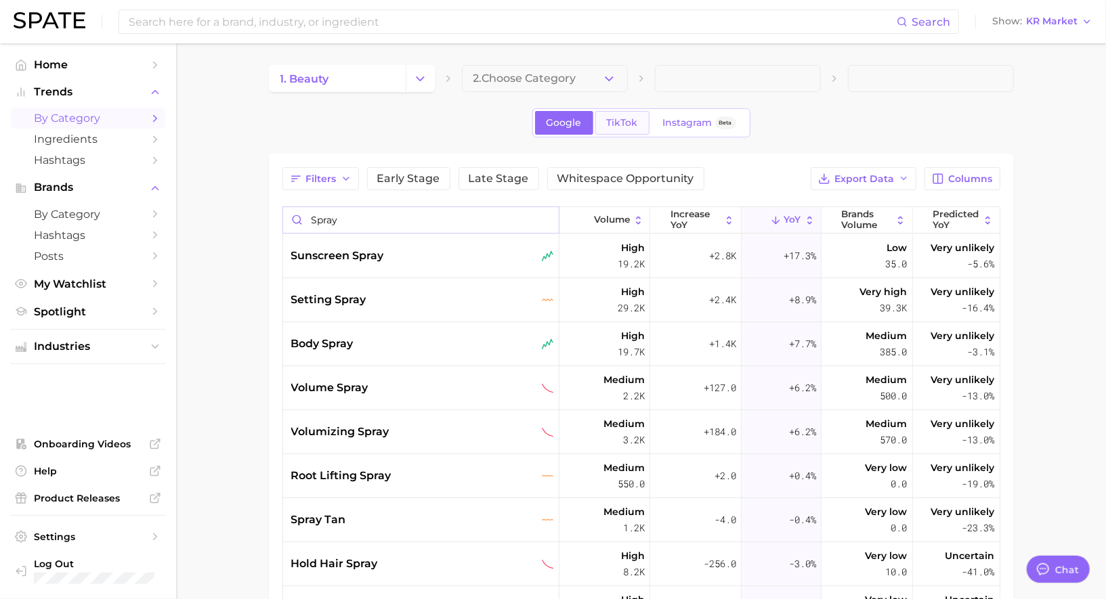
type input "spray"
click at [617, 123] on span "TikTok" at bounding box center [622, 123] width 31 height 12
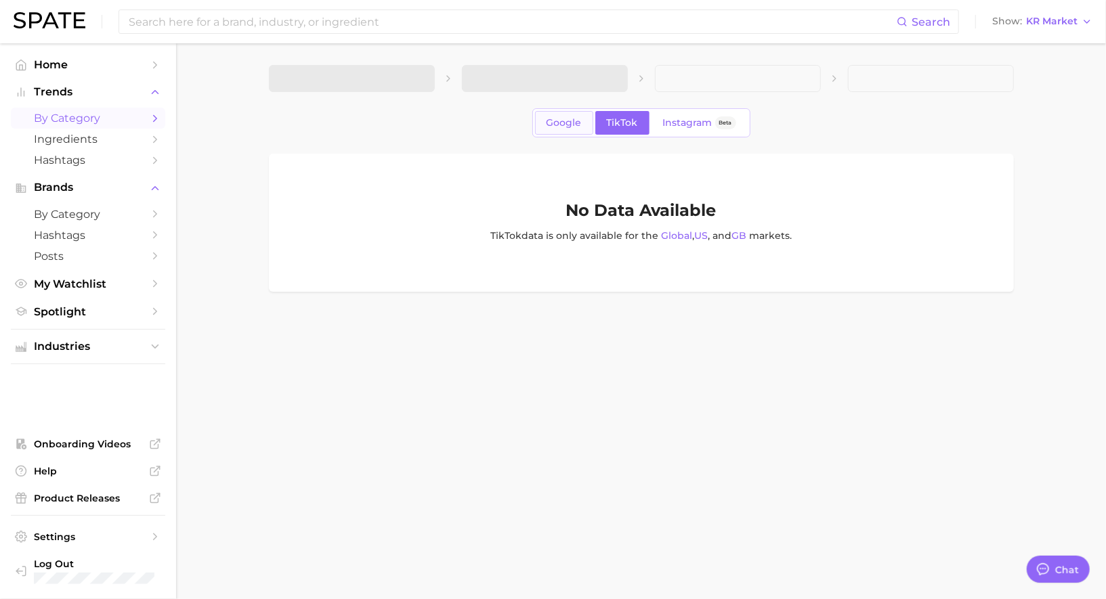
click at [561, 121] on span "Google" at bounding box center [564, 123] width 35 height 12
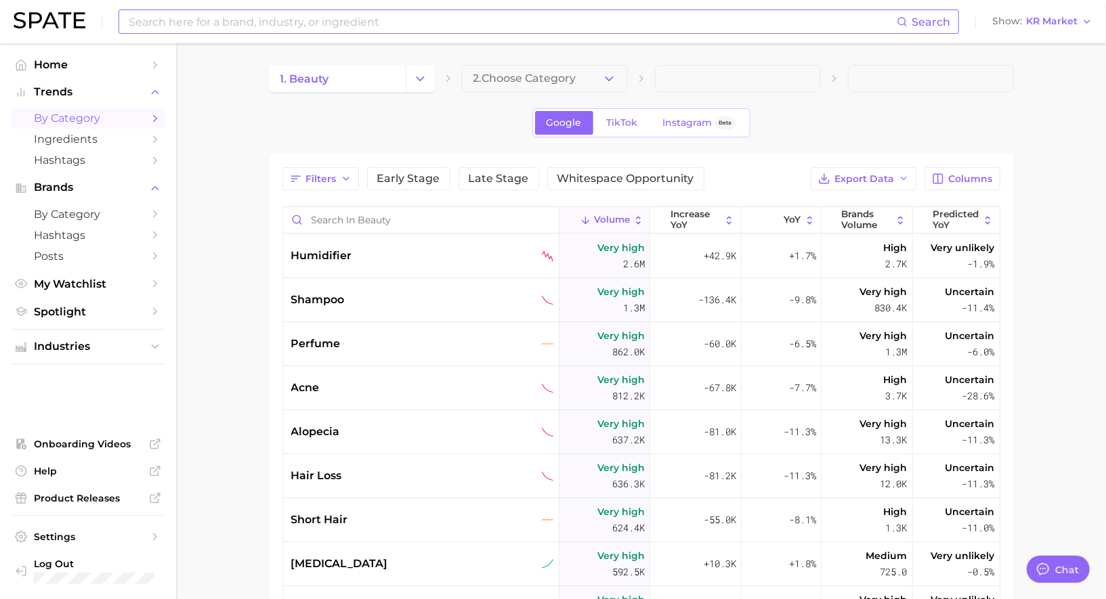
click at [328, 26] on input at bounding box center [511, 21] width 769 height 23
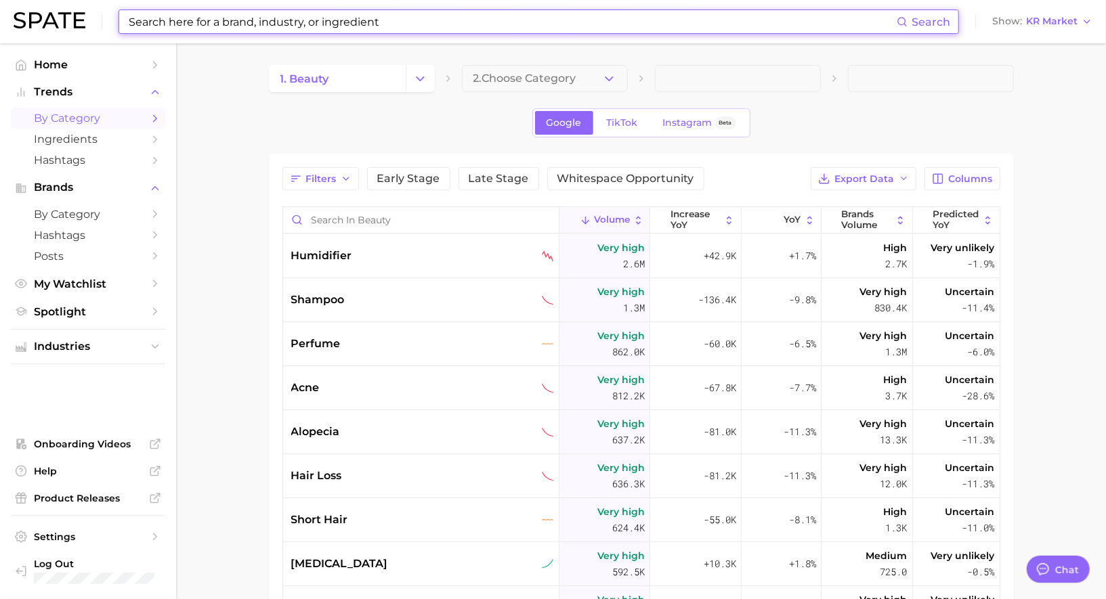
paste input "lip & cheek tint"
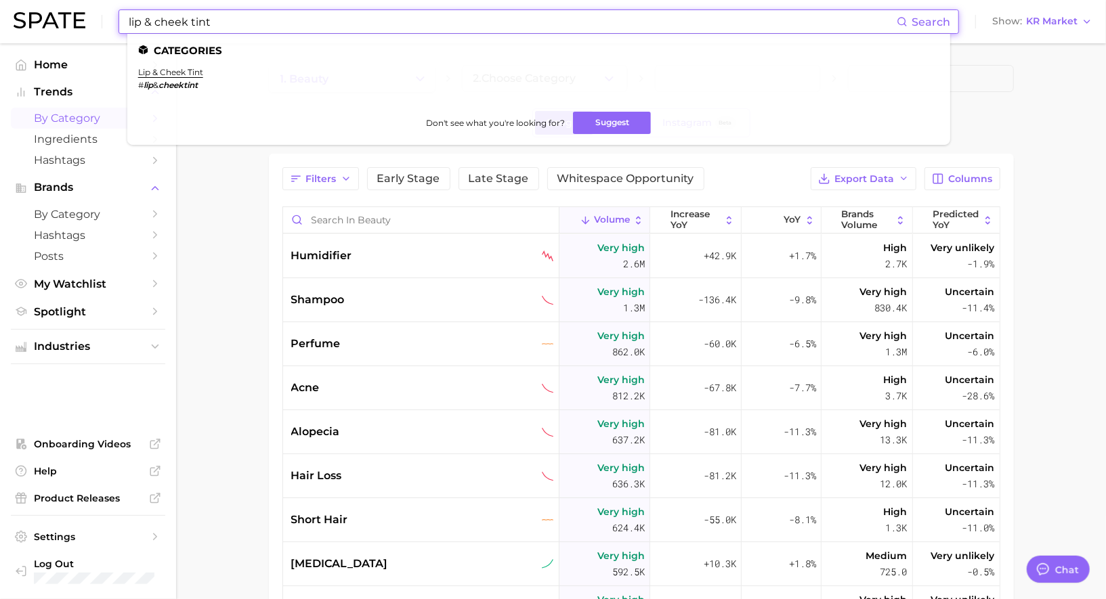
type input "lip & cheek tint"
click at [177, 78] on li "lip & cheek tint # lip & cheektint" at bounding box center [170, 78] width 65 height 23
click at [175, 76] on link "lip & cheek tint" at bounding box center [170, 72] width 65 height 10
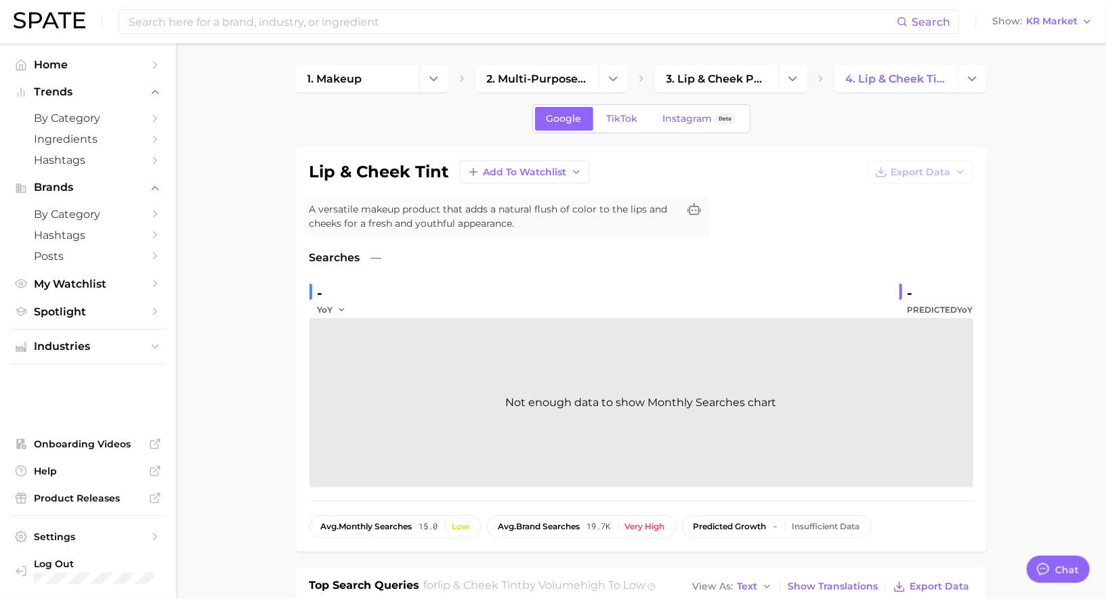
click at [433, 6] on div "Search Show KR Market" at bounding box center [553, 21] width 1079 height 43
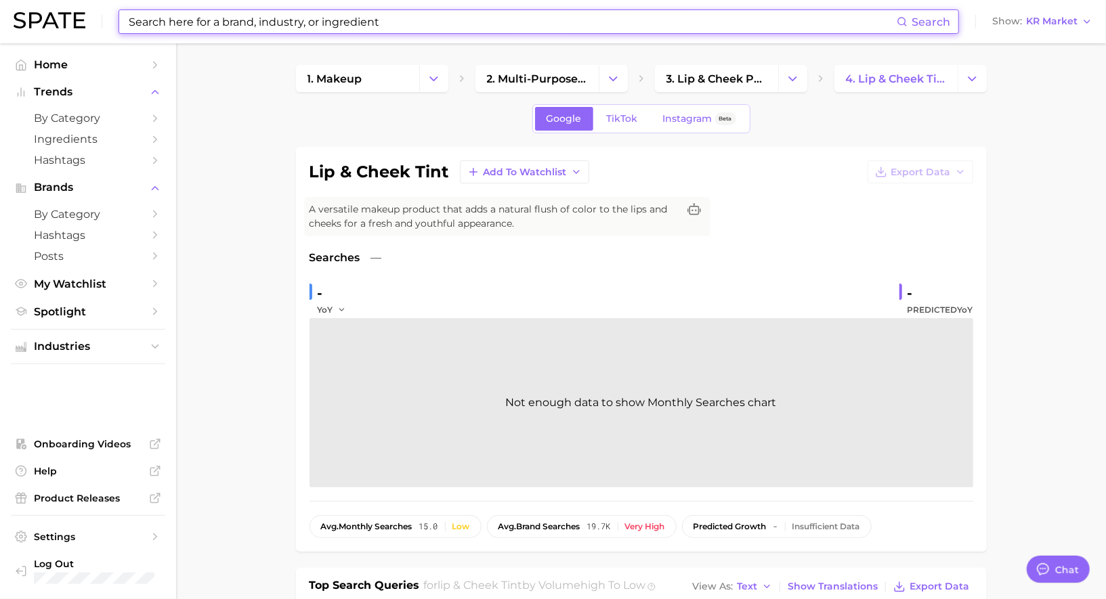
click at [433, 17] on input at bounding box center [511, 21] width 769 height 23
paste input "root touch up spray"
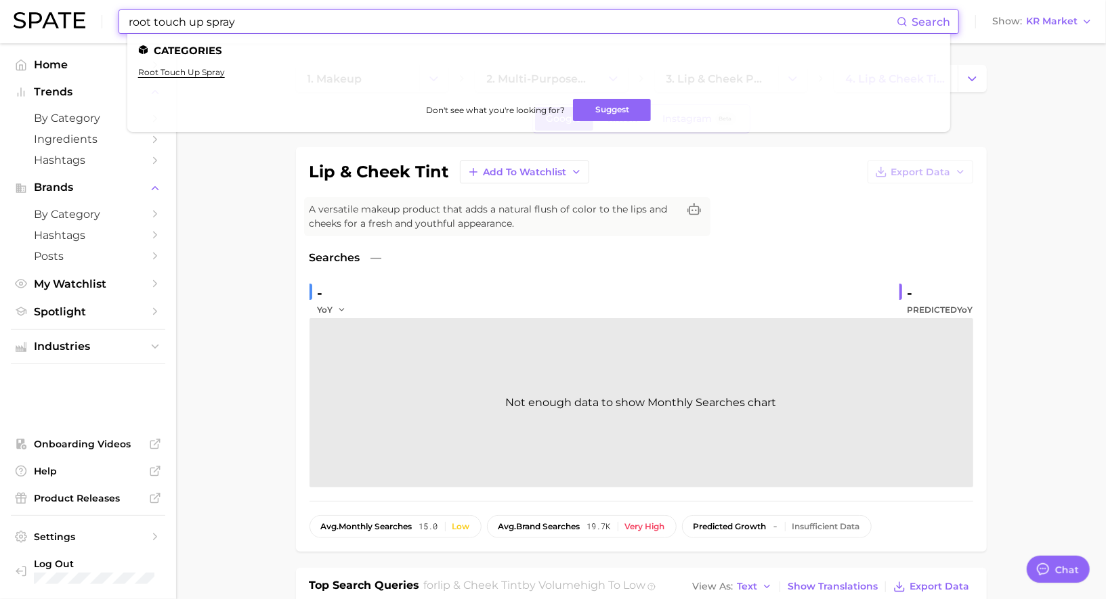
type input "root touch up spray"
click at [175, 77] on ul "root touch up spray" at bounding box center [538, 77] width 801 height 21
click at [168, 68] on link "root touch up spray" at bounding box center [181, 72] width 87 height 10
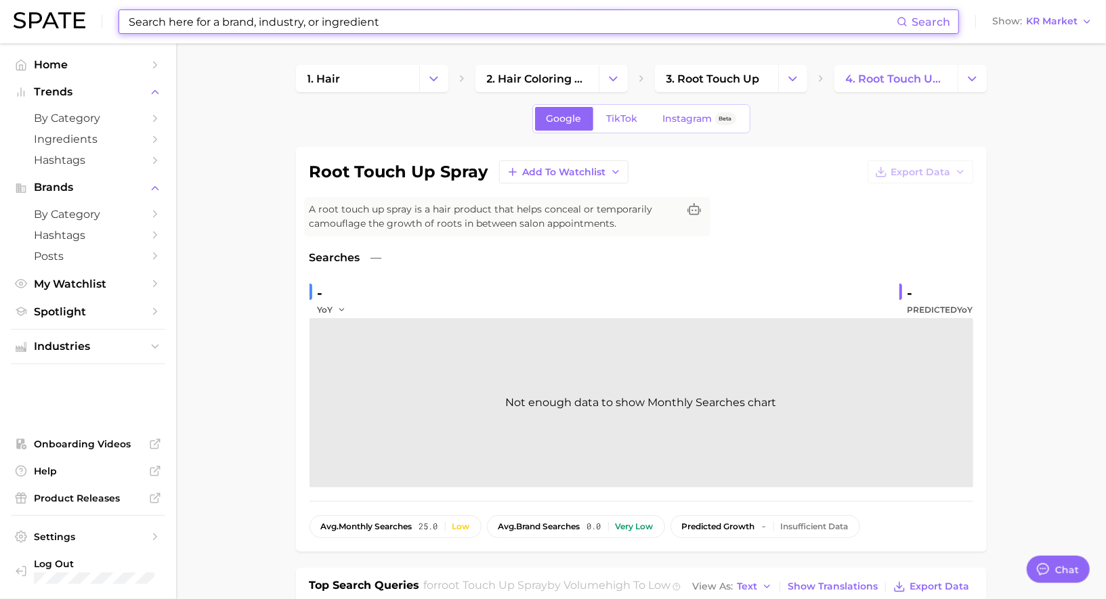
click at [297, 22] on input at bounding box center [511, 21] width 769 height 23
click at [108, 116] on span "by Category" at bounding box center [88, 118] width 108 height 13
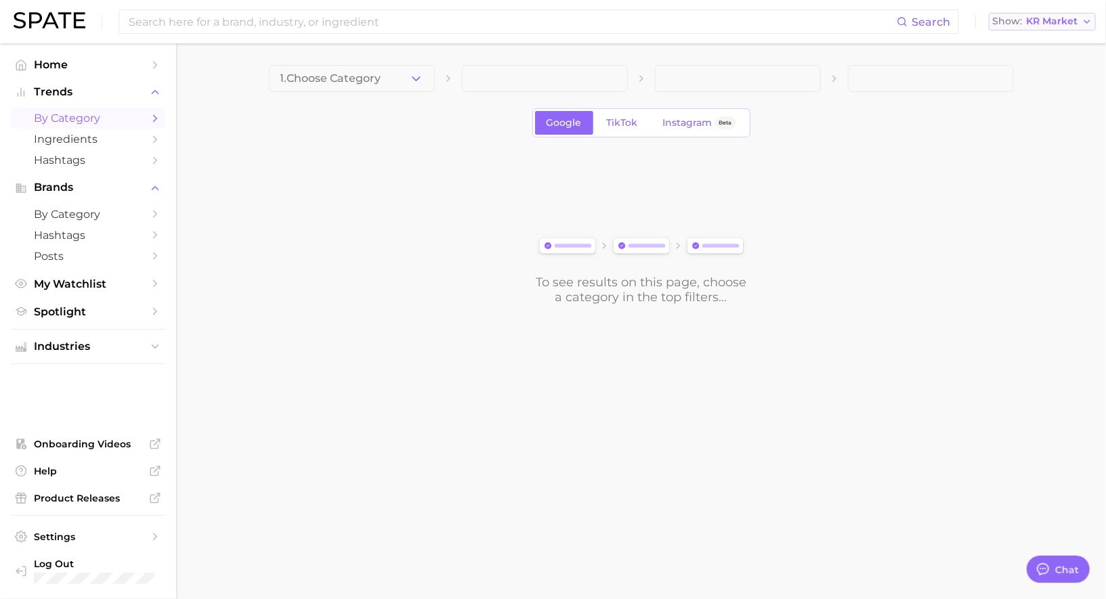
click at [1022, 25] on span "Show" at bounding box center [1007, 21] width 30 height 7
click at [1035, 47] on span "[GEOGRAPHIC_DATA]" at bounding box center [1036, 44] width 105 height 12
click at [375, 89] on button "1. Choose Category" at bounding box center [352, 78] width 166 height 27
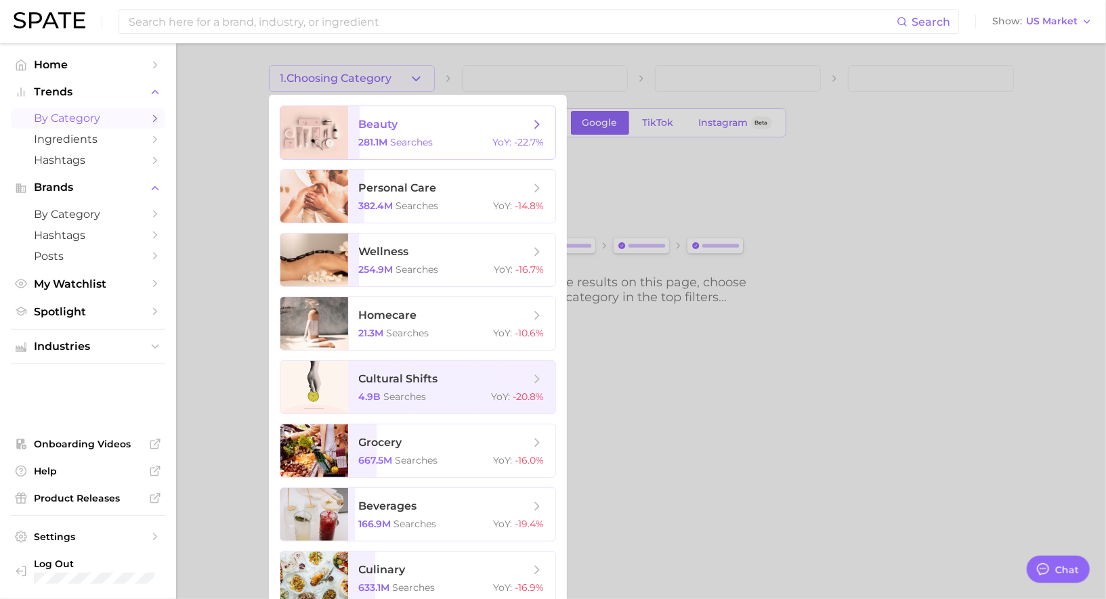
click at [377, 133] on span "beauty 281.1m searches YoY : -22.7%" at bounding box center [451, 132] width 207 height 53
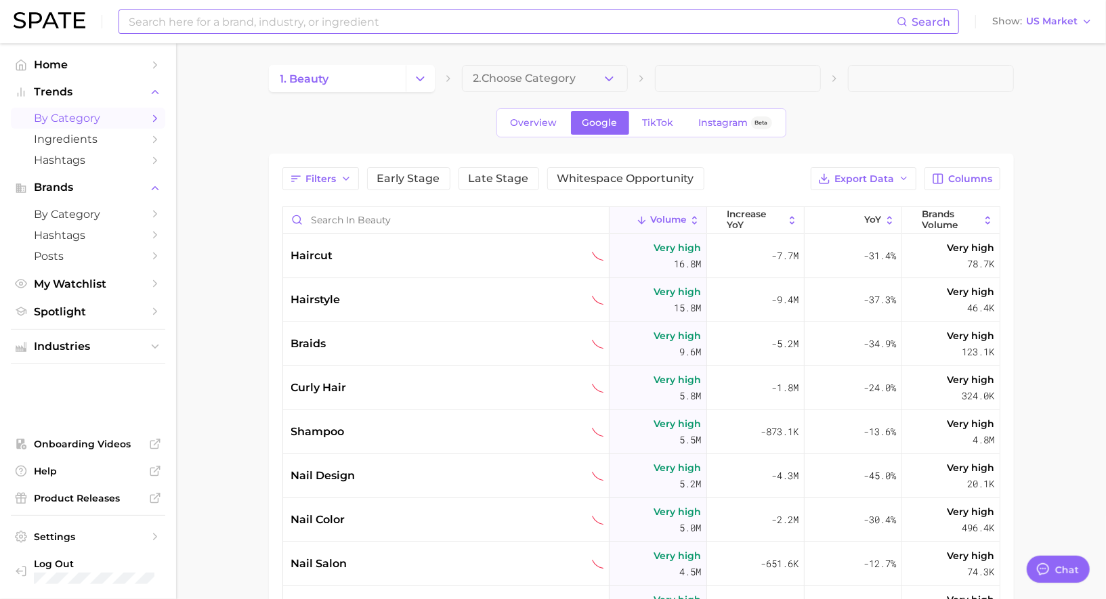
click at [330, 28] on input at bounding box center [511, 21] width 769 height 23
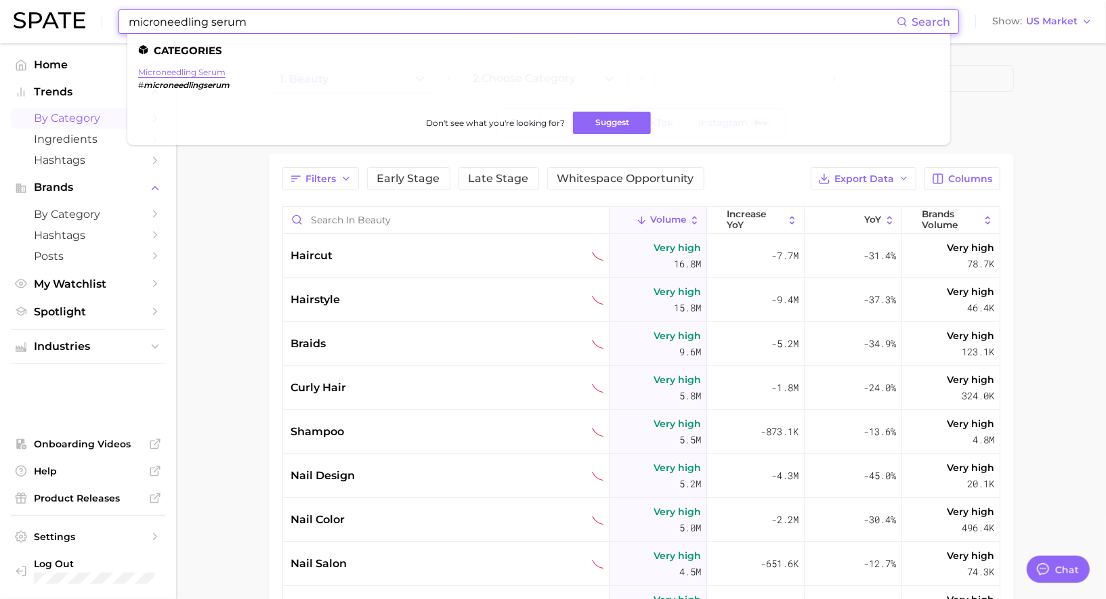
type input "microneedling serum"
click at [179, 71] on link "microneedling serum" at bounding box center [181, 72] width 87 height 10
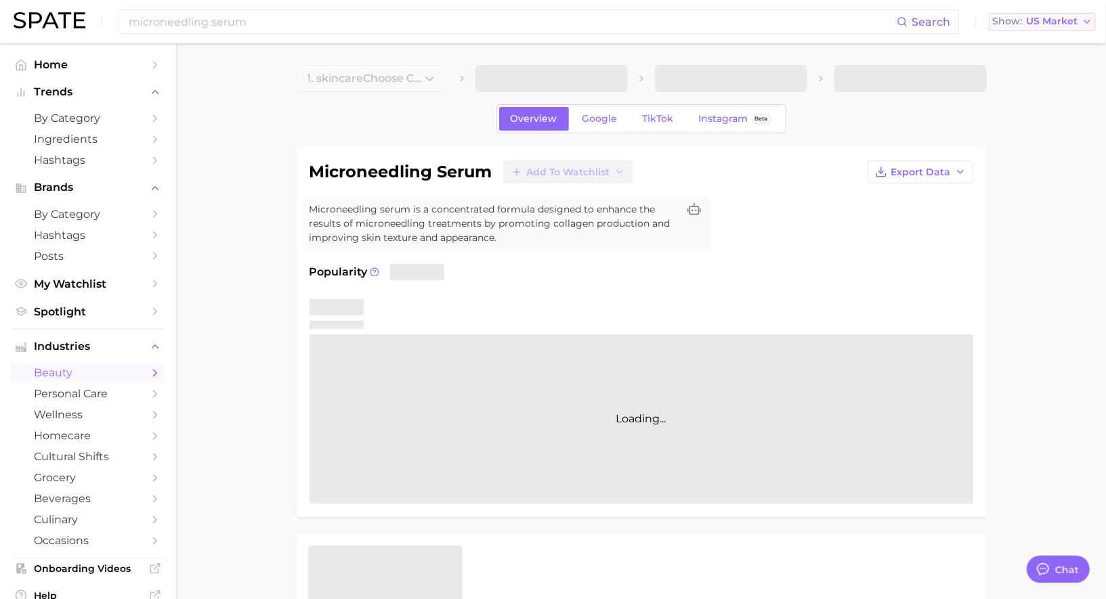
type textarea "x"
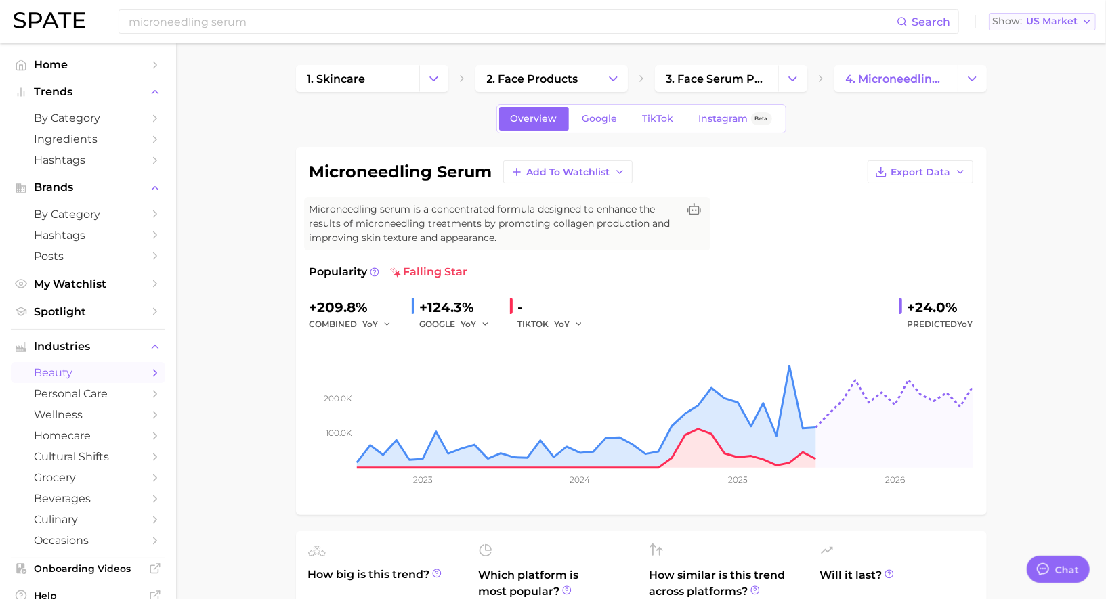
click at [1075, 22] on span "US Market" at bounding box center [1051, 21] width 51 height 7
click at [1022, 112] on span "[GEOGRAPHIC_DATA]" at bounding box center [1036, 117] width 105 height 12
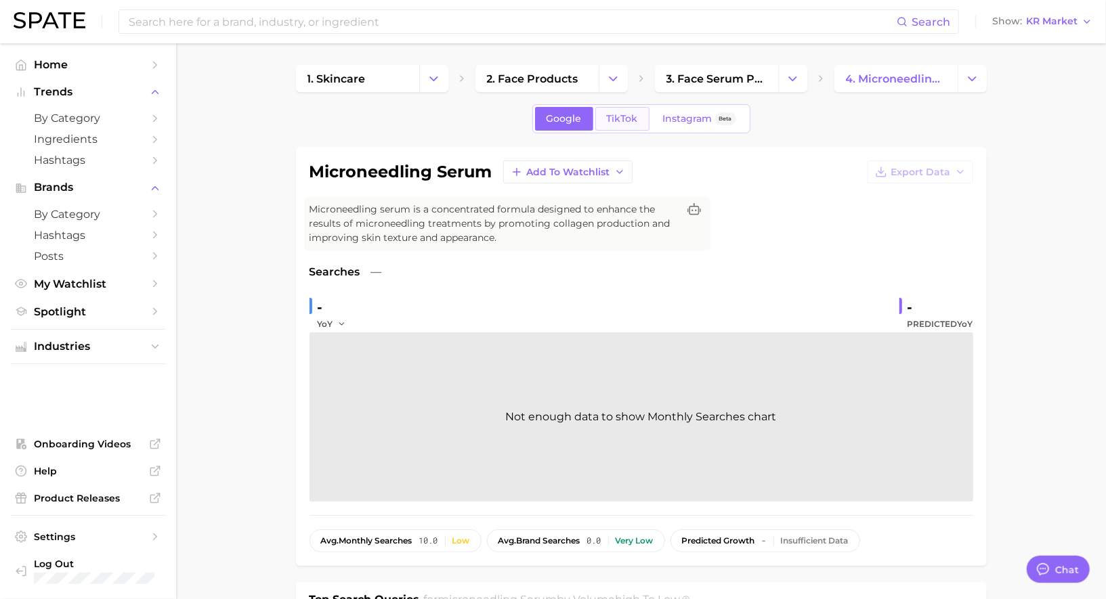
click at [627, 126] on link "TikTok" at bounding box center [622, 119] width 54 height 24
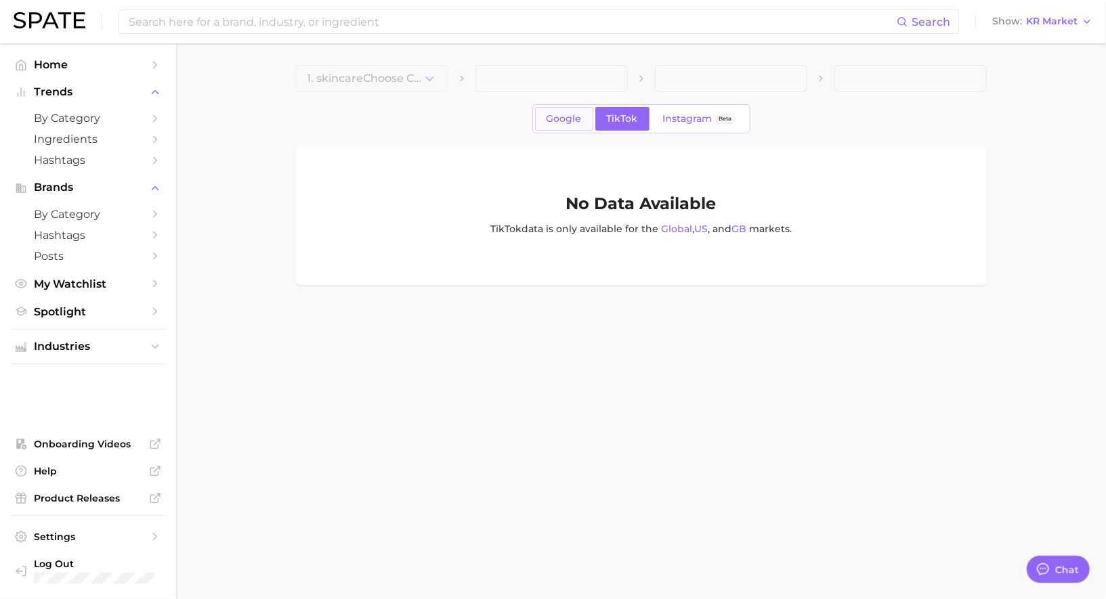
click at [556, 125] on link "Google" at bounding box center [564, 119] width 58 height 24
